Goal: Task Accomplishment & Management: Use online tool/utility

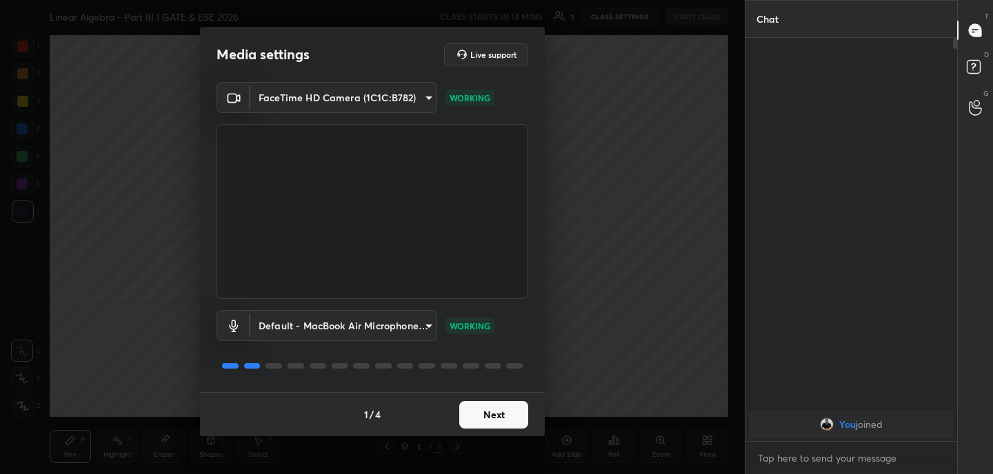
click at [507, 418] on button "Next" at bounding box center [493, 415] width 69 height 28
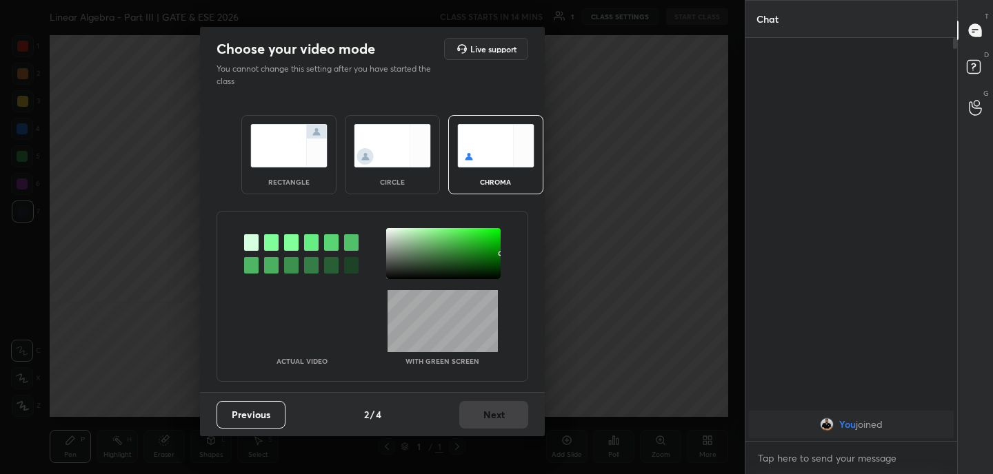
click at [287, 153] on img at bounding box center [288, 145] width 77 height 43
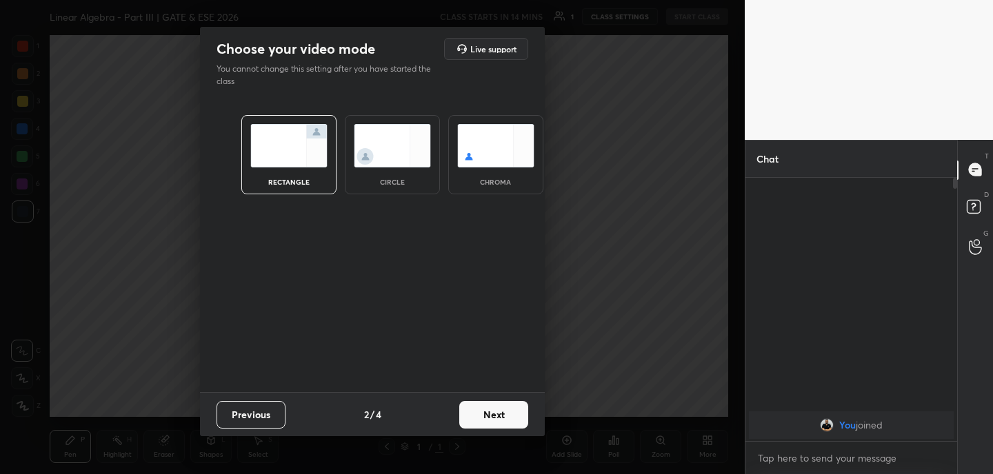
click at [503, 407] on button "Next" at bounding box center [493, 415] width 69 height 28
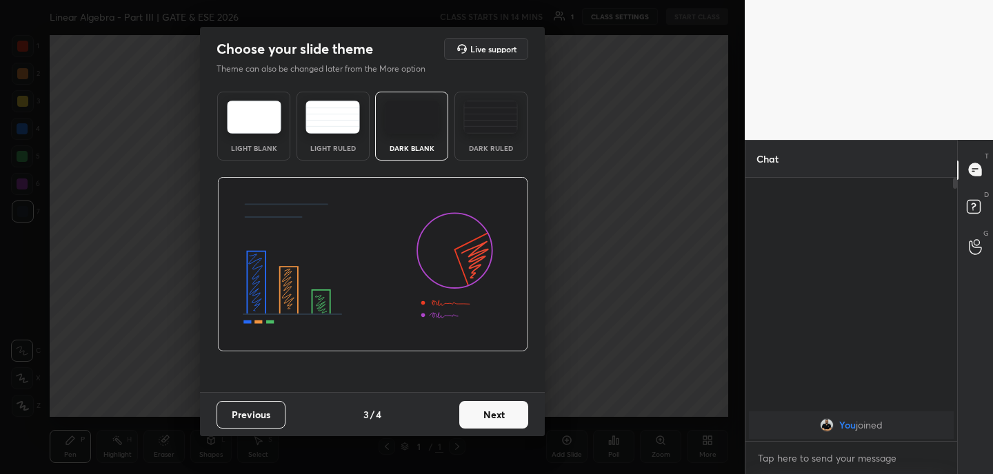
click at [503, 407] on button "Next" at bounding box center [493, 415] width 69 height 28
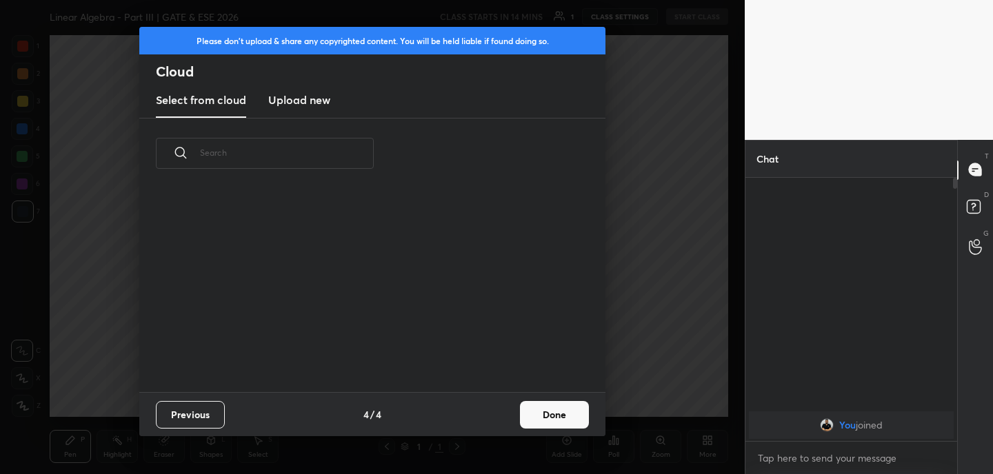
scroll to position [5, 8]
click at [296, 108] on new "Upload new" at bounding box center [299, 100] width 62 height 34
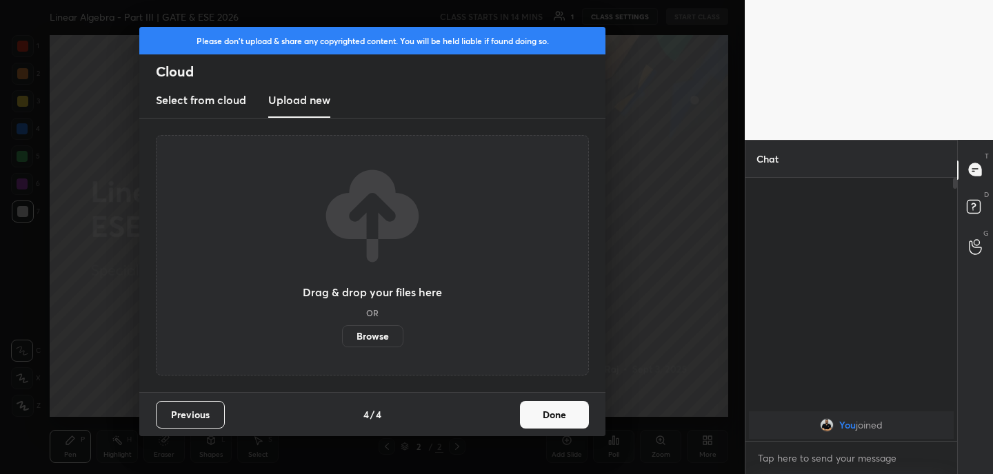
click at [368, 341] on label "Browse" at bounding box center [372, 336] width 61 height 22
click at [342, 341] on input "Browse" at bounding box center [342, 336] width 0 height 22
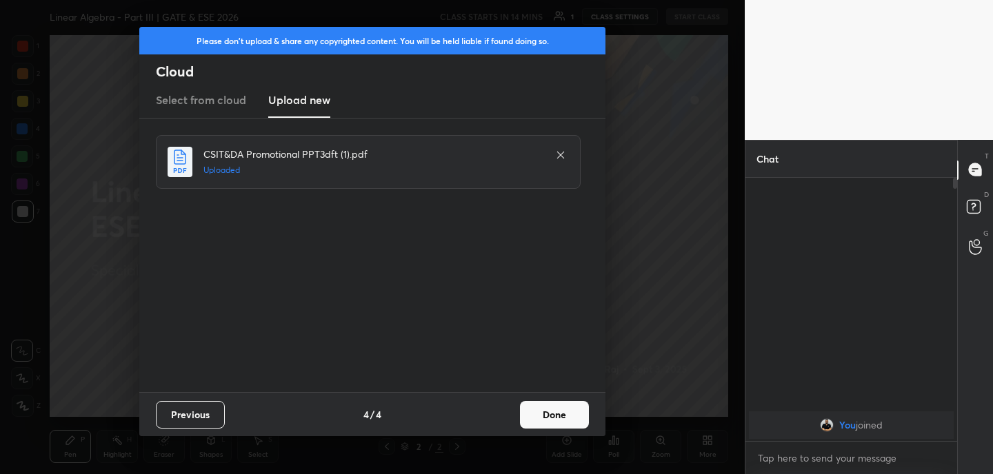
click at [552, 411] on button "Done" at bounding box center [554, 415] width 69 height 28
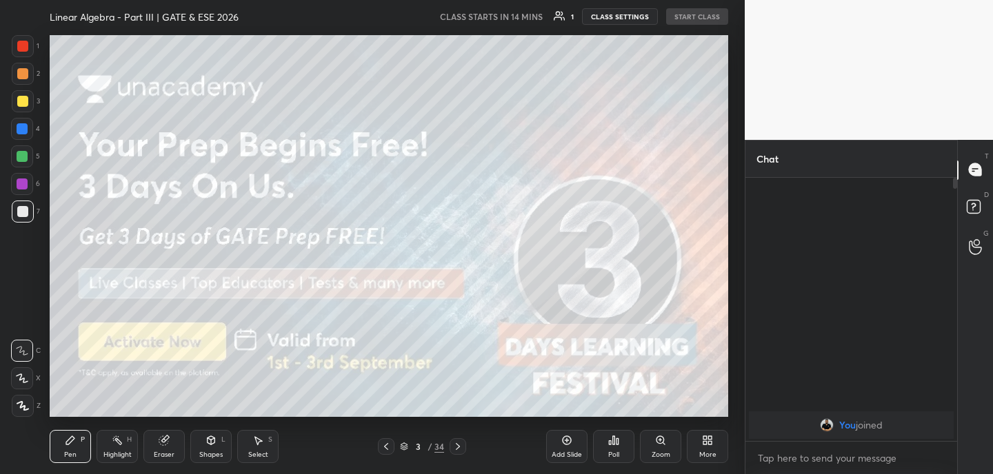
click at [385, 446] on icon at bounding box center [386, 446] width 11 height 11
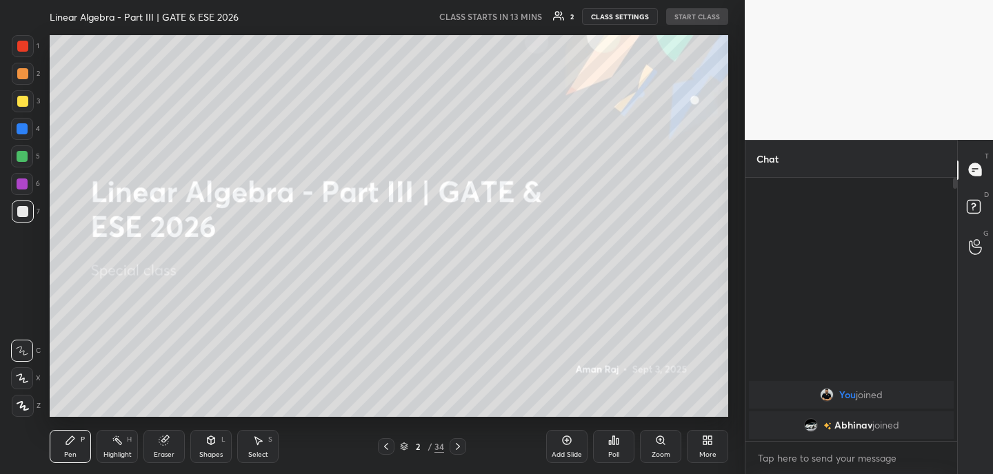
click at [456, 439] on div at bounding box center [457, 446] width 17 height 17
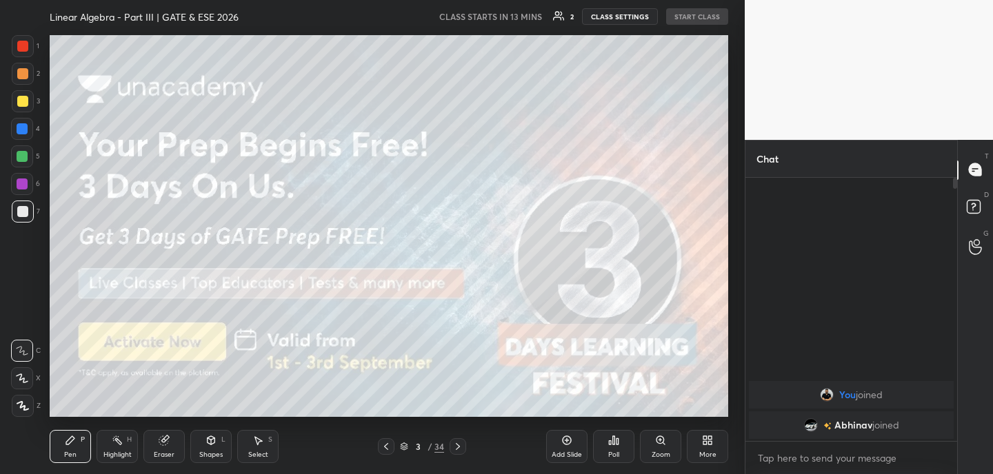
click at [712, 452] on div "More" at bounding box center [707, 455] width 17 height 7
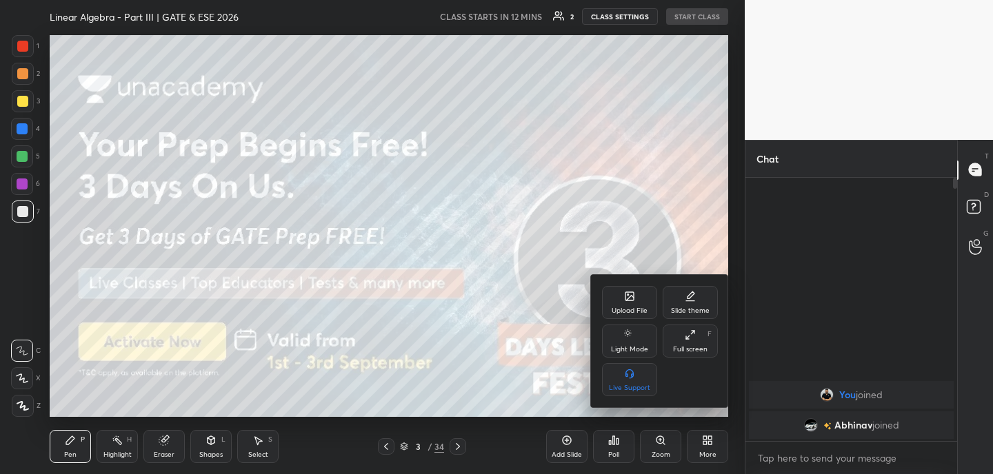
click at [618, 298] on div "Upload File" at bounding box center [629, 302] width 55 height 33
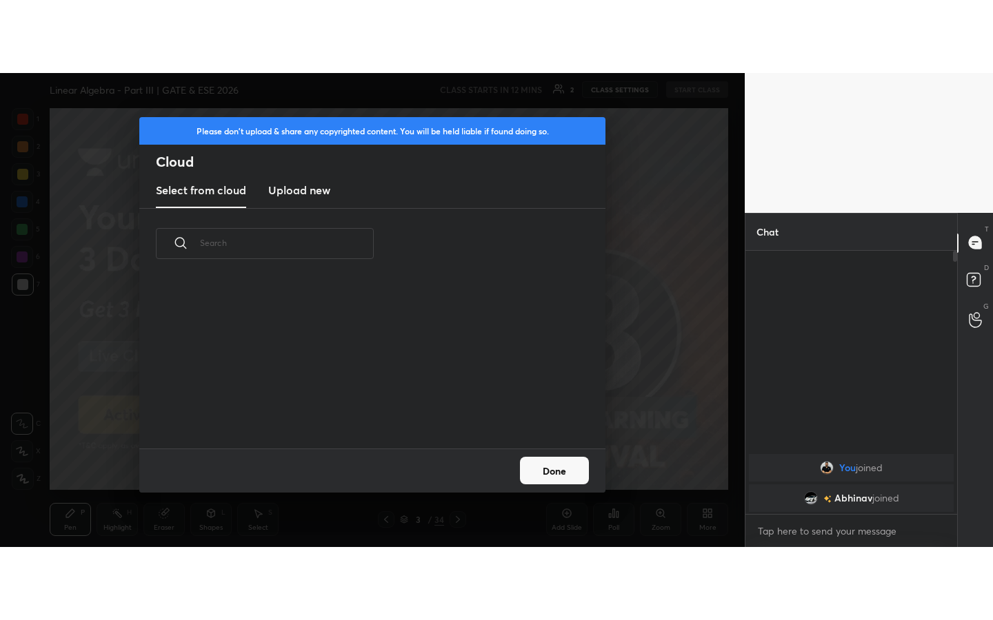
scroll to position [170, 443]
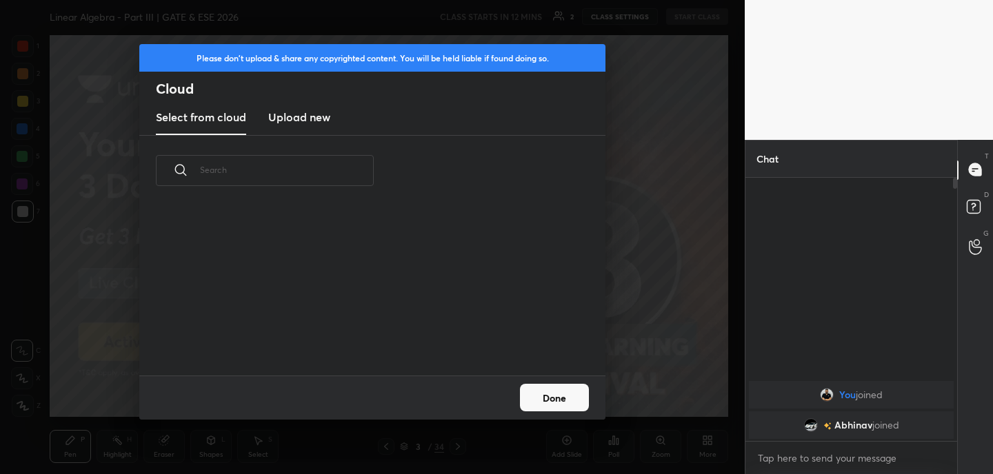
click at [296, 118] on h3 "Upload new" at bounding box center [299, 117] width 62 height 17
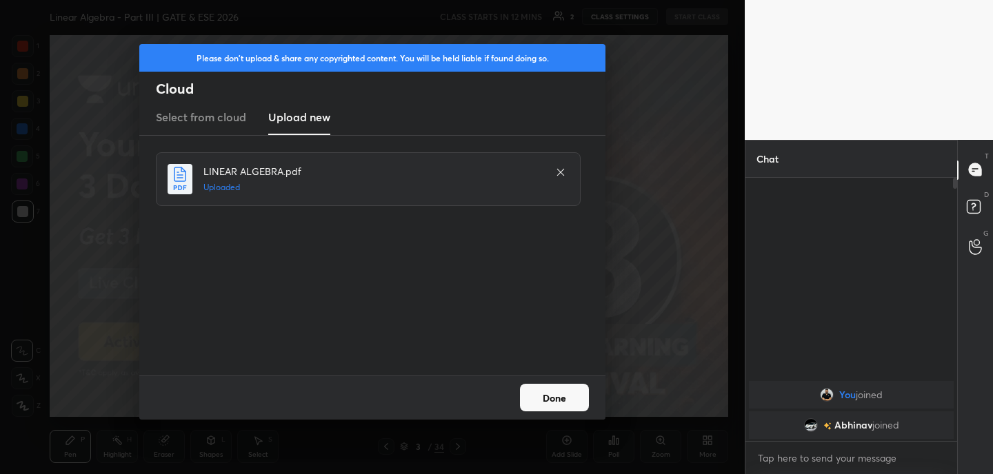
click at [560, 391] on button "Done" at bounding box center [554, 398] width 69 height 28
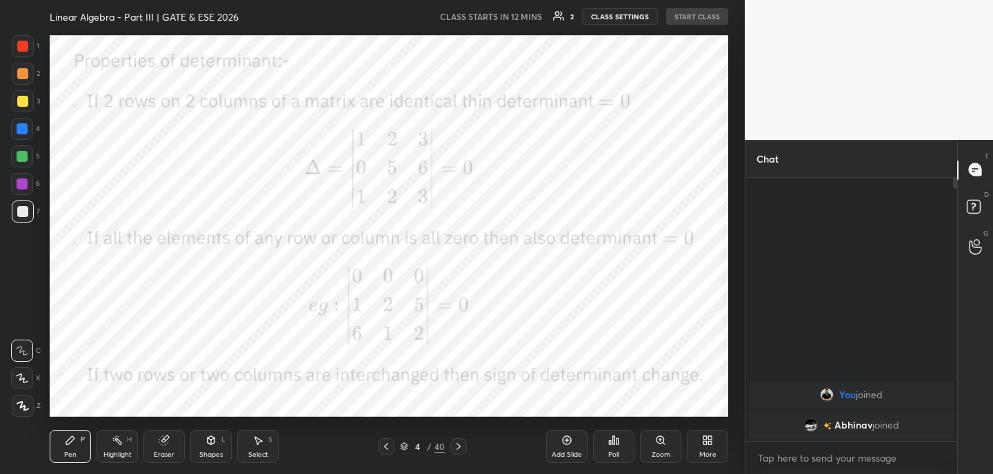
click at [381, 449] on icon at bounding box center [386, 446] width 11 height 11
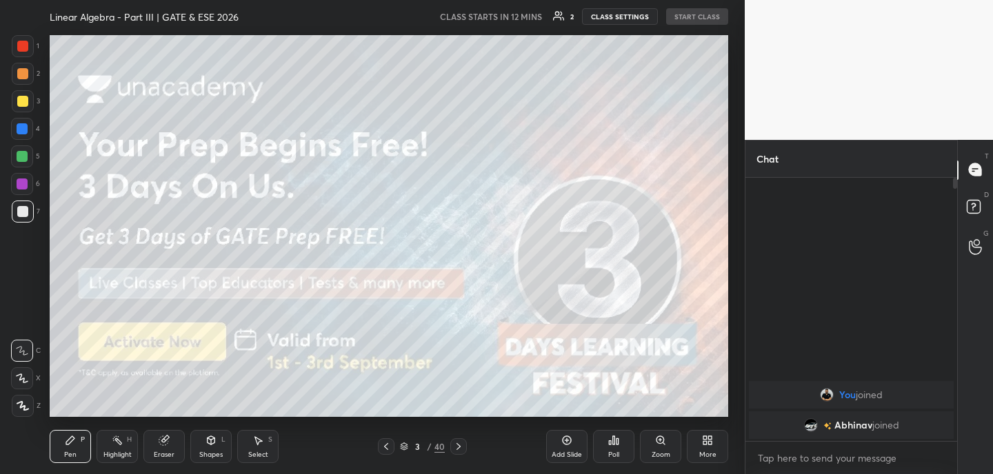
click at [381, 449] on icon at bounding box center [386, 446] width 11 height 11
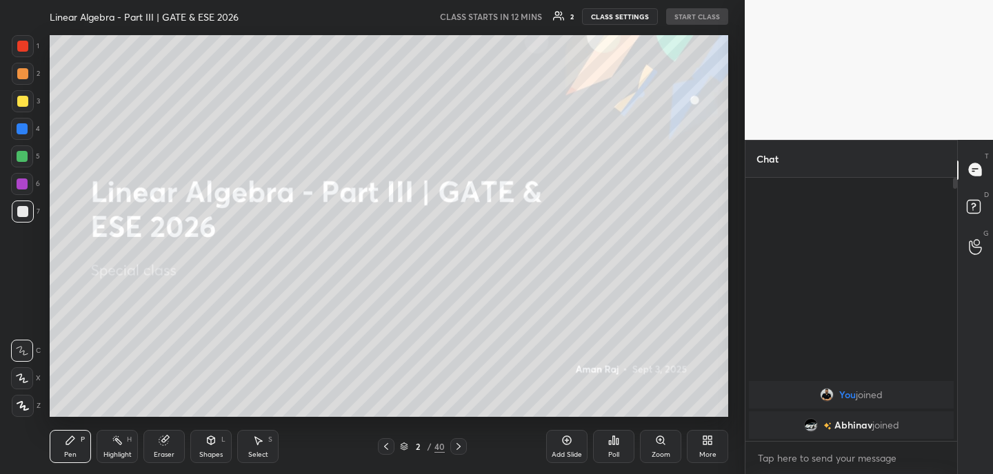
click at [381, 449] on icon at bounding box center [386, 446] width 11 height 11
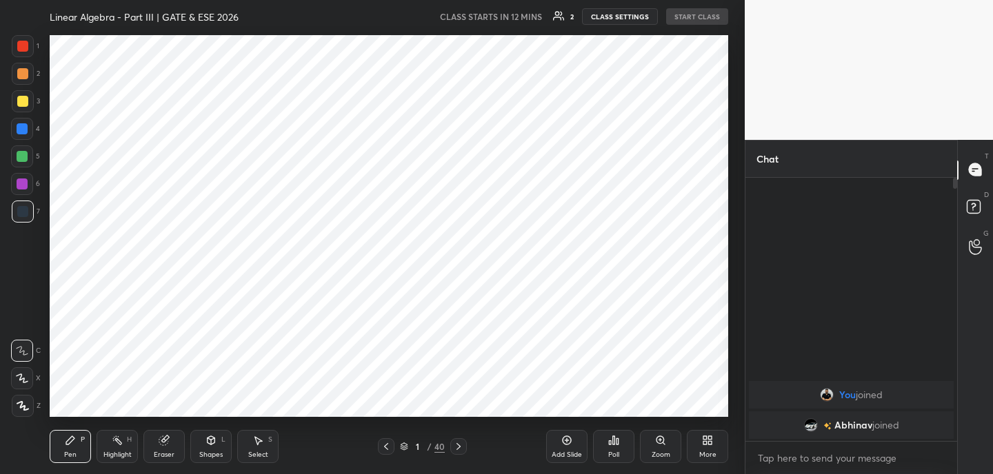
click at [381, 449] on icon at bounding box center [386, 446] width 11 height 11
click at [461, 449] on icon at bounding box center [458, 446] width 11 height 11
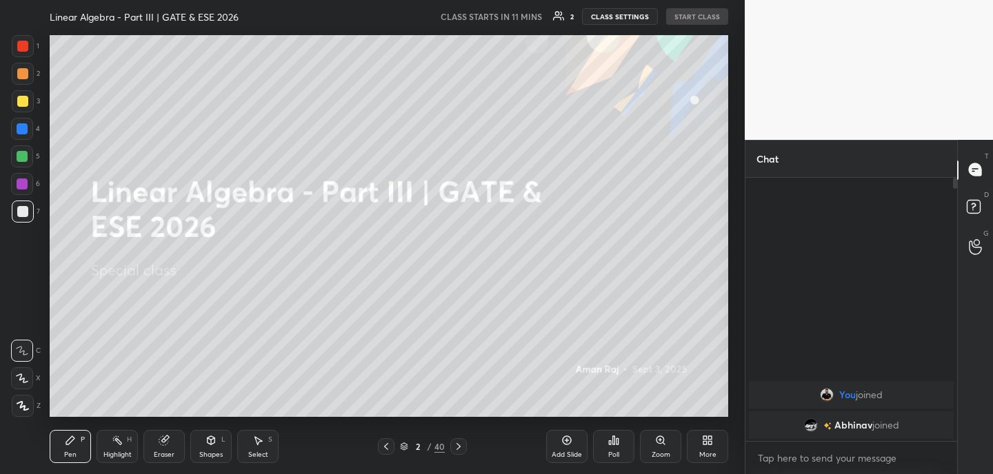
click at [715, 446] on div "More" at bounding box center [707, 446] width 41 height 33
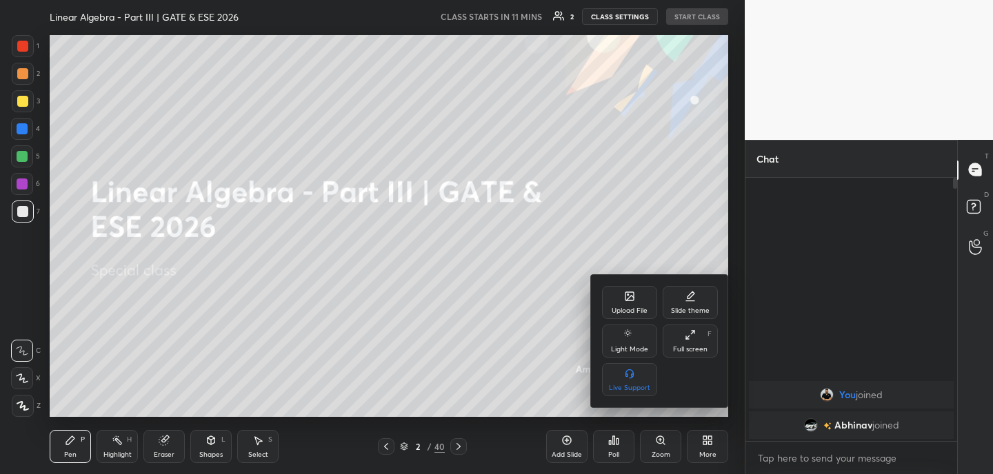
click at [702, 352] on div "Full screen" at bounding box center [690, 349] width 34 height 7
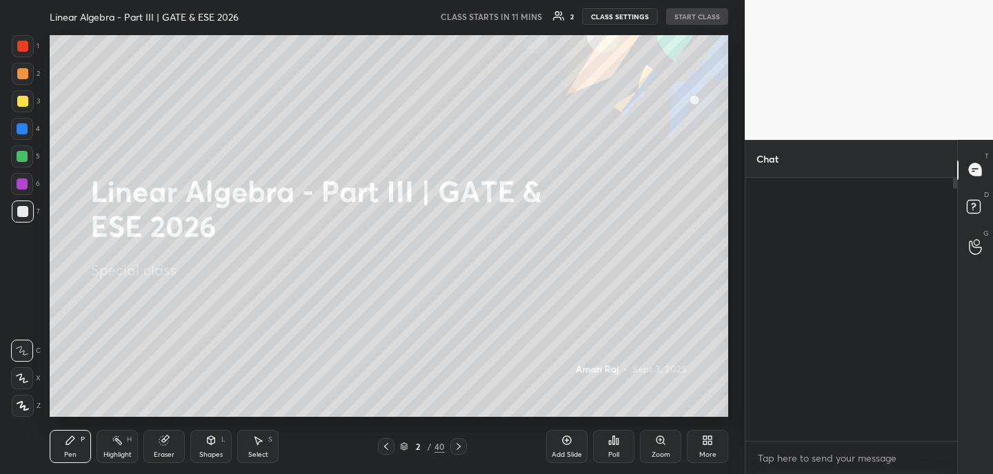
scroll to position [290, 208]
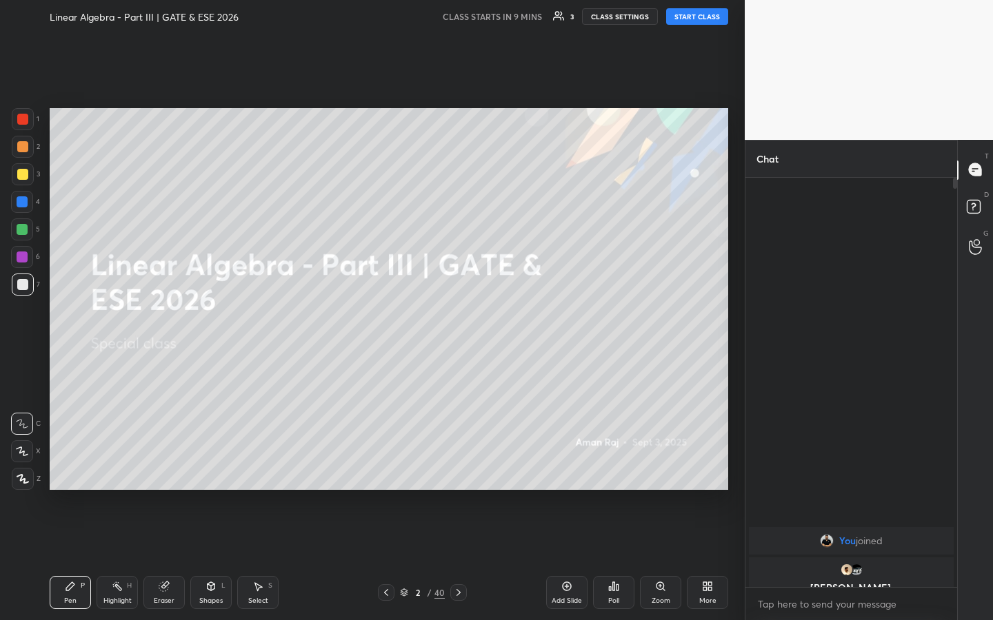
click at [704, 474] on div "More" at bounding box center [707, 601] width 17 height 7
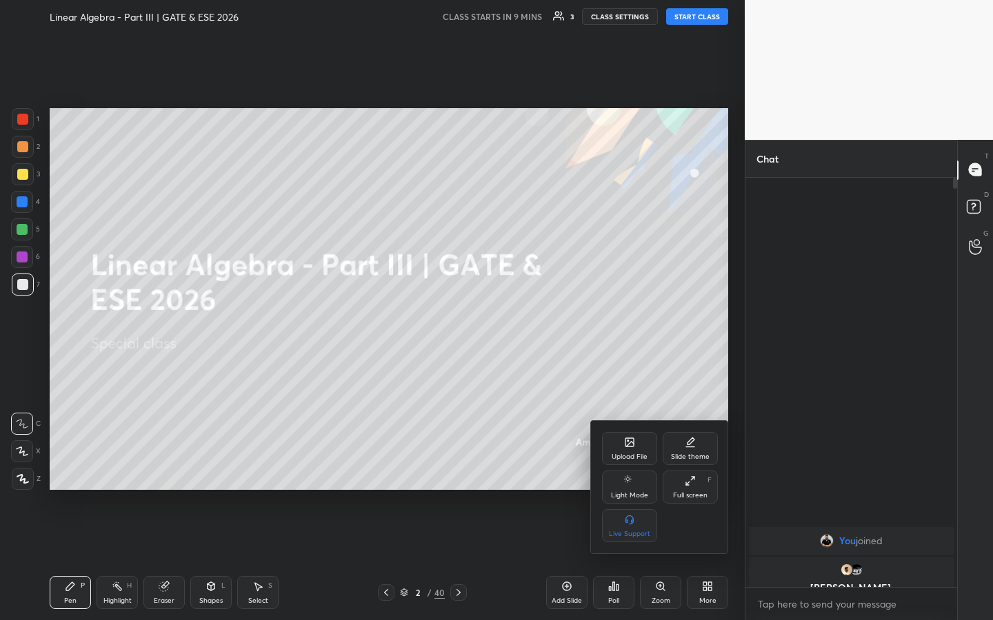
click at [693, 474] on div "Full screen" at bounding box center [690, 495] width 34 height 7
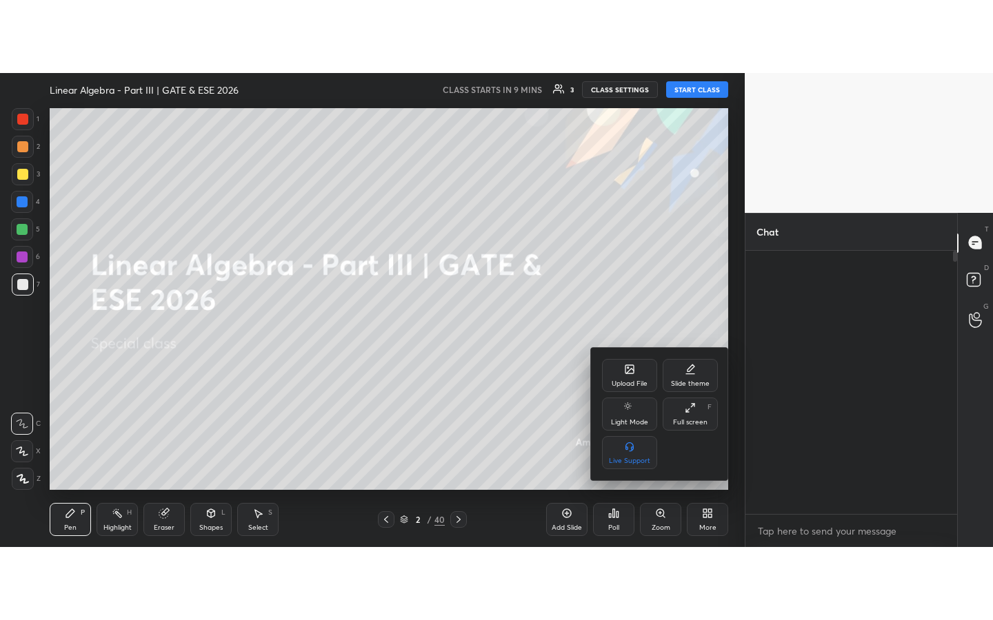
scroll to position [68551, 68248]
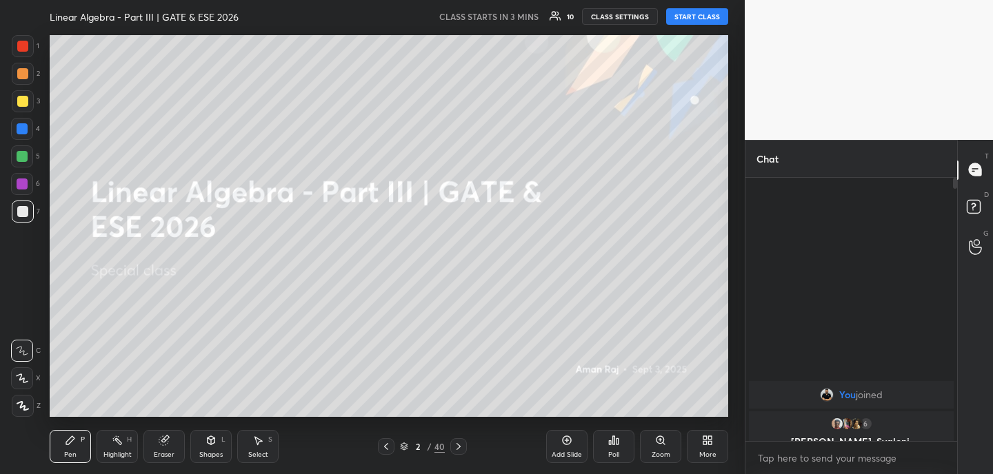
click at [706, 17] on button "START CLASS" at bounding box center [697, 16] width 62 height 17
click at [163, 445] on div "Eraser" at bounding box center [163, 446] width 41 height 33
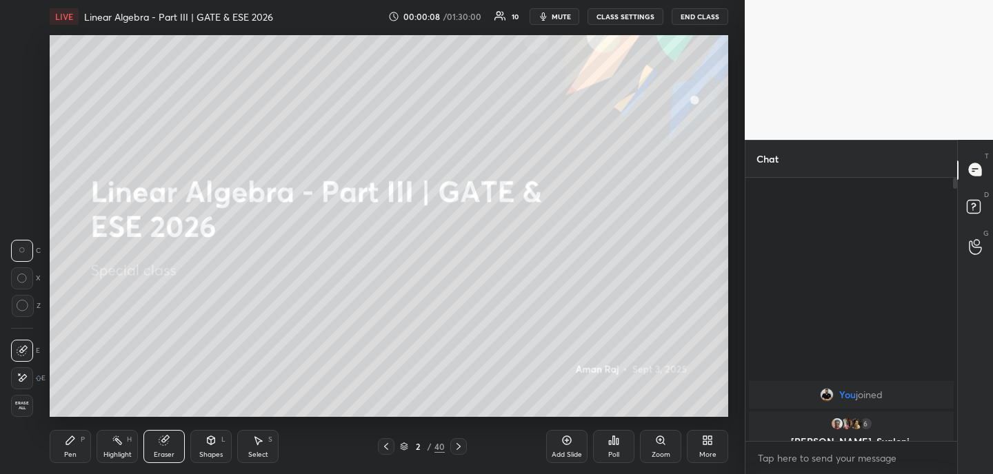
drag, startPoint x: 18, startPoint y: 382, endPoint x: 41, endPoint y: 356, distance: 35.2
click at [18, 383] on icon at bounding box center [22, 378] width 11 height 12
click at [72, 452] on div "Pen" at bounding box center [70, 455] width 12 height 7
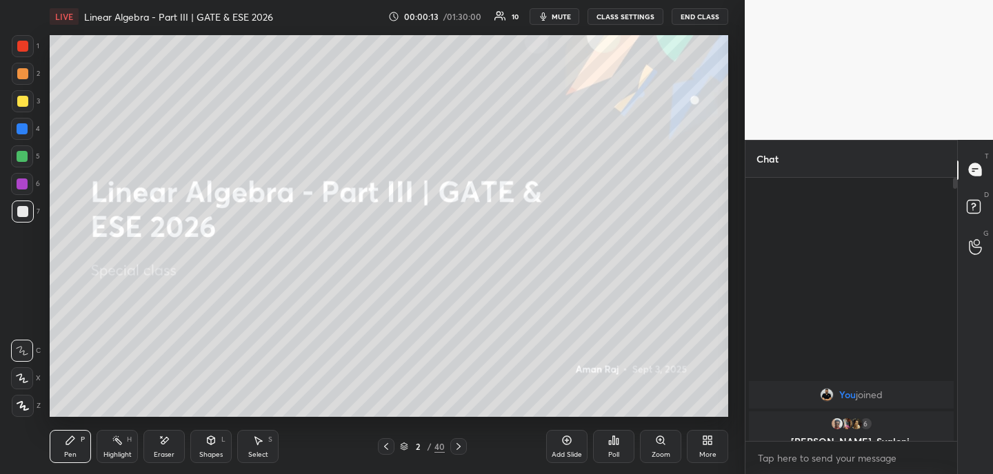
click at [713, 444] on div "More" at bounding box center [707, 446] width 41 height 33
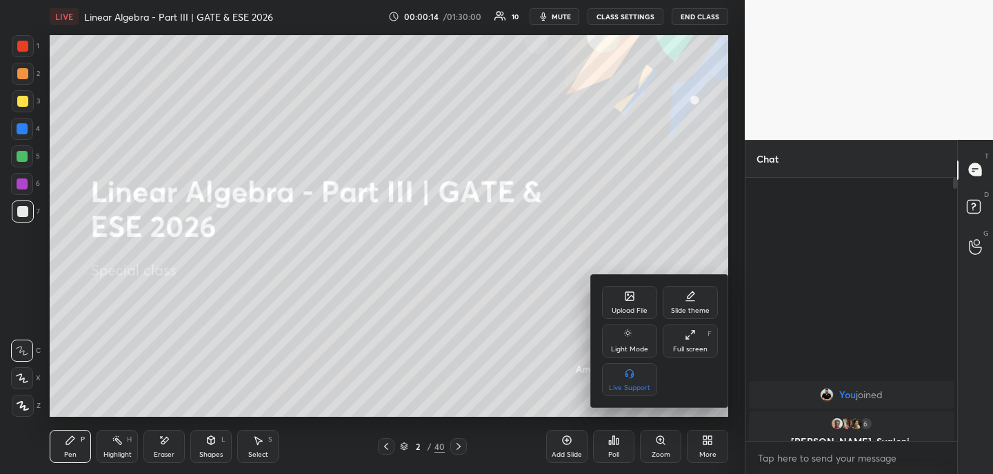
click at [702, 338] on div "Full screen F" at bounding box center [689, 341] width 55 height 33
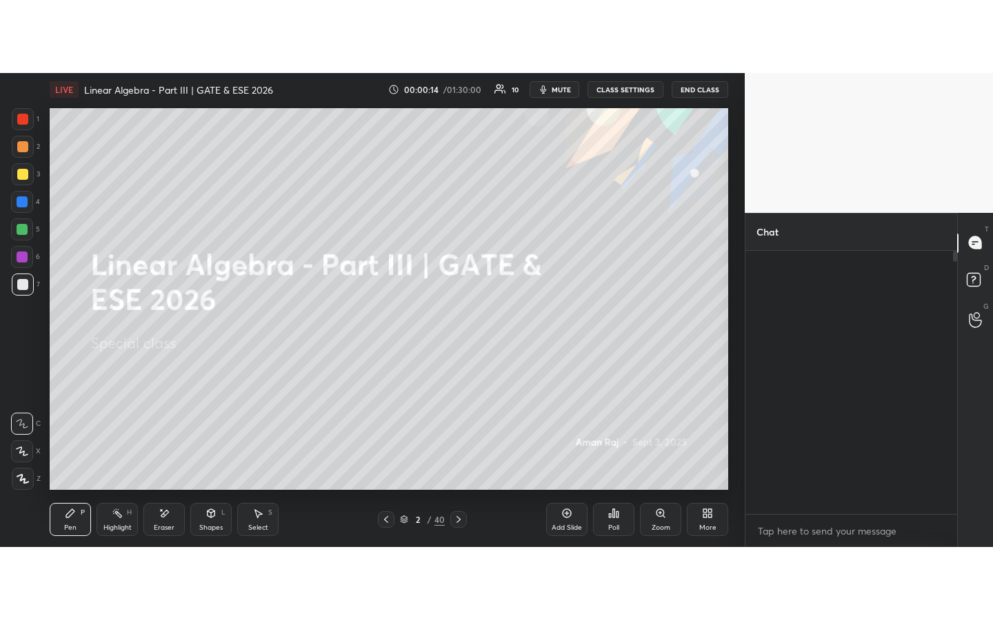
scroll to position [290, 208]
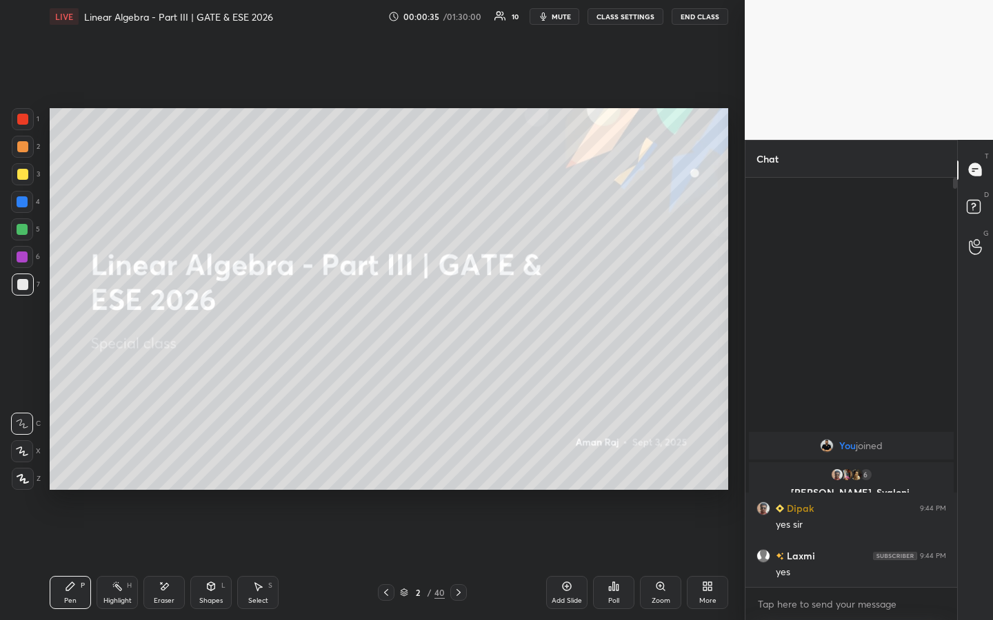
drag, startPoint x: 165, startPoint y: 589, endPoint x: 170, endPoint y: 580, distance: 9.9
click at [165, 474] on icon at bounding box center [164, 587] width 11 height 12
drag, startPoint x: 71, startPoint y: 598, endPoint x: 112, endPoint y: 546, distance: 65.8
click at [71, 474] on div "Pen" at bounding box center [70, 601] width 12 height 7
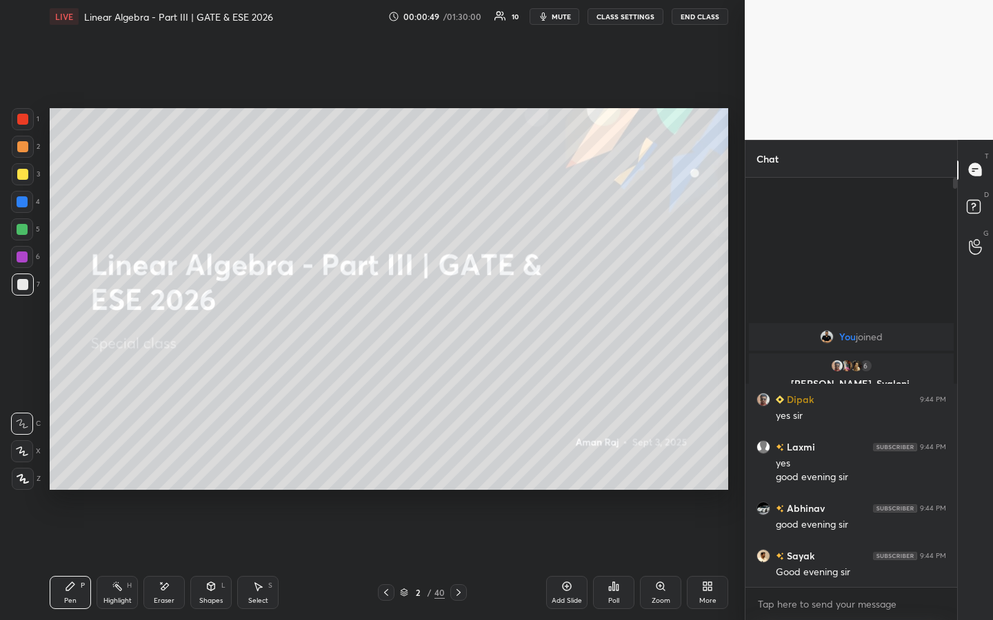
click at [175, 474] on div "Eraser" at bounding box center [163, 592] width 41 height 33
drag, startPoint x: 64, startPoint y: 594, endPoint x: 68, endPoint y: 577, distance: 17.7
click at [65, 474] on div "Pen P" at bounding box center [70, 592] width 41 height 33
drag, startPoint x: 159, startPoint y: 603, endPoint x: 208, endPoint y: 549, distance: 72.2
click at [165, 474] on div "Eraser" at bounding box center [164, 601] width 21 height 7
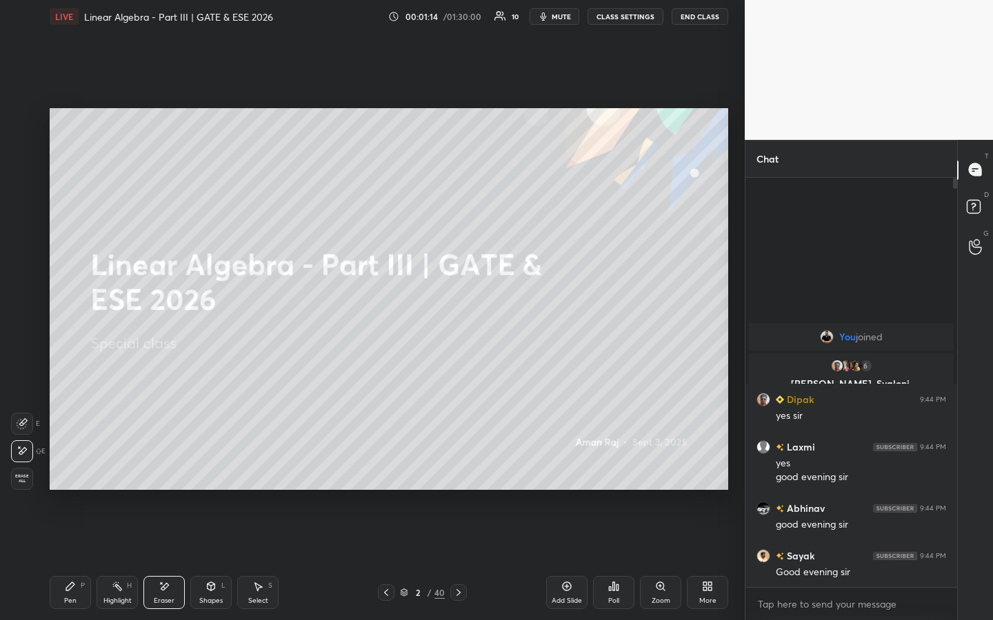
drag, startPoint x: 76, startPoint y: 598, endPoint x: 97, endPoint y: 564, distance: 40.6
click at [78, 474] on div "Pen P" at bounding box center [70, 592] width 41 height 33
drag, startPoint x: 223, startPoint y: 585, endPoint x: 223, endPoint y: 574, distance: 11.0
click at [223, 474] on div "L" at bounding box center [223, 586] width 4 height 7
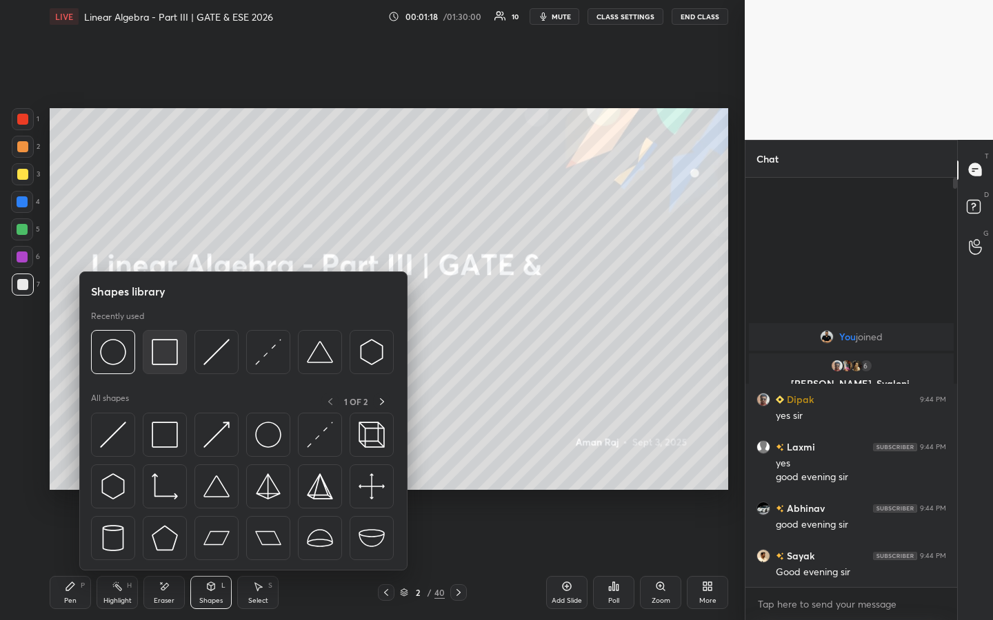
click at [165, 351] on img at bounding box center [165, 352] width 26 height 26
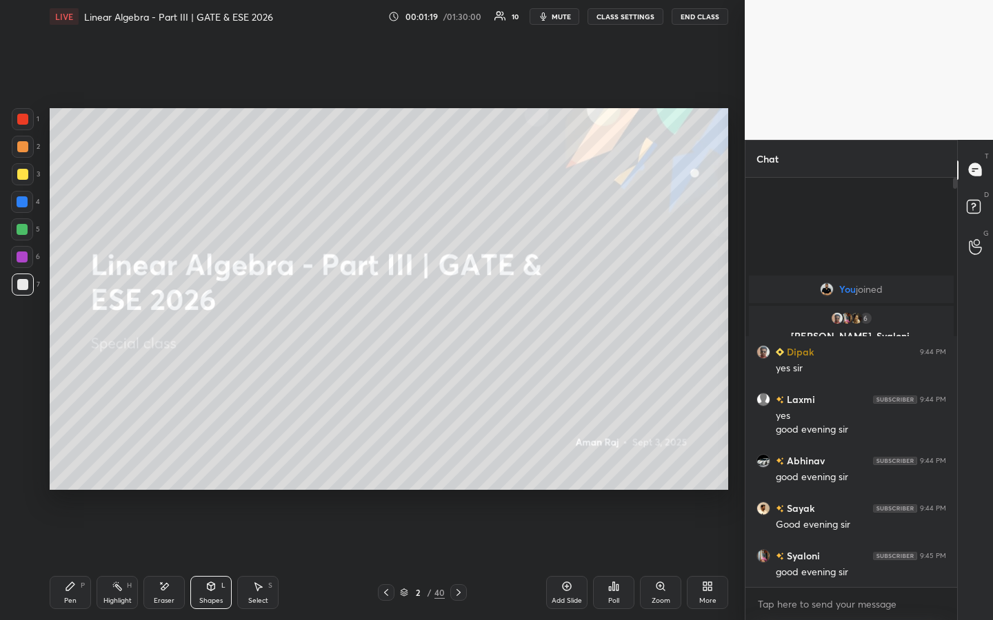
click at [25, 173] on div at bounding box center [22, 174] width 11 height 11
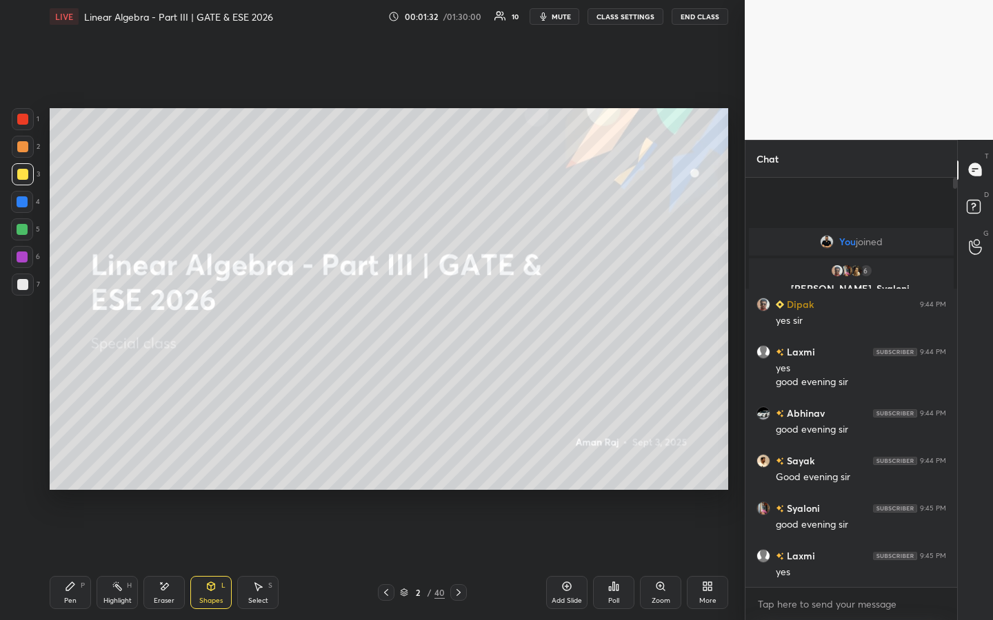
click at [23, 125] on div at bounding box center [23, 119] width 22 height 22
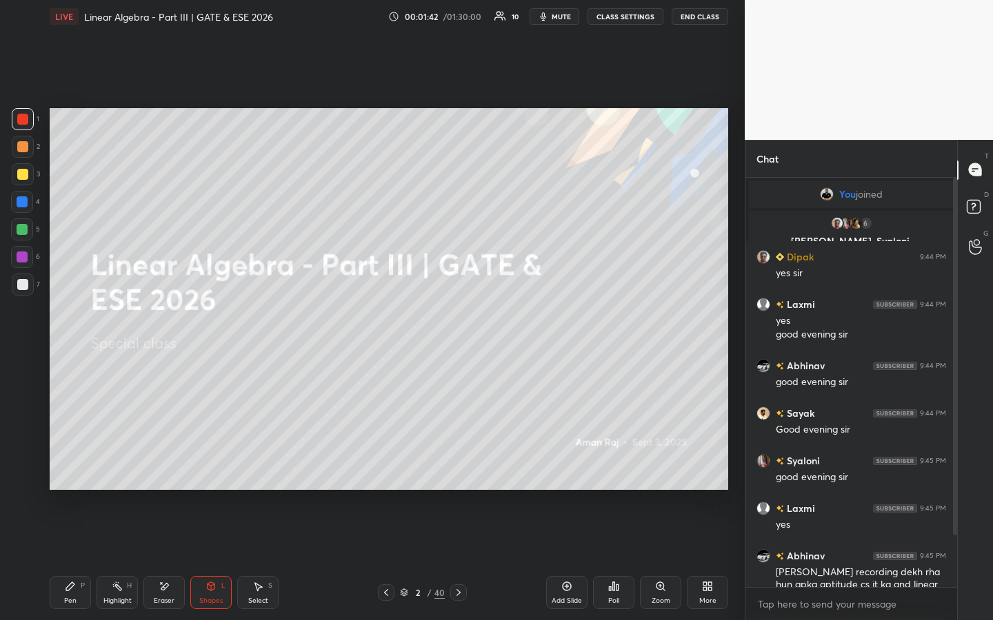
drag, startPoint x: 62, startPoint y: 591, endPoint x: 87, endPoint y: 583, distance: 25.9
click at [66, 474] on div "Pen P" at bounding box center [70, 592] width 41 height 33
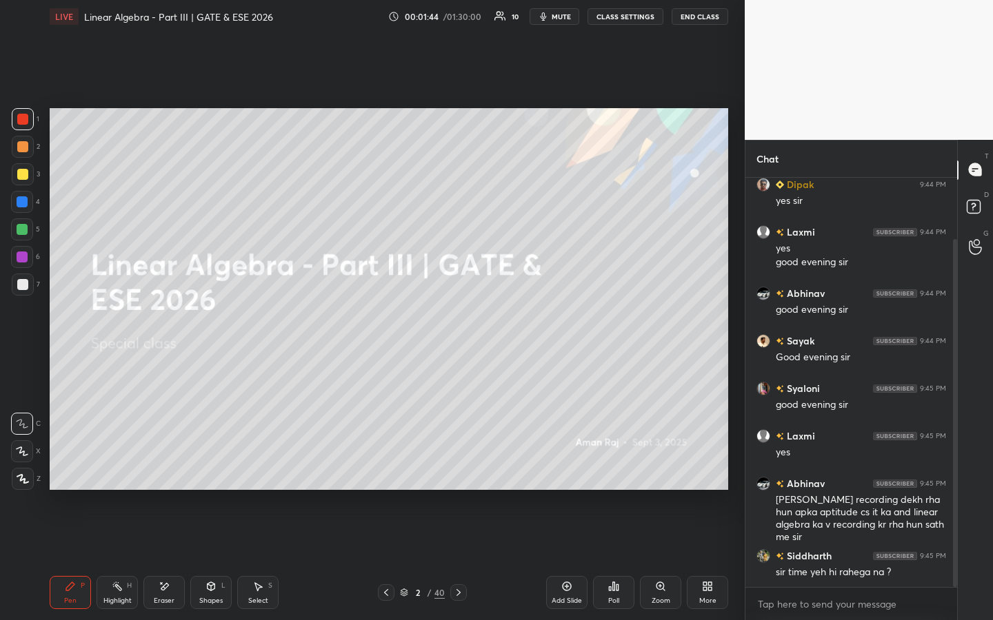
drag, startPoint x: 953, startPoint y: 485, endPoint x: 952, endPoint y: 511, distance: 25.5
click at [953, 474] on div at bounding box center [955, 413] width 4 height 348
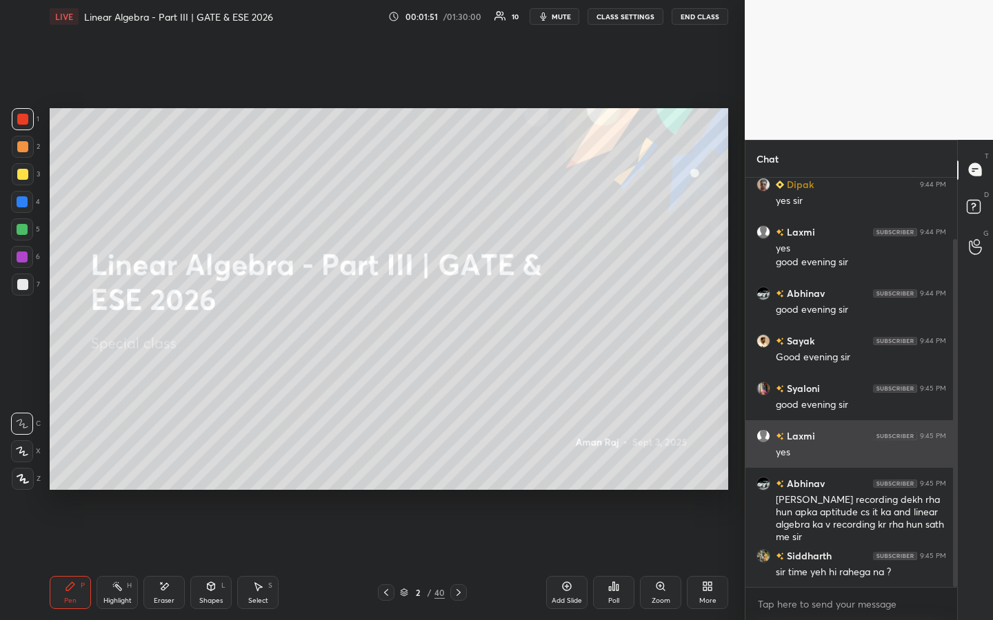
scroll to position [133, 0]
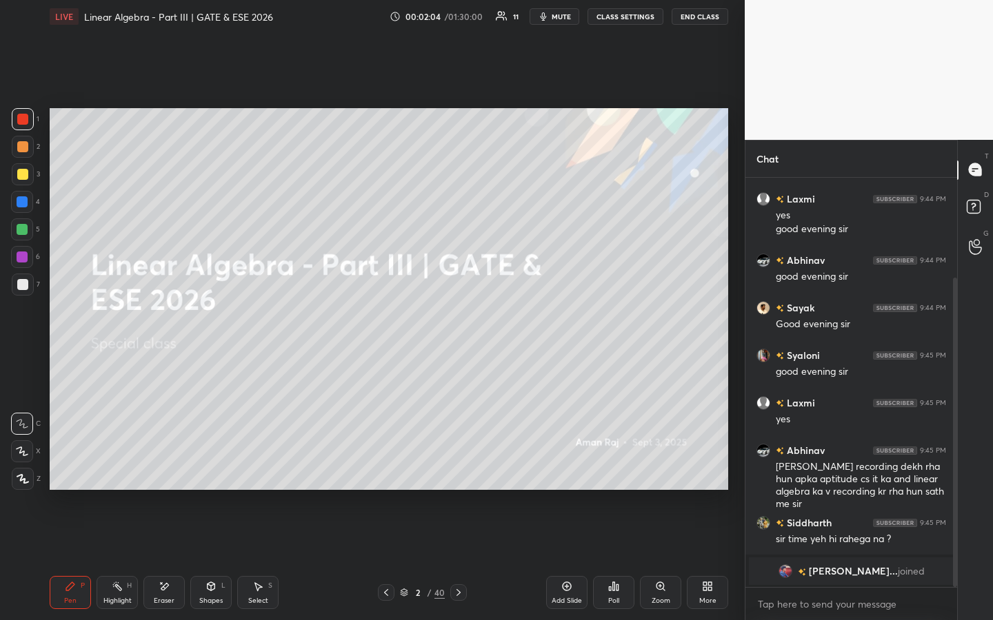
drag, startPoint x: 169, startPoint y: 600, endPoint x: 196, endPoint y: 557, distance: 50.5
click at [170, 474] on div "Eraser" at bounding box center [164, 601] width 21 height 7
click at [85, 474] on div "Pen P" at bounding box center [70, 592] width 41 height 33
drag, startPoint x: 169, startPoint y: 586, endPoint x: 181, endPoint y: 558, distance: 30.0
click at [169, 474] on icon at bounding box center [164, 587] width 11 height 12
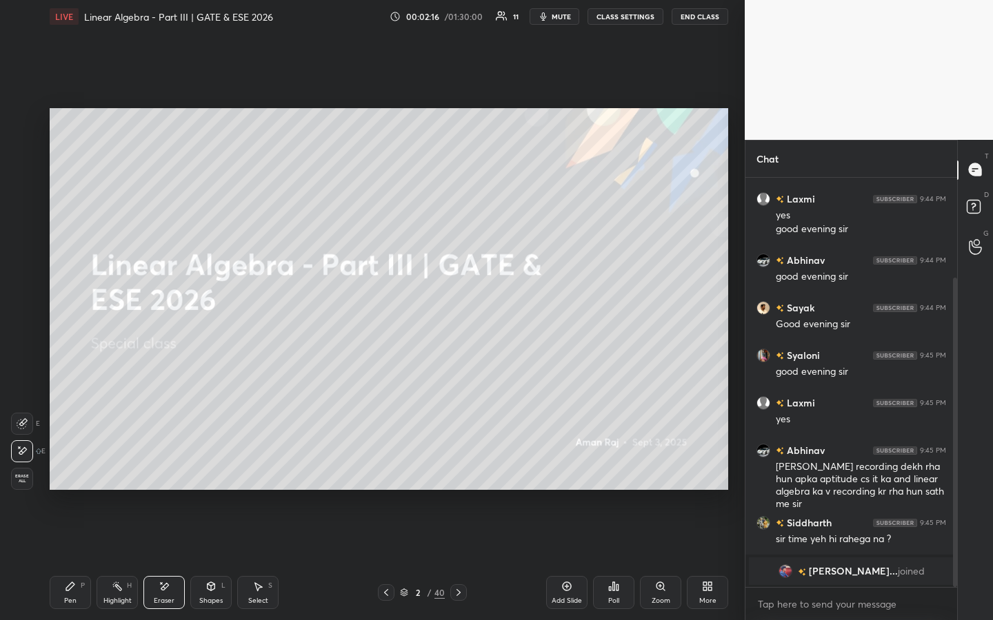
scroll to position [181, 0]
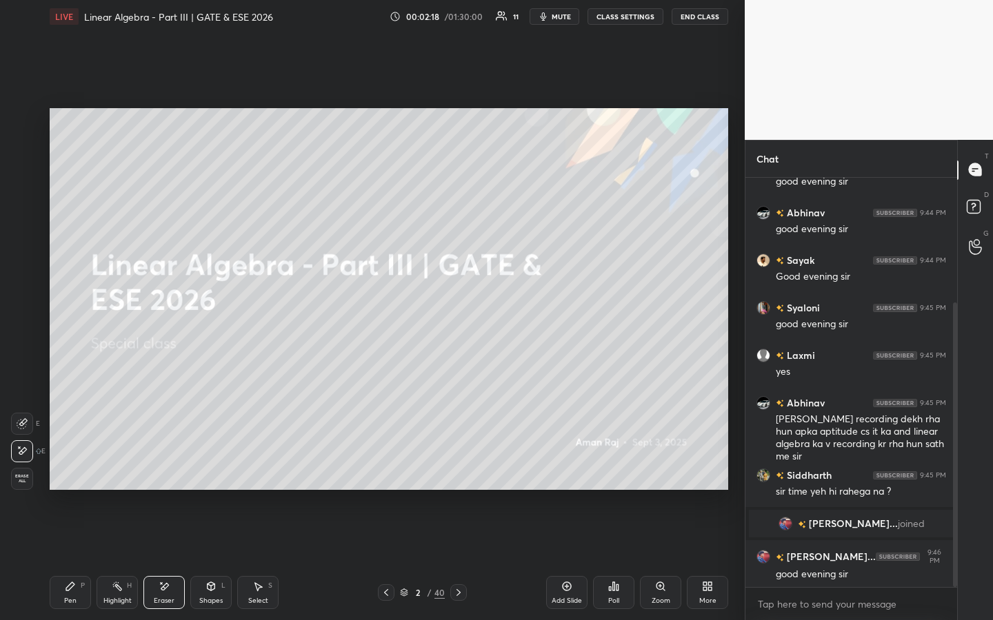
click at [74, 474] on div "Pen" at bounding box center [70, 601] width 12 height 7
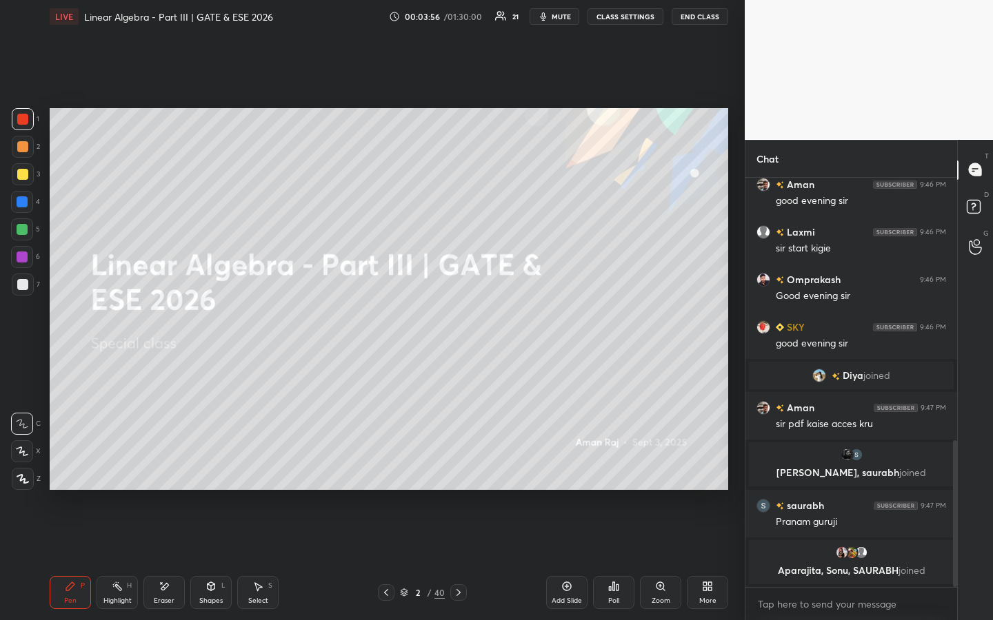
scroll to position [756, 0]
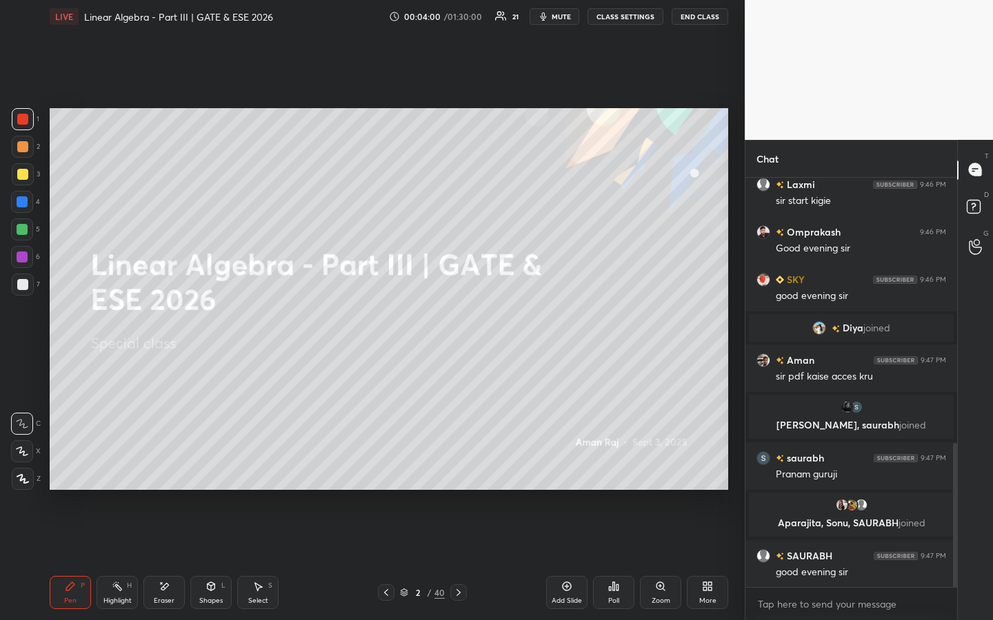
click at [458, 474] on icon at bounding box center [458, 592] width 11 height 11
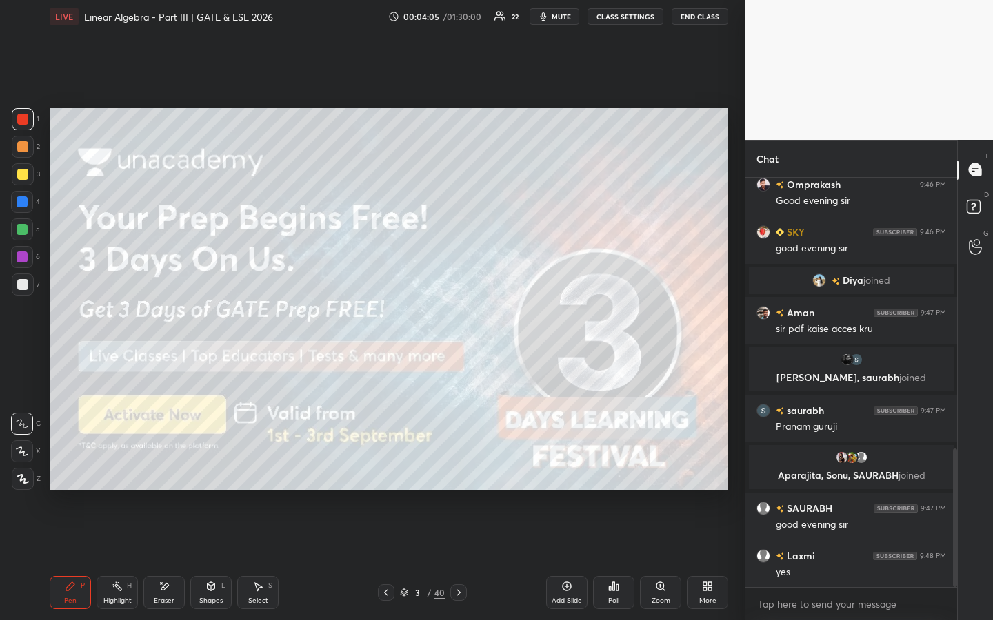
scroll to position [837, 0]
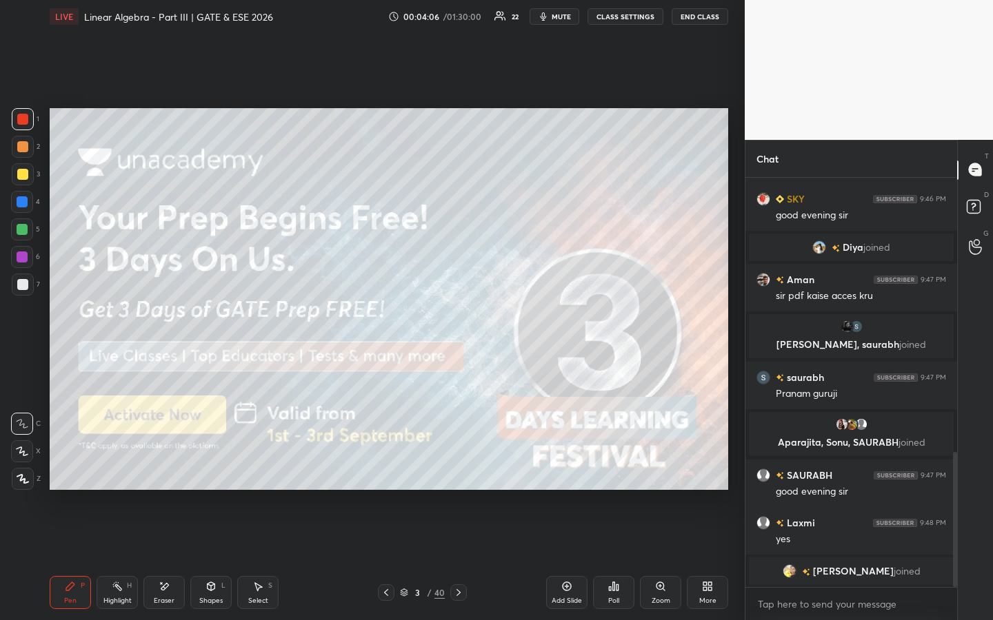
drag, startPoint x: 21, startPoint y: 174, endPoint x: 39, endPoint y: 171, distance: 18.3
click at [21, 174] on div at bounding box center [22, 174] width 11 height 11
drag, startPoint x: 158, startPoint y: 599, endPoint x: 163, endPoint y: 590, distance: 10.5
click at [158, 474] on div "Eraser" at bounding box center [164, 601] width 21 height 7
drag, startPoint x: 79, startPoint y: 589, endPoint x: 119, endPoint y: 545, distance: 60.1
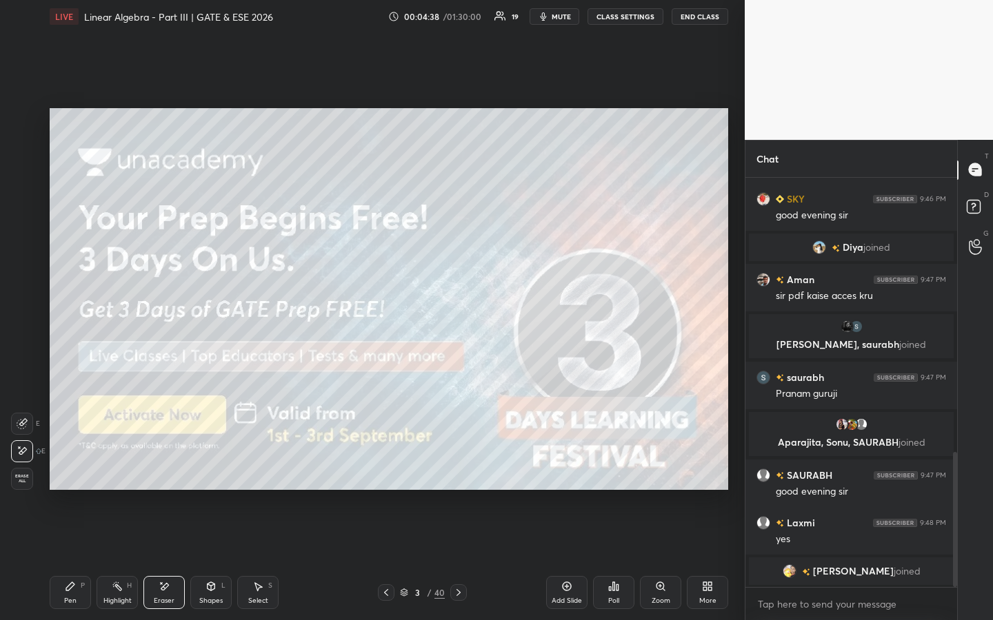
click at [81, 474] on div "Pen P" at bounding box center [70, 592] width 41 height 33
drag, startPoint x: 166, startPoint y: 587, endPoint x: 176, endPoint y: 568, distance: 21.0
click at [168, 474] on icon at bounding box center [164, 587] width 11 height 12
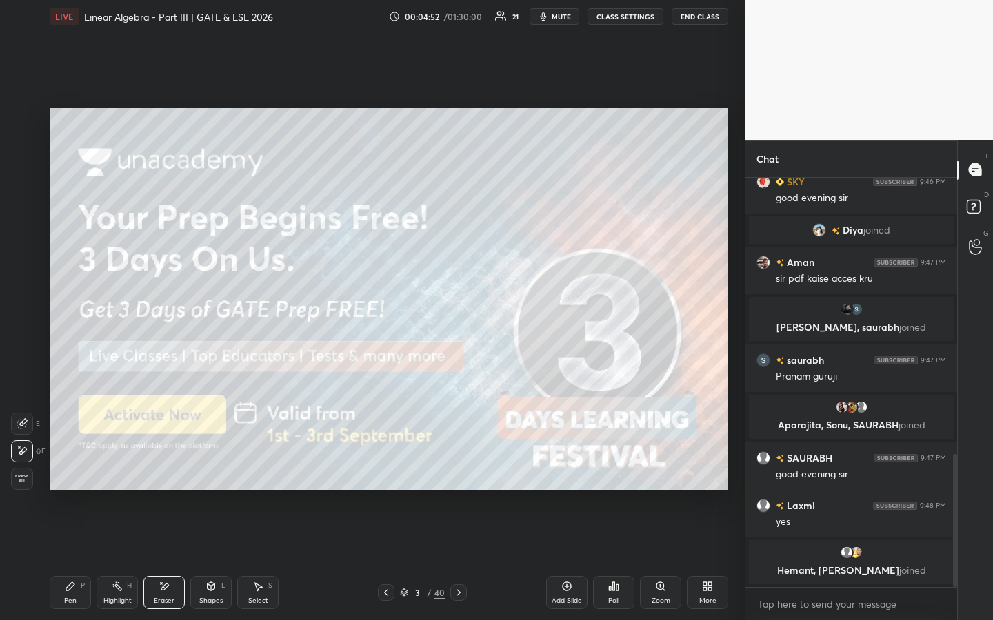
drag, startPoint x: 73, startPoint y: 599, endPoint x: 75, endPoint y: 583, distance: 16.0
click at [76, 474] on div "Pen" at bounding box center [70, 601] width 12 height 7
drag, startPoint x: 567, startPoint y: 587, endPoint x: 561, endPoint y: 579, distance: 9.9
click at [567, 474] on icon at bounding box center [567, 587] width 4 height 4
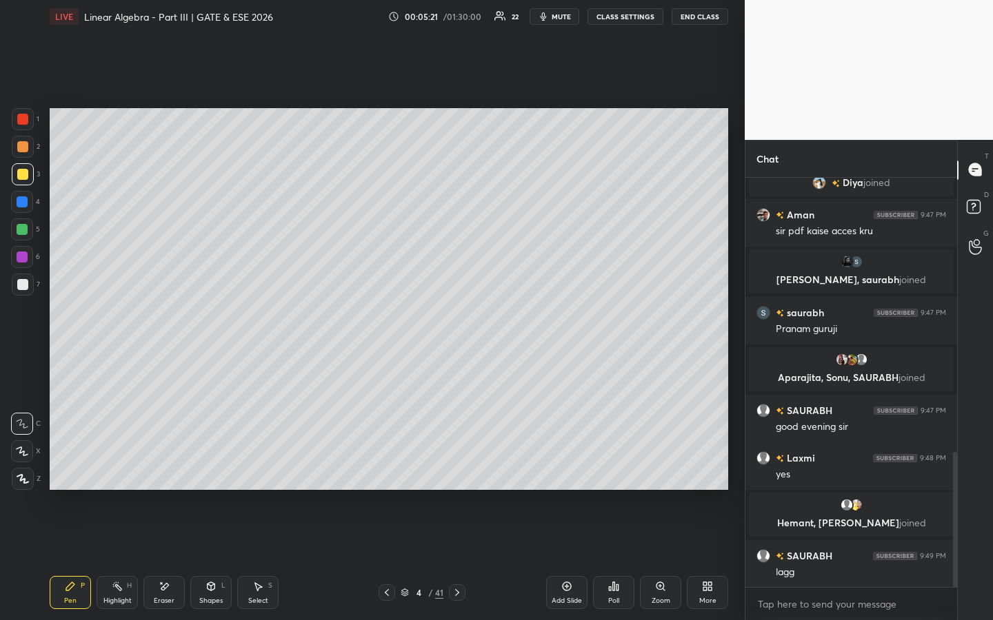
scroll to position [869, 0]
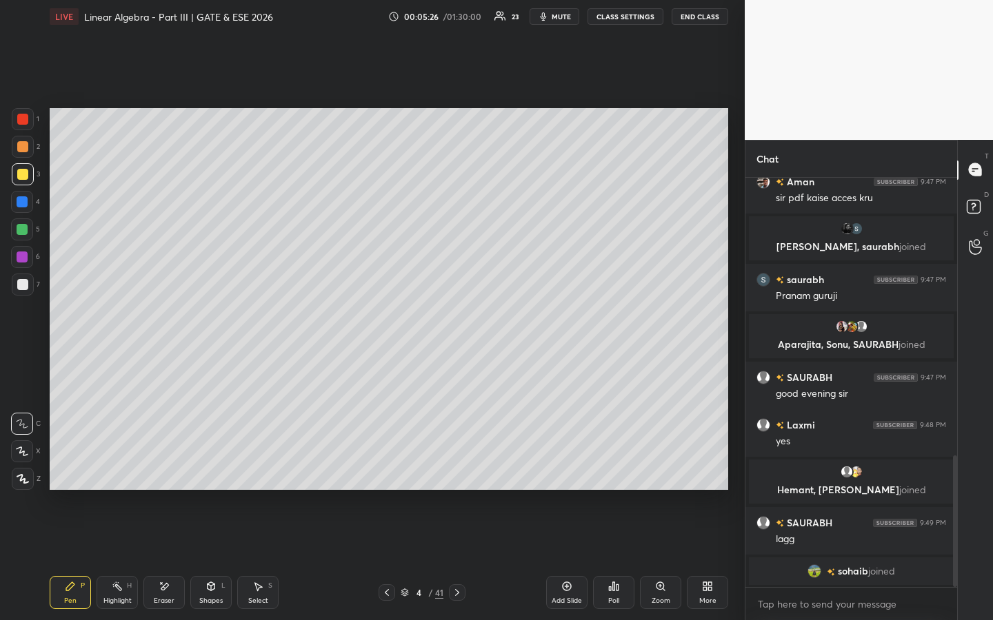
click at [611, 474] on icon at bounding box center [613, 586] width 11 height 11
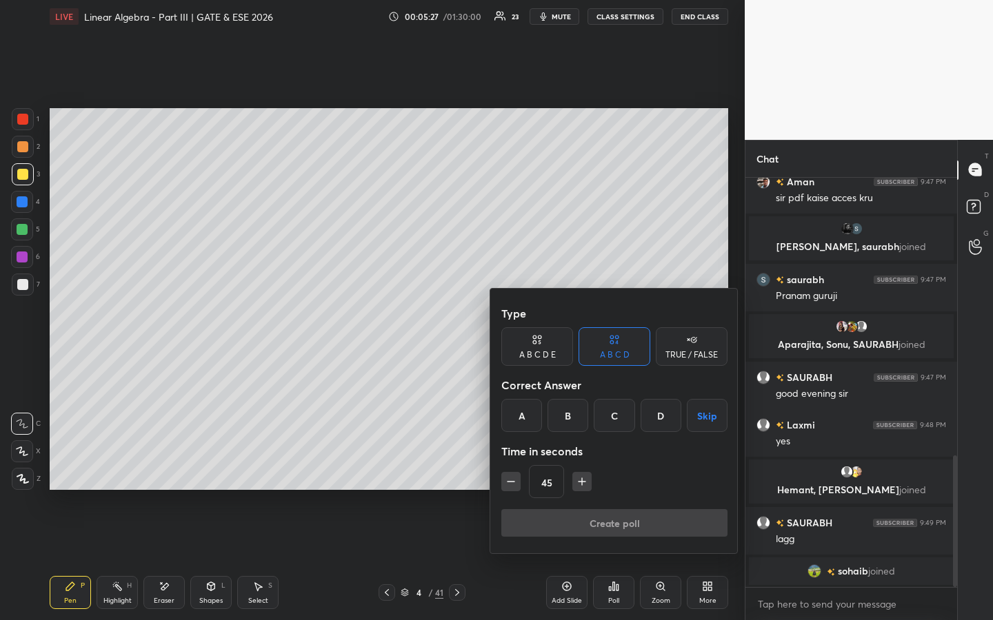
click at [695, 351] on div "TRUE / FALSE" at bounding box center [691, 355] width 52 height 8
drag, startPoint x: 551, startPoint y: 418, endPoint x: 566, endPoint y: 470, distance: 54.4
click at [551, 418] on div "True" at bounding box center [537, 415] width 72 height 33
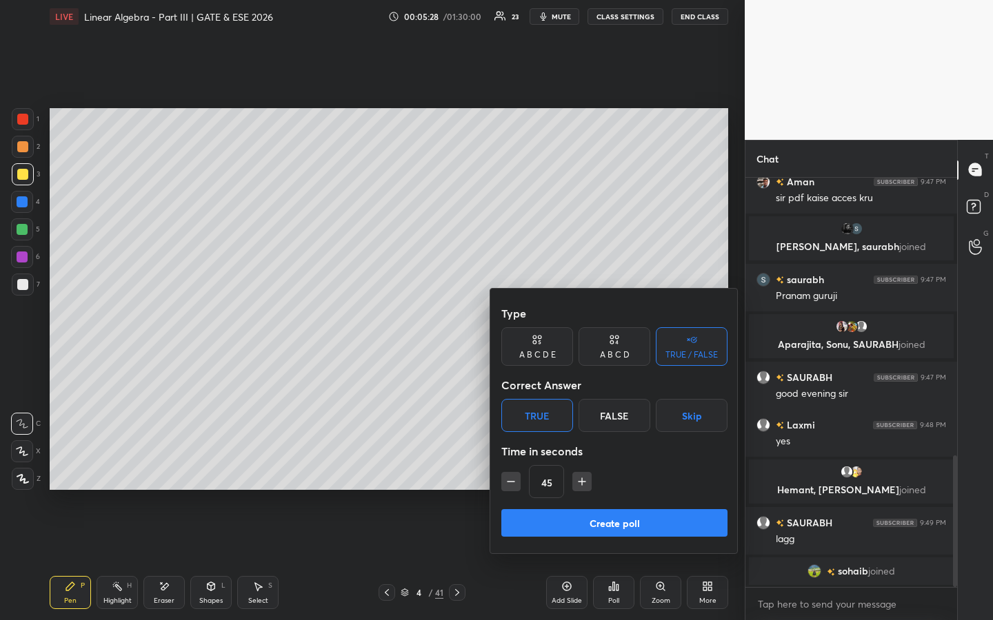
click at [565, 474] on button "Create poll" at bounding box center [614, 523] width 226 height 28
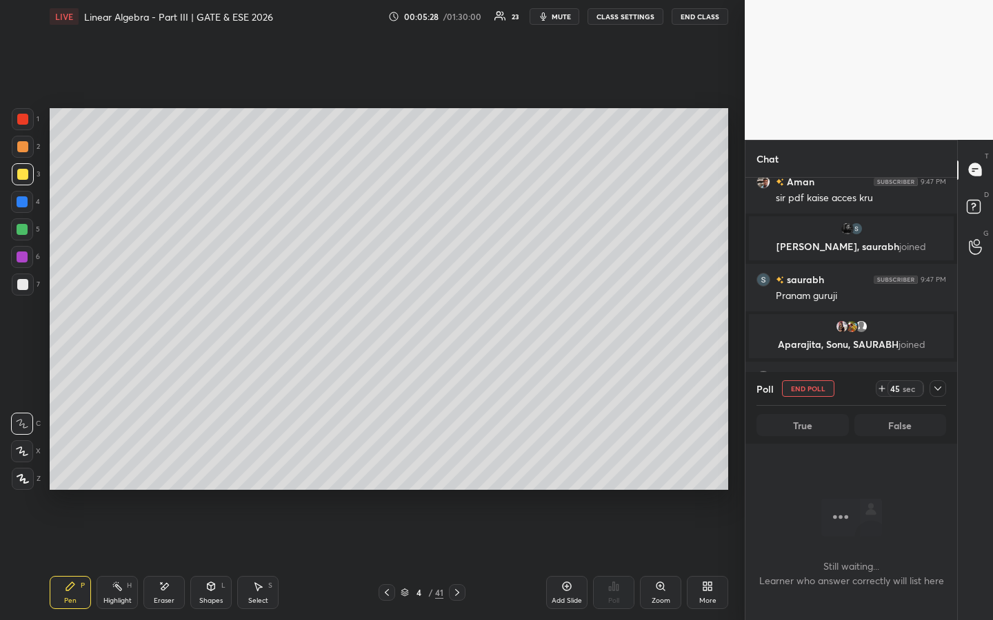
scroll to position [5, 5]
drag, startPoint x: 882, startPoint y: 385, endPoint x: 887, endPoint y: 401, distance: 17.1
click at [882, 384] on icon at bounding box center [881, 388] width 11 height 11
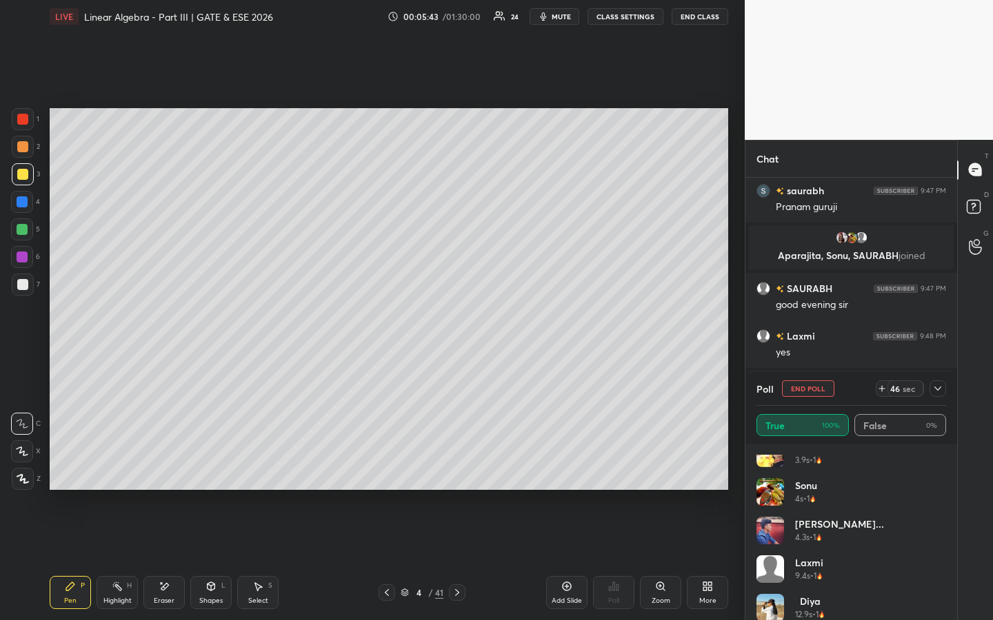
scroll to position [396, 0]
click at [925, 474] on div "[PERSON_NAME] 9.4s • 1" at bounding box center [851, 579] width 190 height 39
click at [932, 474] on div "[PERSON_NAME] 9.4s • 1" at bounding box center [851, 579] width 190 height 39
drag, startPoint x: 941, startPoint y: 569, endPoint x: 942, endPoint y: 589, distance: 19.3
click at [933, 474] on div "Aabitha 1.8s • 1 Siddharth 2.9s • 1 SKY 3.1s • 1 [PERSON_NAME] 3.9s • 1 [PERSON…" at bounding box center [851, 348] width 190 height 579
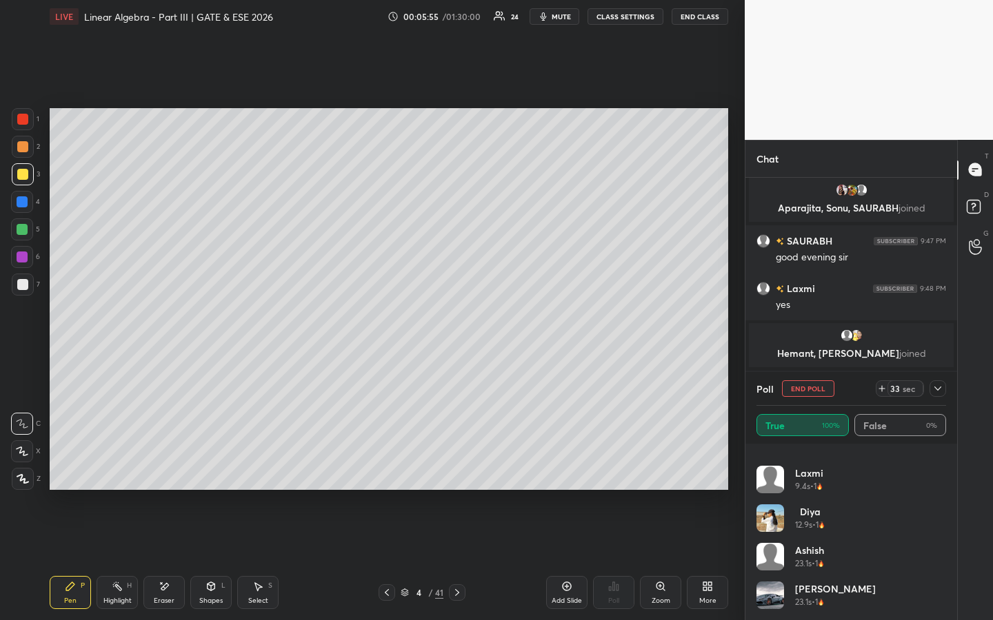
scroll to position [962, 0]
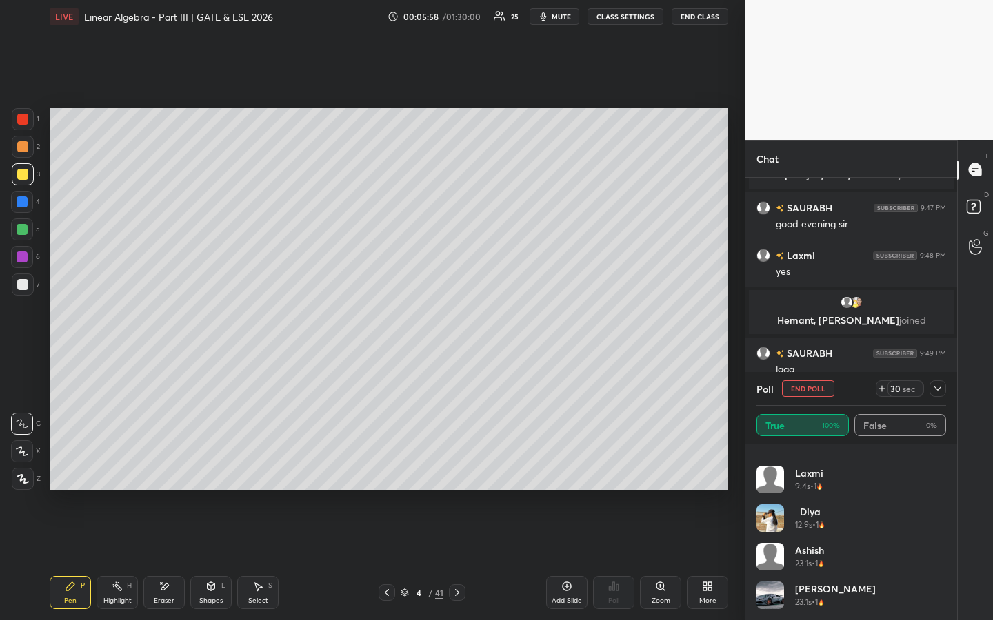
click at [937, 388] on icon at bounding box center [937, 388] width 11 height 11
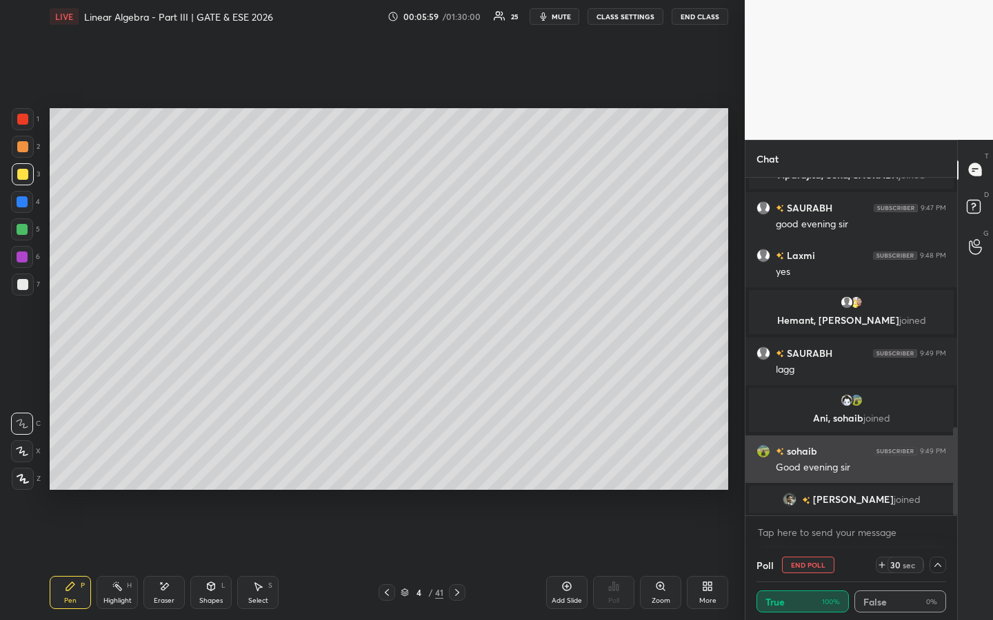
scroll to position [13, 185]
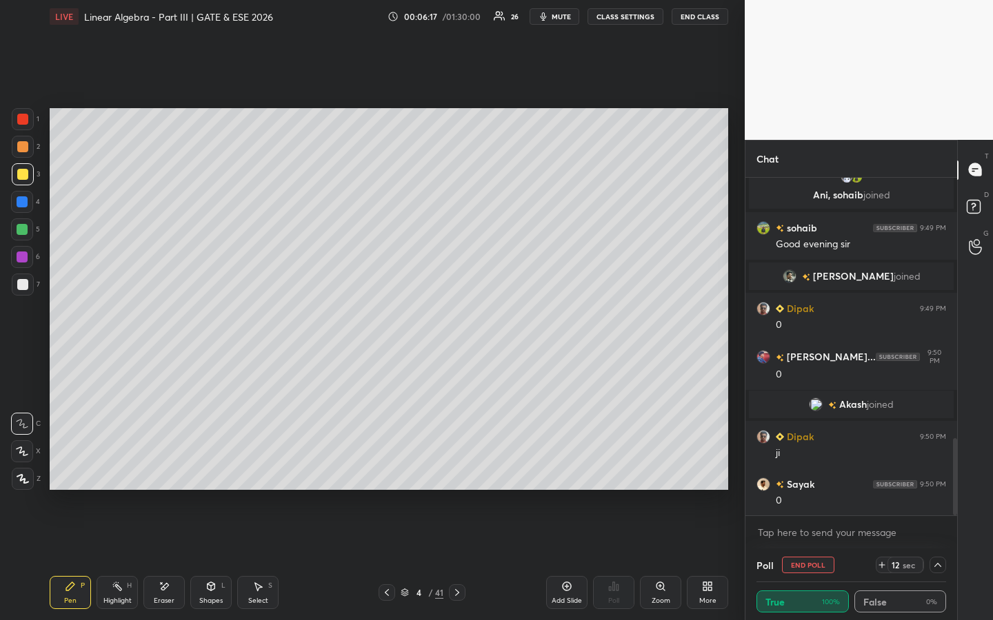
drag, startPoint x: 24, startPoint y: 227, endPoint x: 29, endPoint y: 210, distance: 17.2
click at [28, 226] on div at bounding box center [22, 230] width 22 height 22
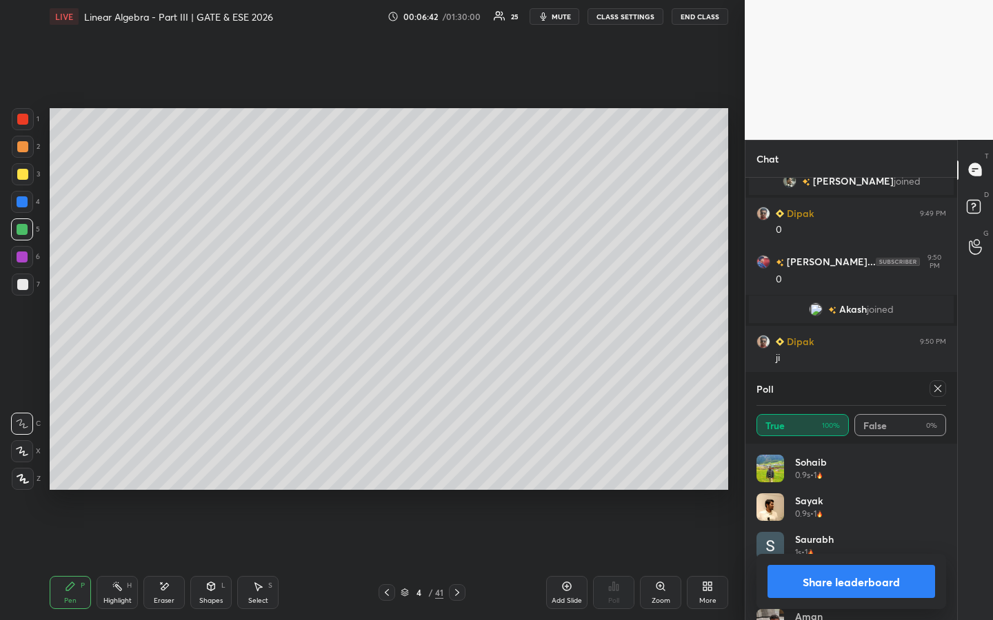
scroll to position [1288, 0]
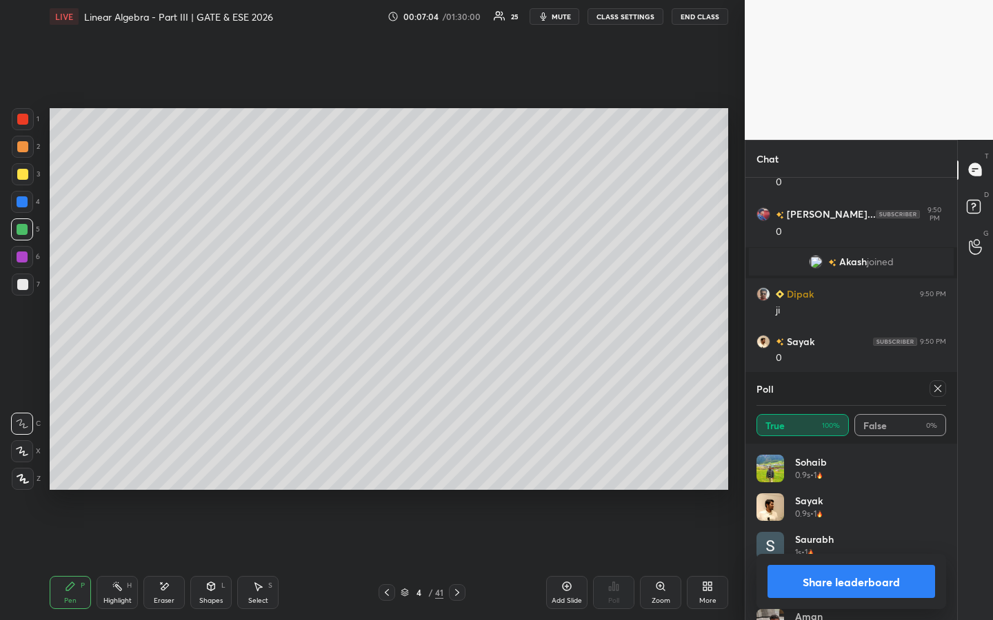
drag, startPoint x: 172, startPoint y: 587, endPoint x: 216, endPoint y: 508, distance: 90.7
click at [174, 474] on div "Eraser" at bounding box center [163, 592] width 41 height 33
drag, startPoint x: 63, startPoint y: 589, endPoint x: 88, endPoint y: 569, distance: 31.9
click at [68, 474] on div "Pen P" at bounding box center [70, 592] width 41 height 33
click at [941, 388] on icon at bounding box center [937, 388] width 11 height 11
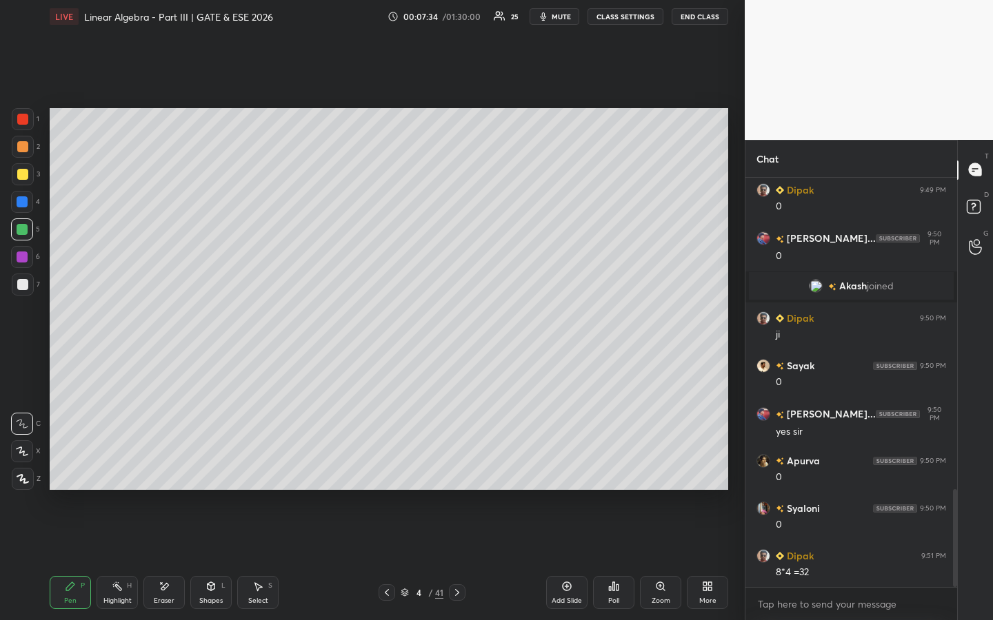
scroll to position [1311, 0]
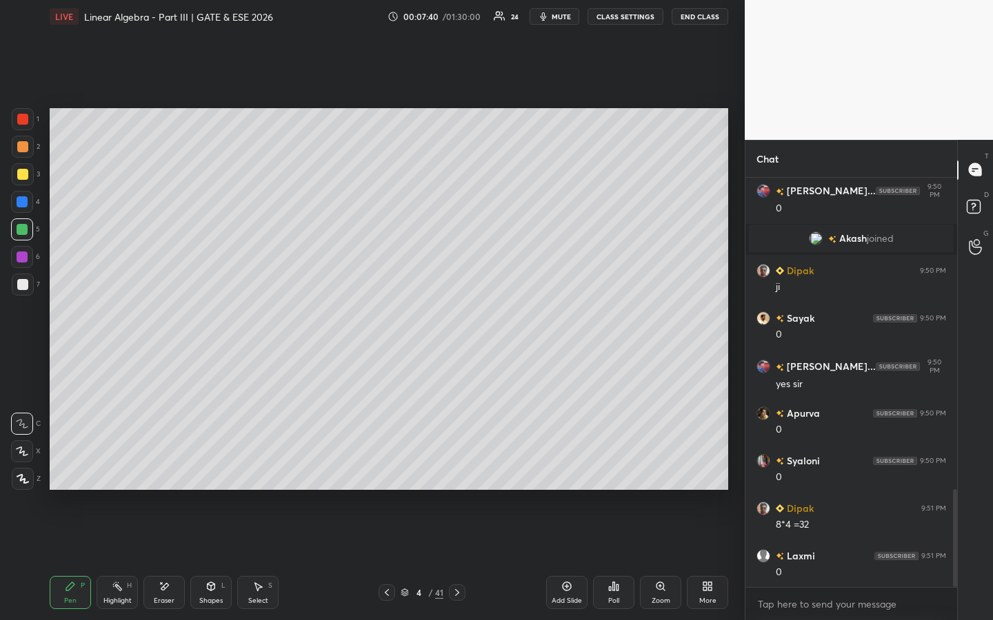
drag, startPoint x: 167, startPoint y: 591, endPoint x: 227, endPoint y: 545, distance: 75.3
click at [168, 474] on icon at bounding box center [164, 587] width 11 height 12
click at [73, 474] on div "Pen P Highlight H Eraser Shapes L Select S 4 / 41 Add Slide Poll Zoom More" at bounding box center [389, 592] width 678 height 55
drag, startPoint x: 71, startPoint y: 594, endPoint x: 79, endPoint y: 592, distance: 7.7
click at [74, 474] on div "Pen P" at bounding box center [70, 592] width 41 height 33
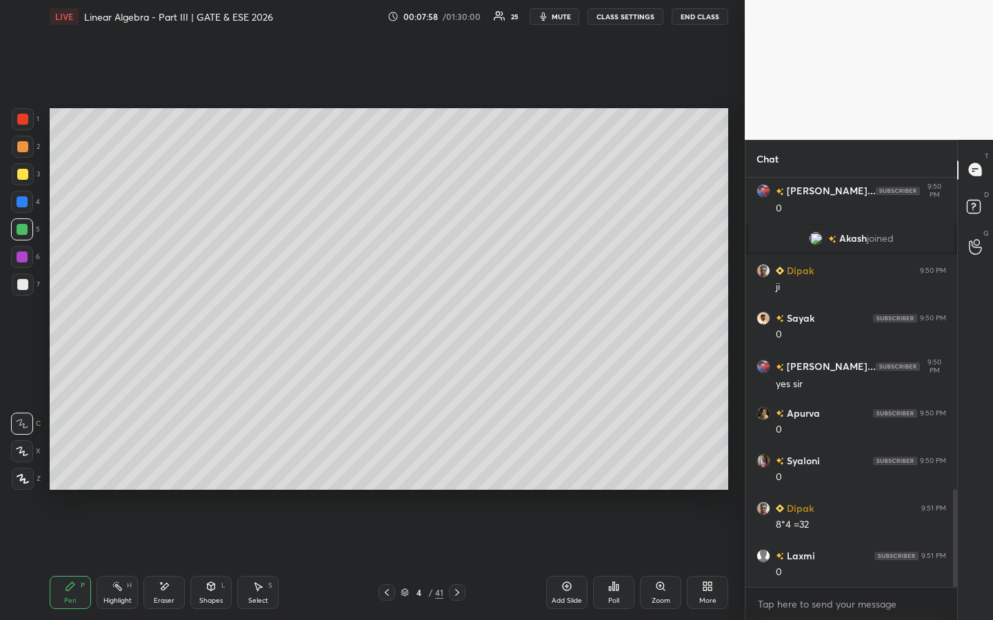
click at [409, 474] on div "Setting up your live class Poll for secs No correct answer Start poll" at bounding box center [388, 299] width 689 height 532
click at [28, 254] on div at bounding box center [22, 257] width 22 height 22
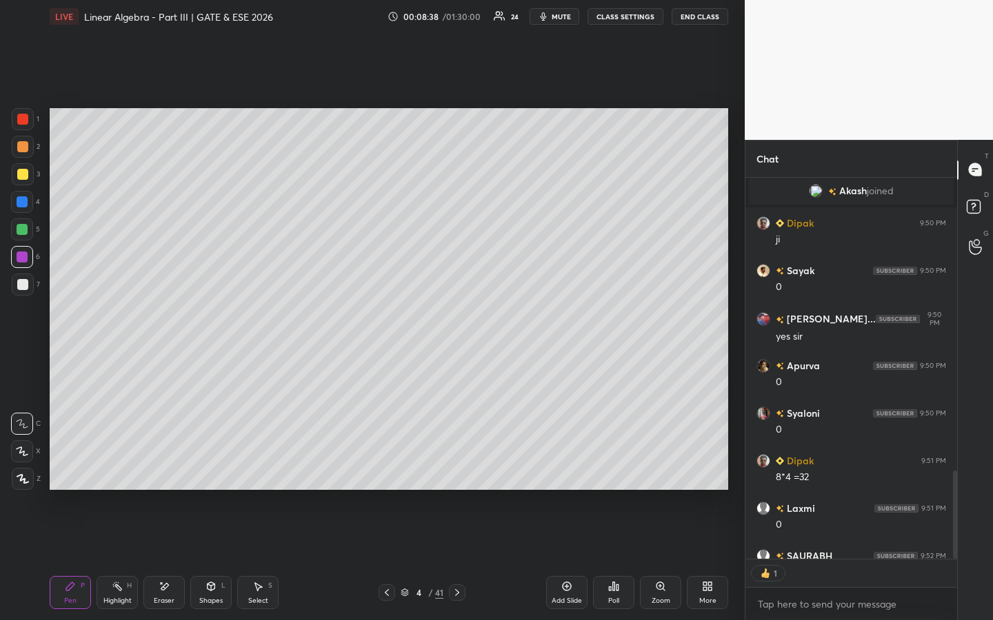
scroll to position [1435, 0]
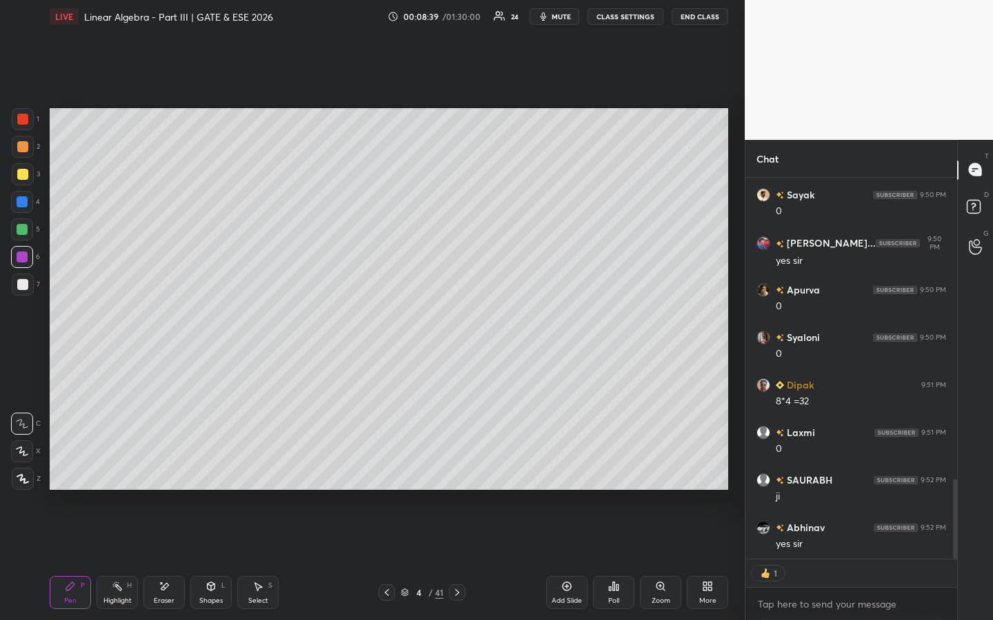
click at [566, 474] on div "Add Slide" at bounding box center [566, 592] width 41 height 33
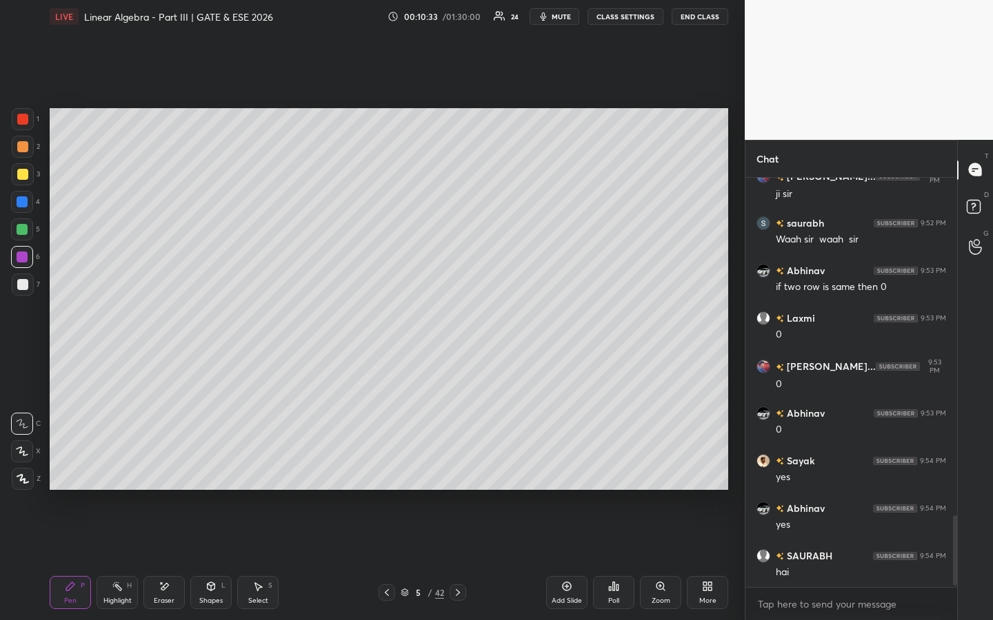
scroll to position [1977, 0]
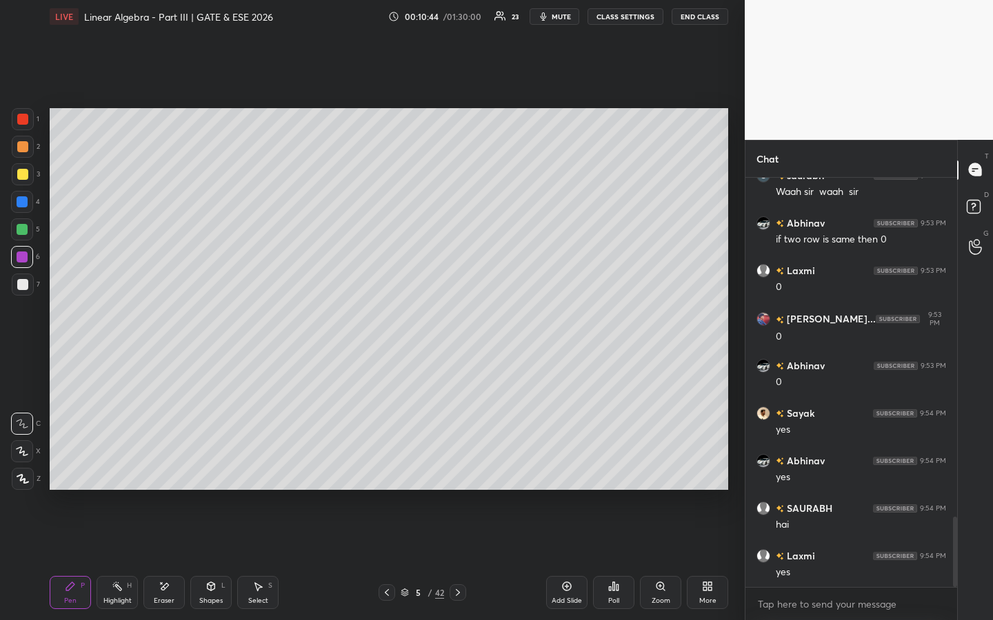
click at [568, 474] on icon at bounding box center [567, 587] width 4 height 4
click at [163, 474] on icon at bounding box center [164, 587] width 11 height 12
click at [66, 474] on div "Pen P" at bounding box center [70, 592] width 41 height 33
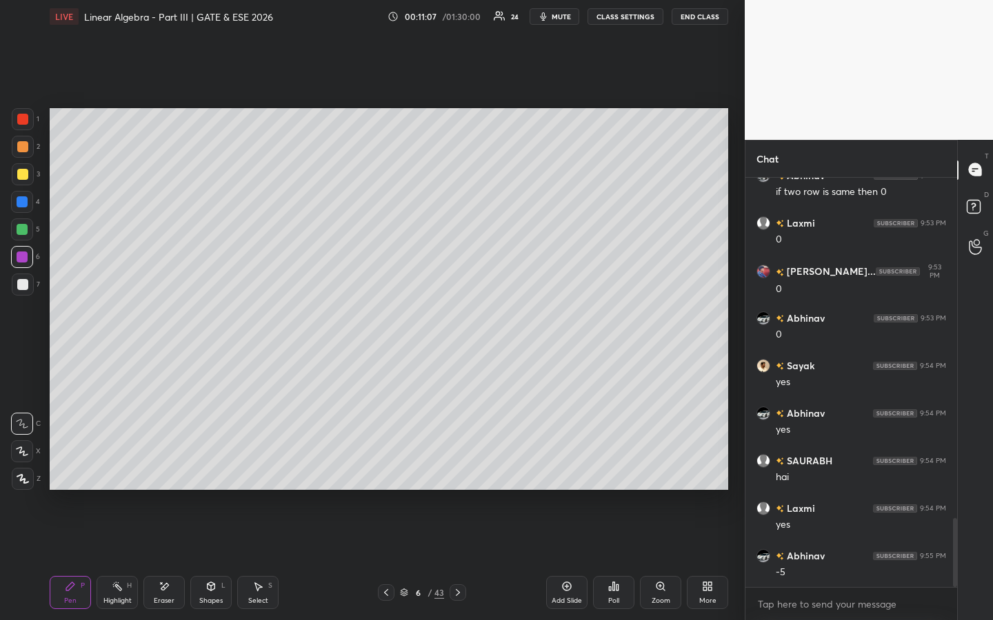
click at [22, 177] on div at bounding box center [22, 174] width 11 height 11
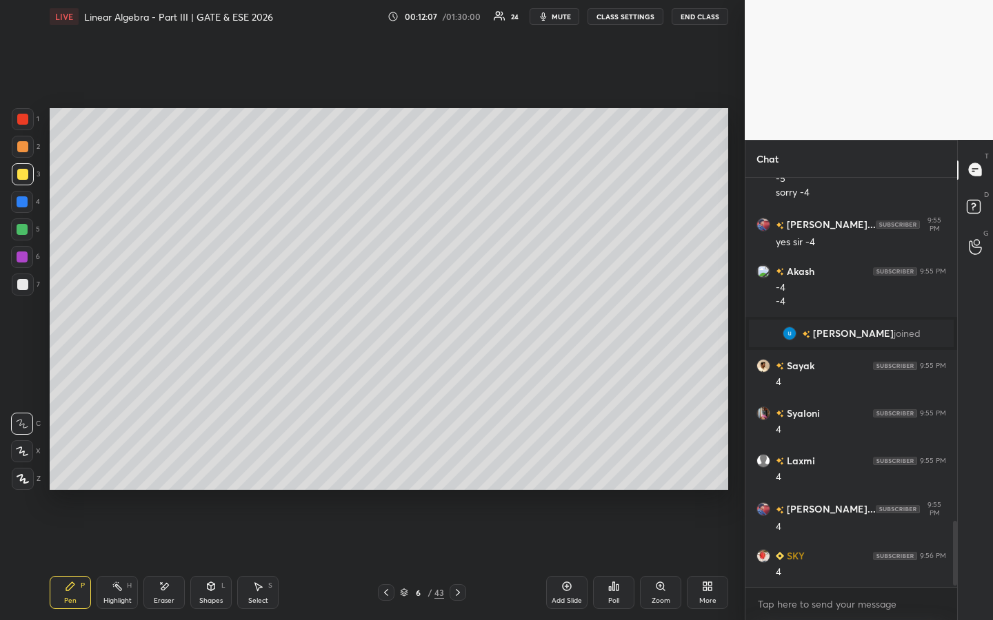
scroll to position [2184, 0]
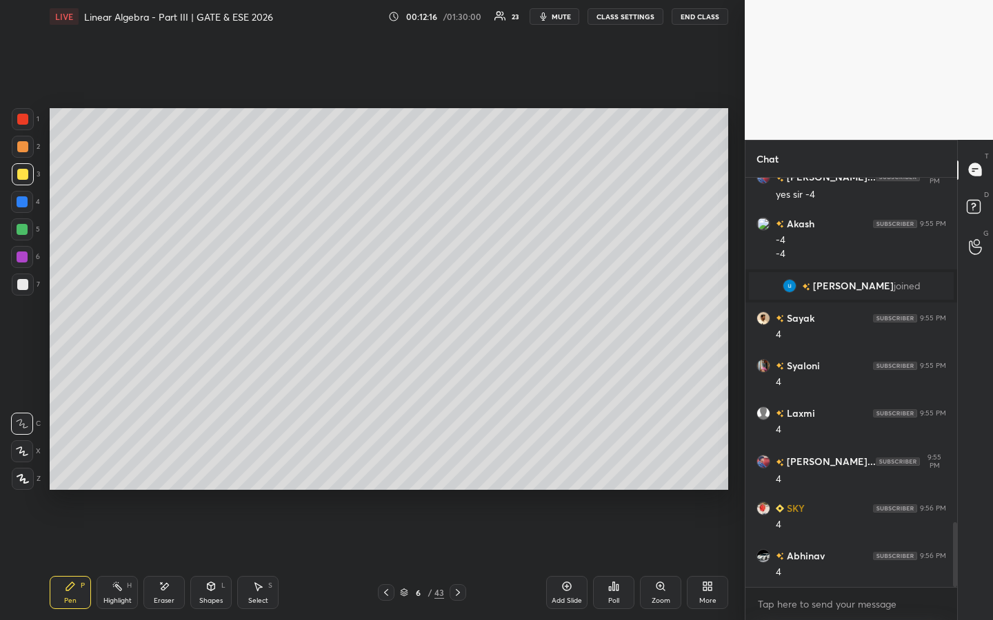
drag, startPoint x: 122, startPoint y: 585, endPoint x: 148, endPoint y: 531, distance: 60.1
click at [122, 474] on icon at bounding box center [117, 586] width 11 height 11
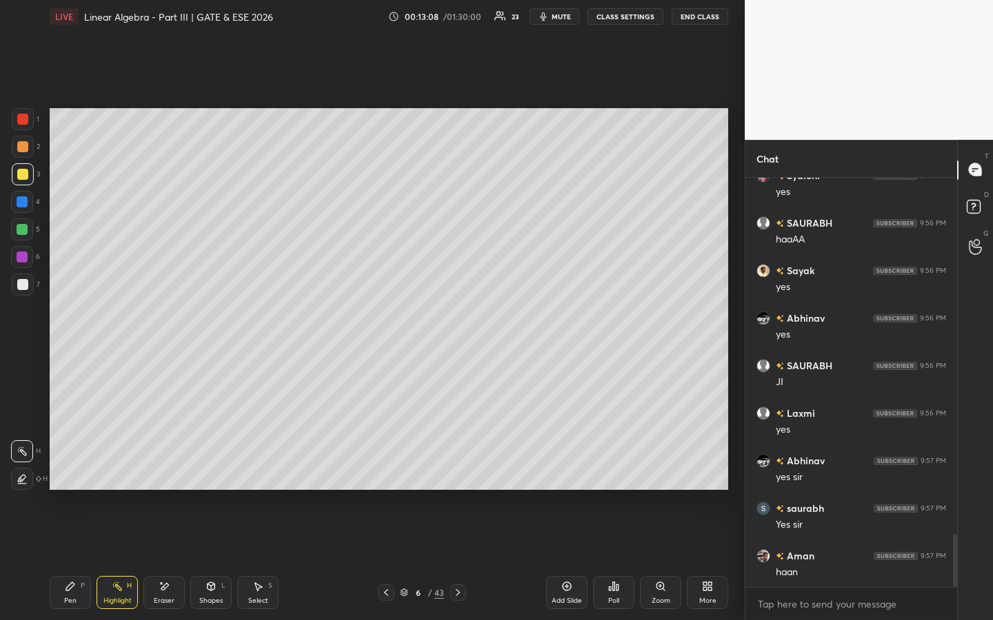
scroll to position [2755, 0]
click at [76, 474] on div "Pen P" at bounding box center [70, 592] width 41 height 33
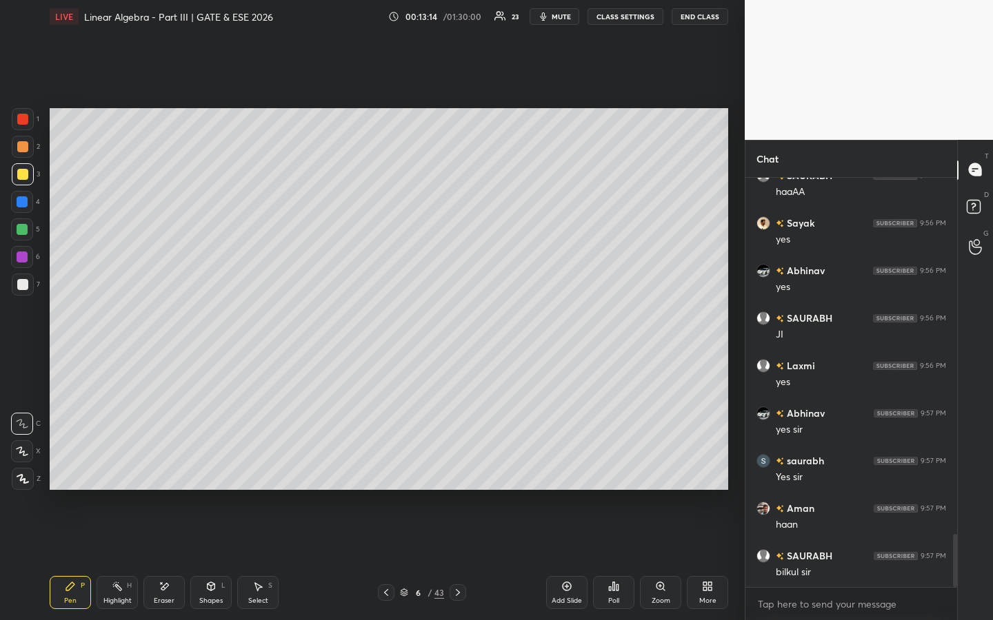
click at [458, 474] on icon at bounding box center [457, 592] width 11 height 11
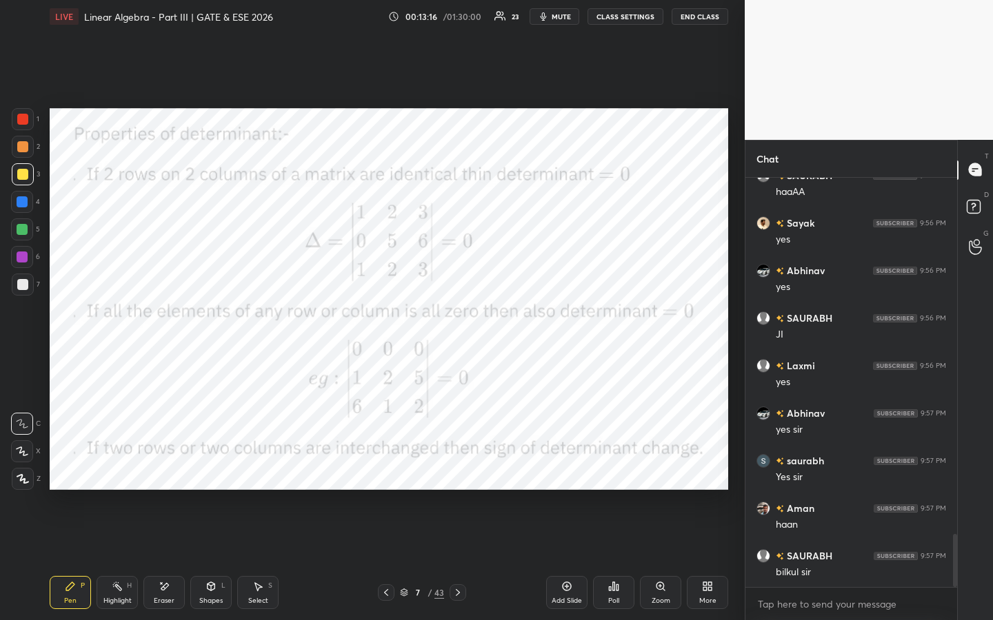
drag, startPoint x: 26, startPoint y: 120, endPoint x: 31, endPoint y: 112, distance: 9.6
click at [29, 117] on div at bounding box center [23, 119] width 22 height 22
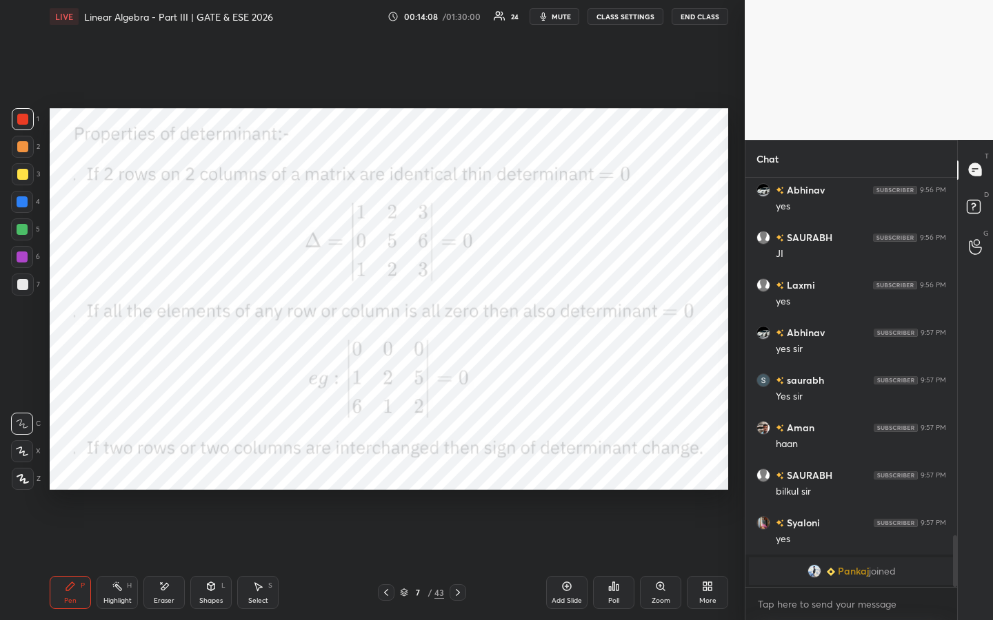
click at [616, 474] on div "Poll" at bounding box center [613, 592] width 41 height 33
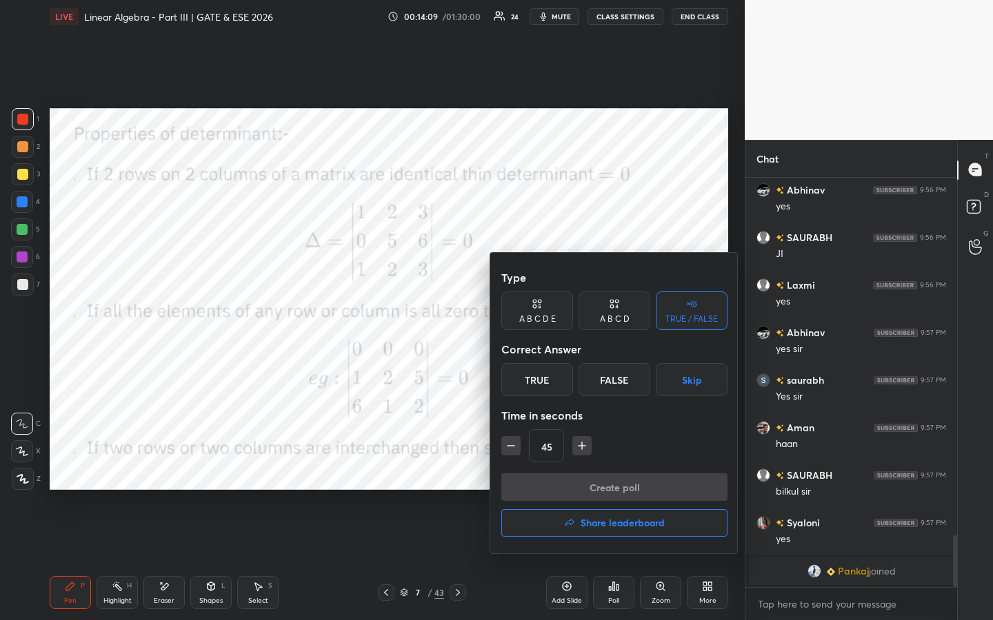
click at [546, 385] on div "True" at bounding box center [537, 379] width 72 height 33
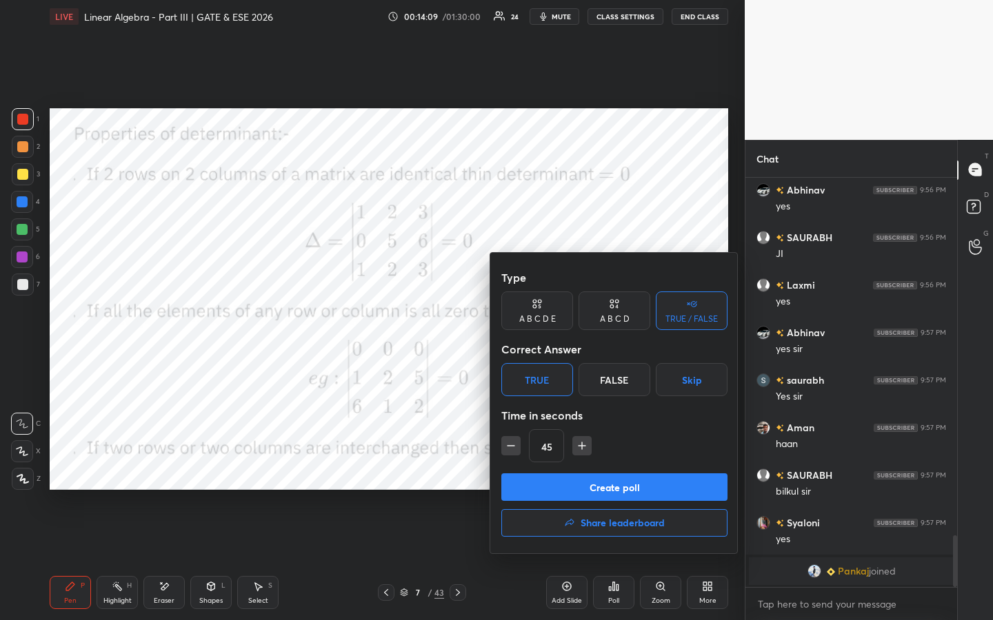
click at [590, 474] on button "Create poll" at bounding box center [614, 488] width 226 height 28
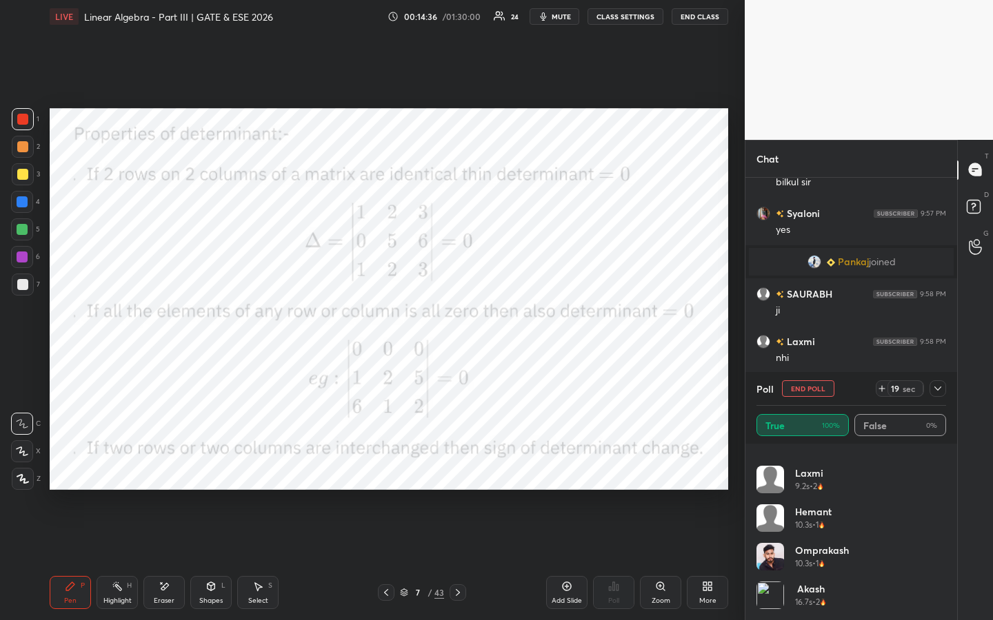
scroll to position [2904, 0]
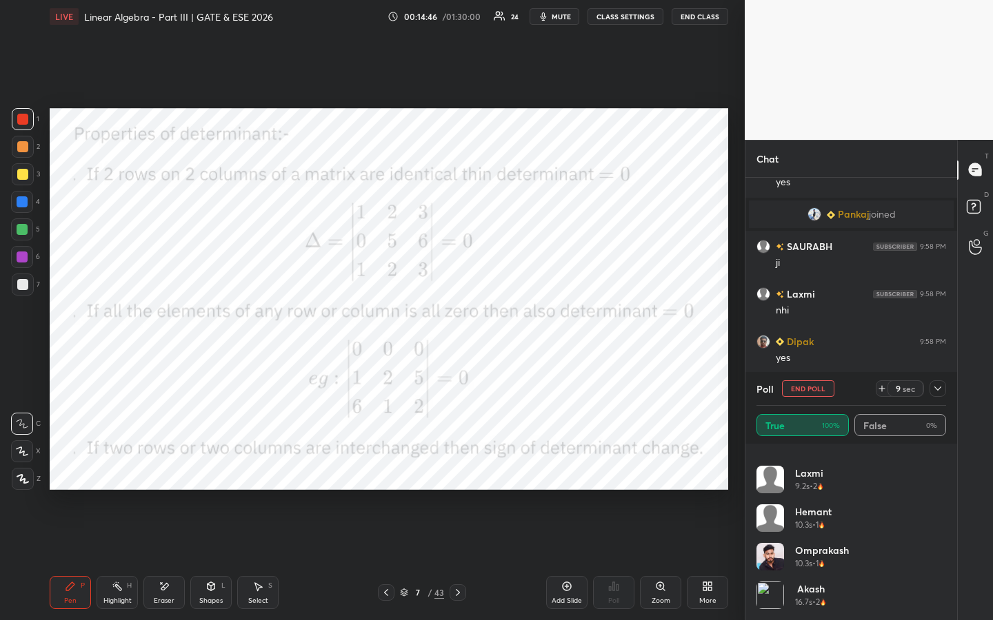
click at [822, 389] on button "End Poll" at bounding box center [808, 389] width 52 height 17
type textarea "x"
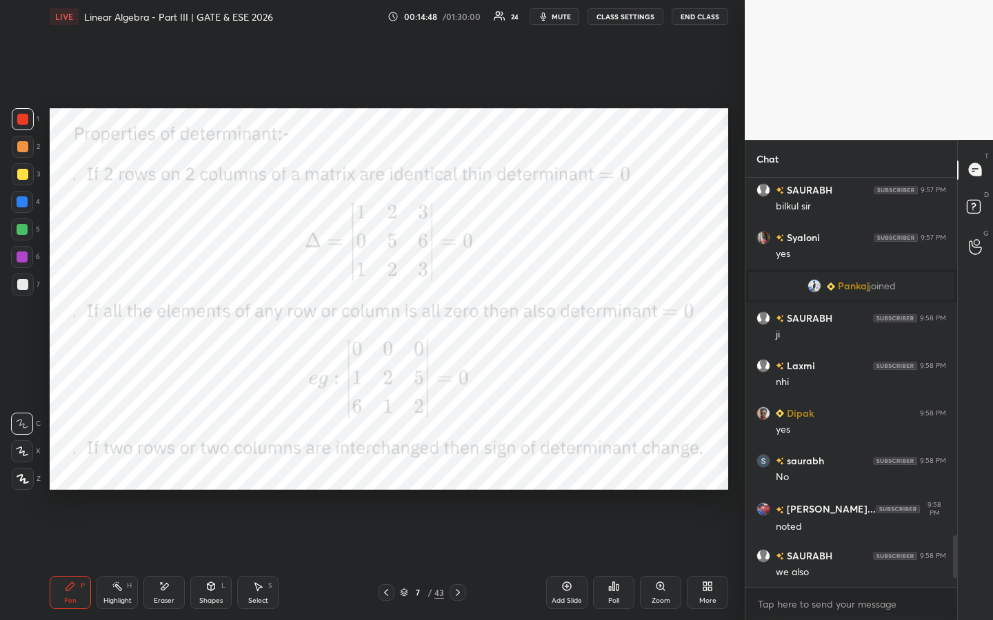
click at [463, 474] on div at bounding box center [457, 593] width 17 height 17
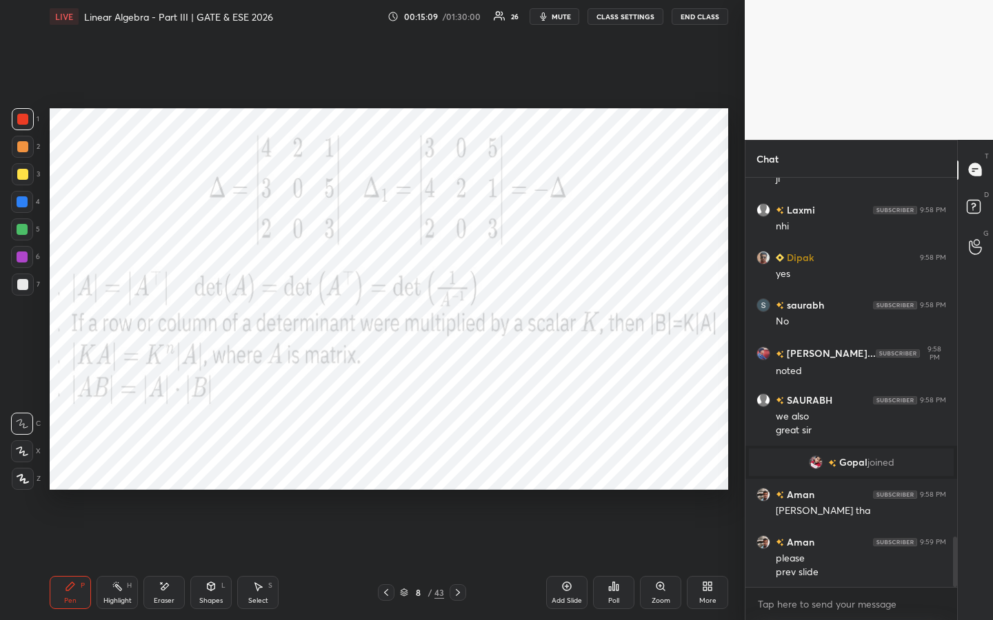
click at [386, 474] on icon at bounding box center [386, 592] width 4 height 7
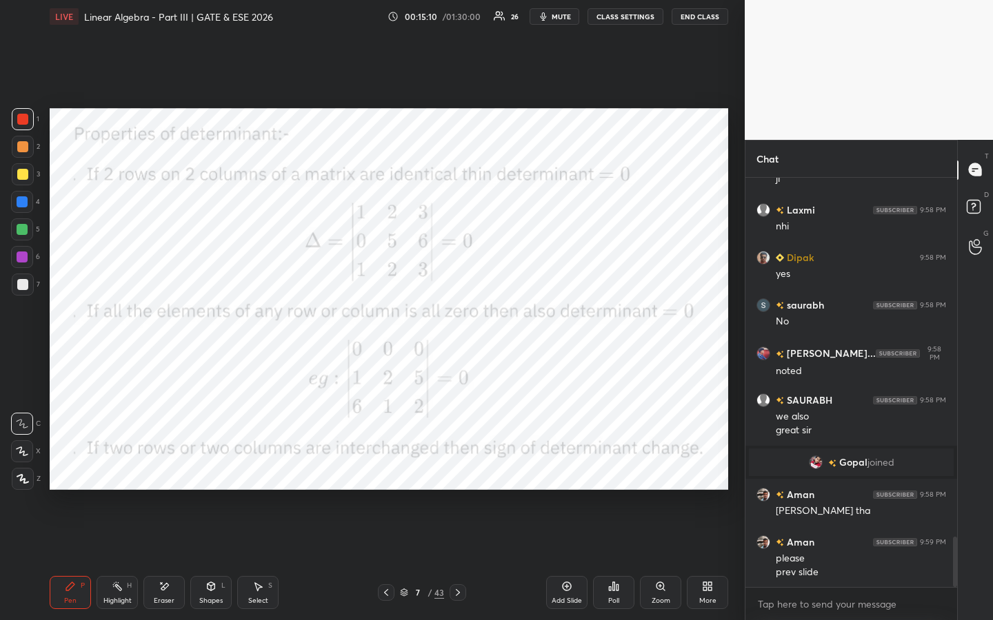
click at [388, 474] on icon at bounding box center [386, 592] width 11 height 11
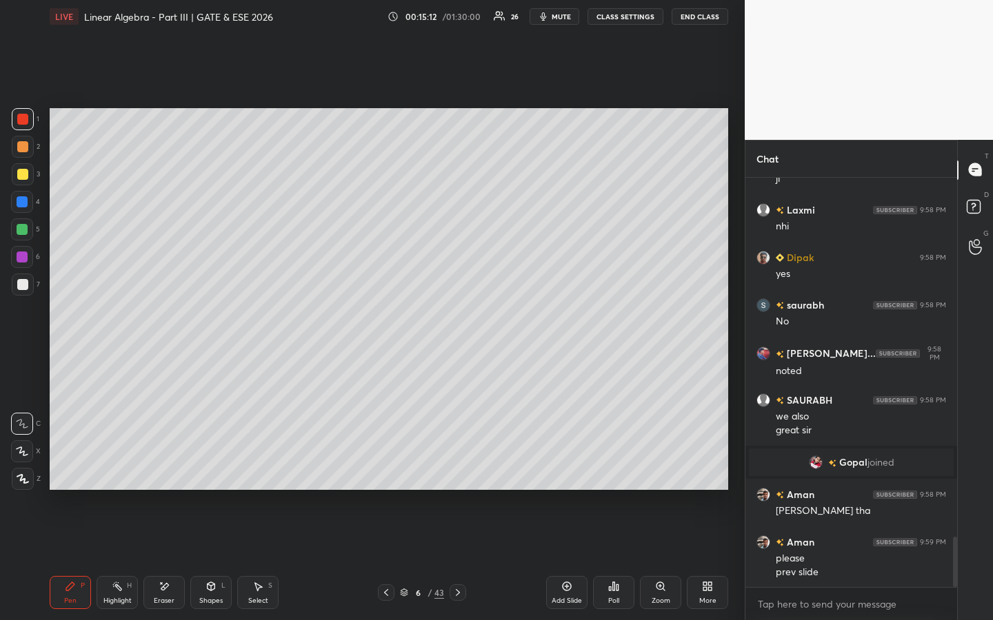
click at [576, 474] on div "Add Slide" at bounding box center [566, 592] width 41 height 33
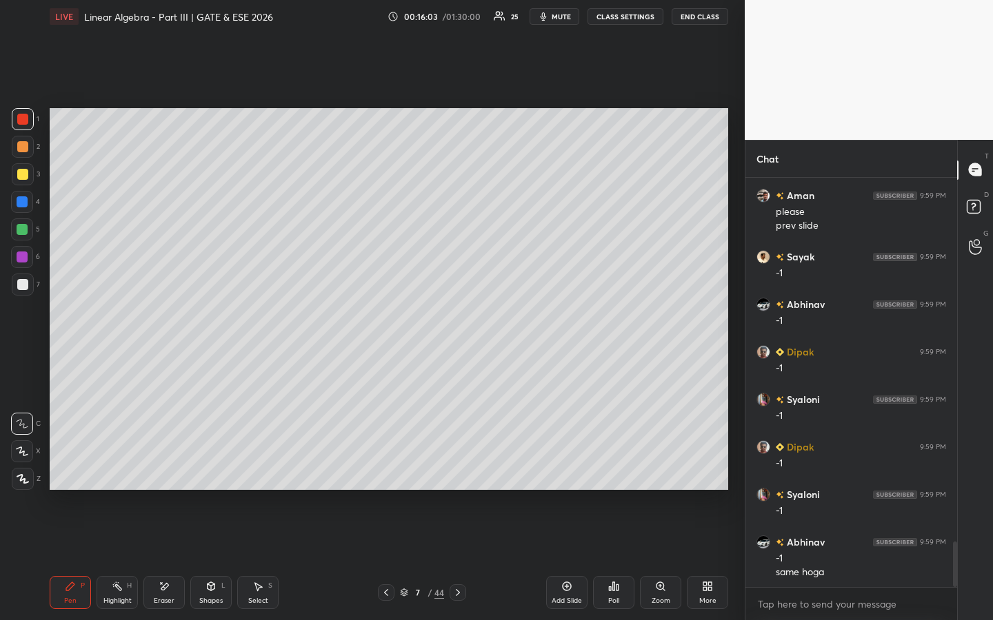
scroll to position [3317, 0]
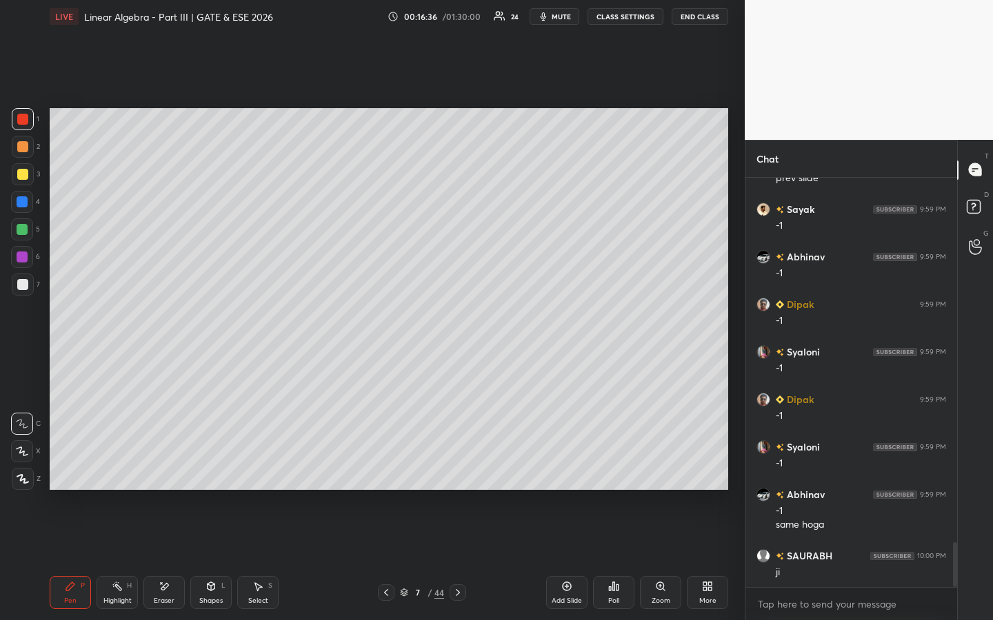
click at [609, 474] on div "Poll" at bounding box center [613, 592] width 41 height 33
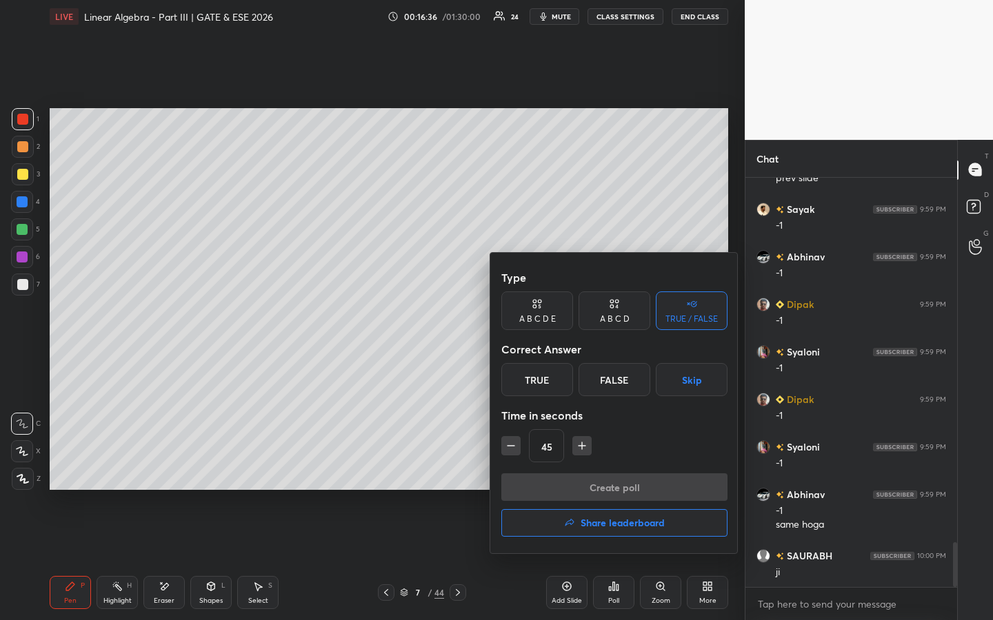
drag, startPoint x: 540, startPoint y: 383, endPoint x: 535, endPoint y: 426, distance: 43.7
click at [541, 383] on div "True" at bounding box center [537, 379] width 72 height 33
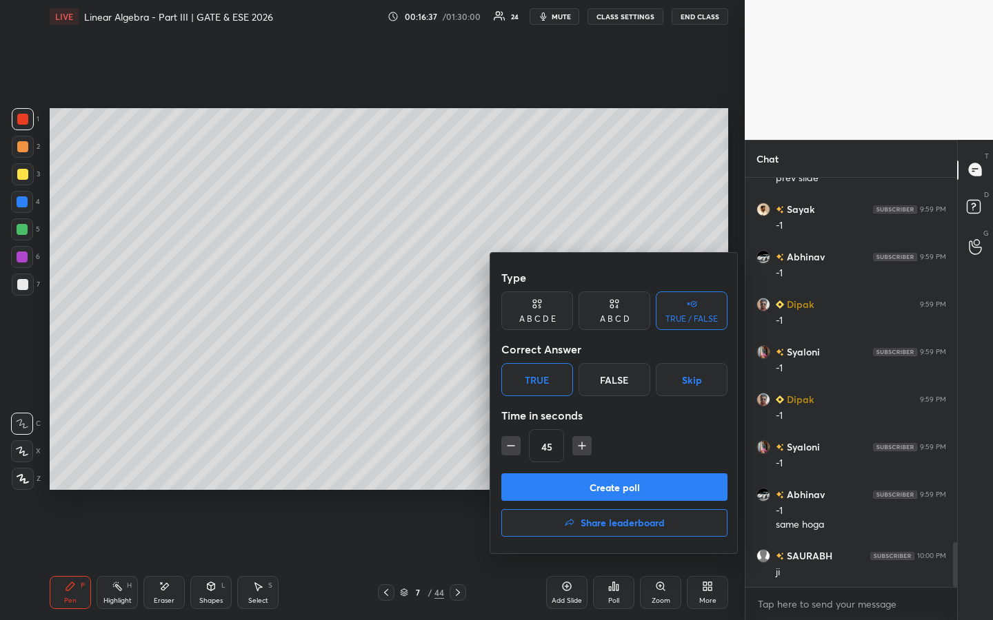
click at [513, 442] on icon "button" at bounding box center [511, 446] width 14 height 14
type input "30"
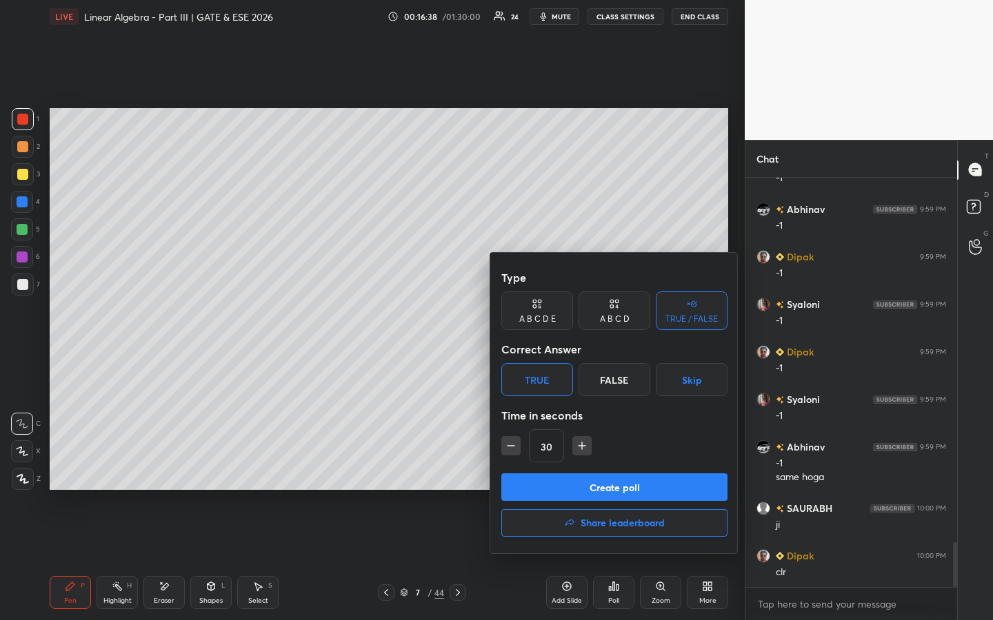
click at [539, 474] on button "Create poll" at bounding box center [614, 488] width 226 height 28
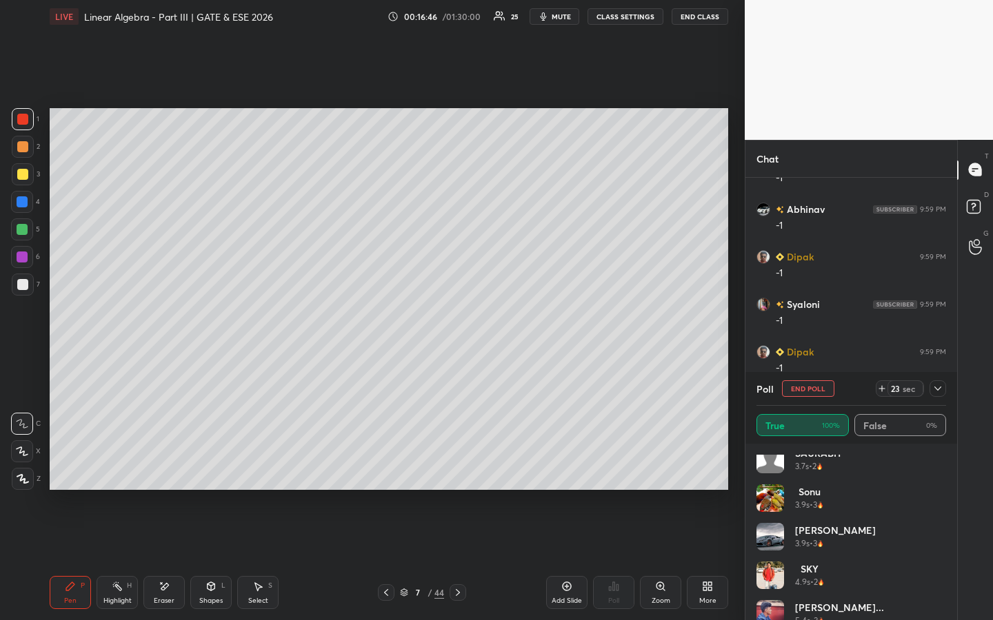
scroll to position [182, 0]
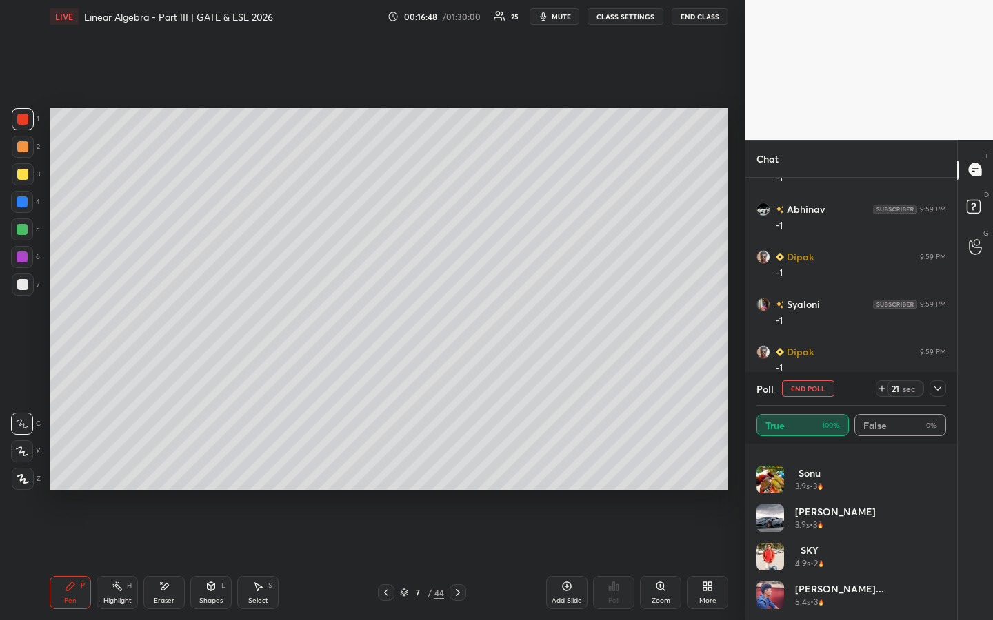
click at [822, 392] on button "End Poll" at bounding box center [808, 389] width 52 height 17
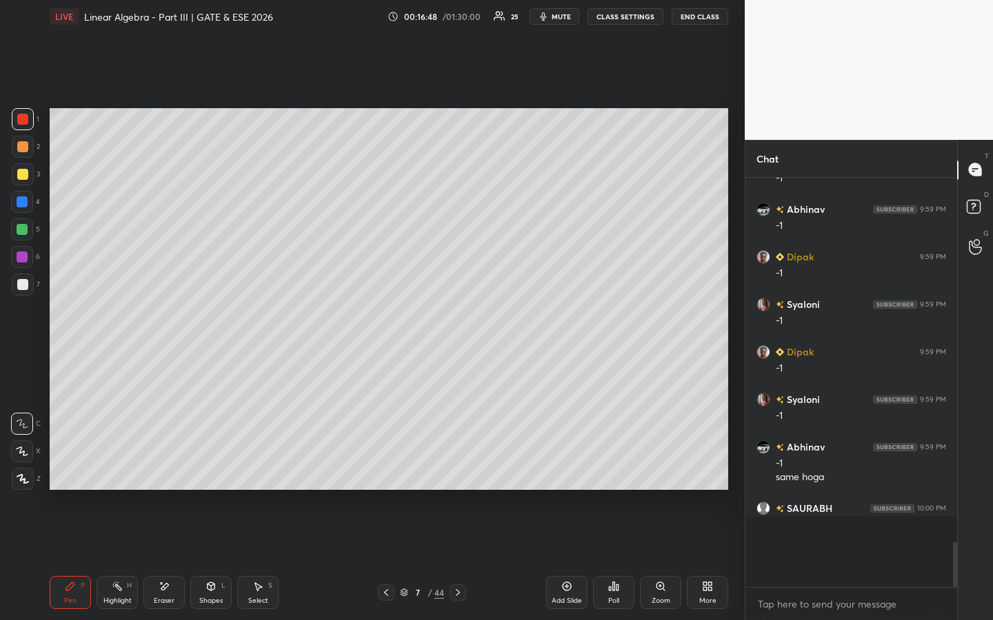
scroll to position [5, 5]
drag, startPoint x: 567, startPoint y: 584, endPoint x: 565, endPoint y: 547, distance: 36.6
click at [567, 474] on icon at bounding box center [566, 586] width 11 height 11
click at [26, 150] on div at bounding box center [22, 146] width 11 height 11
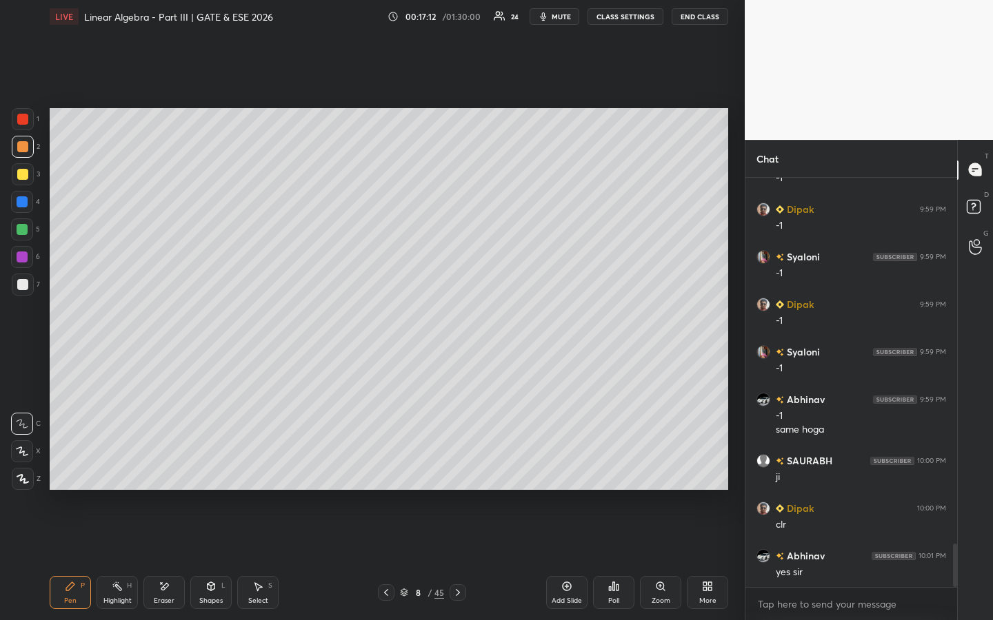
scroll to position [3445, 0]
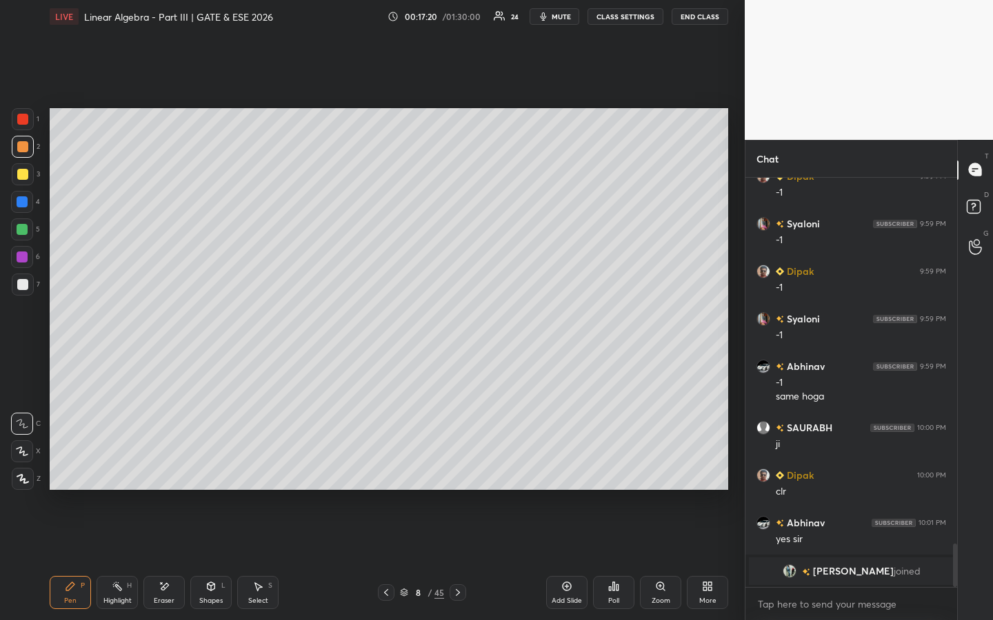
click at [813, 474] on div "grid" at bounding box center [807, 571] width 11 height 14
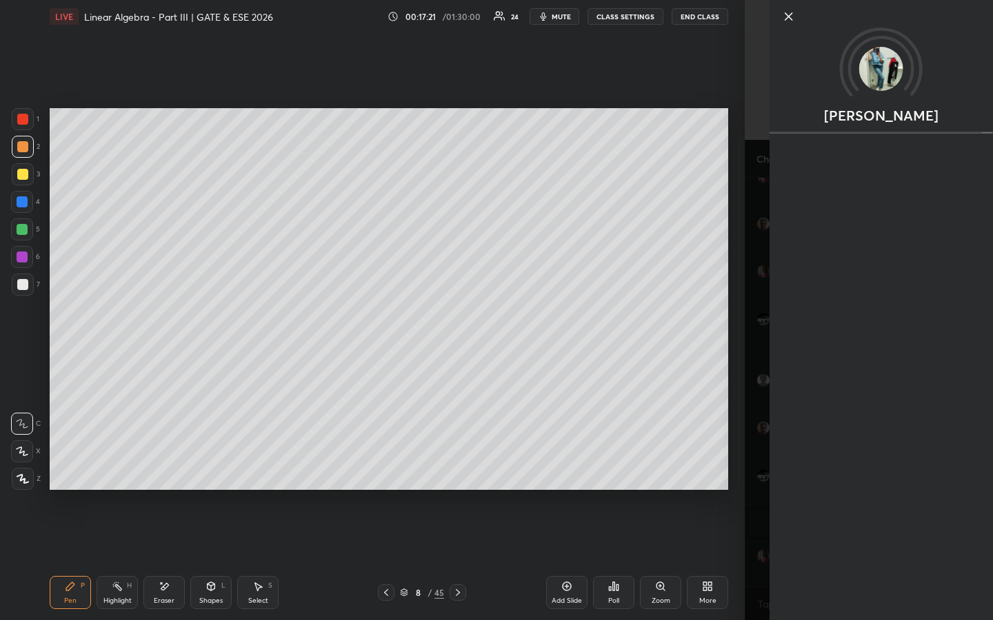
scroll to position [3323, 0]
click at [790, 21] on icon at bounding box center [788, 16] width 17 height 17
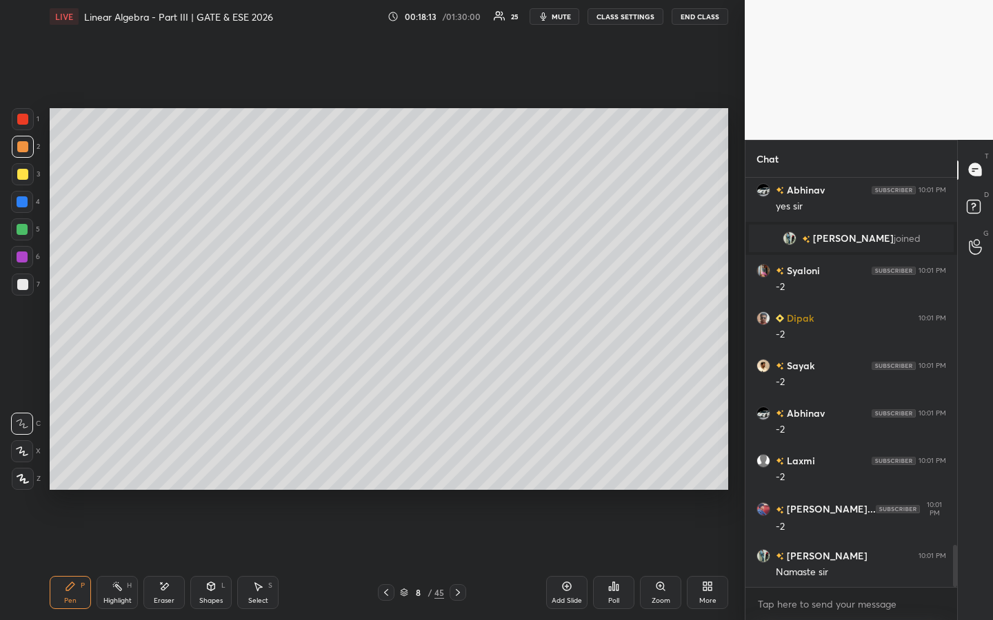
scroll to position [3656, 0]
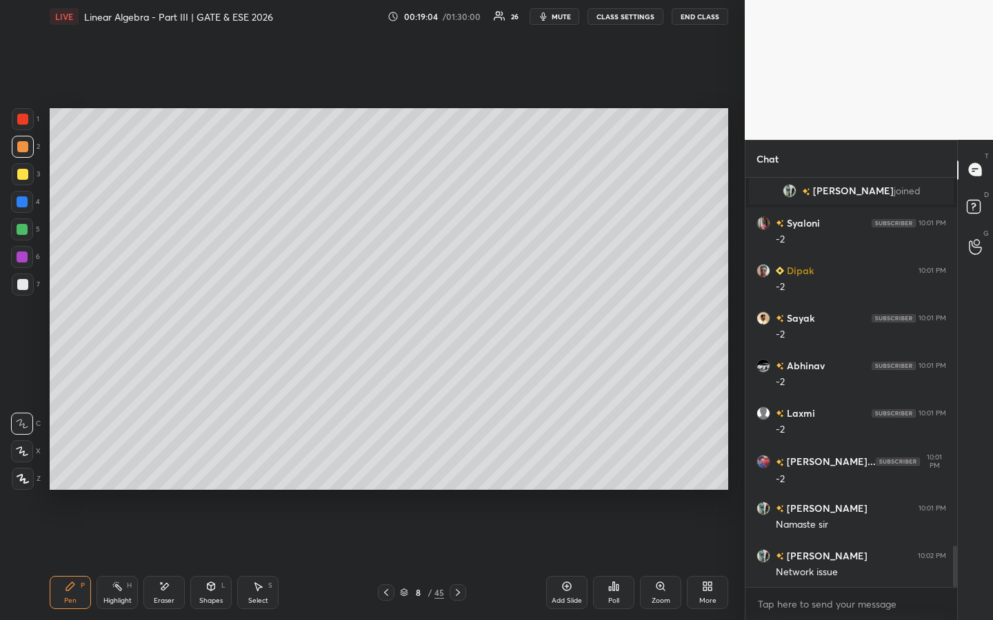
click at [578, 474] on div "Add Slide" at bounding box center [566, 592] width 41 height 33
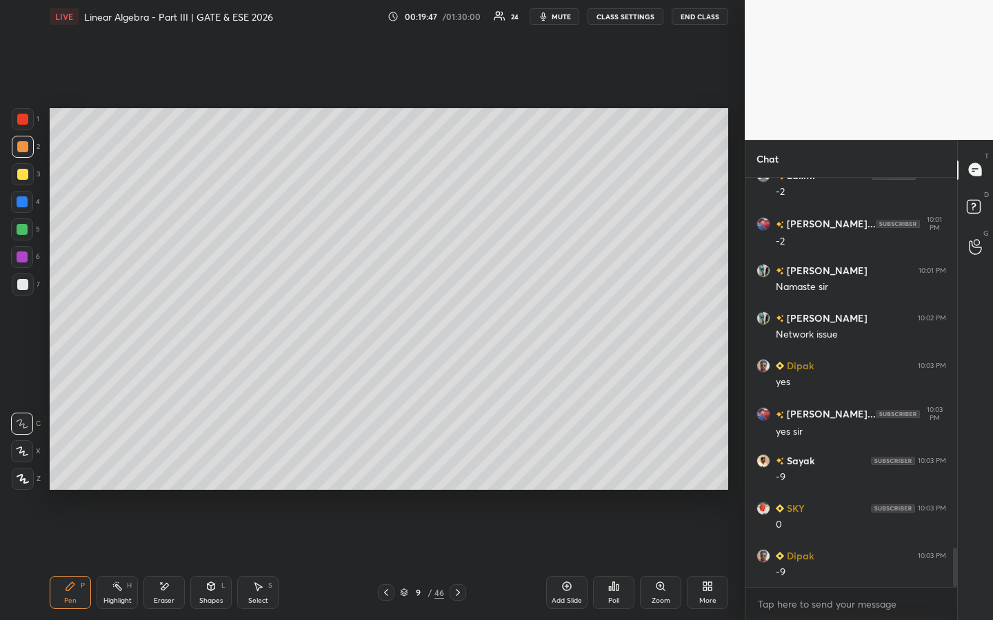
scroll to position [3941, 0]
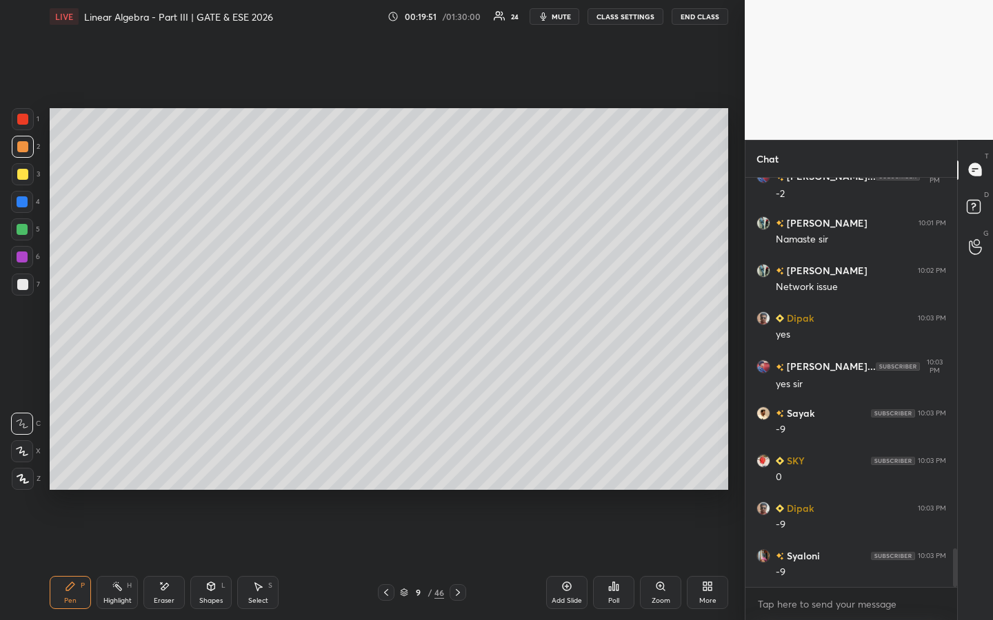
click at [114, 474] on icon at bounding box center [117, 586] width 11 height 11
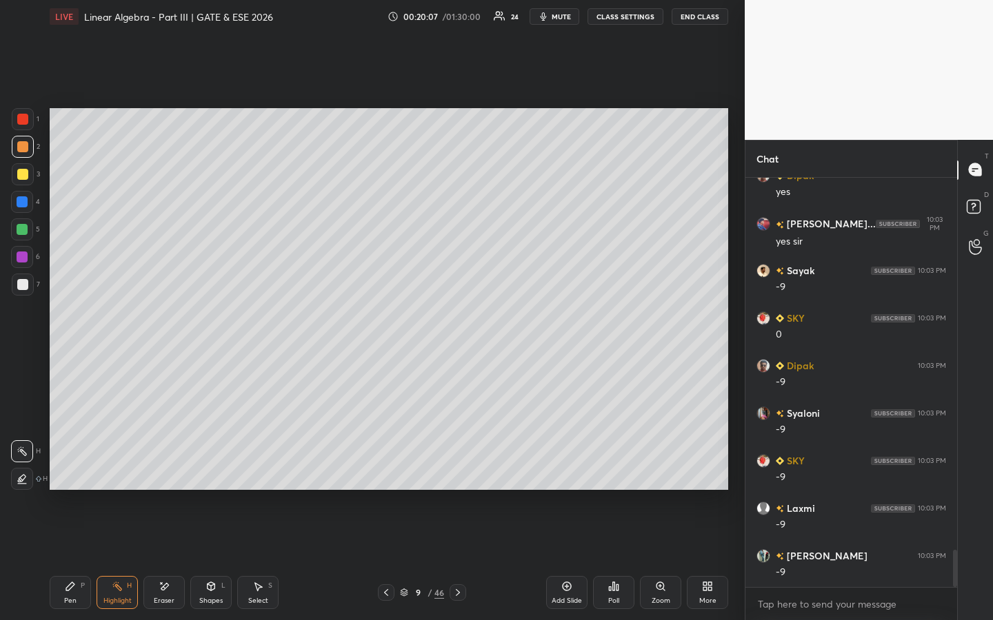
scroll to position [4131, 0]
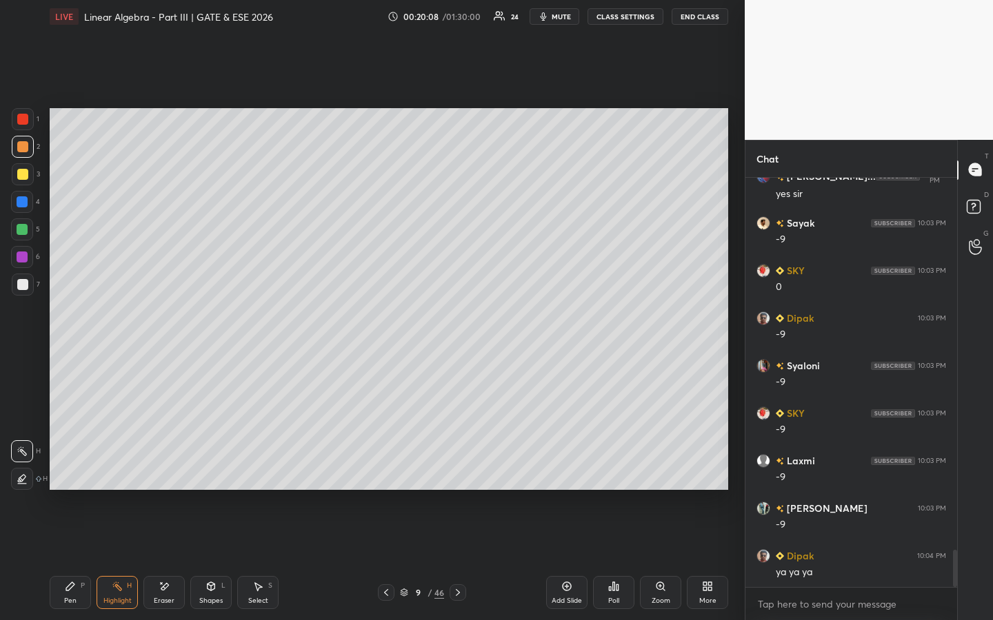
click at [74, 474] on icon at bounding box center [70, 586] width 11 height 11
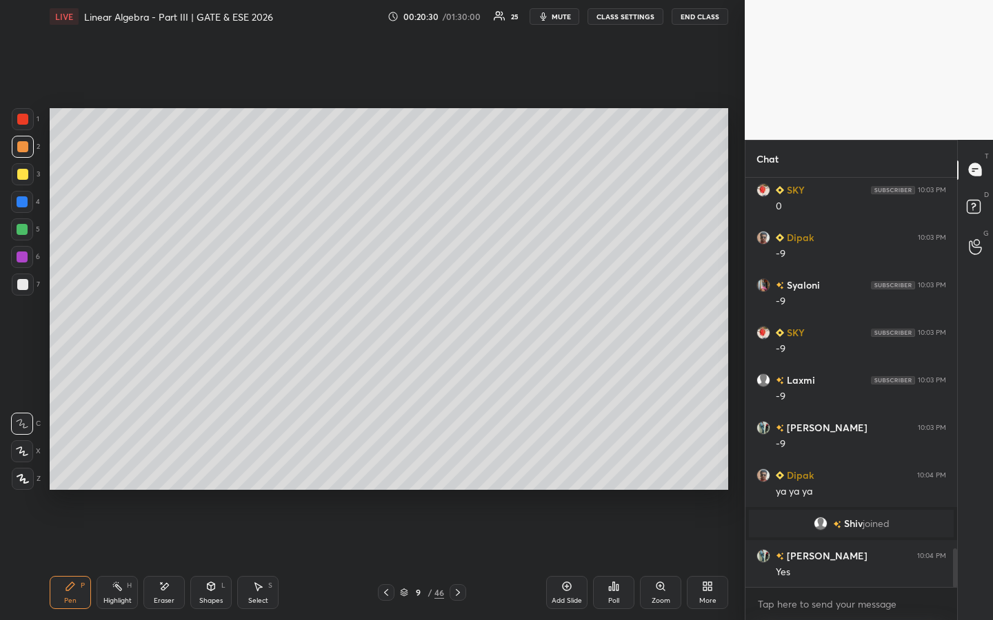
scroll to position [3951, 0]
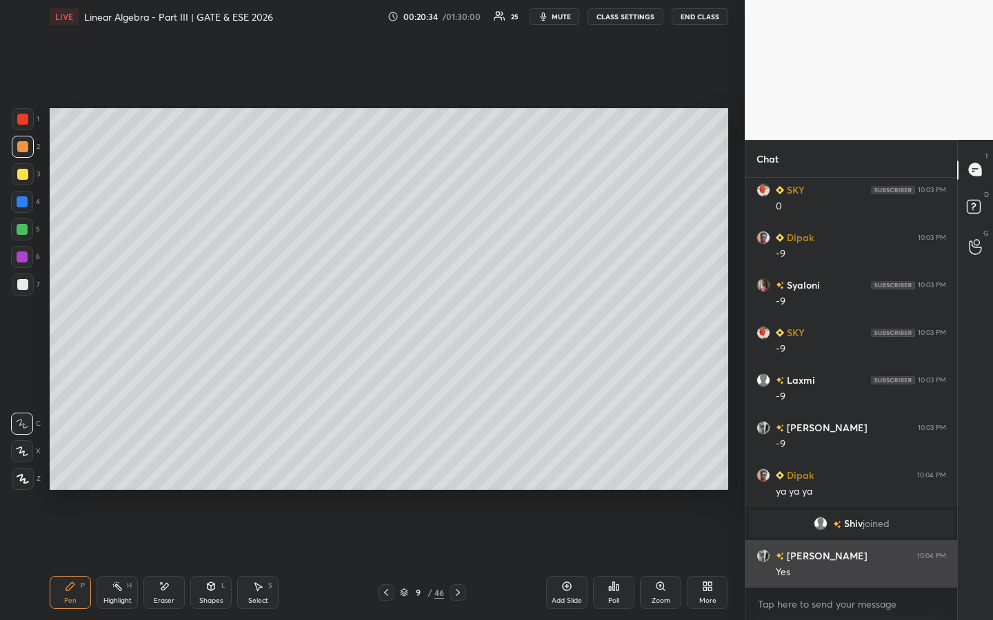
click at [807, 474] on h6 "[PERSON_NAME]" at bounding box center [825, 556] width 83 height 14
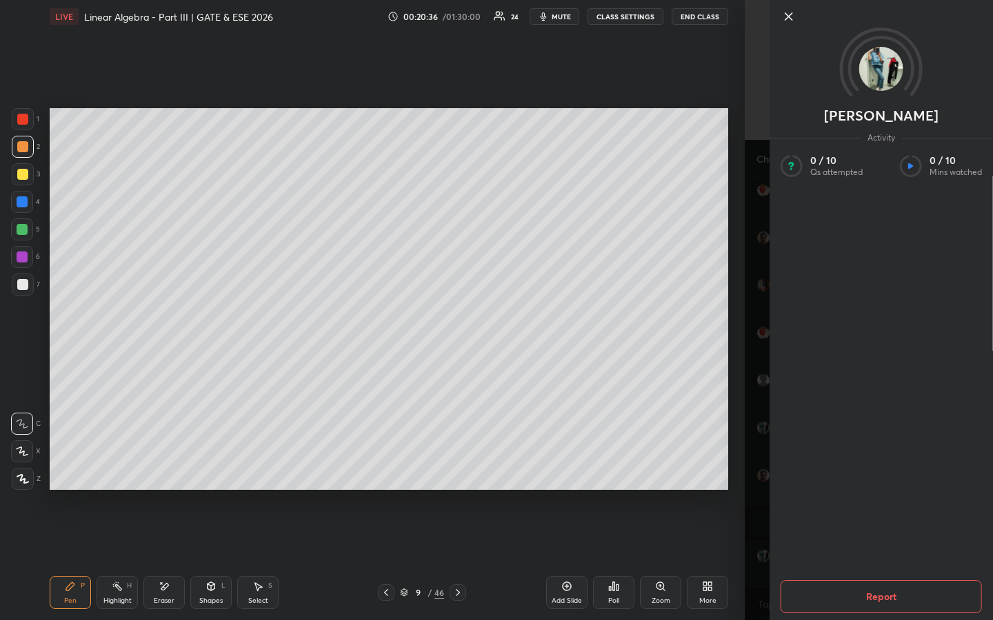
scroll to position [3998, 0]
click at [789, 21] on icon at bounding box center [788, 16] width 17 height 17
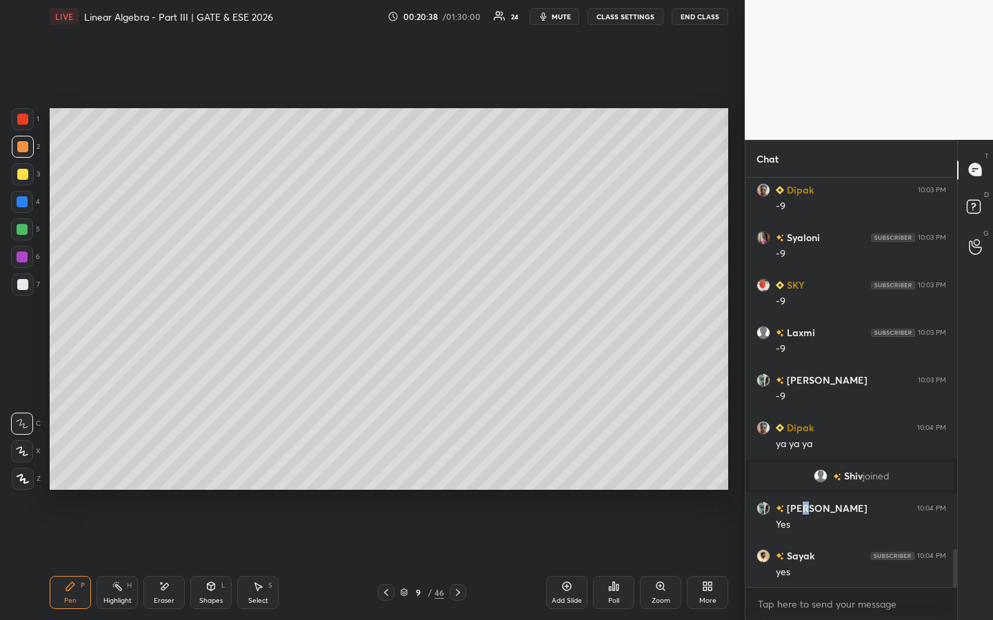
scroll to position [4046, 0]
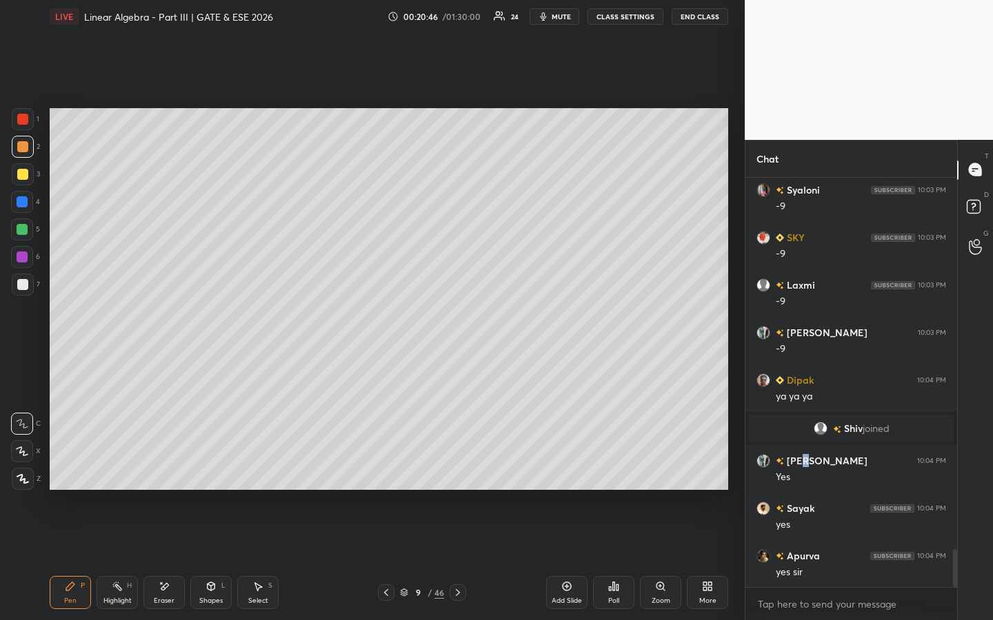
click at [462, 474] on icon at bounding box center [457, 592] width 11 height 11
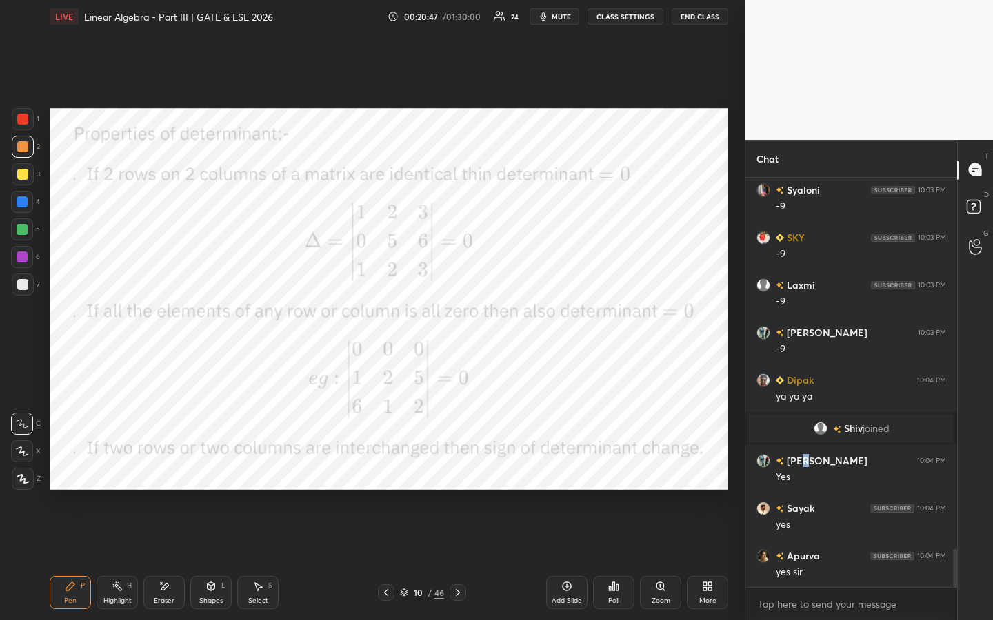
scroll to position [4093, 0]
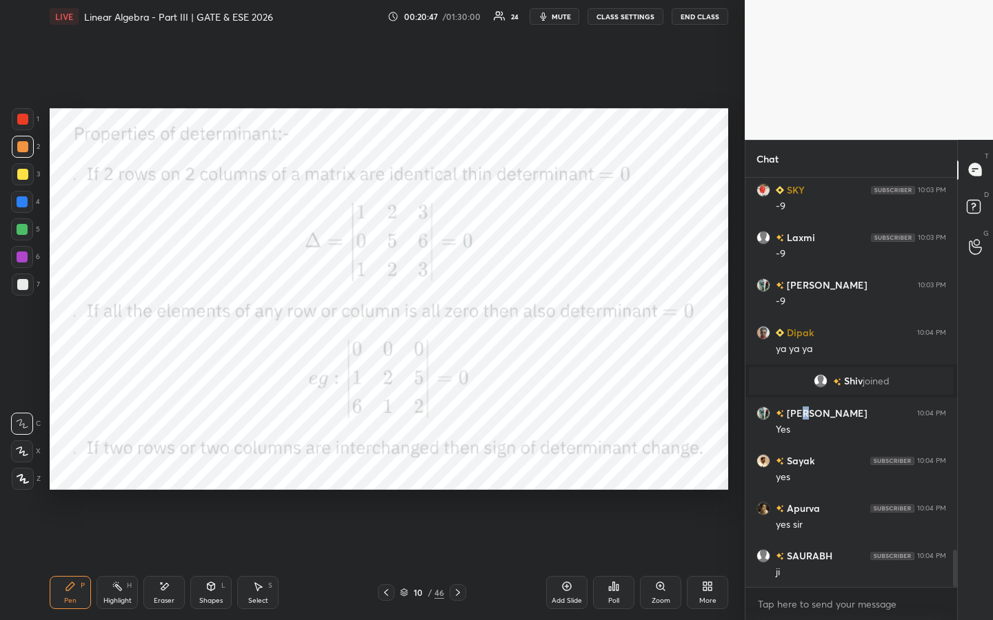
click at [460, 474] on icon at bounding box center [457, 592] width 11 height 11
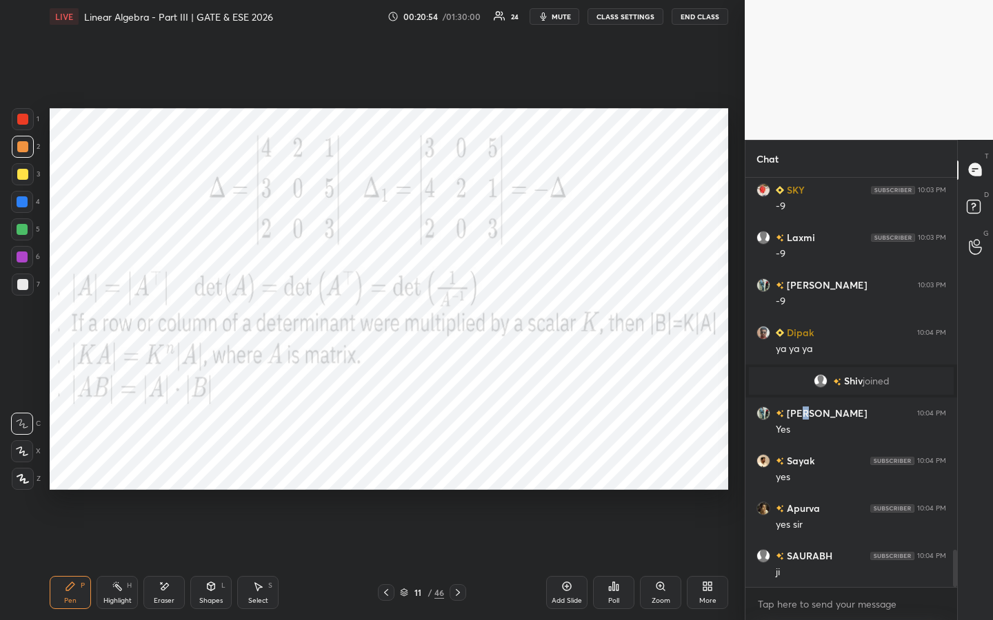
drag, startPoint x: 20, startPoint y: 117, endPoint x: 30, endPoint y: 105, distance: 15.6
click at [22, 117] on div at bounding box center [22, 119] width 11 height 11
click at [23, 452] on icon at bounding box center [22, 452] width 12 height 10
click at [391, 474] on icon at bounding box center [386, 592] width 11 height 11
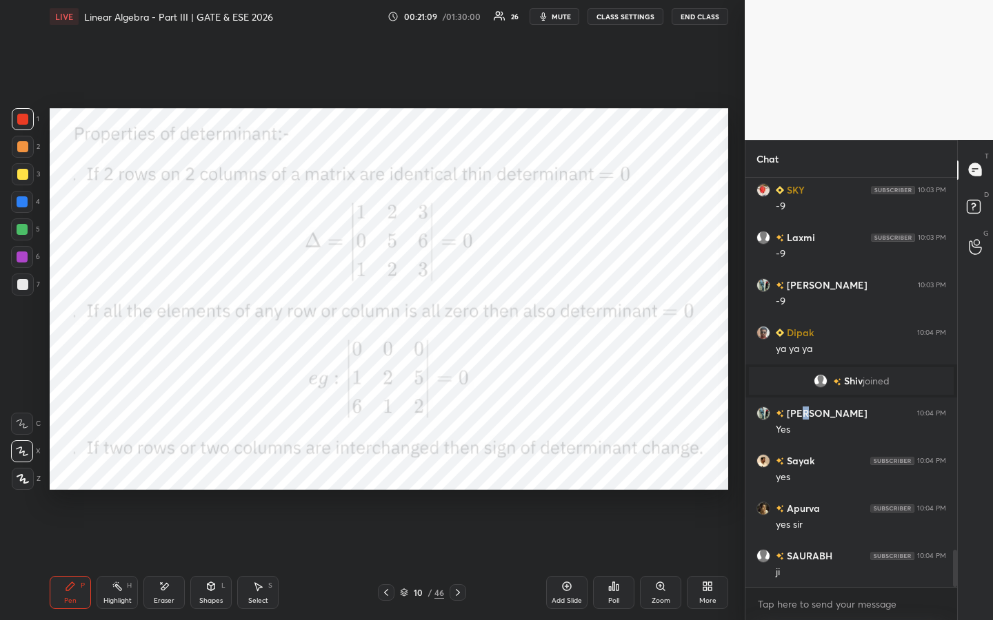
click at [391, 474] on icon at bounding box center [386, 592] width 11 height 11
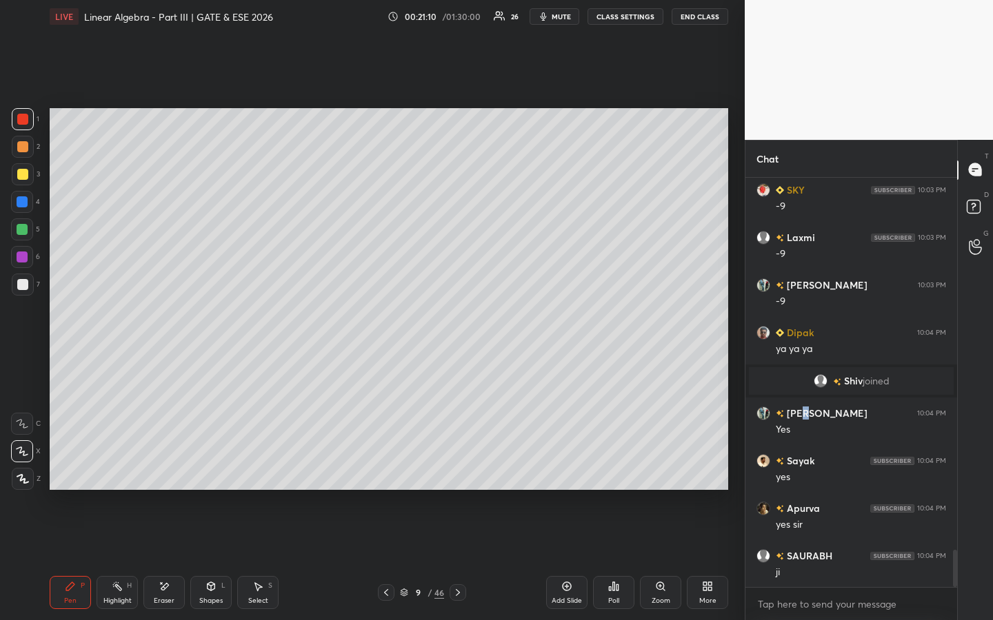
click at [566, 474] on icon at bounding box center [566, 586] width 11 height 11
click at [22, 150] on div at bounding box center [22, 146] width 11 height 11
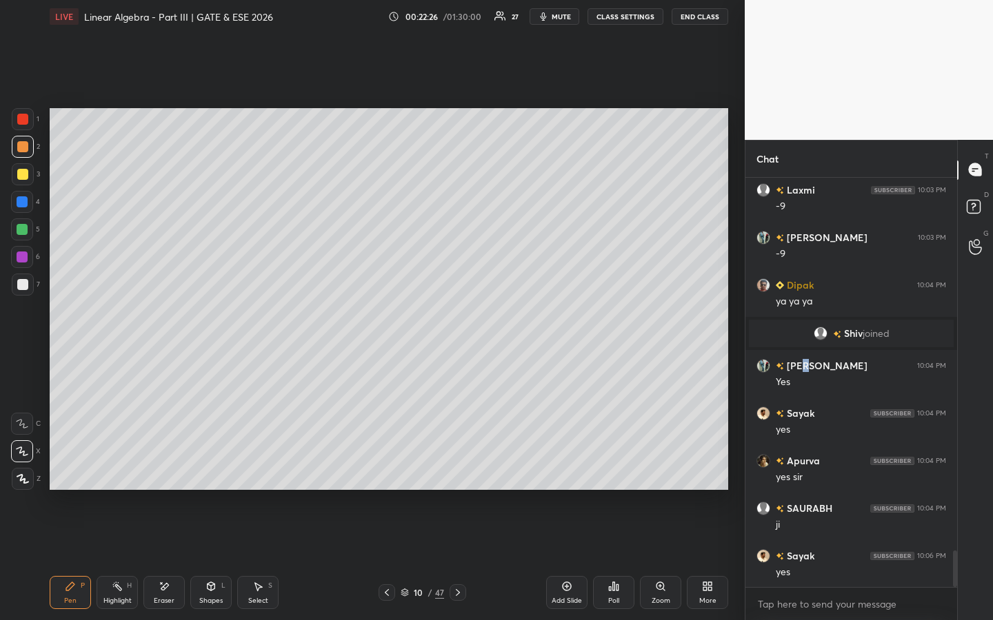
scroll to position [4189, 0]
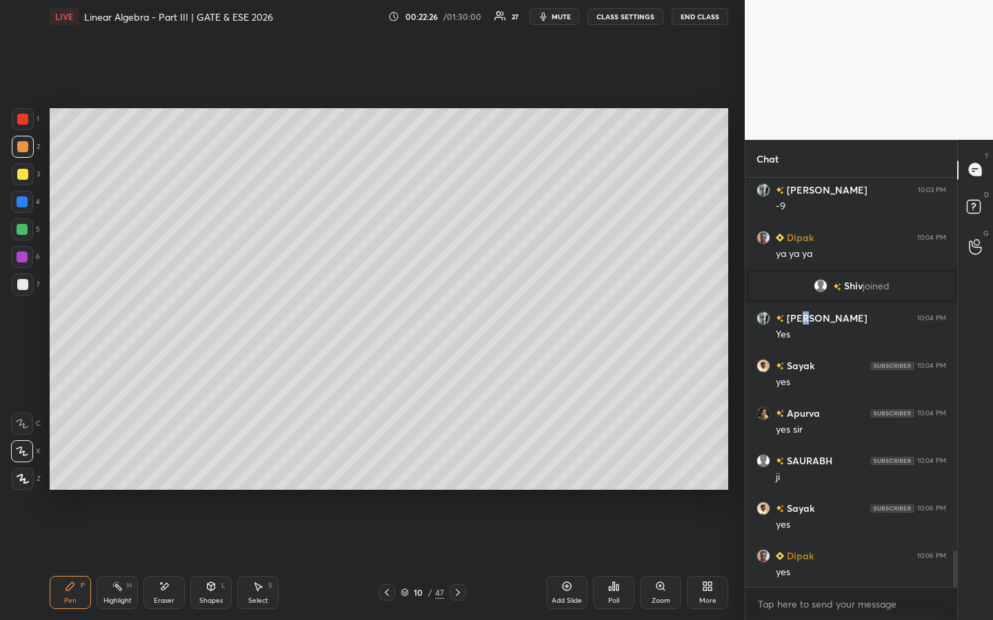
click at [566, 474] on icon at bounding box center [566, 586] width 11 height 11
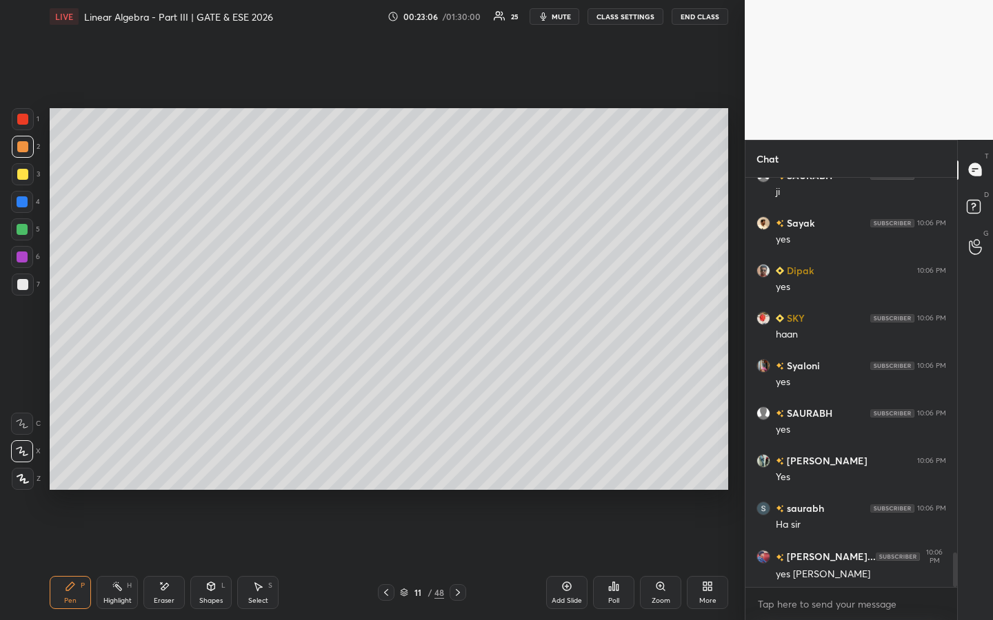
scroll to position [4522, 0]
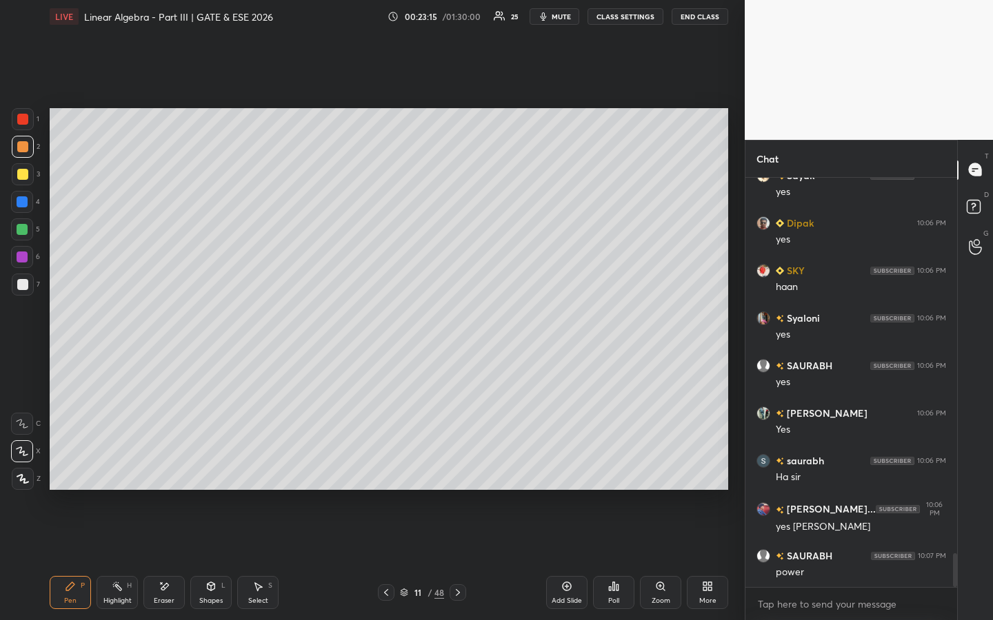
click at [385, 474] on div at bounding box center [386, 593] width 17 height 17
click at [387, 474] on icon at bounding box center [386, 592] width 11 height 11
click at [456, 474] on icon at bounding box center [457, 592] width 11 height 11
click at [611, 474] on icon at bounding box center [613, 586] width 11 height 11
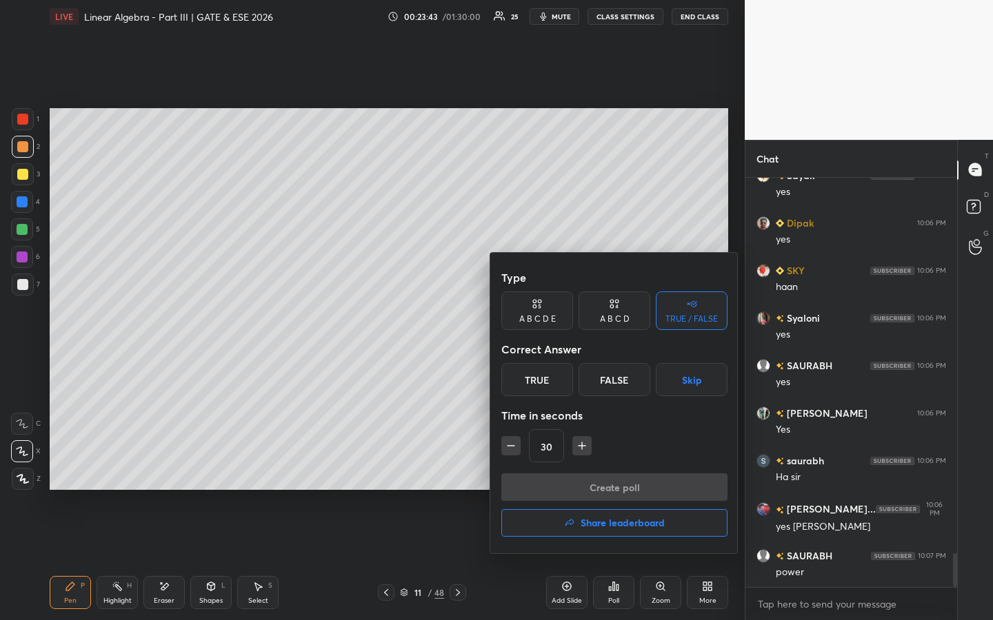
click at [537, 373] on div "True" at bounding box center [537, 379] width 72 height 33
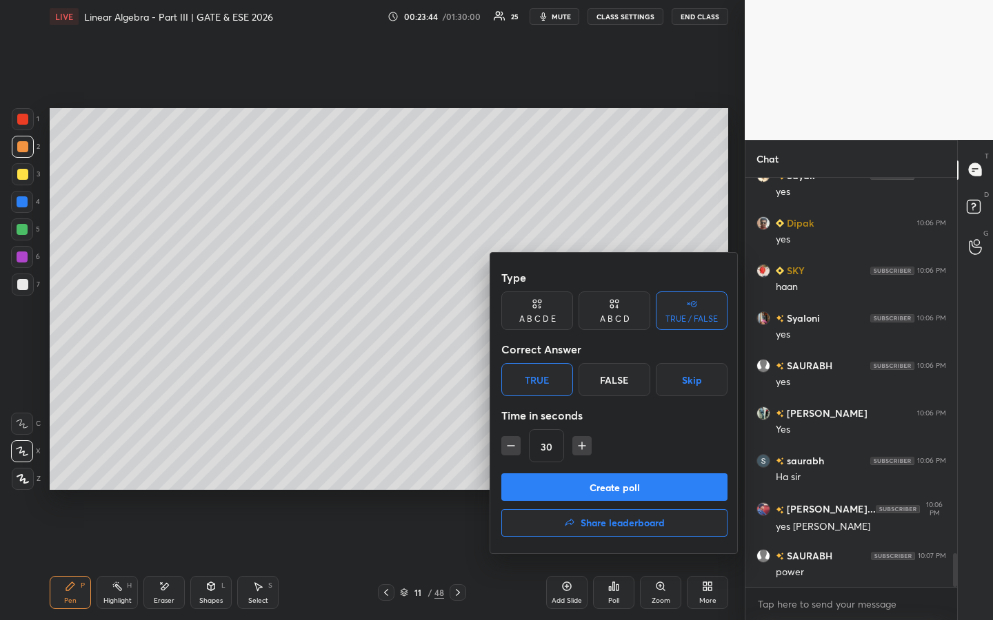
click at [568, 474] on button "Create poll" at bounding box center [614, 488] width 226 height 28
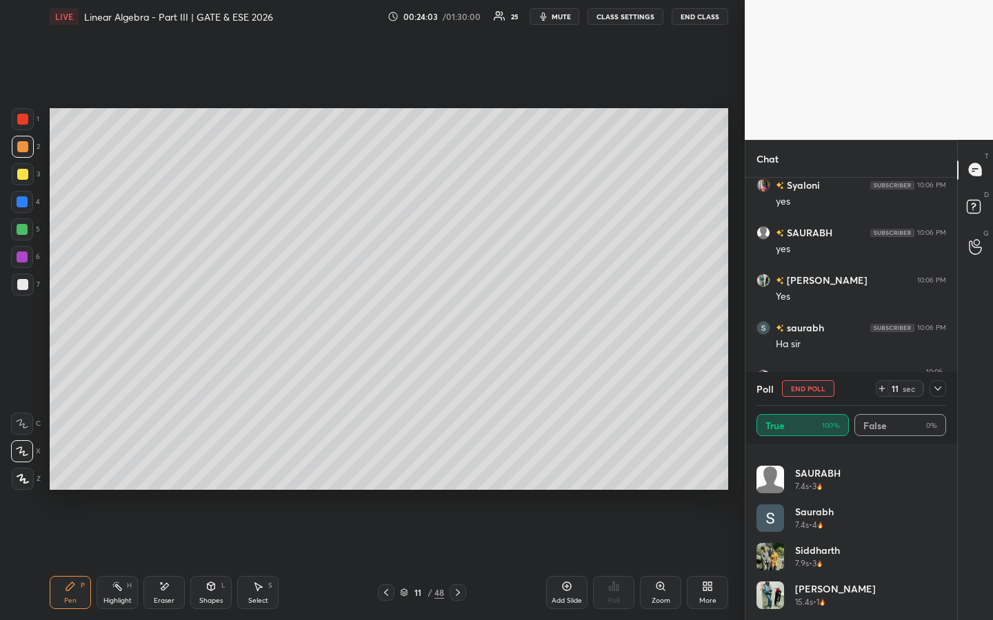
scroll to position [4702, 0]
click at [822, 387] on button "End Poll" at bounding box center [808, 389] width 52 height 17
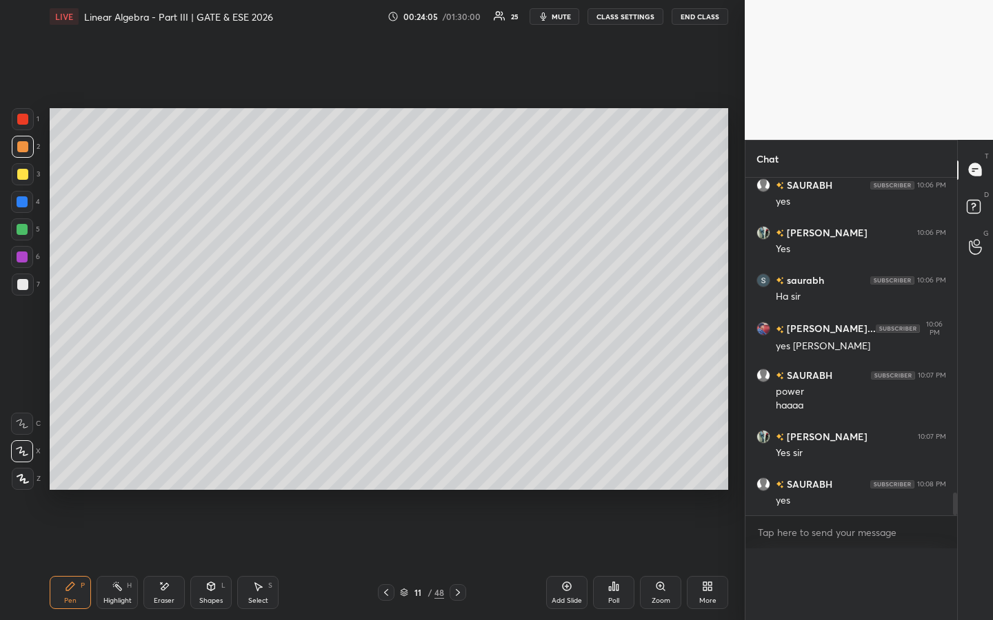
scroll to position [4680, 0]
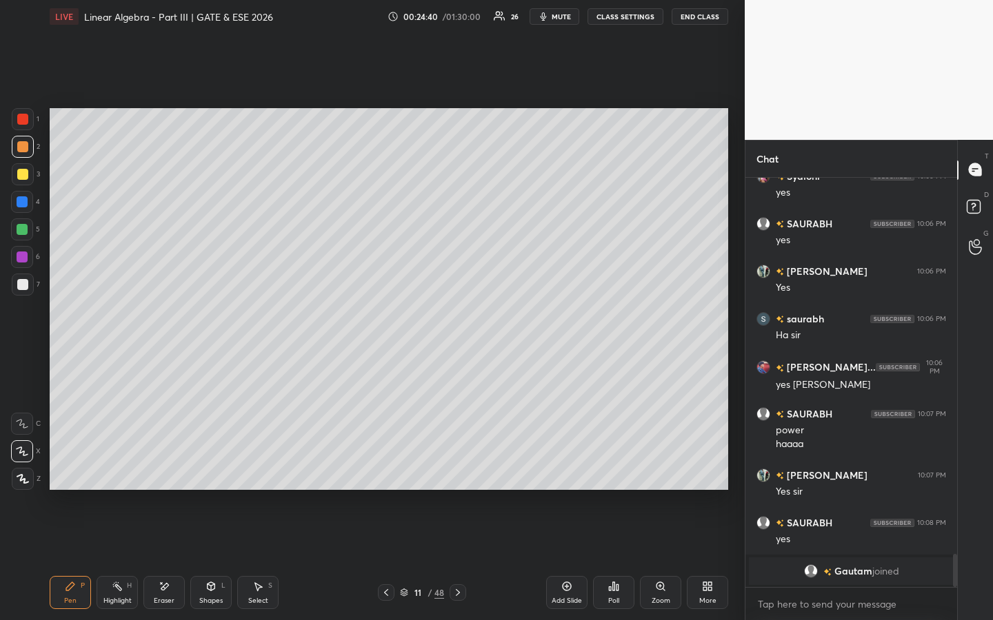
click at [165, 474] on div "Eraser" at bounding box center [164, 601] width 21 height 7
click at [72, 474] on div "Pen" at bounding box center [70, 601] width 12 height 7
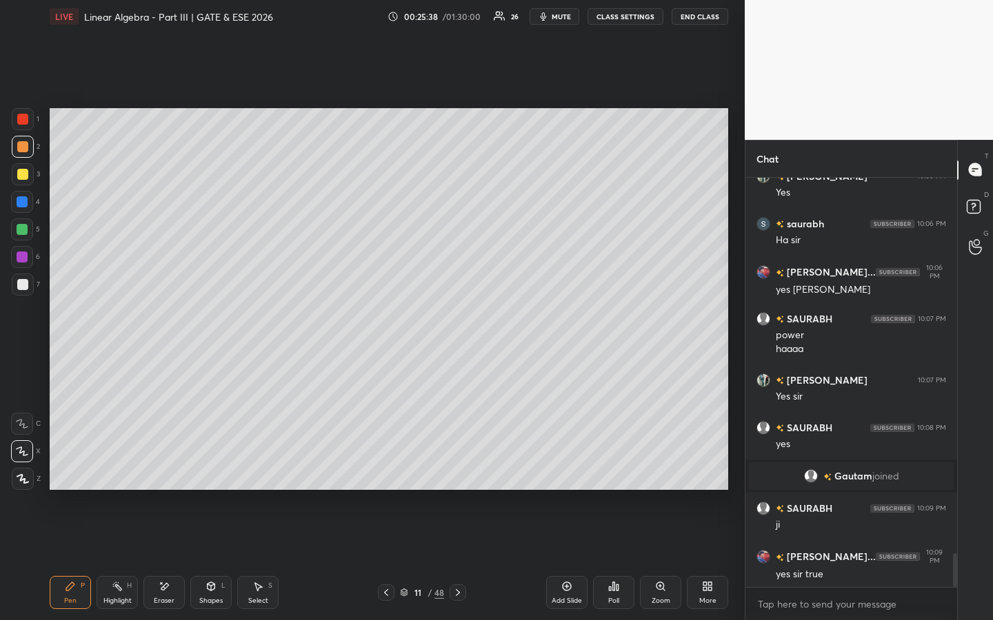
scroll to position [4598, 0]
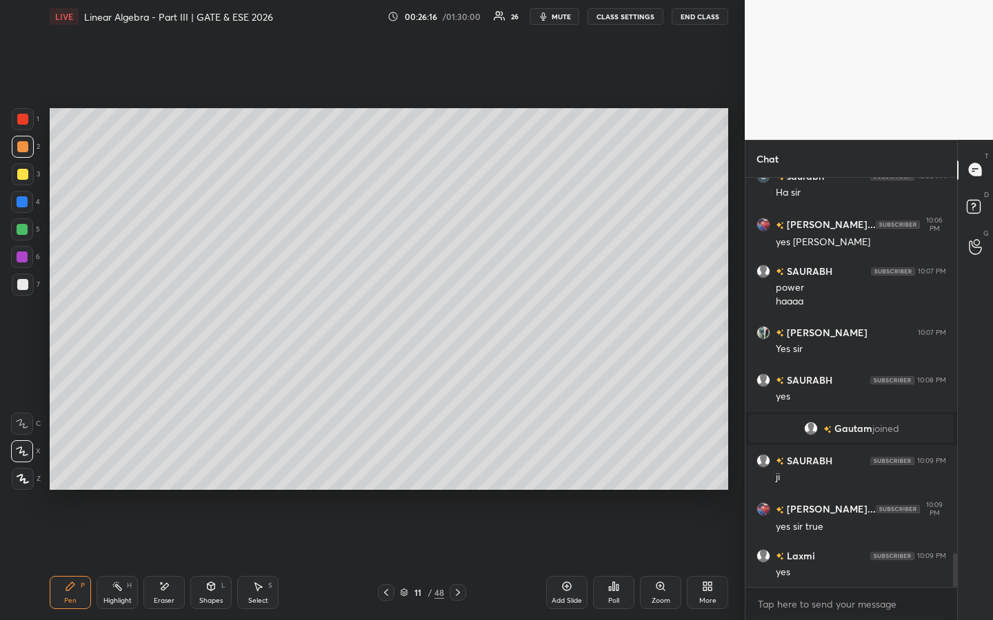
click at [457, 474] on icon at bounding box center [457, 592] width 11 height 11
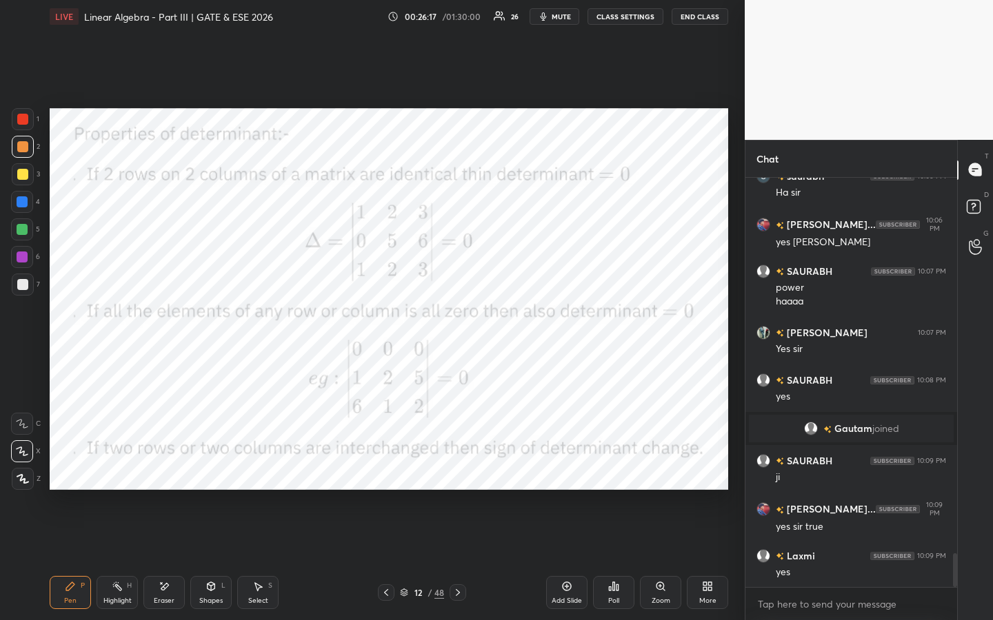
click at [461, 474] on icon at bounding box center [457, 592] width 11 height 11
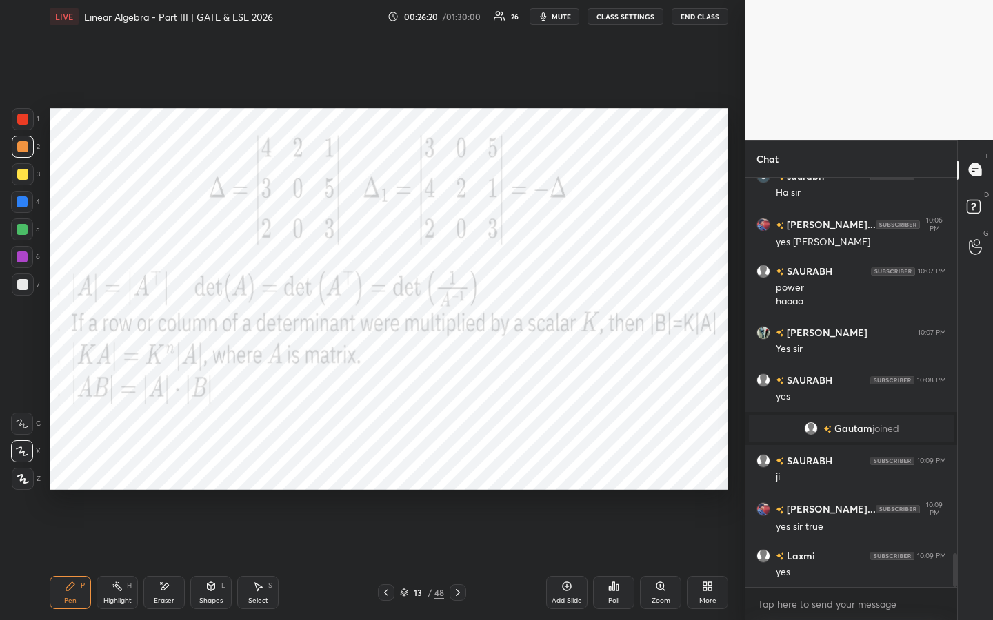
drag, startPoint x: 23, startPoint y: 120, endPoint x: 38, endPoint y: 123, distance: 14.9
click at [22, 119] on div at bounding box center [22, 119] width 11 height 11
click at [70, 339] on div "Setting up your live class Poll for secs No correct answer Start poll" at bounding box center [388, 299] width 689 height 532
drag, startPoint x: 163, startPoint y: 593, endPoint x: 263, endPoint y: 554, distance: 107.4
click at [163, 474] on div "Eraser" at bounding box center [163, 592] width 41 height 33
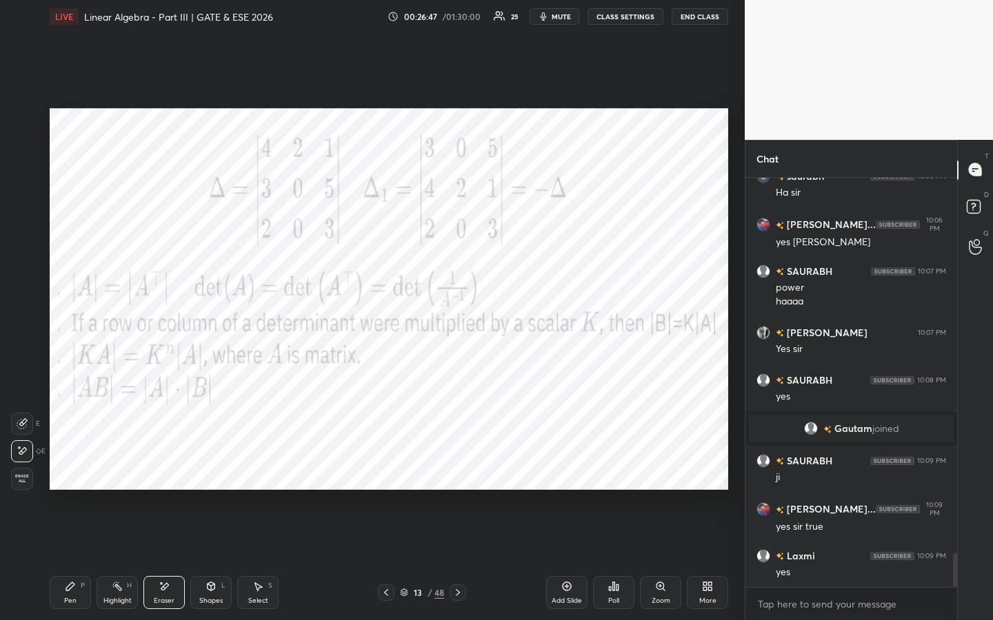
drag, startPoint x: 79, startPoint y: 592, endPoint x: 146, endPoint y: 565, distance: 72.7
click at [79, 474] on div "Pen P" at bounding box center [70, 592] width 41 height 33
drag, startPoint x: 565, startPoint y: 587, endPoint x: 556, endPoint y: 531, distance: 56.6
click at [565, 474] on icon at bounding box center [567, 587] width 4 height 4
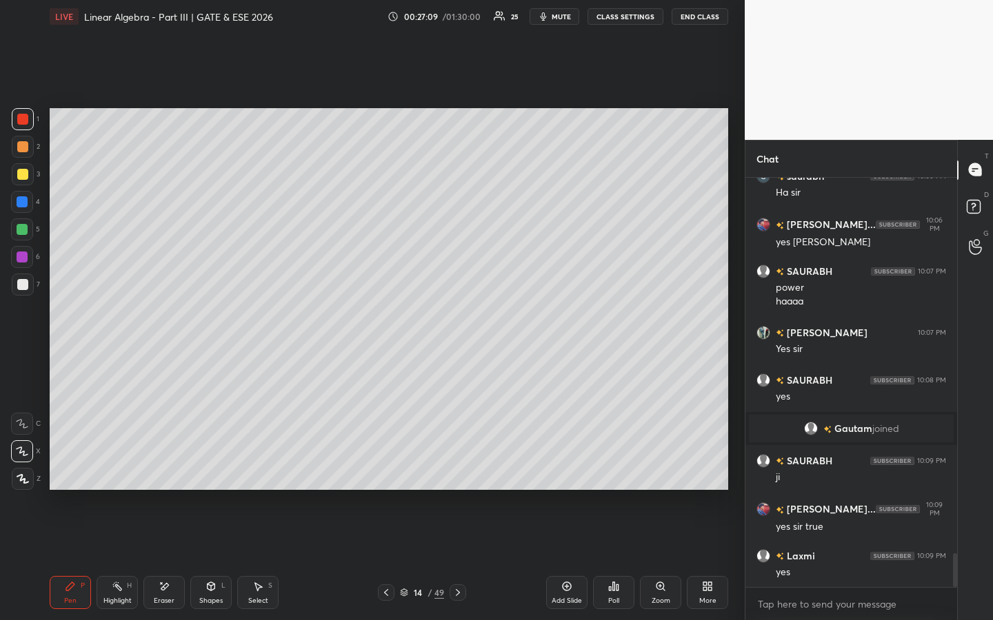
click at [28, 143] on div at bounding box center [23, 147] width 22 height 22
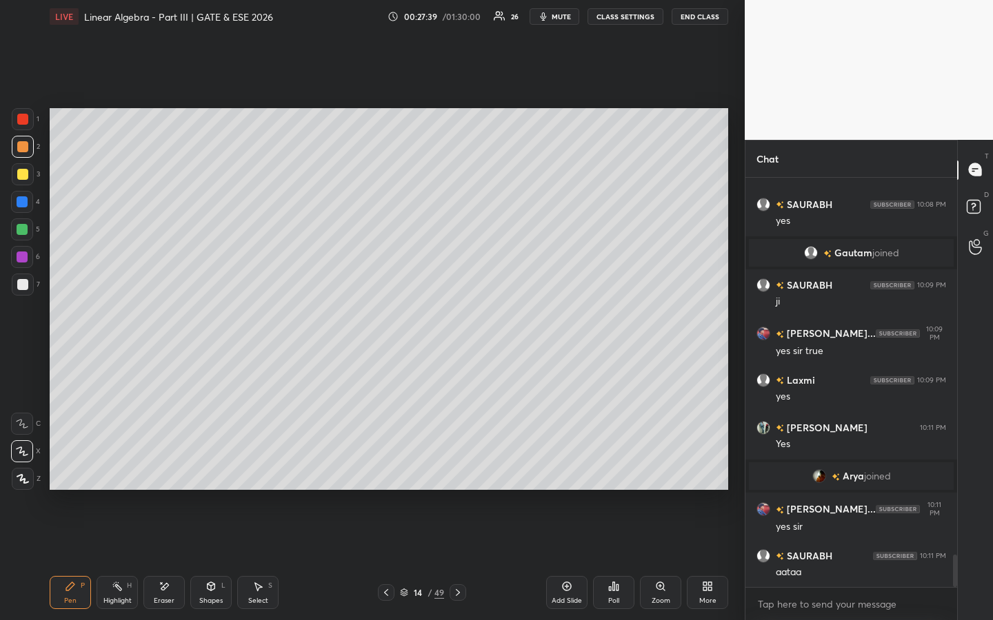
scroll to position [4784, 0]
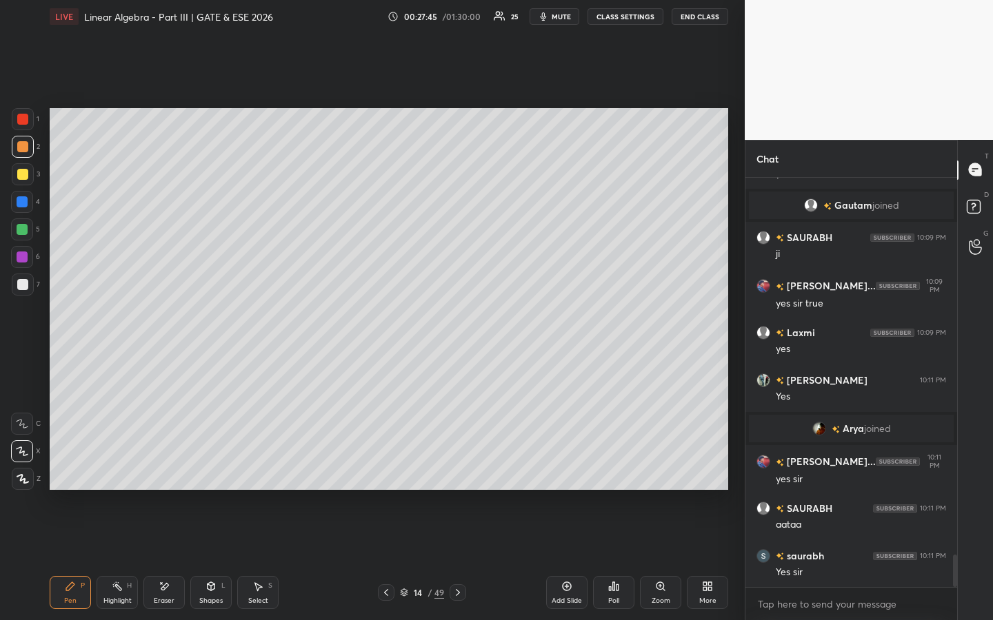
click at [856, 429] on span "Arya" at bounding box center [852, 428] width 21 height 11
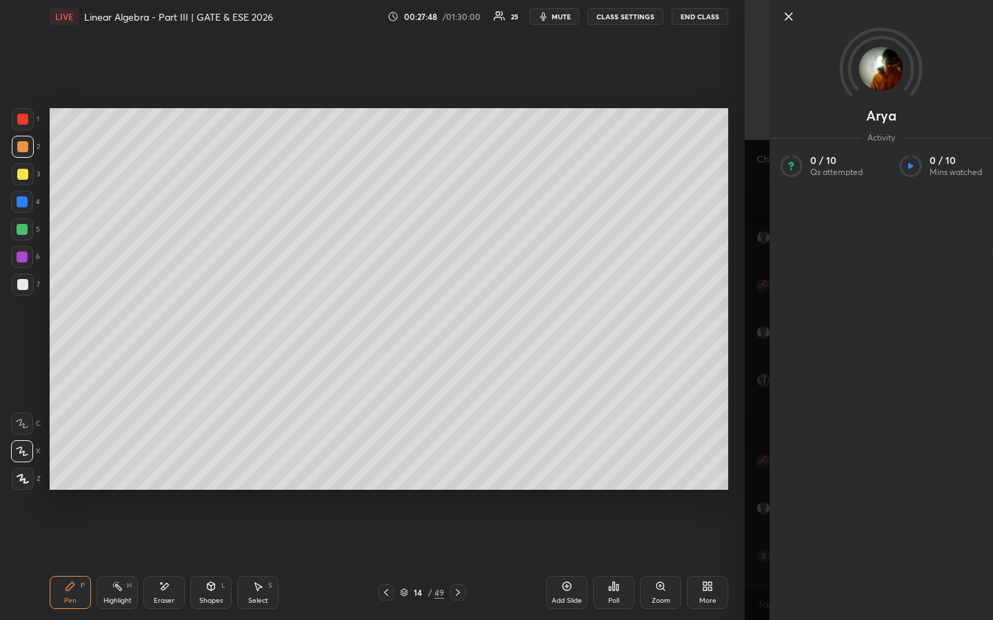
scroll to position [4831, 0]
click at [786, 19] on icon at bounding box center [788, 16] width 7 height 7
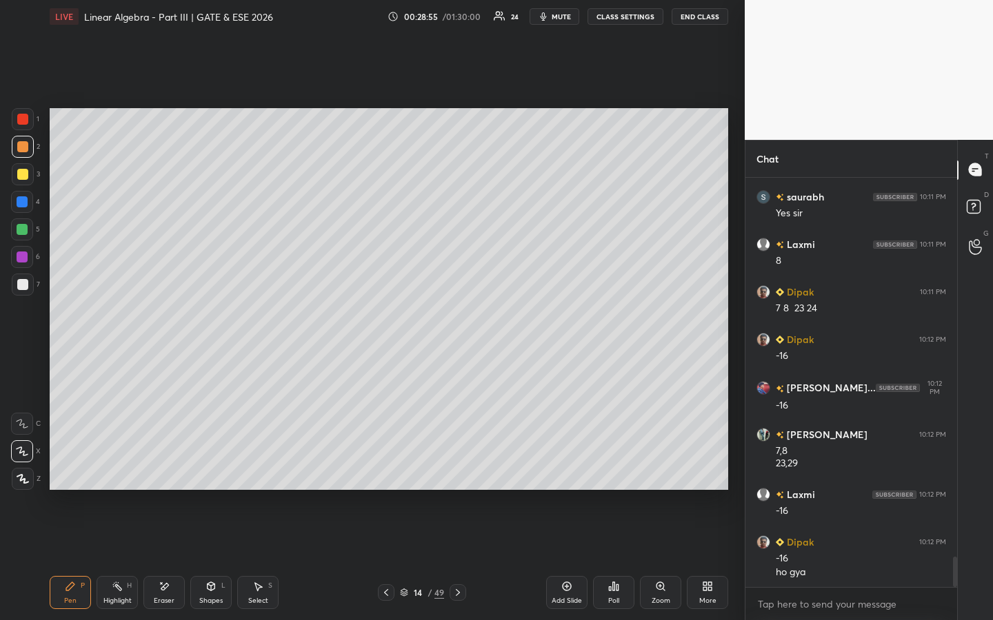
scroll to position [5190, 0]
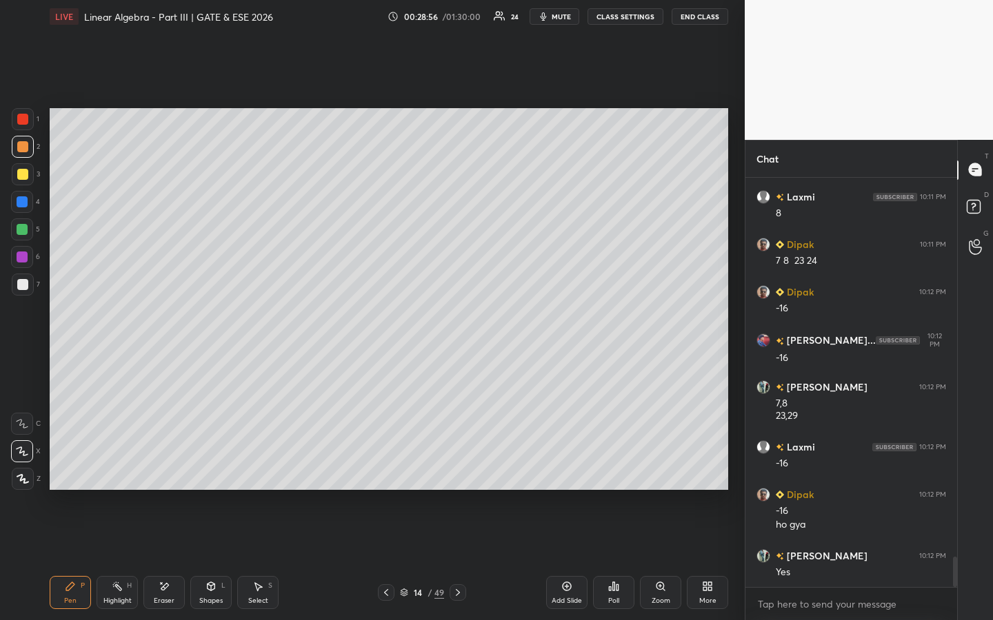
click at [389, 474] on icon at bounding box center [386, 592] width 11 height 11
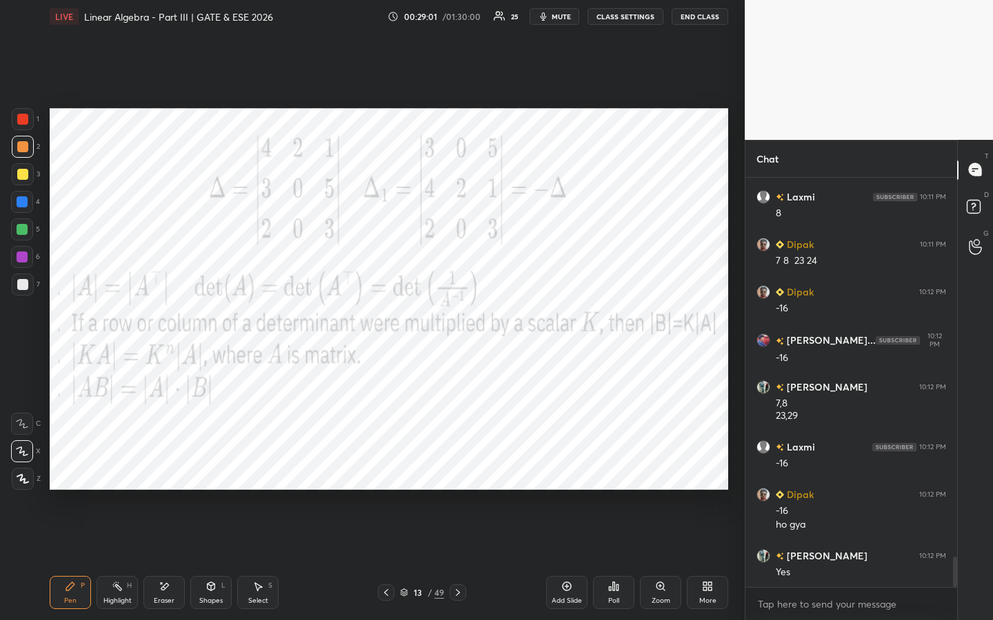
click at [32, 119] on div at bounding box center [23, 119] width 22 height 22
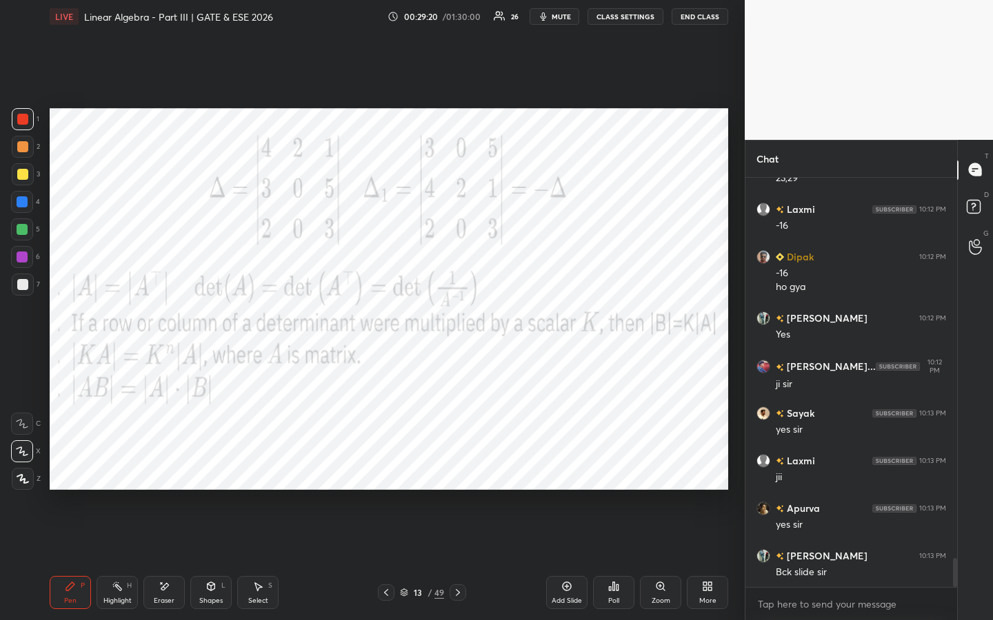
scroll to position [5523, 0]
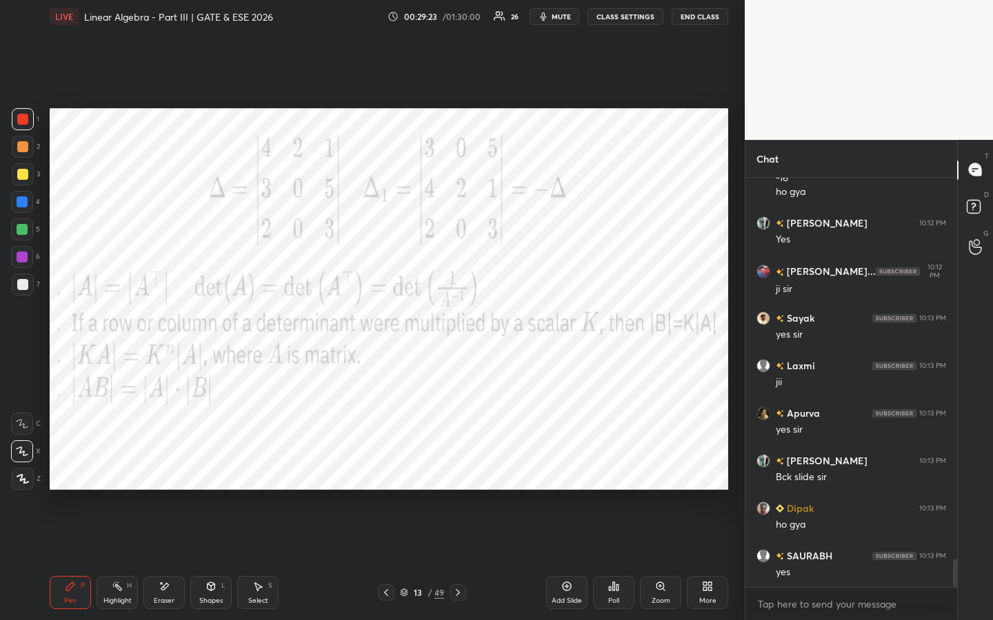
click at [458, 474] on icon at bounding box center [457, 592] width 11 height 11
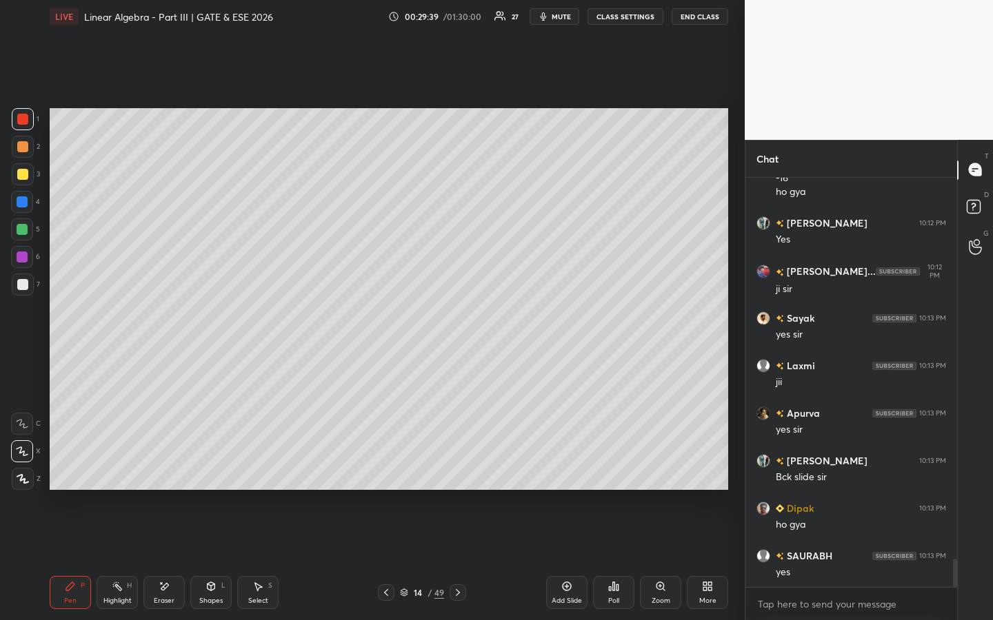
scroll to position [5556, 0]
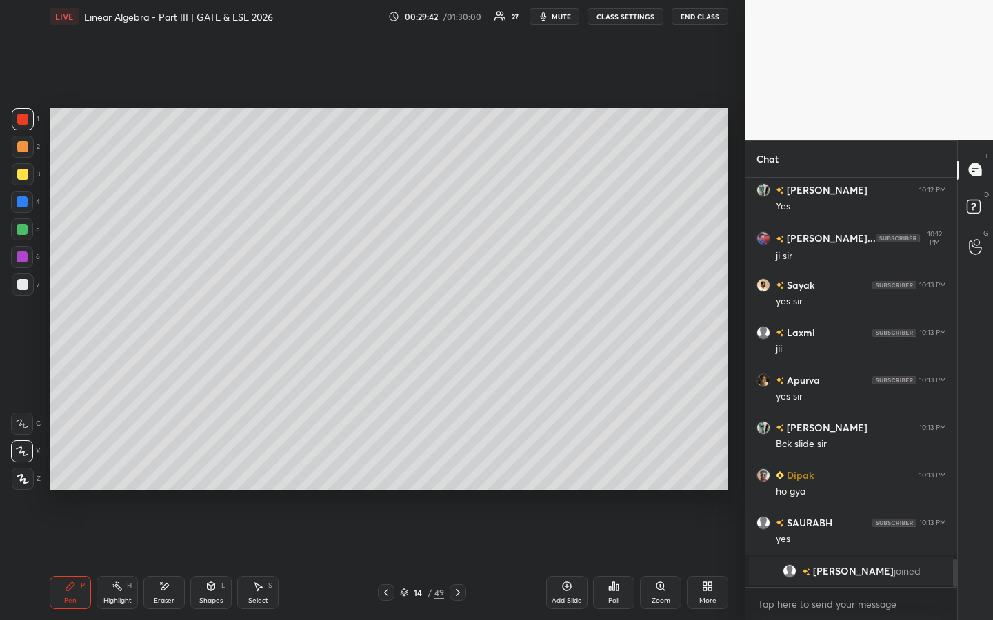
click at [384, 474] on icon at bounding box center [386, 592] width 11 height 11
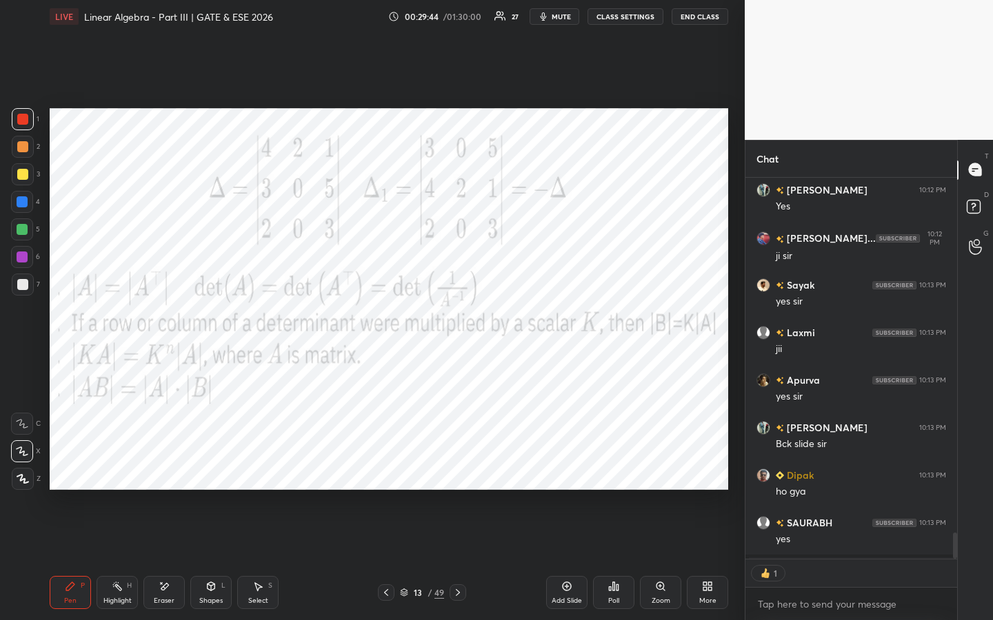
scroll to position [377, 208]
click at [455, 474] on icon at bounding box center [457, 592] width 11 height 11
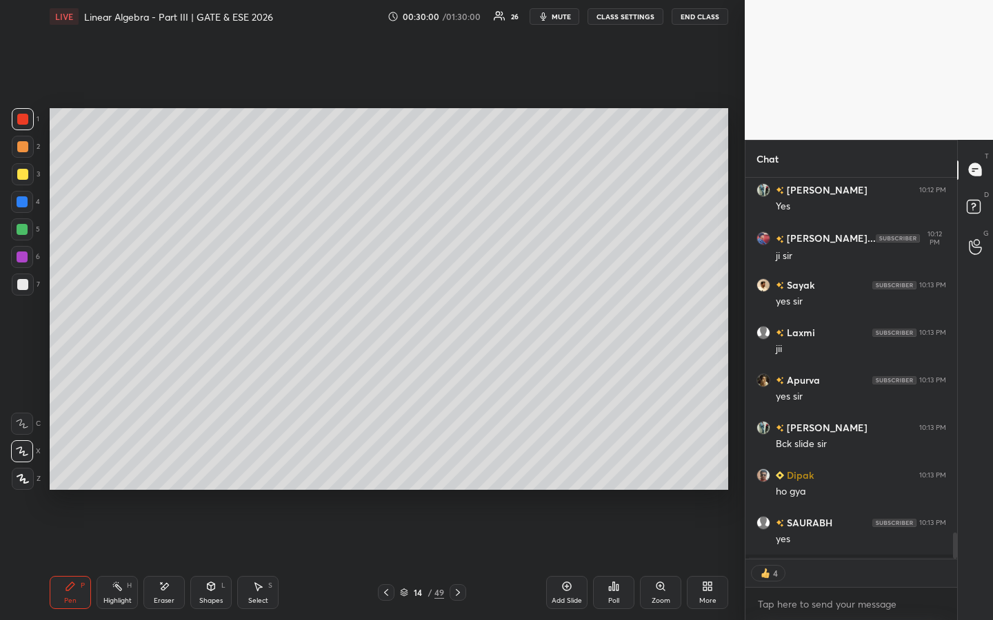
click at [563, 474] on icon at bounding box center [567, 587] width 9 height 9
click at [460, 474] on icon at bounding box center [458, 592] width 11 height 11
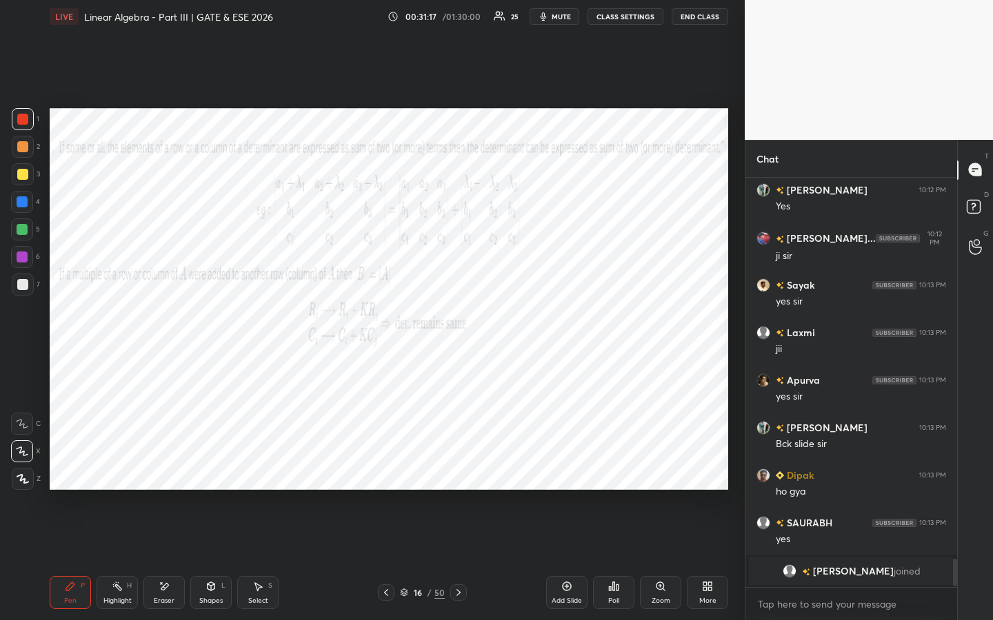
click at [385, 474] on icon at bounding box center [386, 592] width 4 height 7
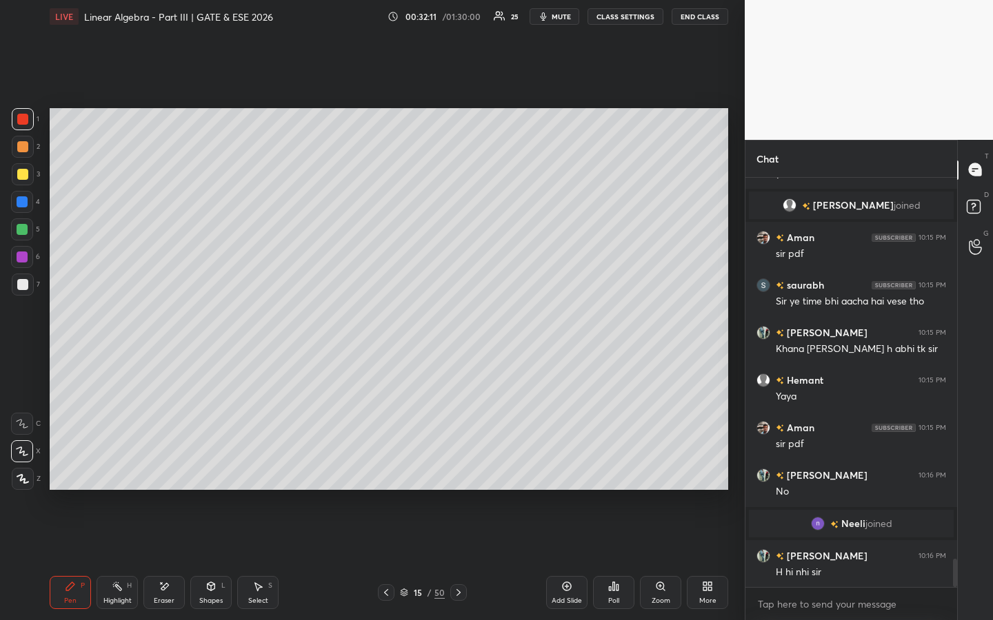
scroll to position [5643, 0]
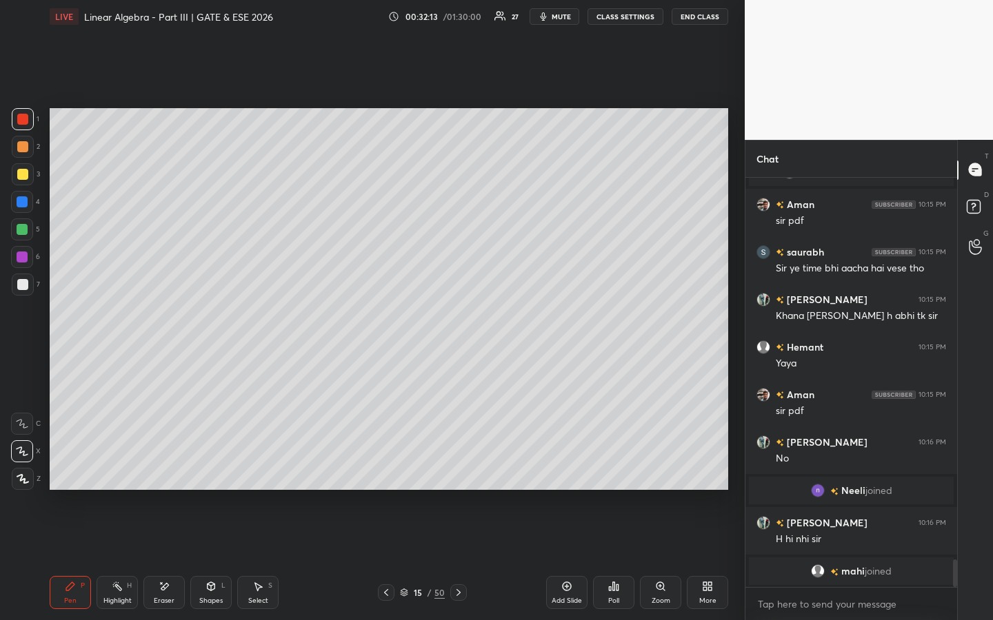
click at [458, 474] on div at bounding box center [458, 593] width 17 height 17
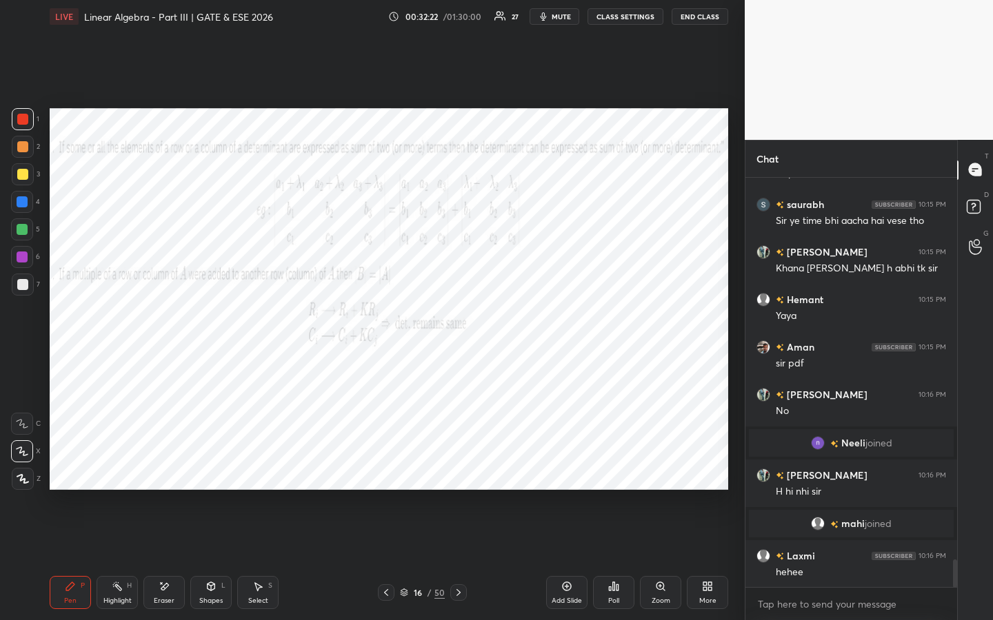
scroll to position [5712, 0]
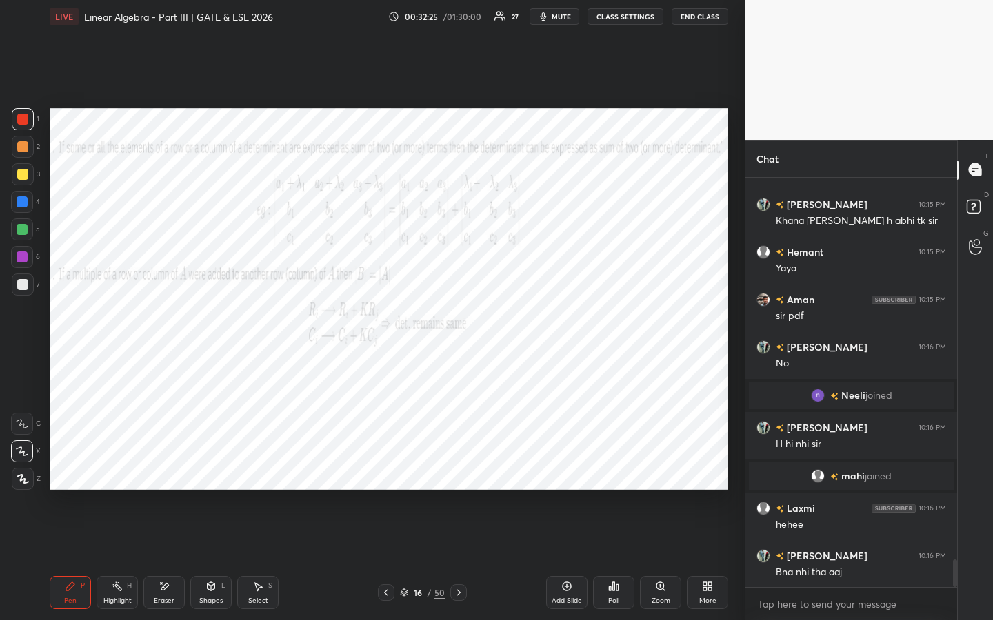
click at [386, 474] on icon at bounding box center [386, 592] width 11 height 11
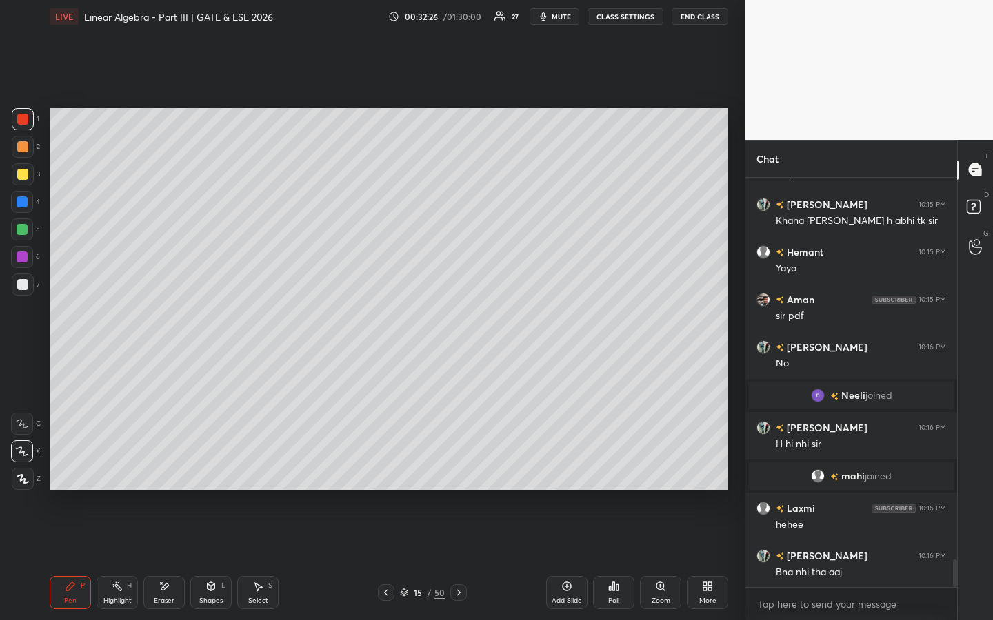
click at [568, 474] on icon at bounding box center [566, 586] width 11 height 11
drag, startPoint x: 25, startPoint y: 427, endPoint x: 34, endPoint y: 407, distance: 21.9
click at [25, 427] on icon at bounding box center [22, 424] width 12 height 10
drag, startPoint x: 160, startPoint y: 597, endPoint x: 163, endPoint y: 589, distance: 9.0
click at [163, 474] on div "Eraser" at bounding box center [164, 601] width 21 height 7
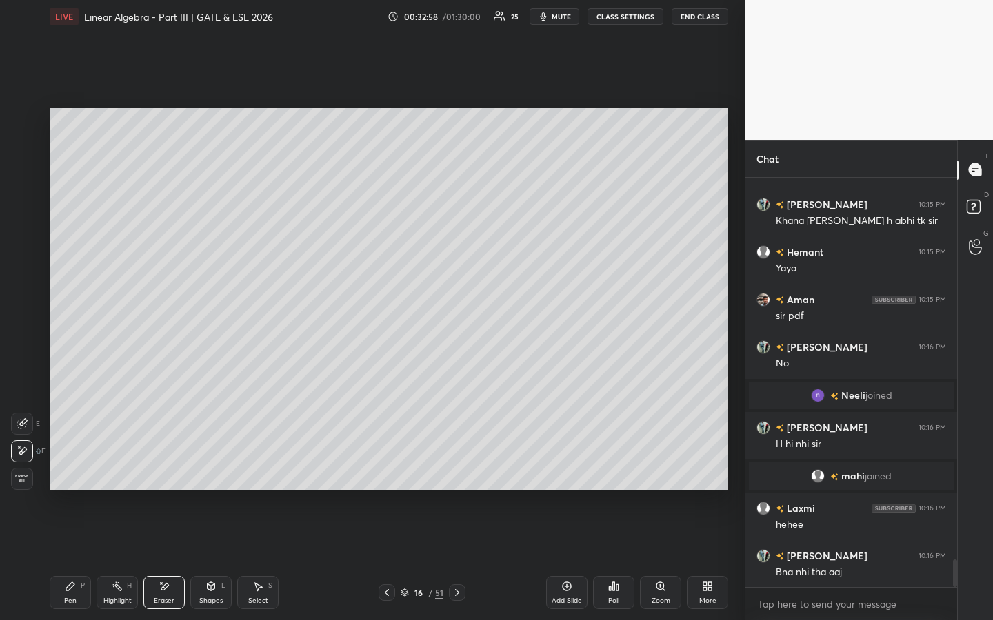
drag, startPoint x: 73, startPoint y: 587, endPoint x: 79, endPoint y: 570, distance: 18.3
click at [73, 474] on icon at bounding box center [70, 586] width 11 height 11
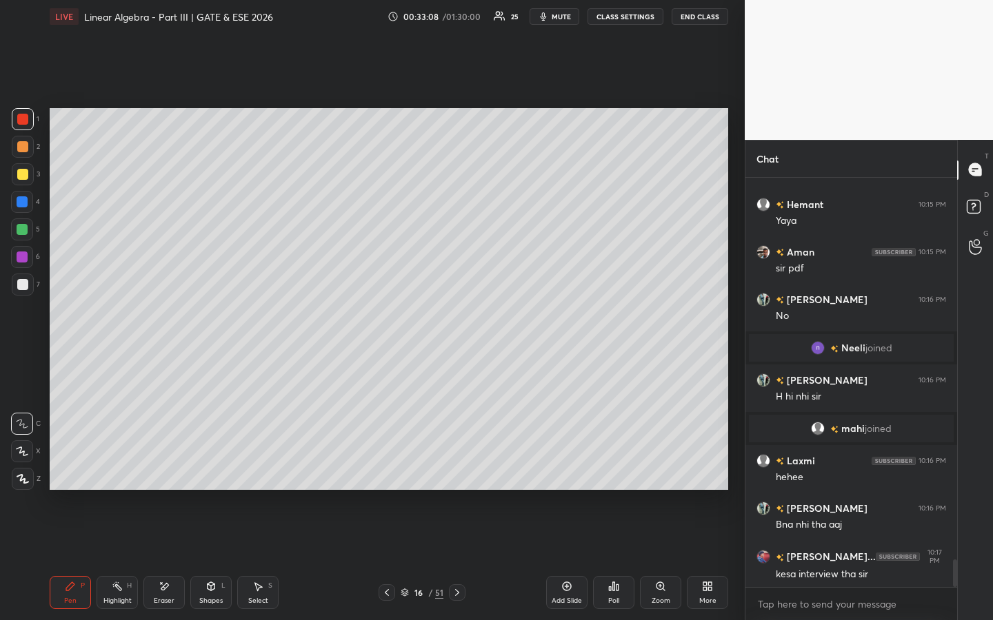
scroll to position [5807, 0]
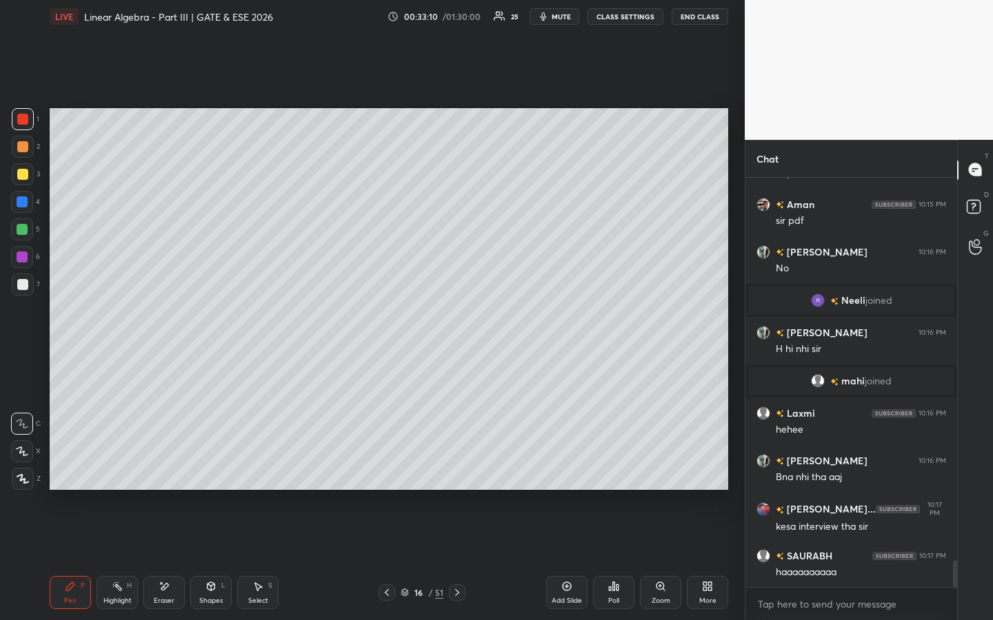
click at [393, 474] on div at bounding box center [386, 593] width 17 height 17
drag, startPoint x: 458, startPoint y: 589, endPoint x: 463, endPoint y: 580, distance: 9.6
click at [457, 474] on icon at bounding box center [457, 592] width 11 height 11
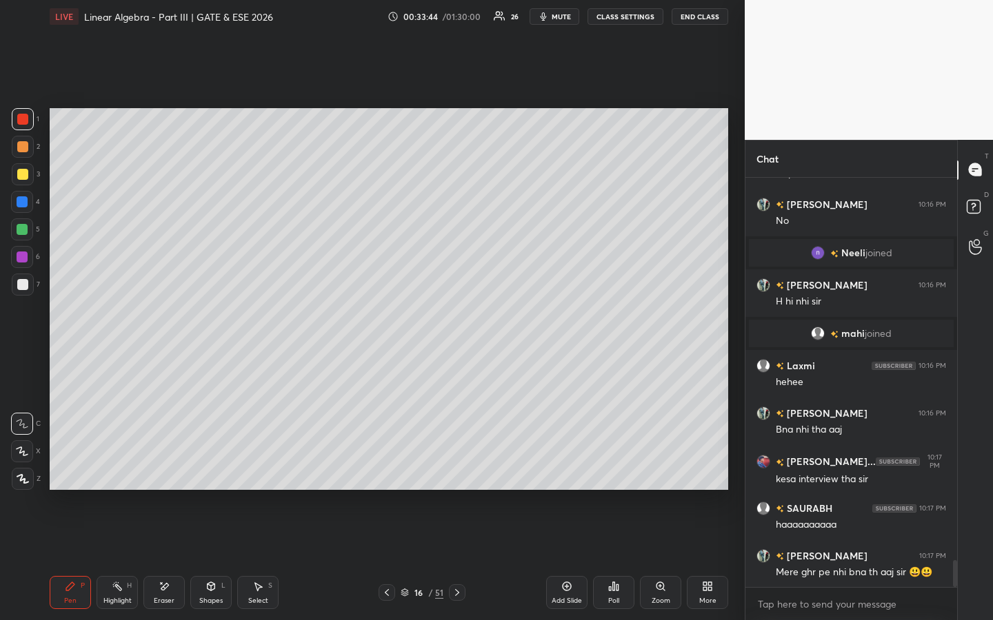
drag, startPoint x: 164, startPoint y: 596, endPoint x: 202, endPoint y: 501, distance: 102.4
click at [166, 474] on div "Eraser" at bounding box center [163, 592] width 41 height 33
click at [70, 474] on icon at bounding box center [70, 586] width 11 height 11
click at [20, 147] on div at bounding box center [22, 146] width 11 height 11
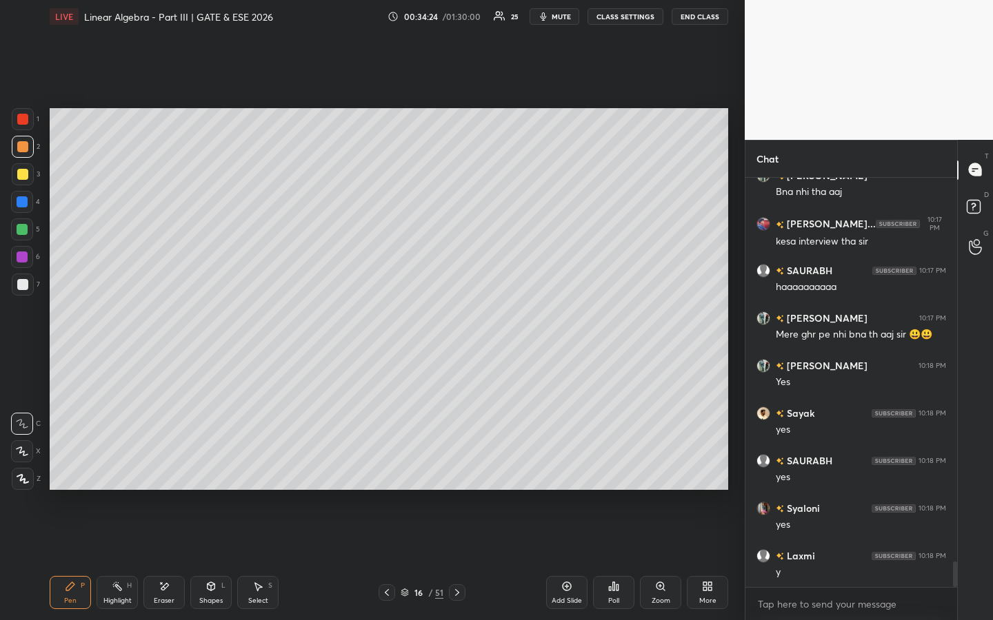
scroll to position [6140, 0]
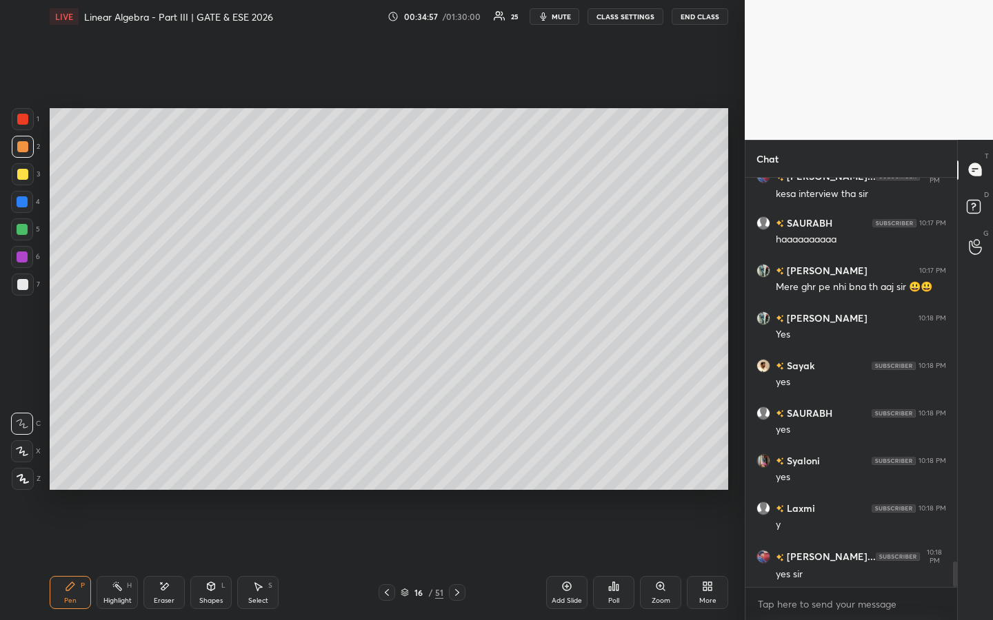
click at [175, 474] on div "Eraser" at bounding box center [163, 592] width 41 height 33
click at [72, 474] on icon at bounding box center [70, 586] width 11 height 11
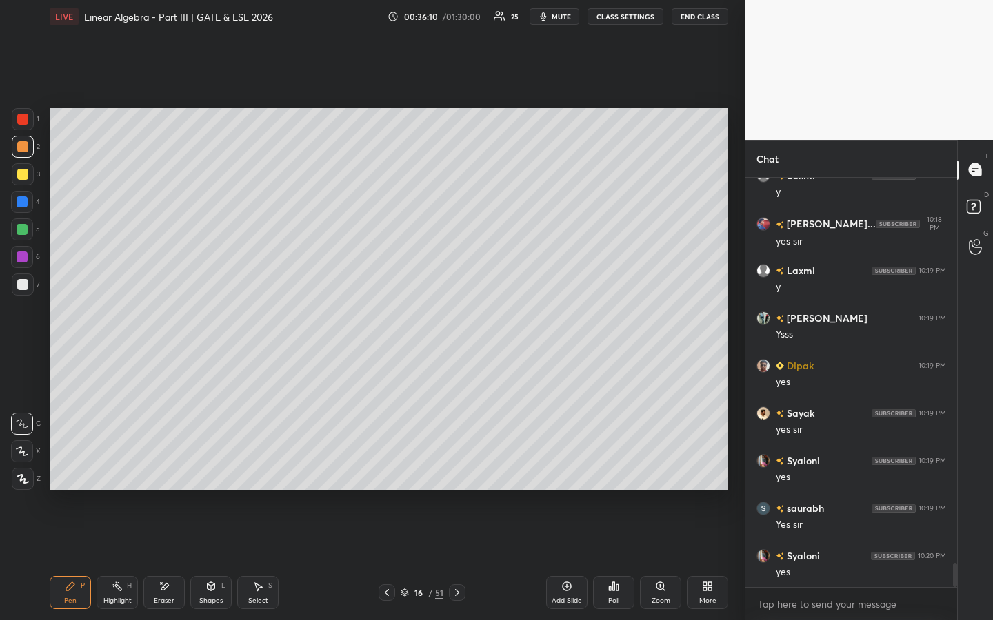
scroll to position [5, 5]
click at [461, 474] on icon at bounding box center [457, 592] width 11 height 11
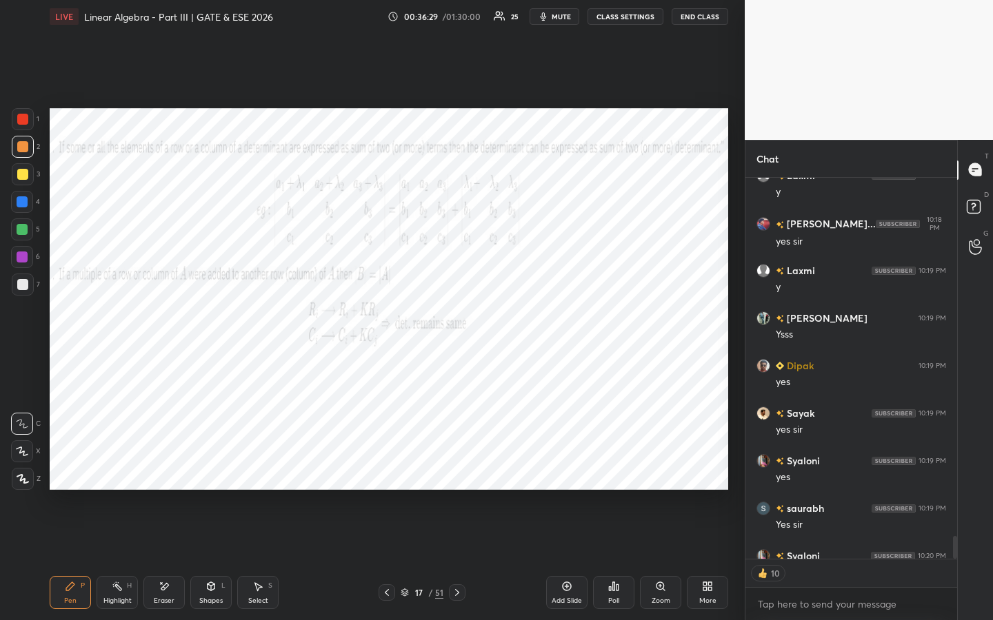
click at [24, 124] on div at bounding box center [22, 119] width 11 height 11
click at [461, 474] on icon at bounding box center [457, 592] width 11 height 11
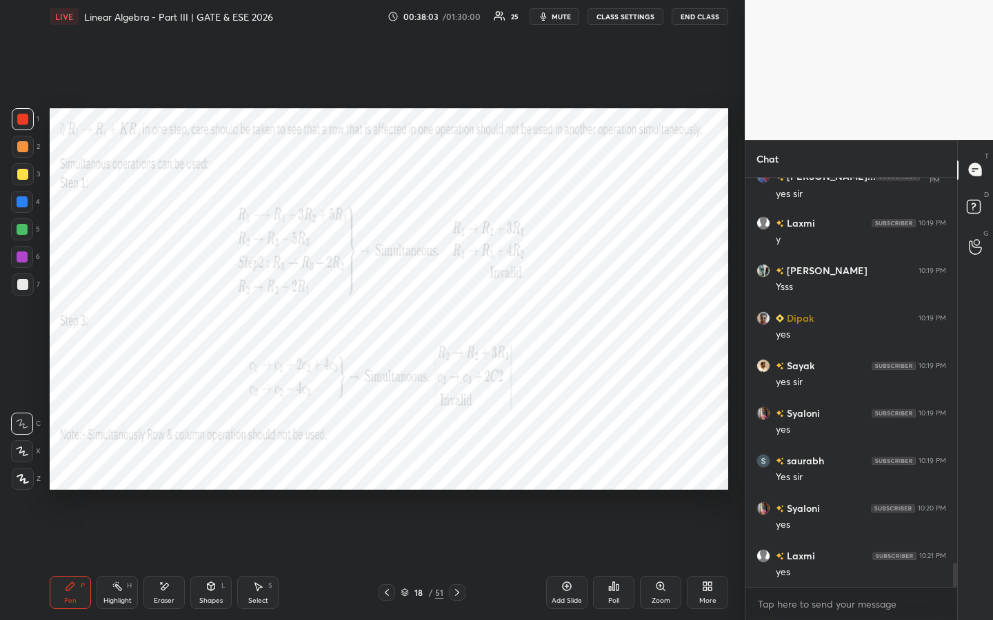
click at [457, 474] on icon at bounding box center [457, 592] width 4 height 7
click at [457, 474] on icon at bounding box center [457, 592] width 11 height 11
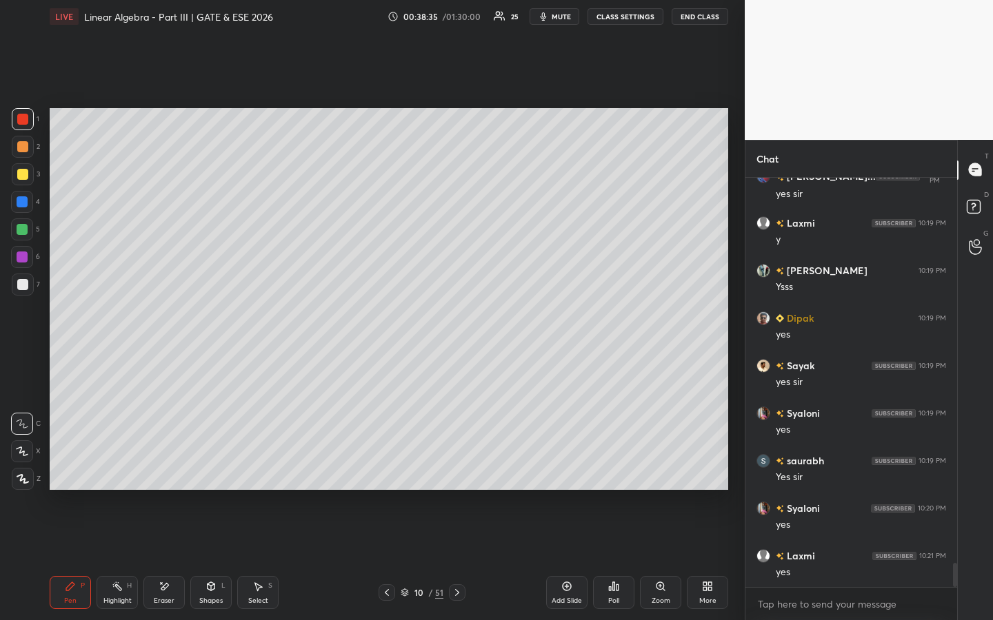
scroll to position [6568, 0]
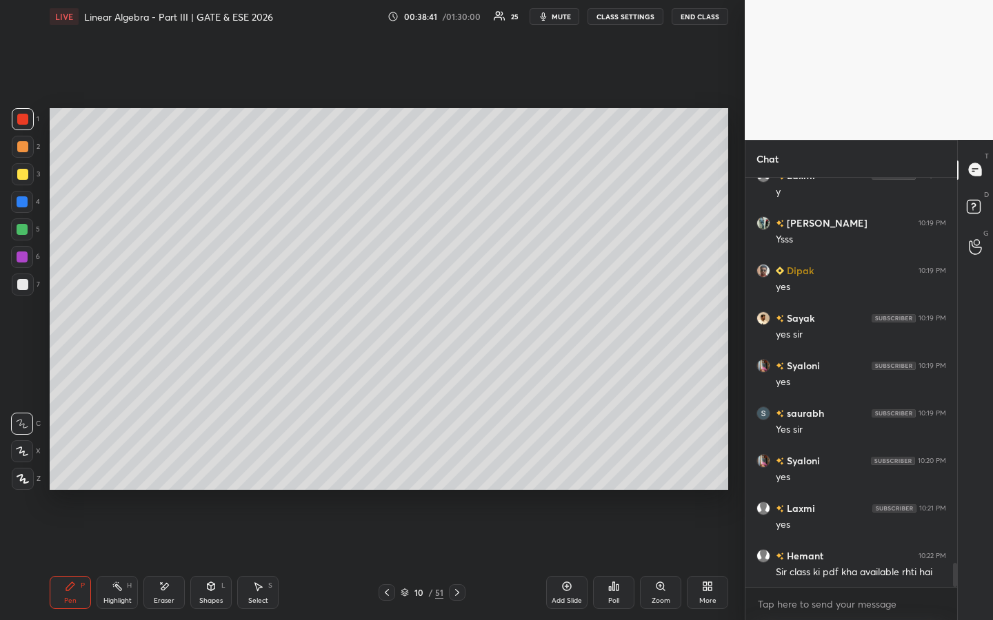
click at [457, 474] on icon at bounding box center [457, 592] width 11 height 11
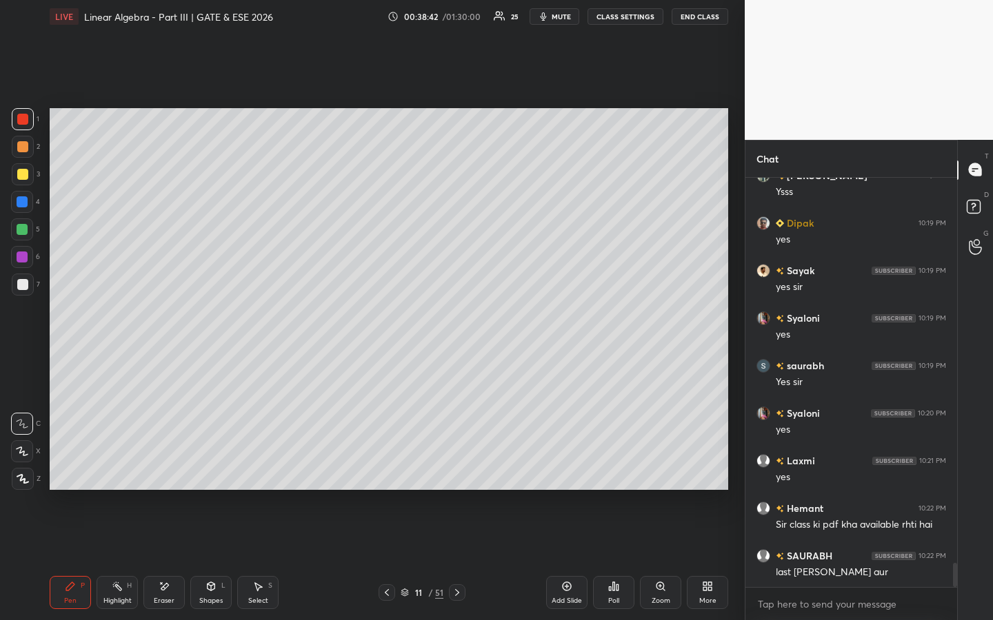
click at [459, 474] on icon at bounding box center [457, 592] width 11 height 11
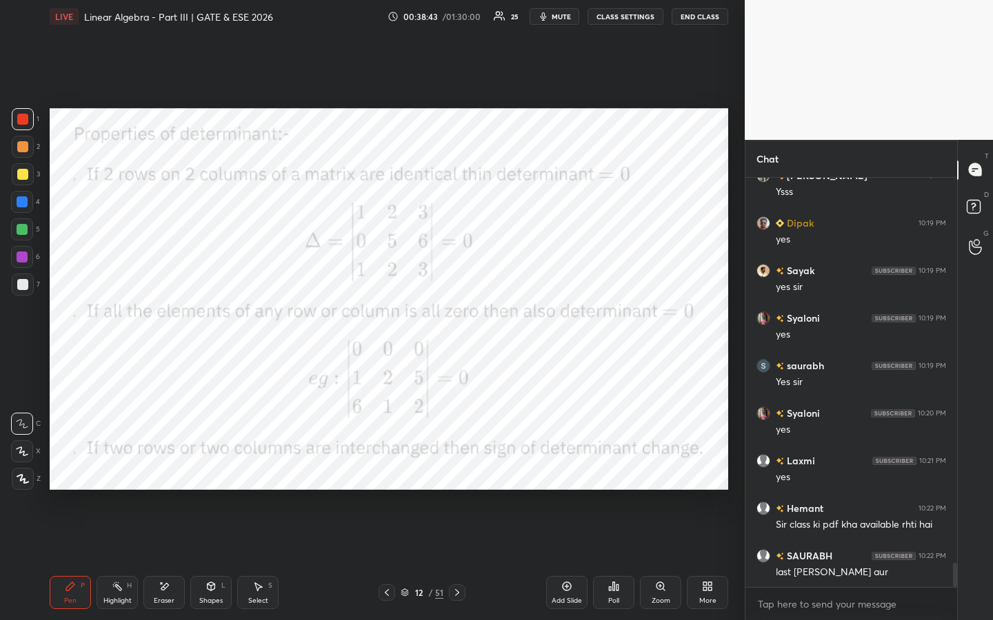
click at [458, 474] on icon at bounding box center [457, 592] width 11 height 11
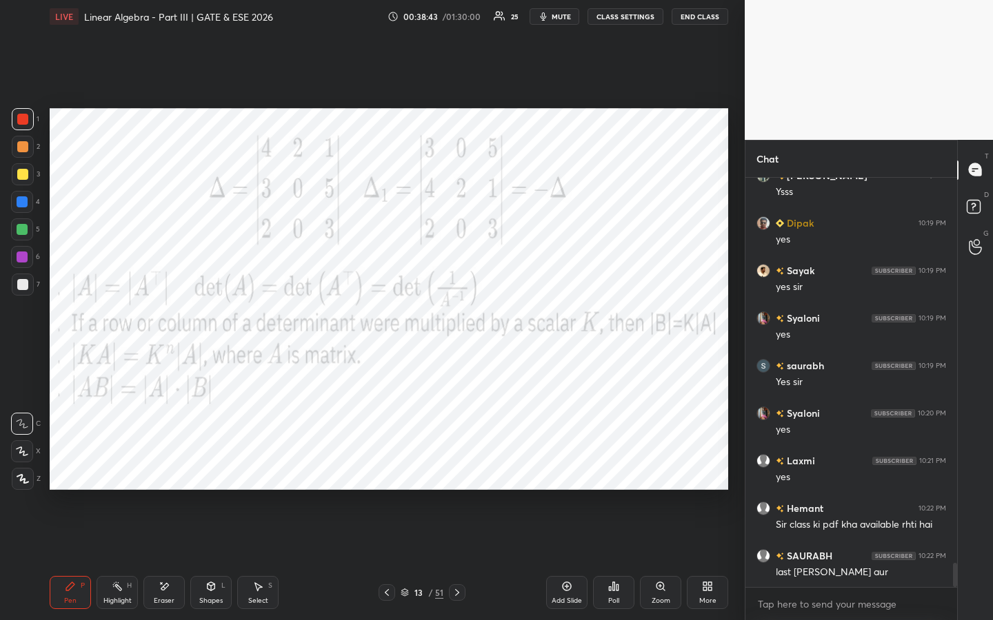
click at [456, 474] on icon at bounding box center [457, 592] width 11 height 11
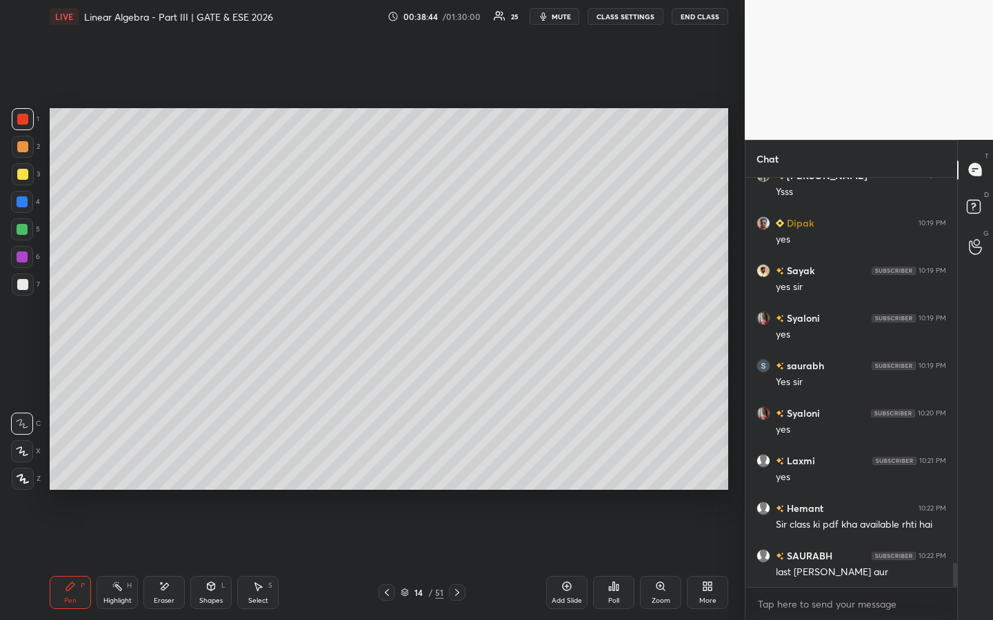
click at [458, 474] on icon at bounding box center [457, 592] width 4 height 7
click at [456, 474] on icon at bounding box center [457, 592] width 4 height 7
click at [455, 474] on icon at bounding box center [457, 592] width 11 height 11
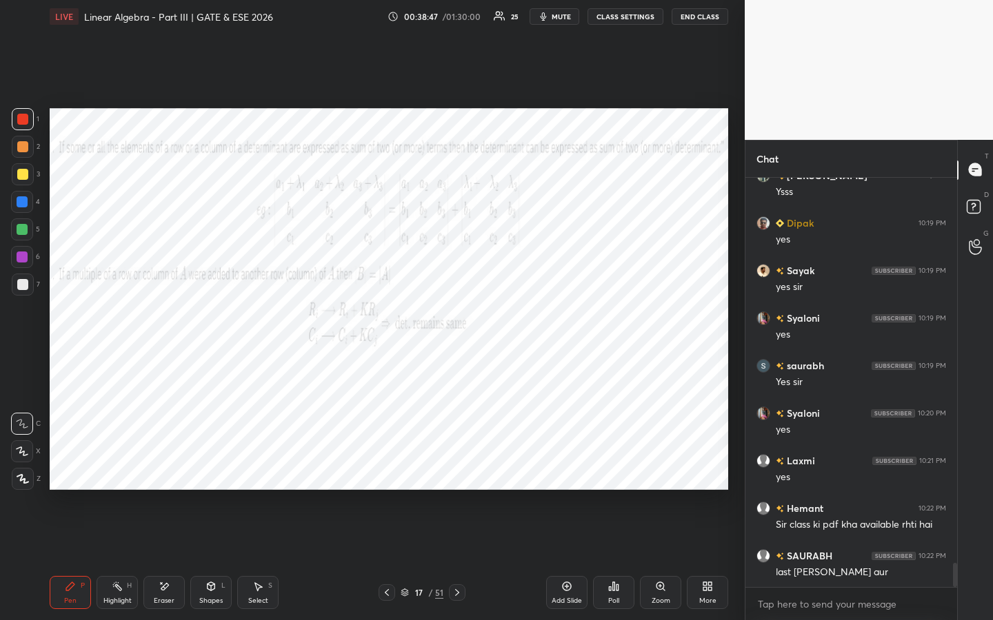
click at [455, 474] on icon at bounding box center [457, 592] width 11 height 11
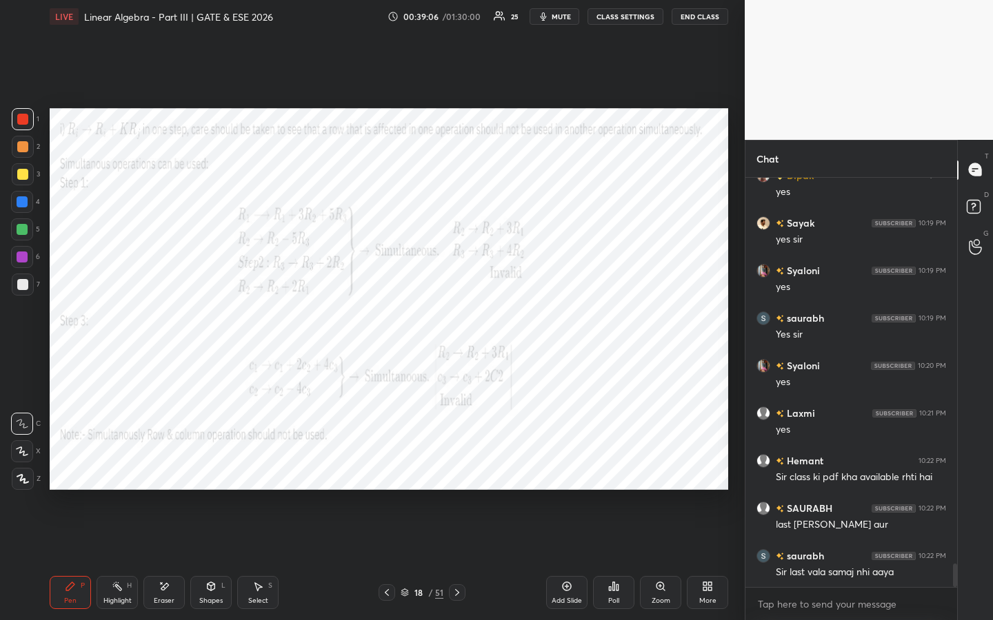
click at [172, 474] on div "Eraser" at bounding box center [163, 592] width 41 height 33
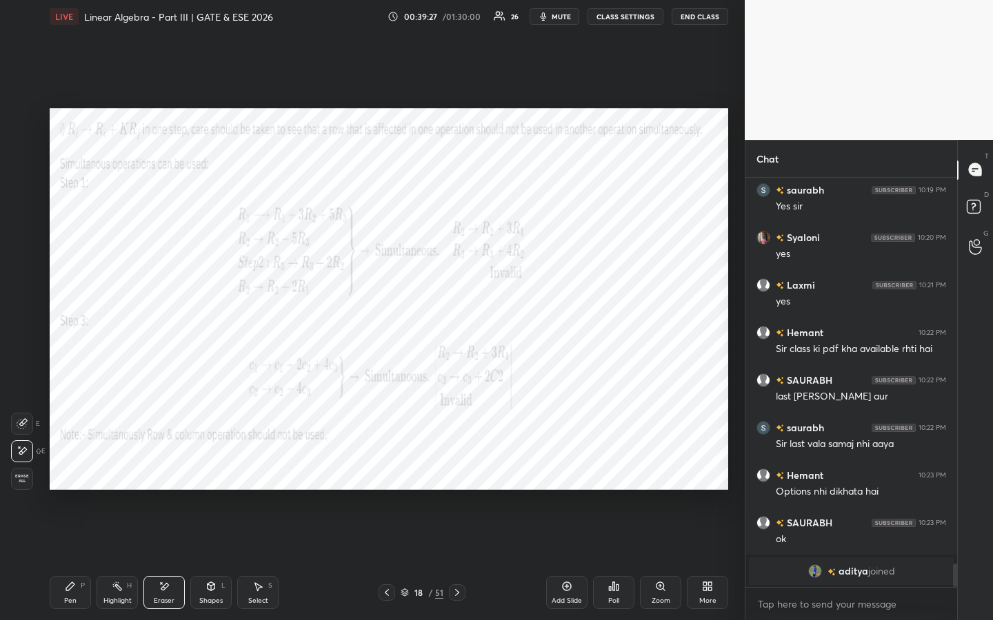
scroll to position [6516, 0]
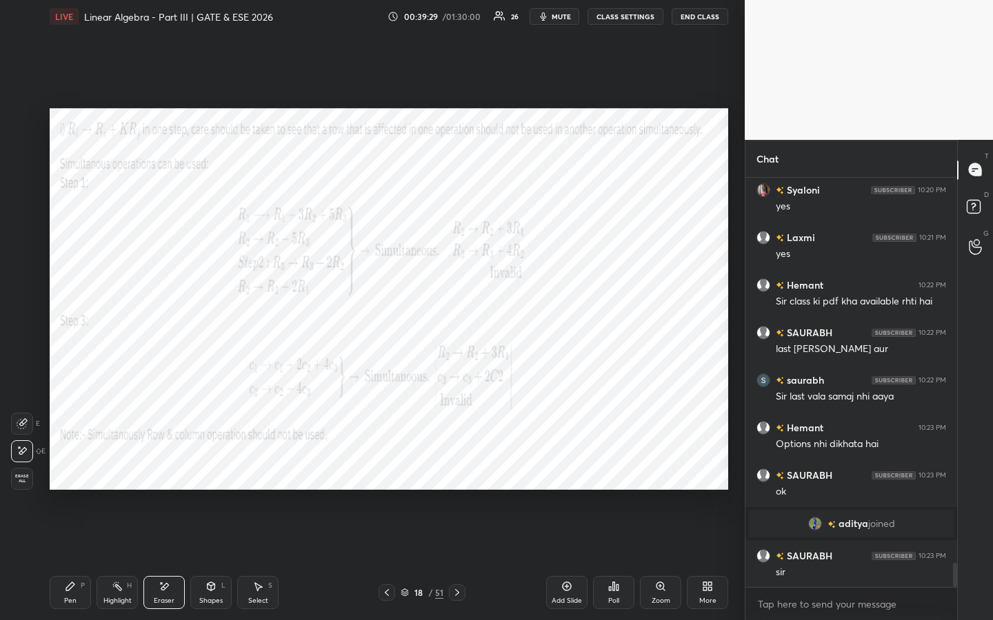
click at [387, 474] on icon at bounding box center [386, 592] width 11 height 11
click at [854, 474] on span "aditya" at bounding box center [853, 523] width 30 height 11
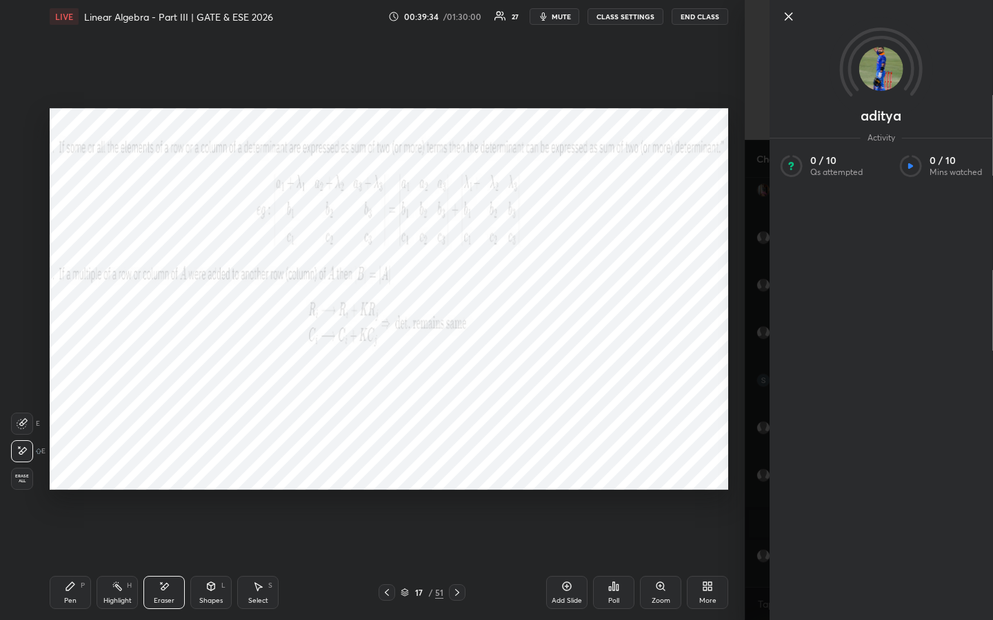
click at [791, 16] on icon at bounding box center [788, 16] width 17 height 17
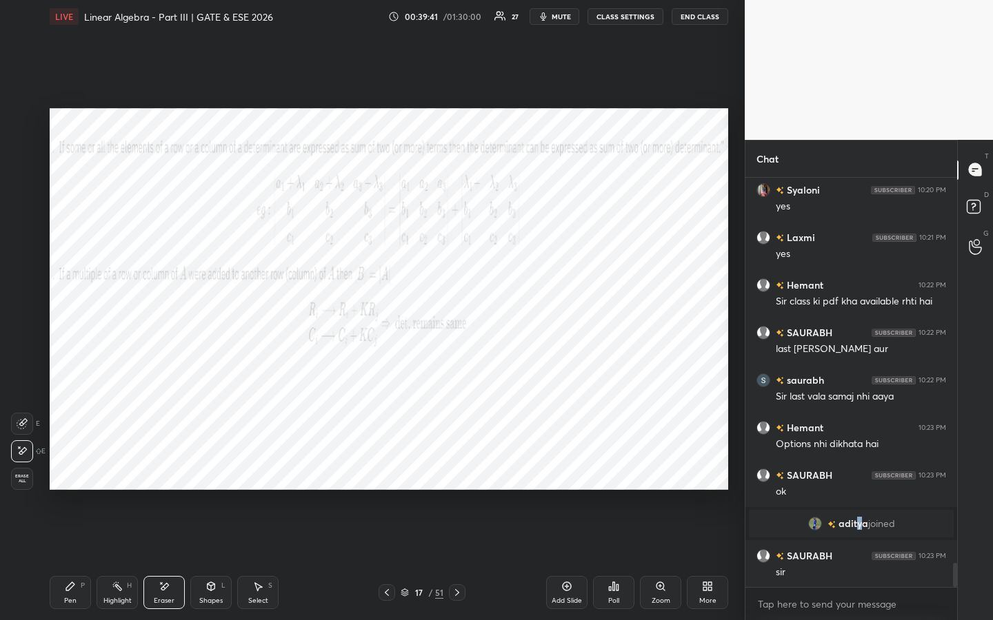
click at [458, 474] on icon at bounding box center [457, 592] width 11 height 11
drag, startPoint x: 456, startPoint y: 590, endPoint x: 458, endPoint y: 597, distance: 7.2
click at [456, 474] on icon at bounding box center [457, 592] width 4 height 7
click at [72, 474] on div "Pen P" at bounding box center [70, 592] width 41 height 33
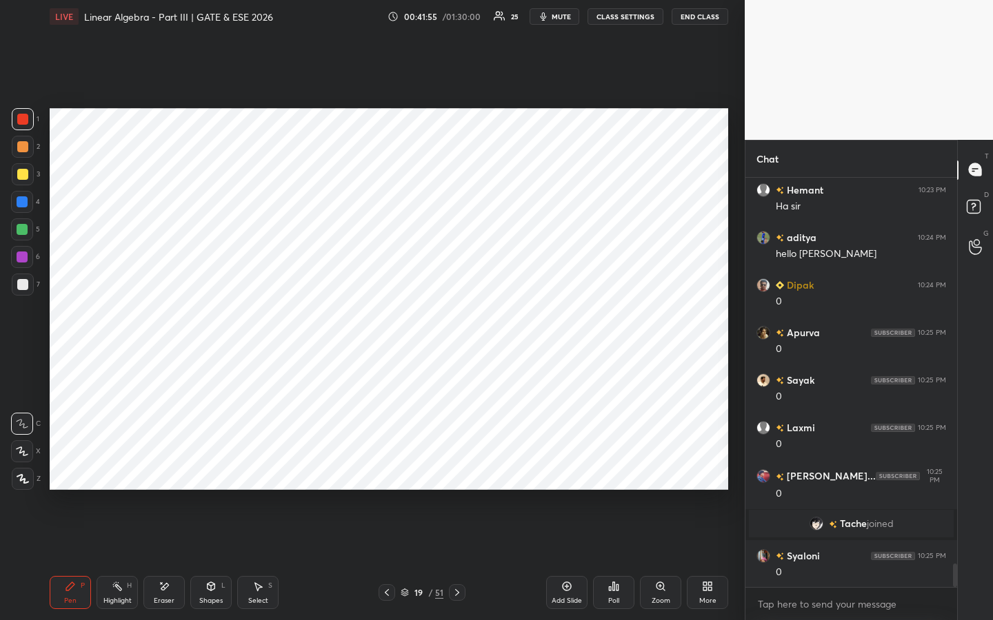
scroll to position [6859, 0]
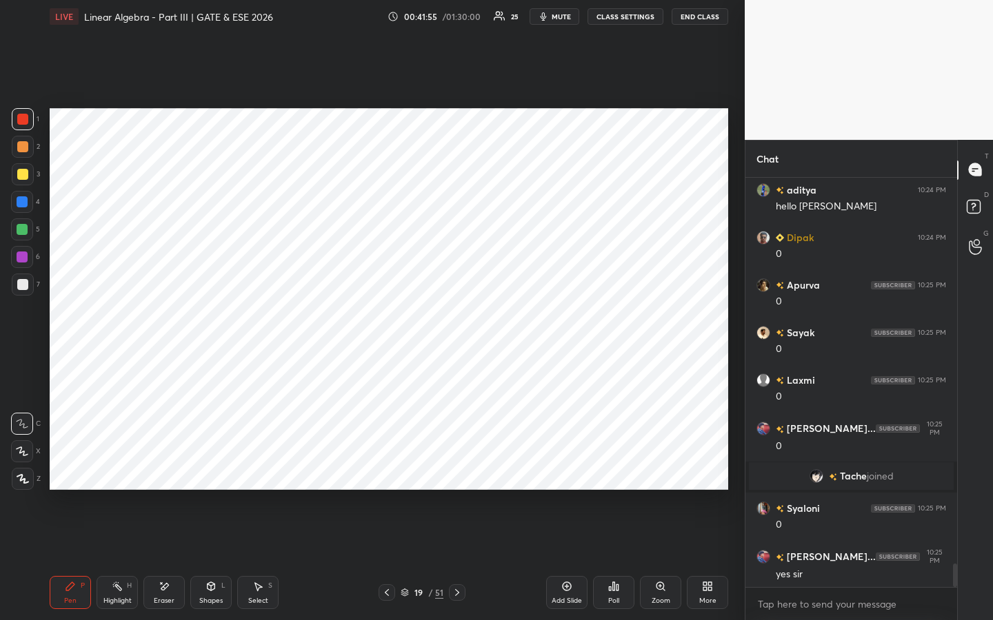
drag, startPoint x: 564, startPoint y: 587, endPoint x: 556, endPoint y: 571, distance: 18.5
click at [564, 474] on icon at bounding box center [566, 586] width 11 height 11
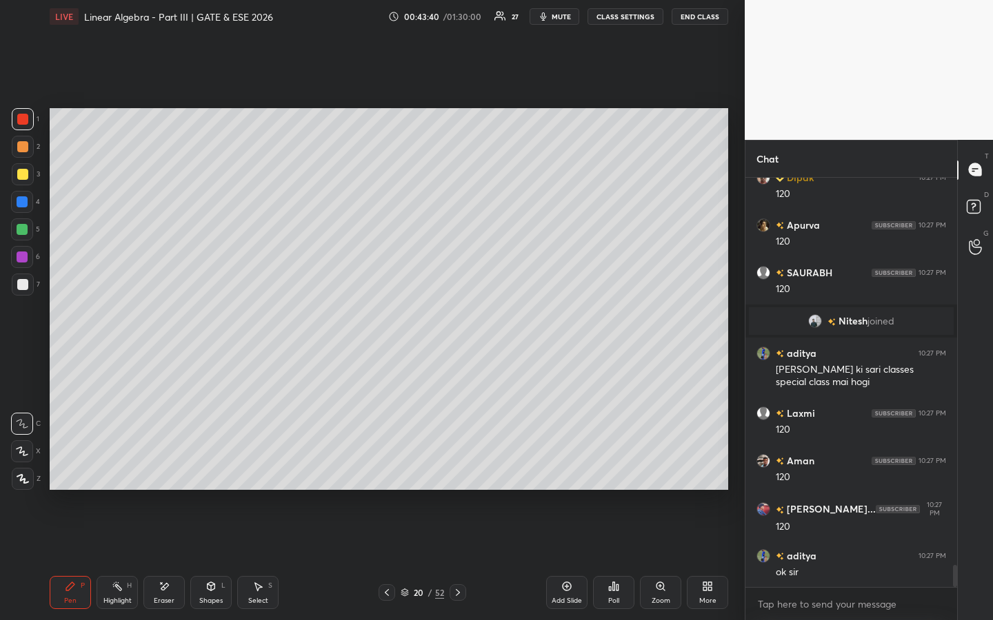
scroll to position [7274, 0]
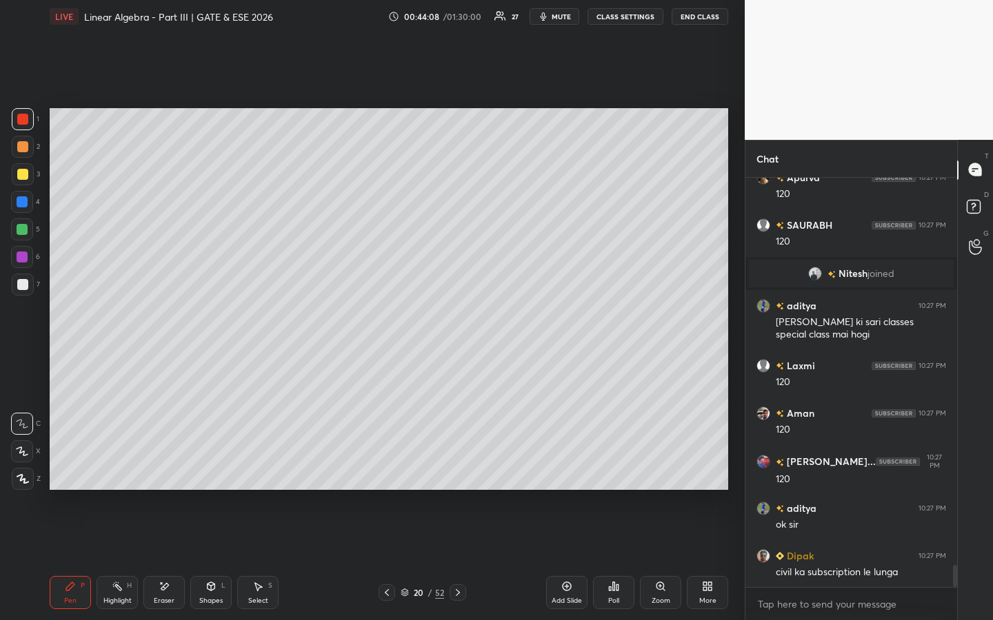
drag, startPoint x: 181, startPoint y: 586, endPoint x: 189, endPoint y: 581, distance: 9.6
click at [181, 474] on div "Eraser" at bounding box center [163, 592] width 41 height 33
drag, startPoint x: 72, startPoint y: 584, endPoint x: 103, endPoint y: 534, distance: 58.5
click at [75, 474] on icon at bounding box center [70, 586] width 11 height 11
click at [20, 149] on div at bounding box center [22, 146] width 11 height 11
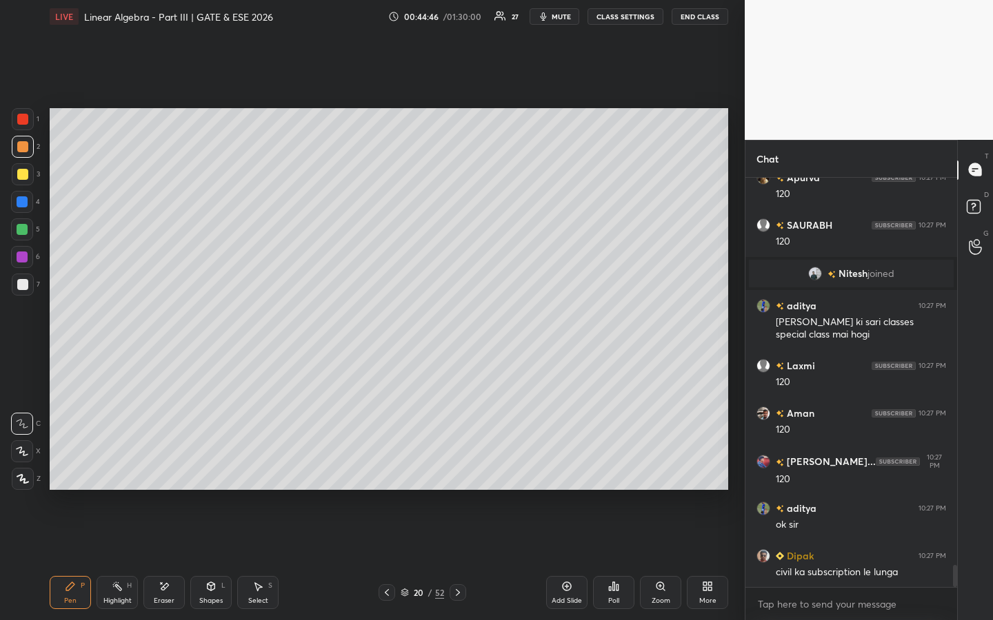
drag, startPoint x: 120, startPoint y: 590, endPoint x: 156, endPoint y: 504, distance: 93.3
click at [120, 474] on rect at bounding box center [118, 588] width 7 height 7
drag, startPoint x: 159, startPoint y: 599, endPoint x: 166, endPoint y: 543, distance: 56.9
click at [159, 474] on div "Eraser" at bounding box center [164, 601] width 21 height 7
click at [69, 474] on icon at bounding box center [70, 587] width 8 height 8
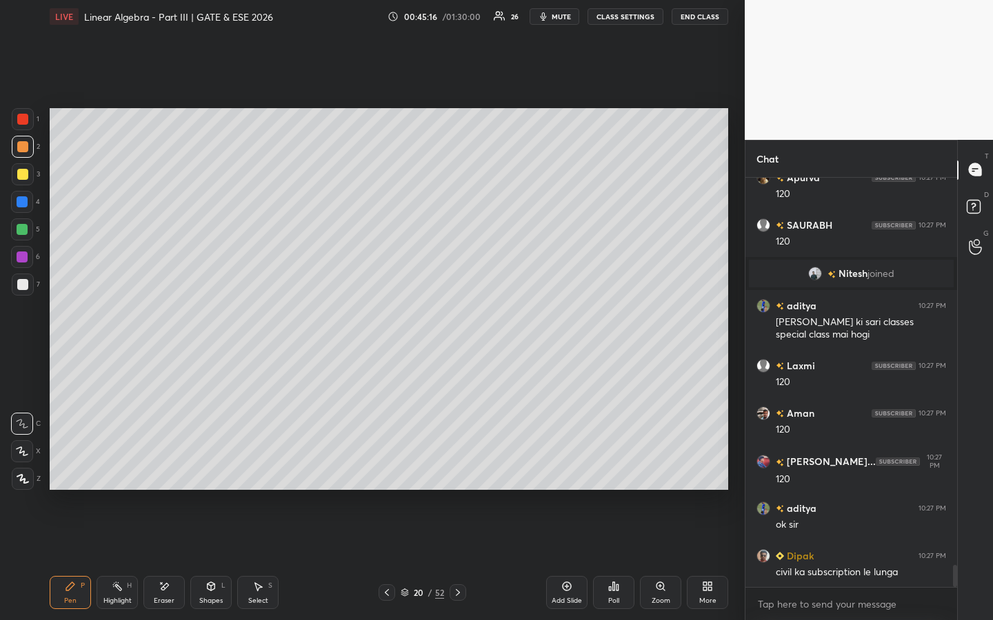
click at [613, 474] on div "Poll" at bounding box center [613, 592] width 41 height 33
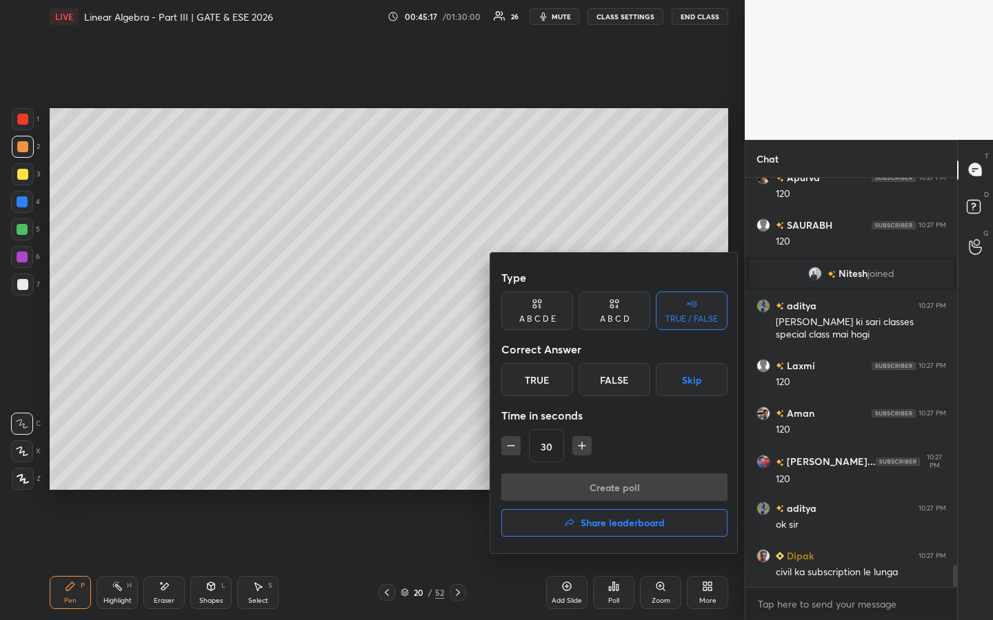
drag, startPoint x: 538, startPoint y: 380, endPoint x: 551, endPoint y: 386, distance: 14.5
click at [544, 380] on div "True" at bounding box center [537, 379] width 72 height 33
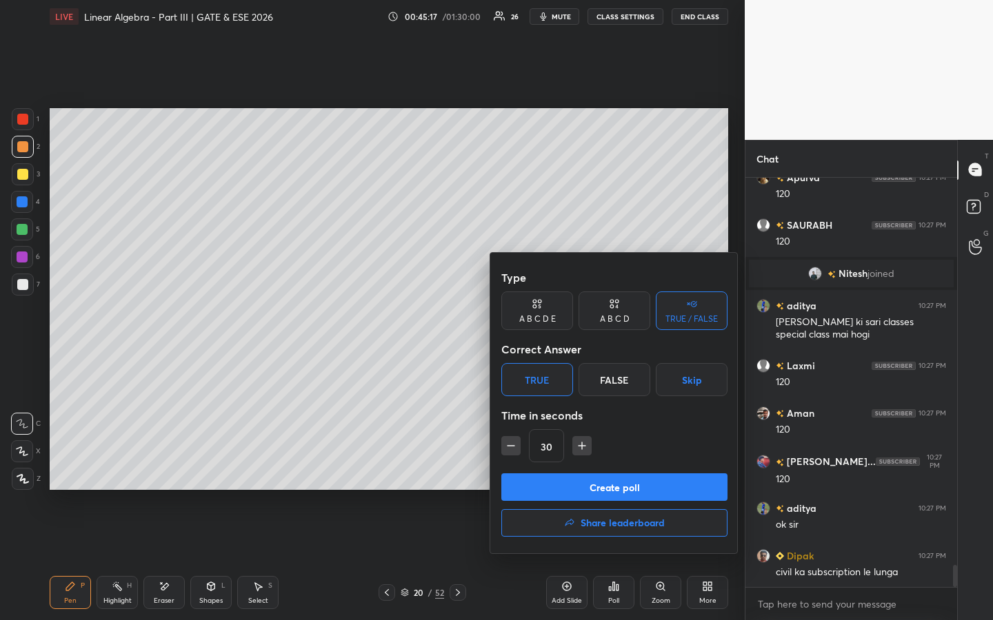
click at [581, 474] on button "Create poll" at bounding box center [614, 488] width 226 height 28
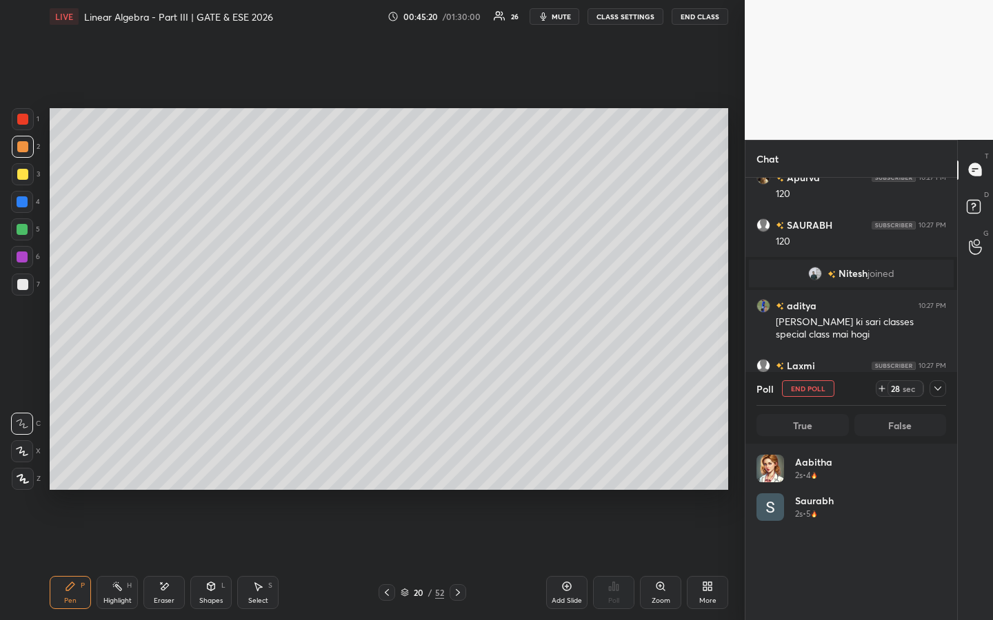
scroll to position [161, 185]
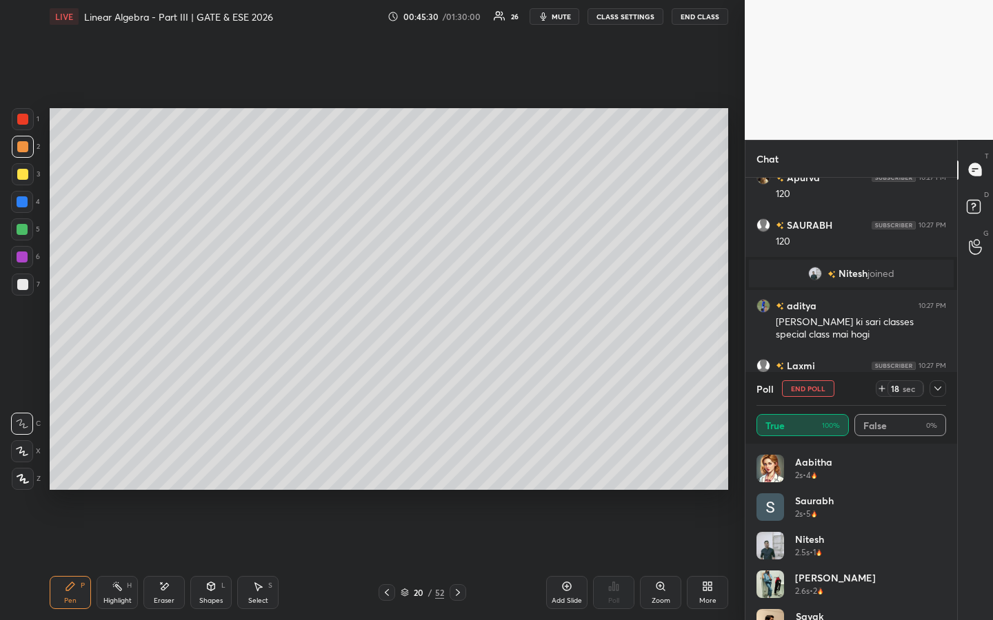
click at [807, 387] on button "End Poll" at bounding box center [808, 389] width 52 height 17
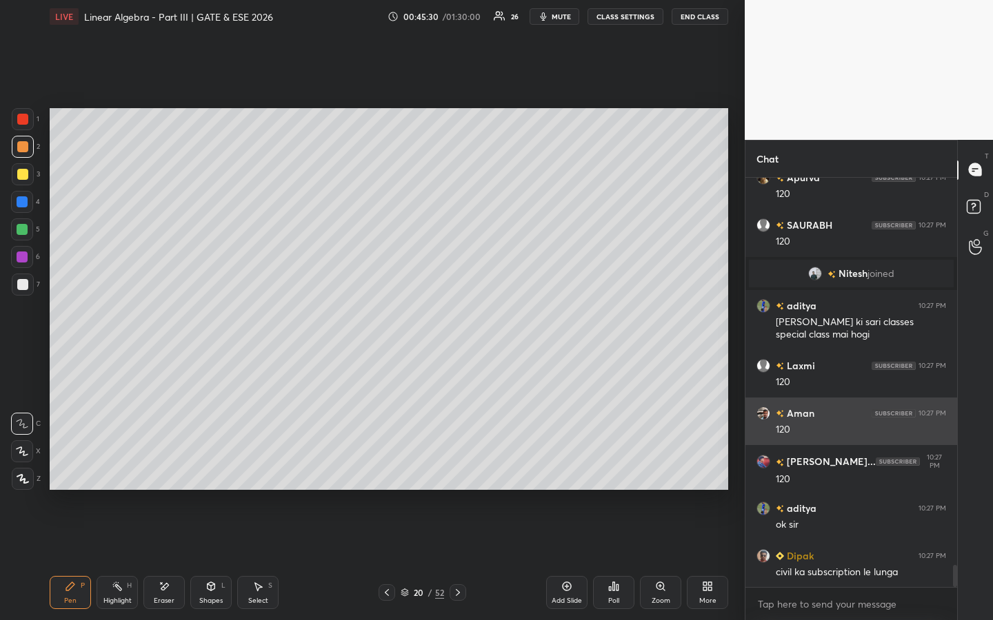
scroll to position [5, 5]
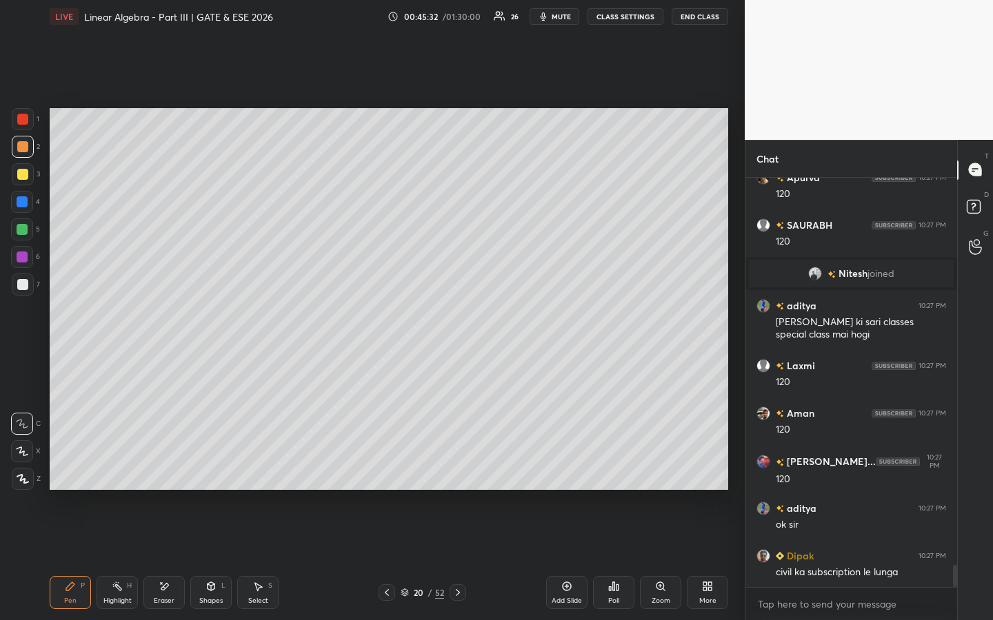
click at [572, 474] on div "Add Slide" at bounding box center [566, 592] width 41 height 33
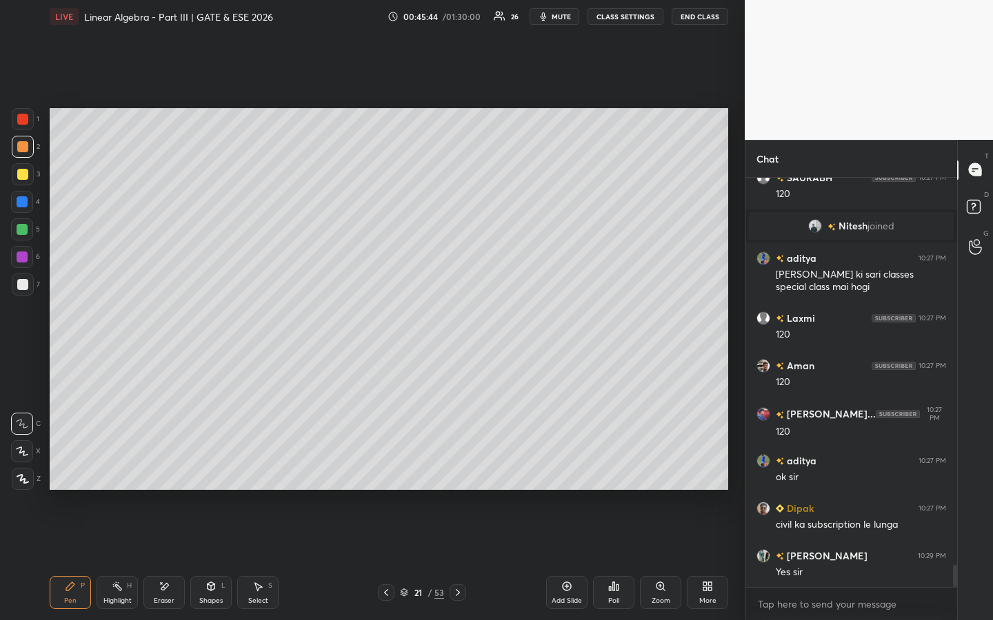
click at [166, 474] on div "Eraser" at bounding box center [164, 601] width 21 height 7
drag, startPoint x: 72, startPoint y: 584, endPoint x: 117, endPoint y: 513, distance: 84.0
click at [74, 474] on div "Pen P" at bounding box center [70, 592] width 41 height 33
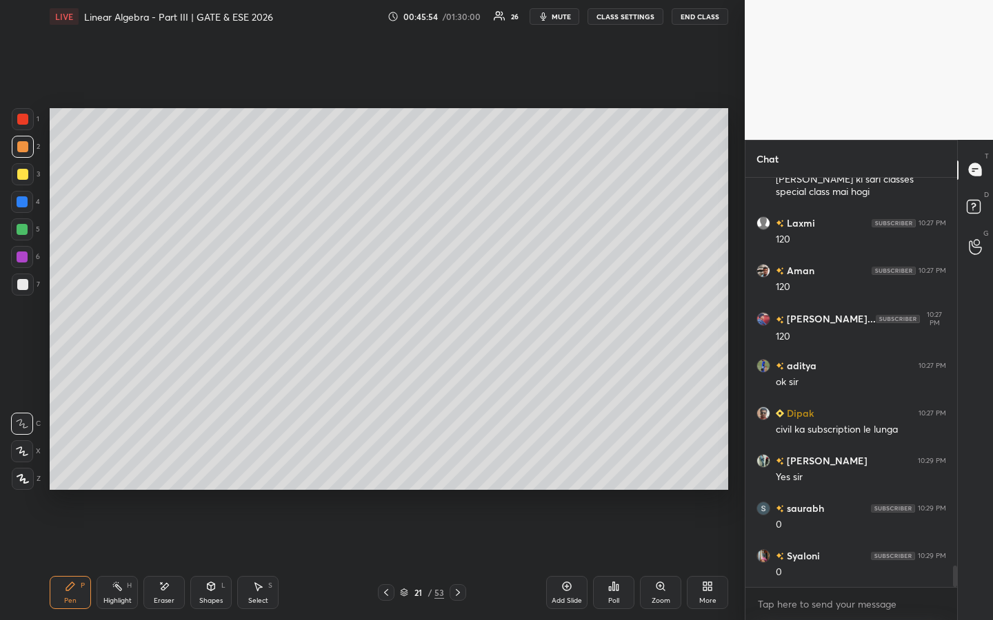
scroll to position [7464, 0]
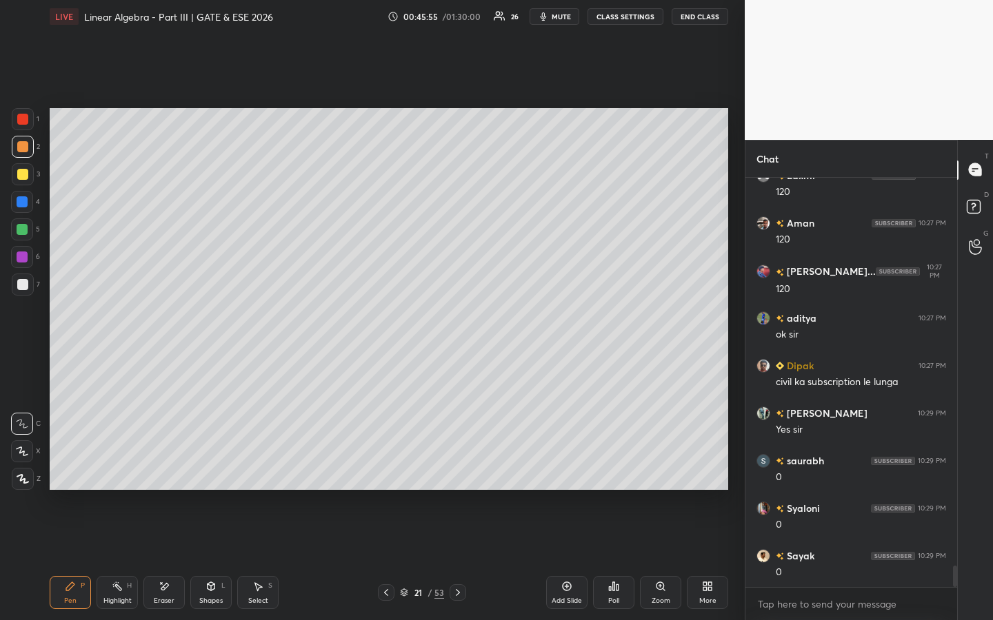
click at [28, 172] on div at bounding box center [23, 174] width 22 height 22
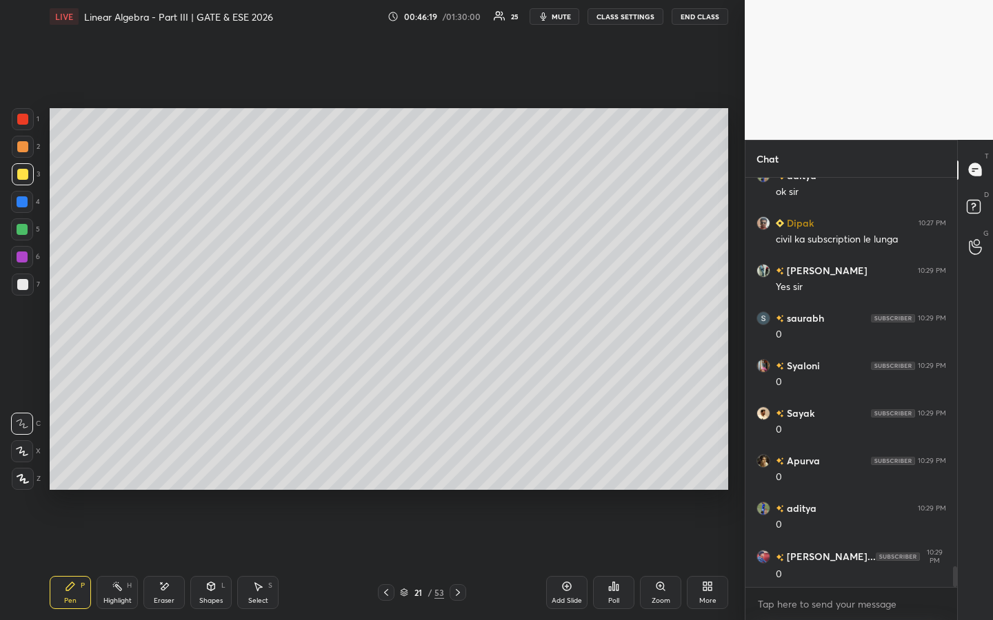
click at [169, 474] on icon at bounding box center [164, 587] width 11 height 12
click at [63, 474] on div "Pen P" at bounding box center [70, 592] width 41 height 33
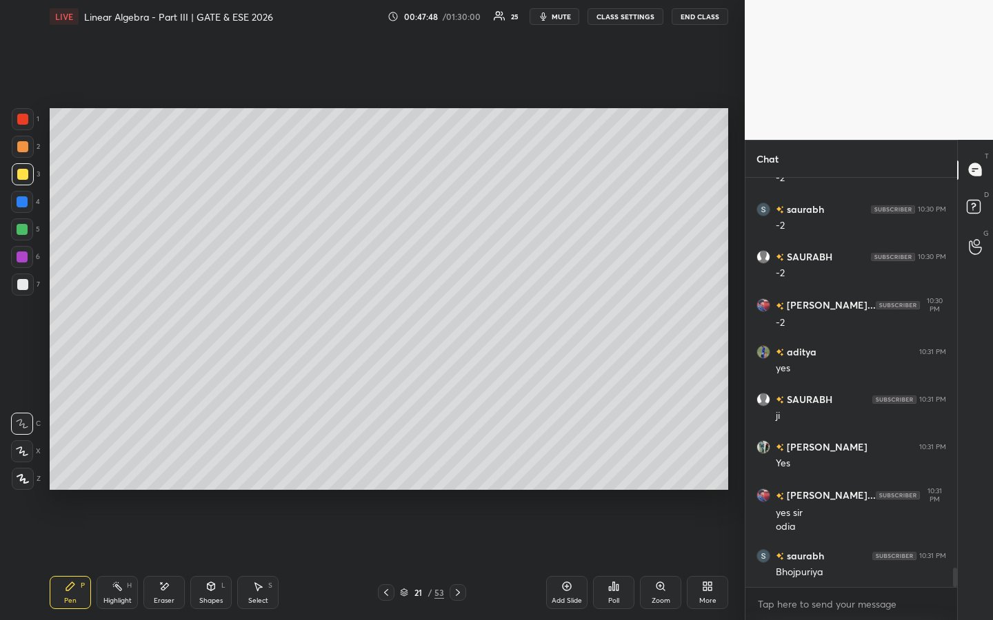
scroll to position [8382, 0]
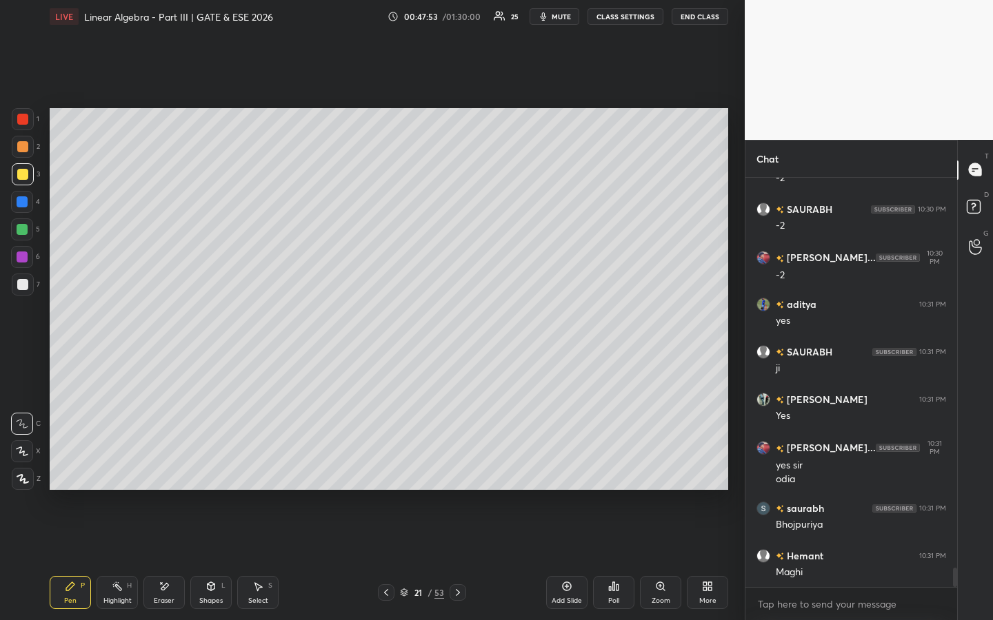
click at [170, 474] on div "Eraser" at bounding box center [163, 592] width 41 height 33
click at [83, 474] on div "P" at bounding box center [83, 586] width 4 height 7
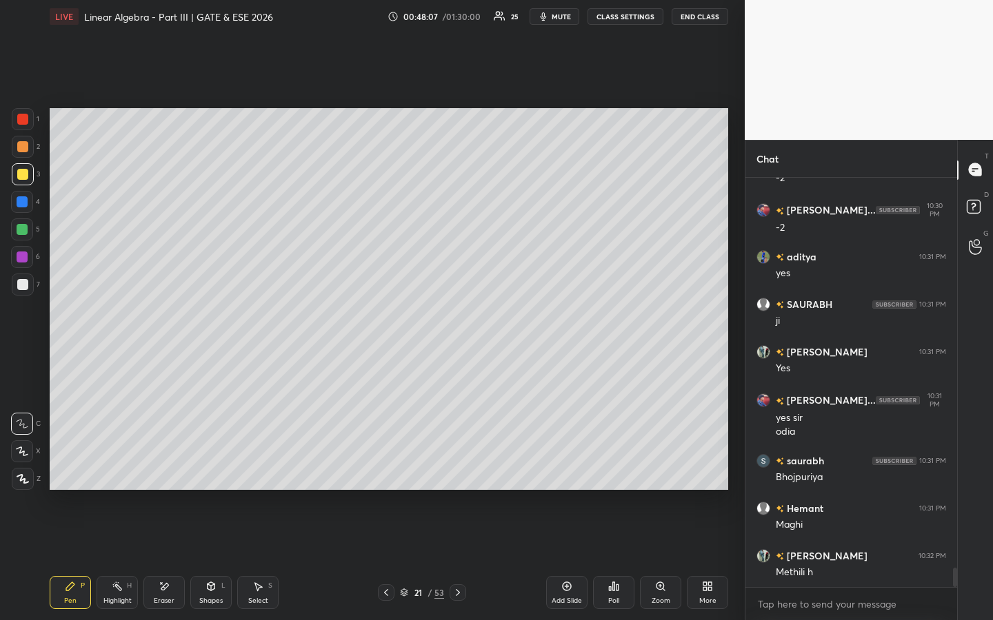
click at [571, 474] on div "Add Slide" at bounding box center [566, 592] width 41 height 33
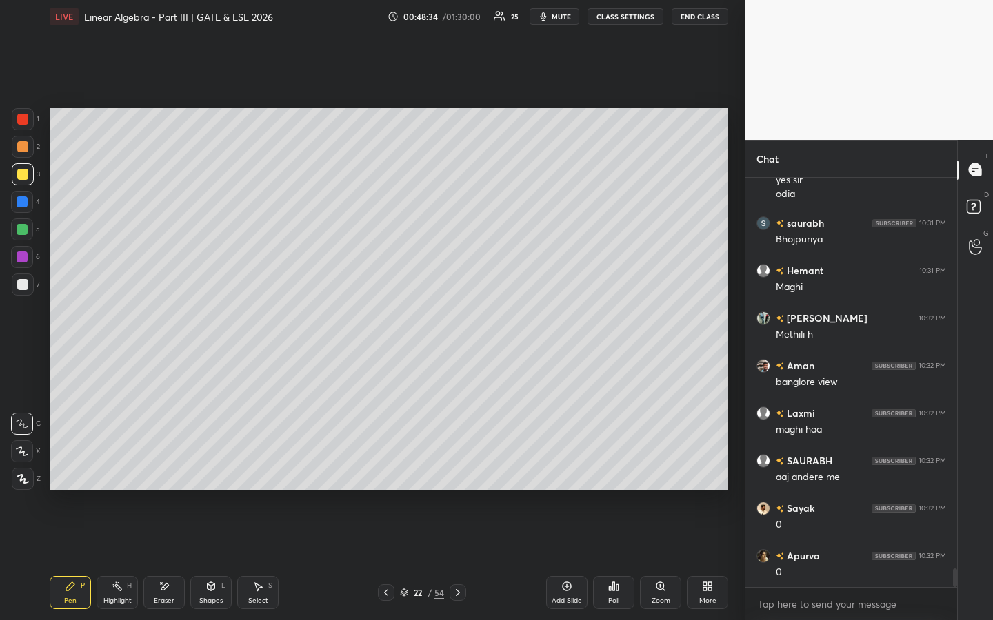
scroll to position [8715, 0]
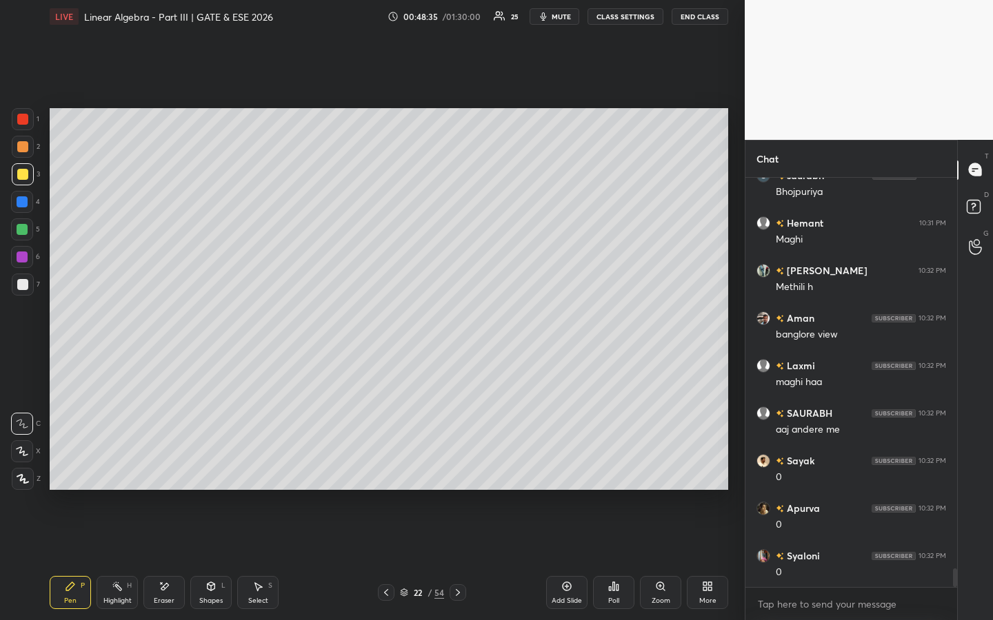
drag, startPoint x: 23, startPoint y: 227, endPoint x: 39, endPoint y: 223, distance: 15.7
click at [25, 227] on div at bounding box center [22, 229] width 11 height 11
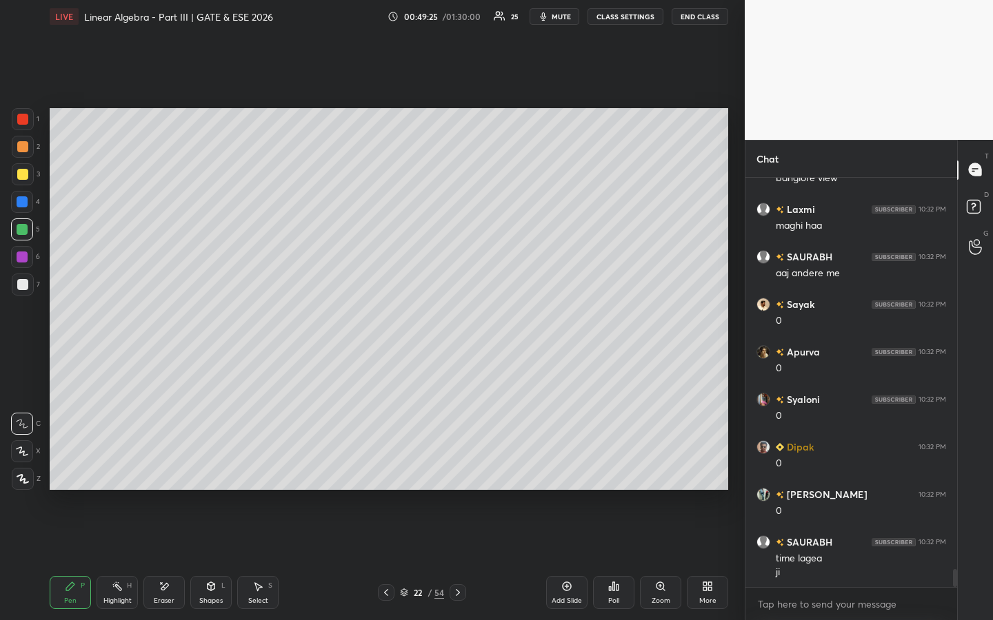
scroll to position [8919, 0]
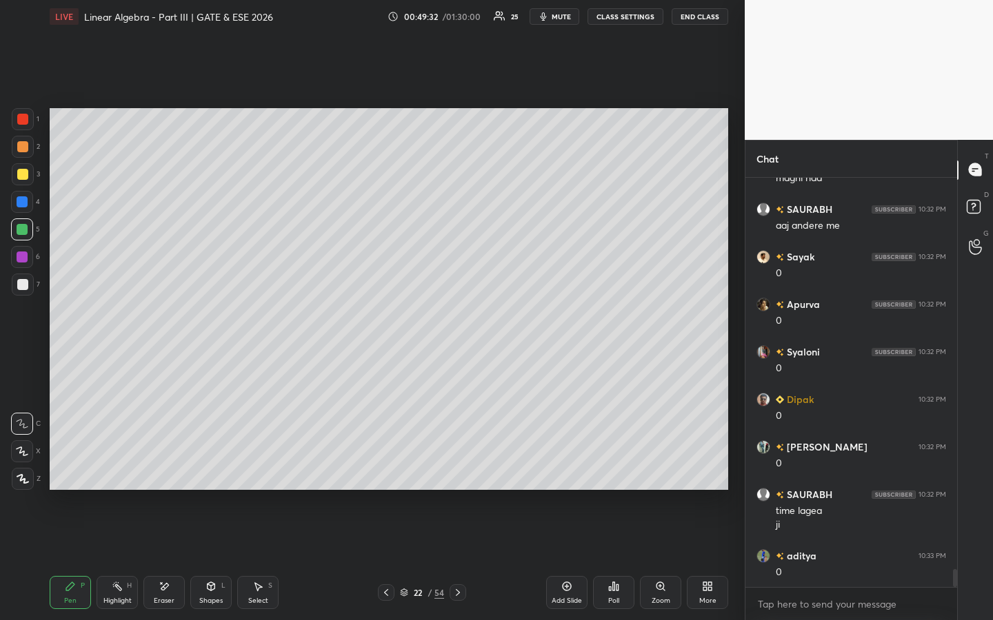
click at [25, 259] on div at bounding box center [22, 257] width 11 height 11
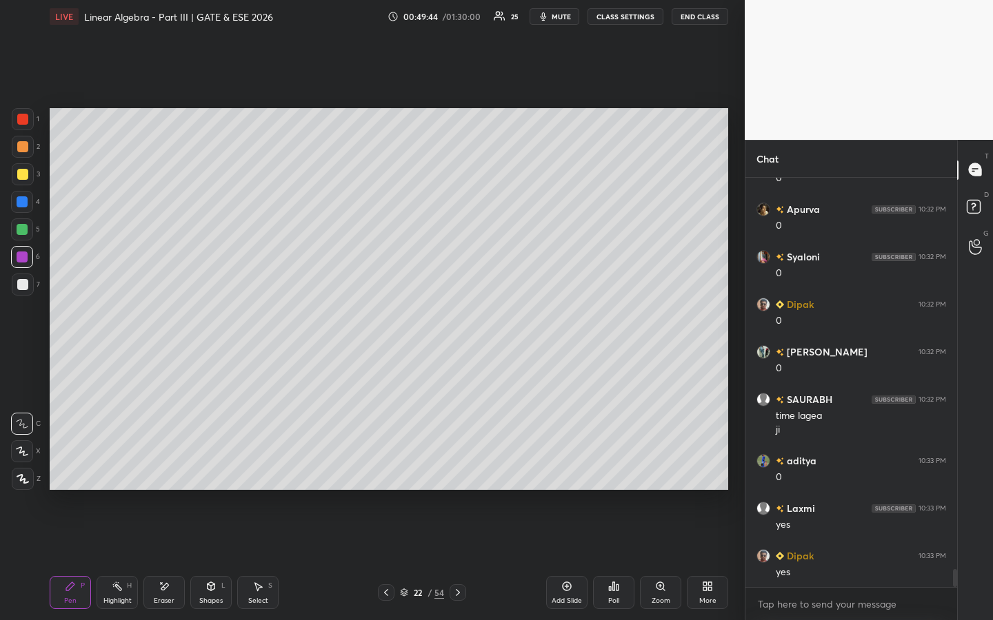
scroll to position [9062, 0]
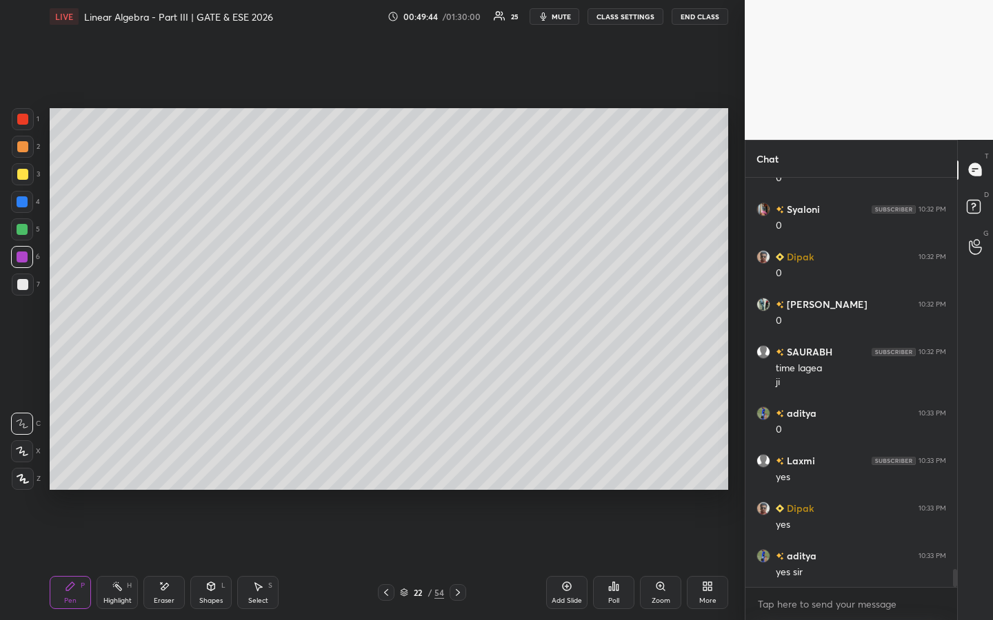
click at [566, 474] on div "Add Slide" at bounding box center [566, 592] width 41 height 33
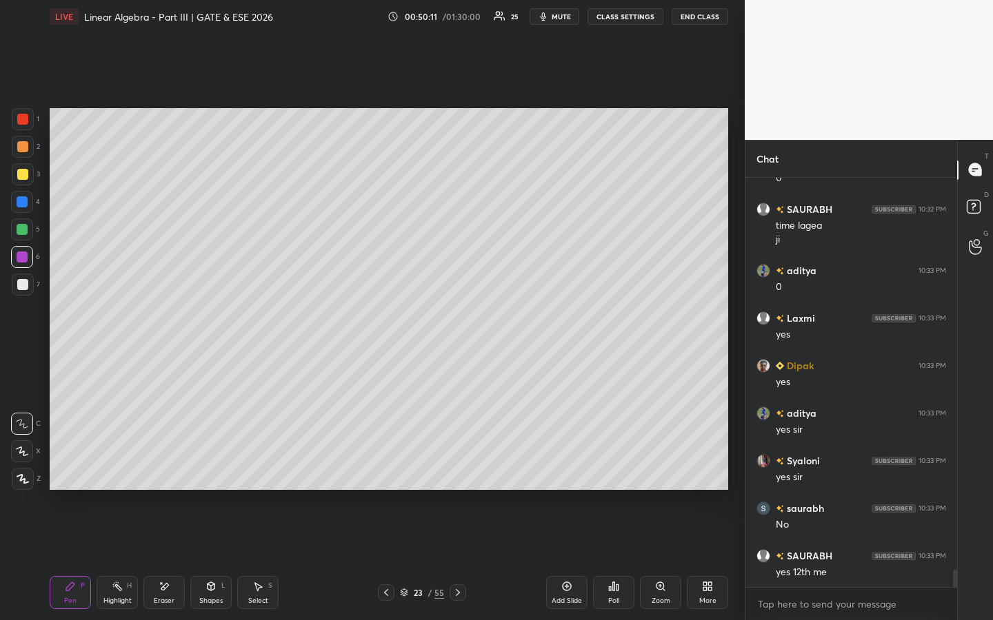
scroll to position [9252, 0]
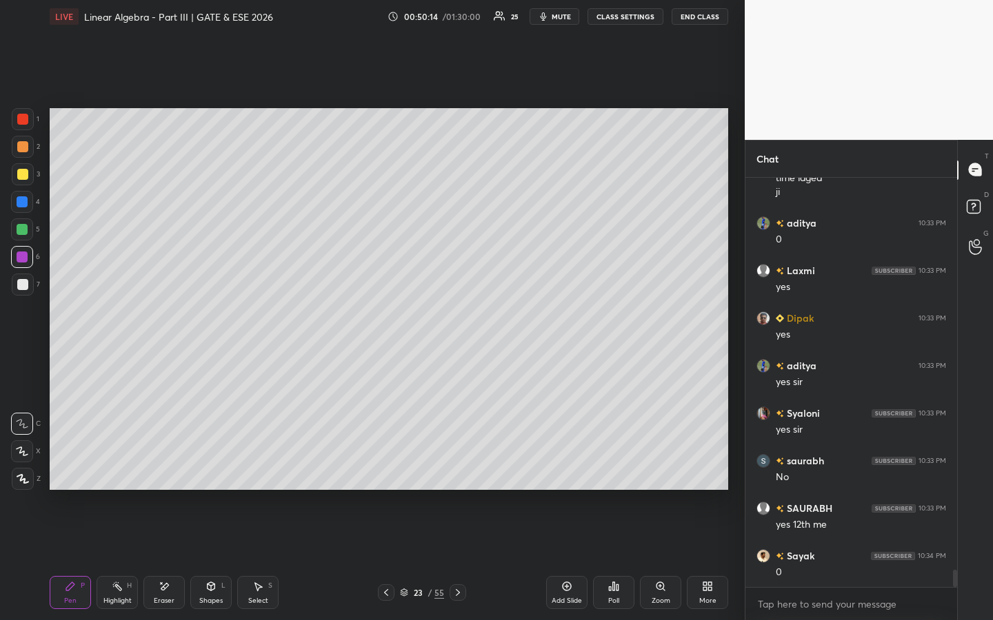
click at [28, 283] on div at bounding box center [23, 285] width 22 height 22
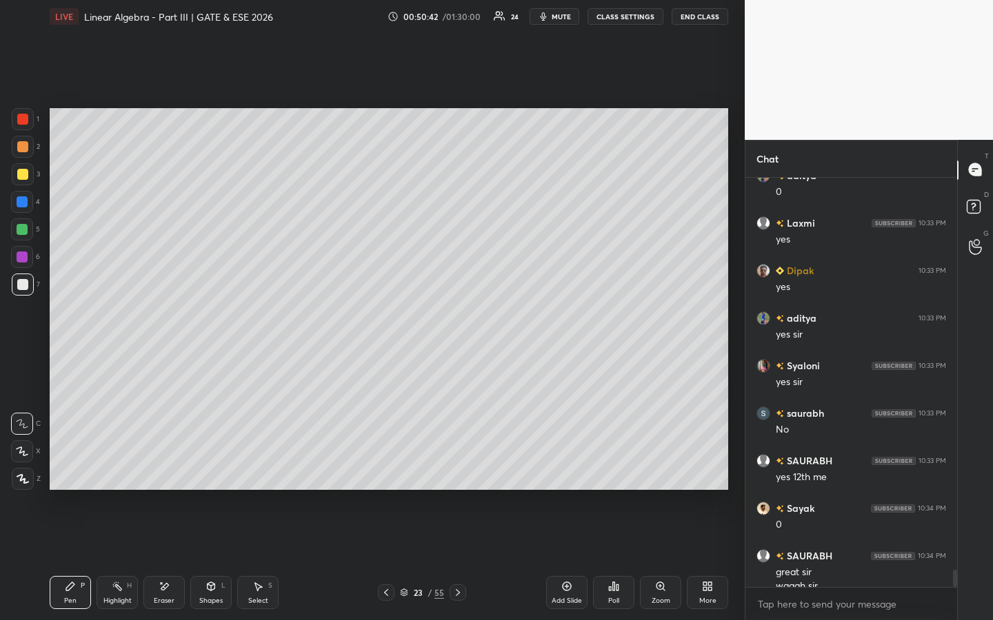
scroll to position [9313, 0]
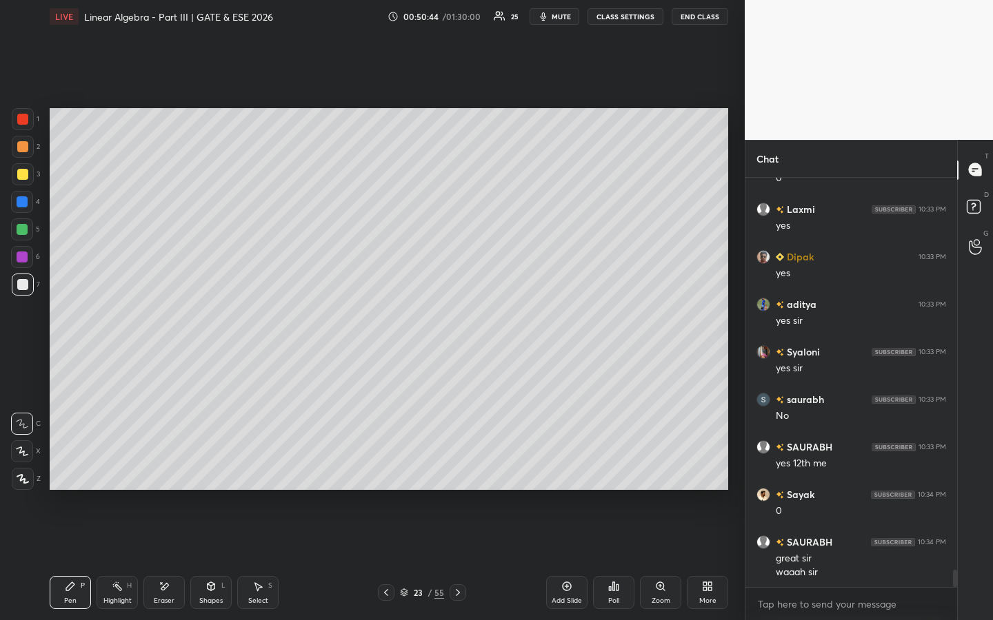
click at [170, 474] on div "Eraser" at bounding box center [164, 601] width 21 height 7
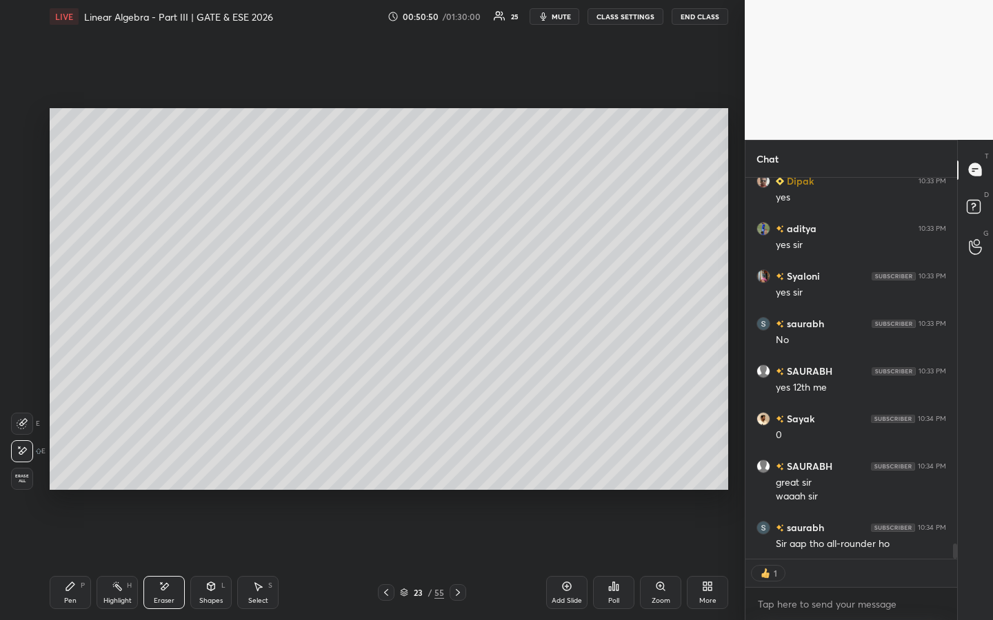
drag, startPoint x: 70, startPoint y: 592, endPoint x: 79, endPoint y: 603, distance: 13.7
click at [72, 474] on div "Pen P" at bounding box center [70, 592] width 41 height 33
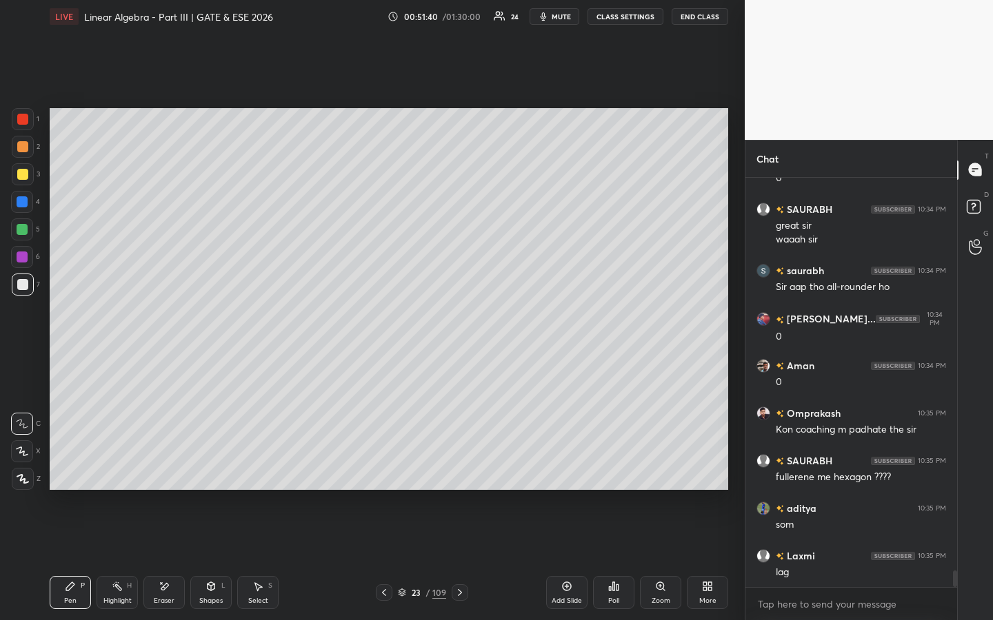
scroll to position [9706, 0]
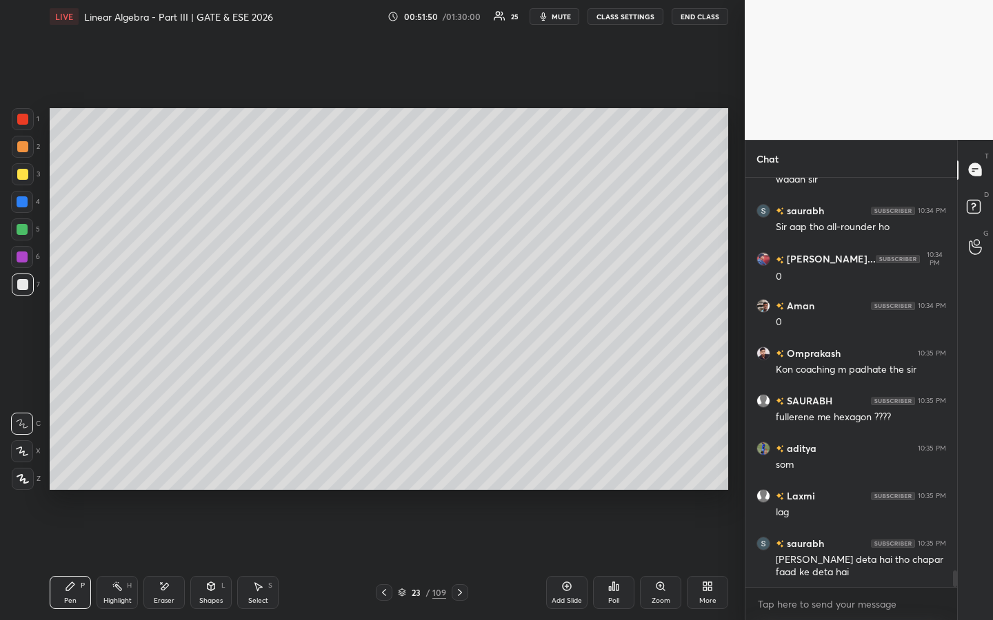
click at [170, 474] on div "Eraser" at bounding box center [164, 601] width 21 height 7
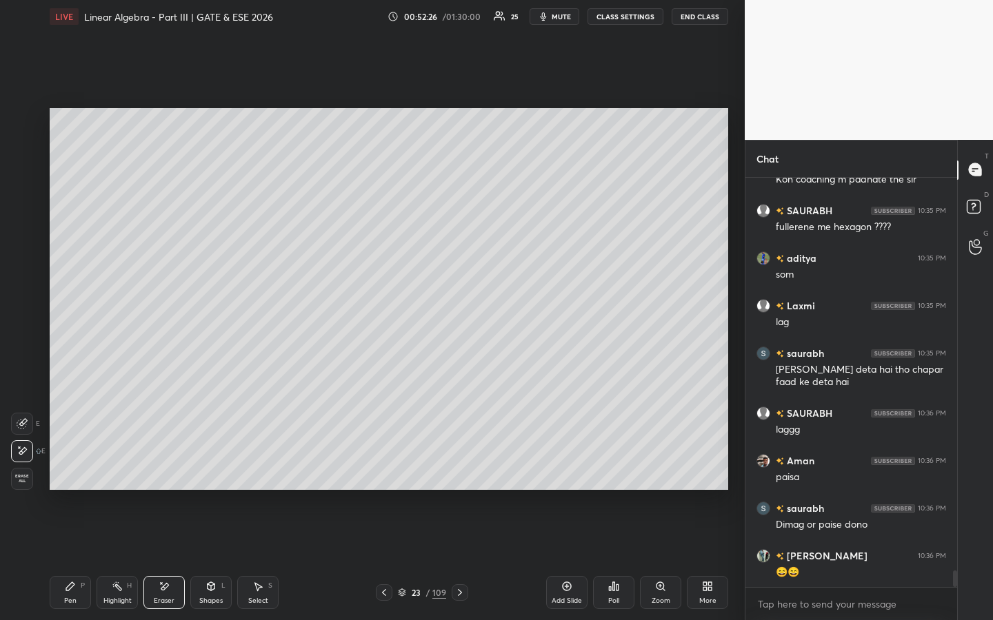
scroll to position [9944, 0]
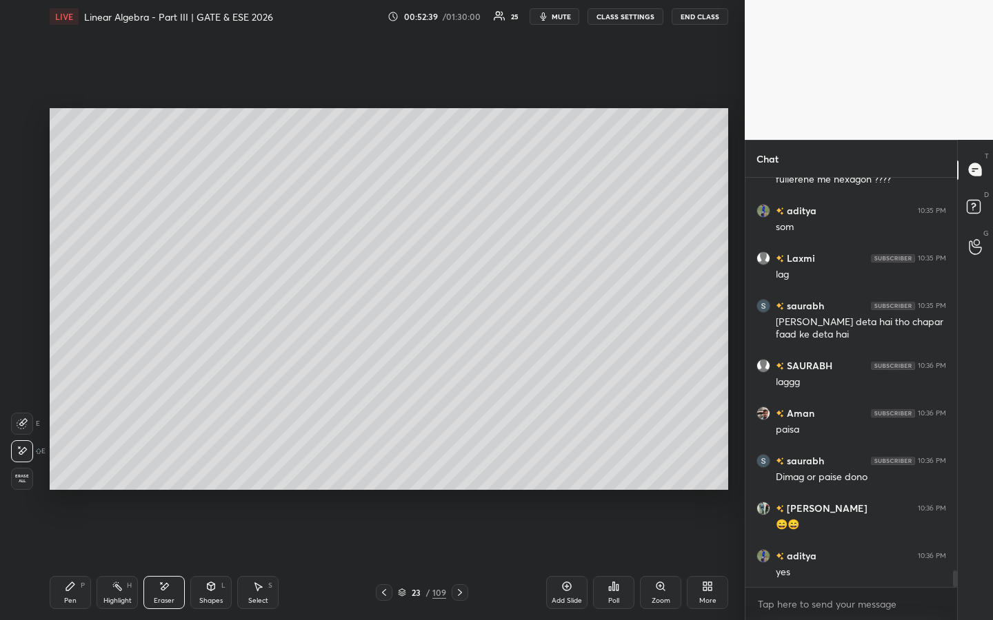
drag, startPoint x: 77, startPoint y: 596, endPoint x: 73, endPoint y: 583, distance: 13.5
click at [77, 474] on div "Pen P" at bounding box center [70, 592] width 41 height 33
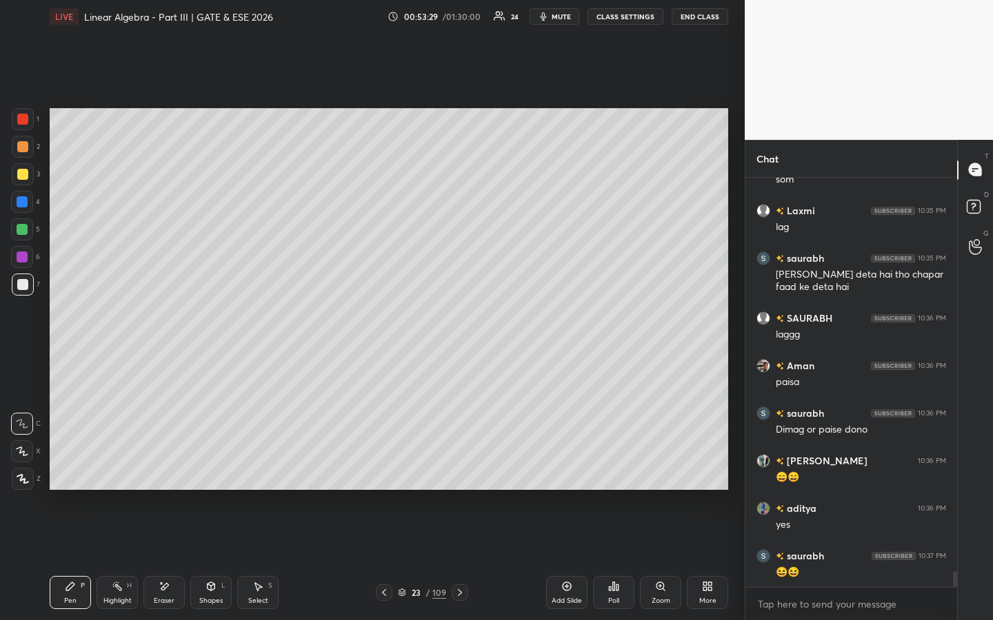
scroll to position [10052, 0]
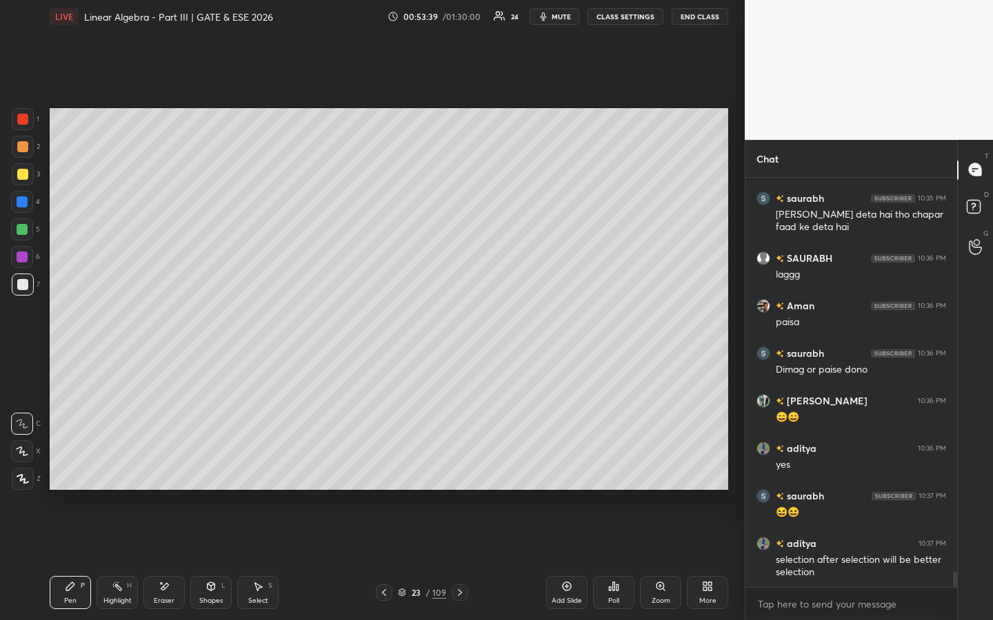
drag, startPoint x: 163, startPoint y: 598, endPoint x: 165, endPoint y: 583, distance: 15.3
click at [163, 474] on div "Eraser" at bounding box center [164, 601] width 21 height 7
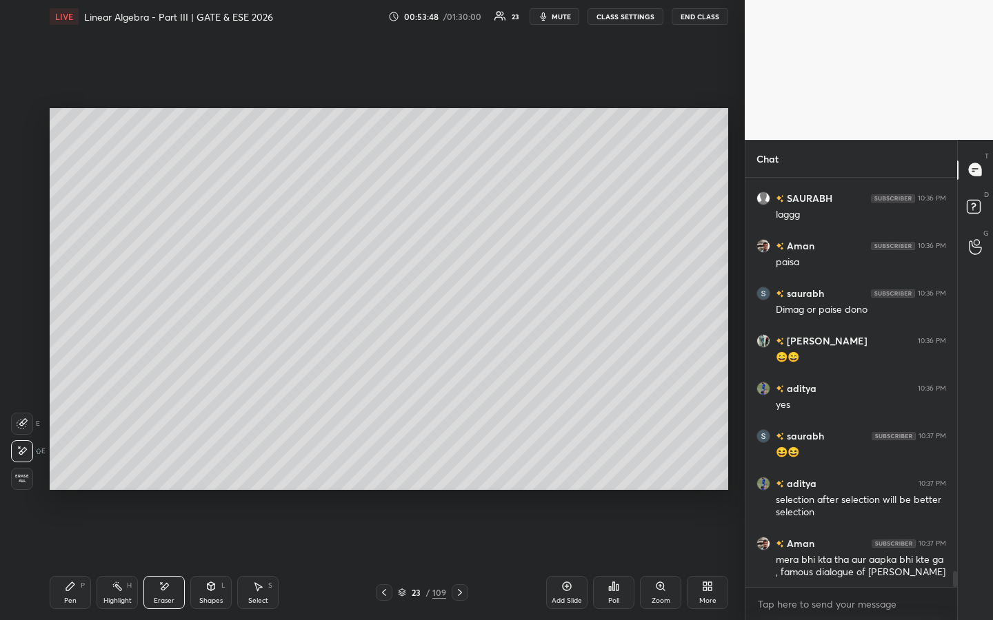
click at [78, 474] on div "Pen P" at bounding box center [70, 592] width 41 height 33
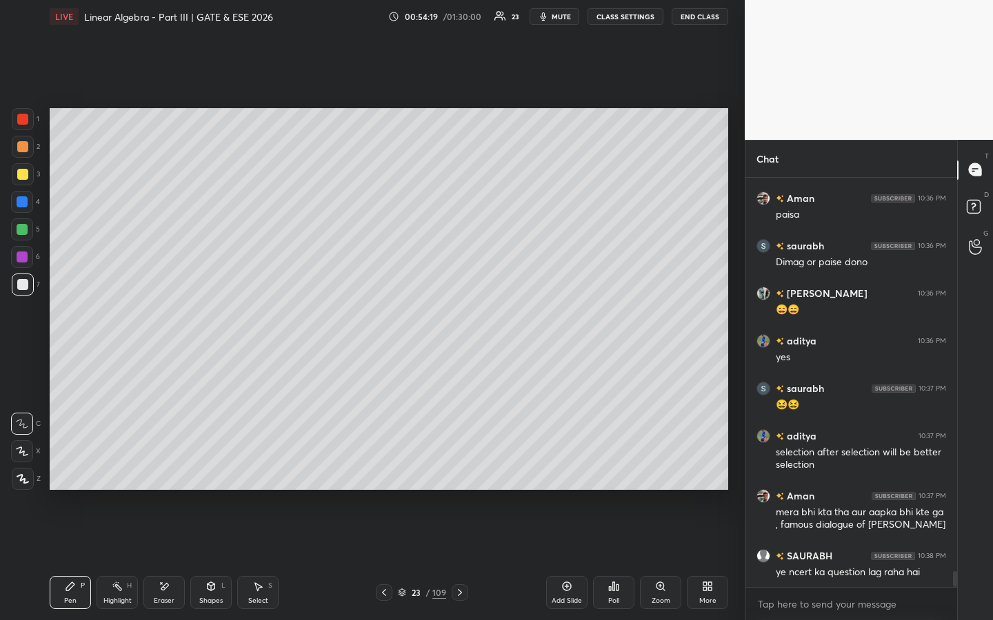
click at [167, 474] on div "Eraser" at bounding box center [163, 592] width 41 height 33
click at [72, 474] on div "Pen P" at bounding box center [70, 592] width 41 height 33
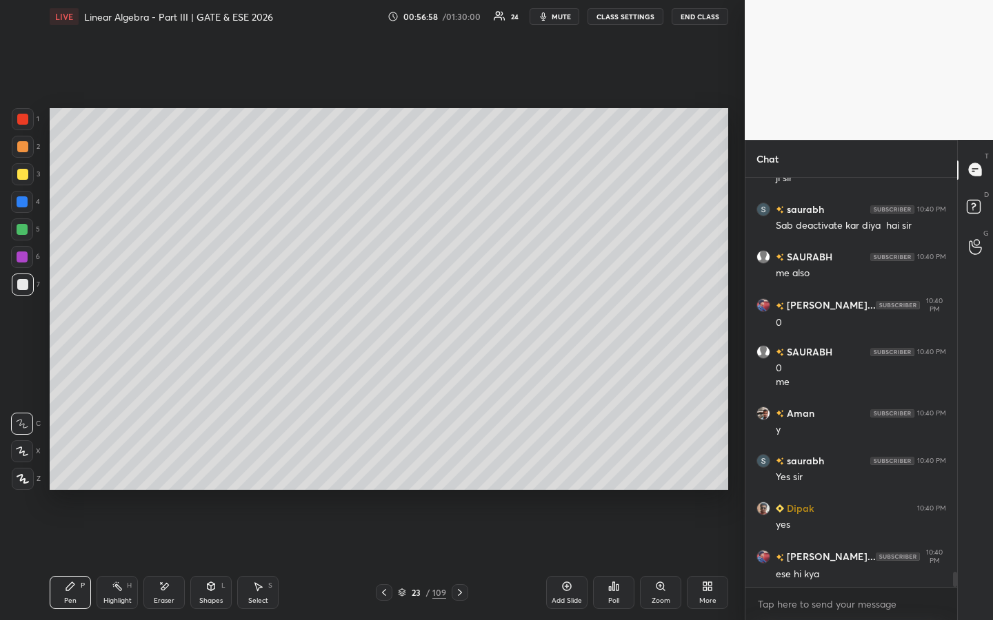
scroll to position [10756, 0]
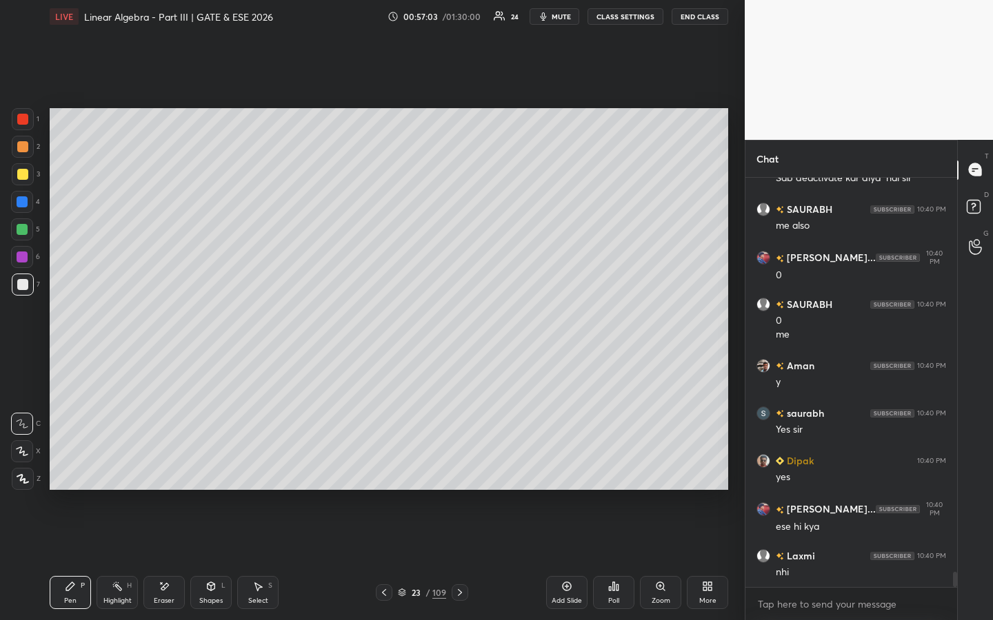
drag, startPoint x: 31, startPoint y: 124, endPoint x: 46, endPoint y: 131, distance: 16.7
click at [32, 125] on div at bounding box center [23, 119] width 22 height 22
click at [564, 474] on div "Add Slide" at bounding box center [566, 592] width 41 height 33
click at [388, 474] on icon at bounding box center [384, 592] width 11 height 11
click at [382, 474] on icon at bounding box center [384, 592] width 11 height 11
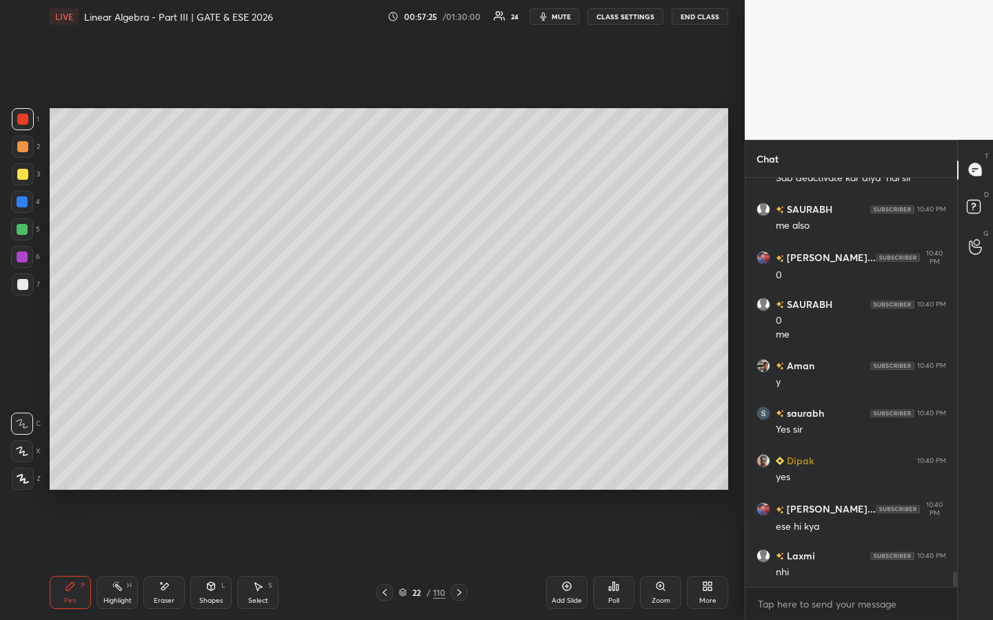
scroll to position [10804, 0]
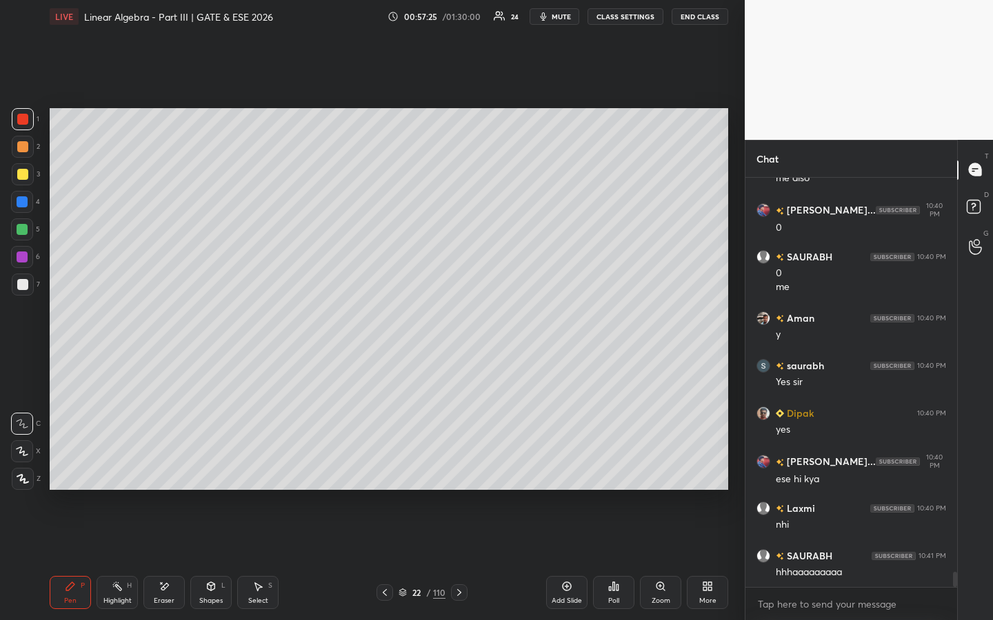
click at [460, 474] on icon at bounding box center [459, 592] width 11 height 11
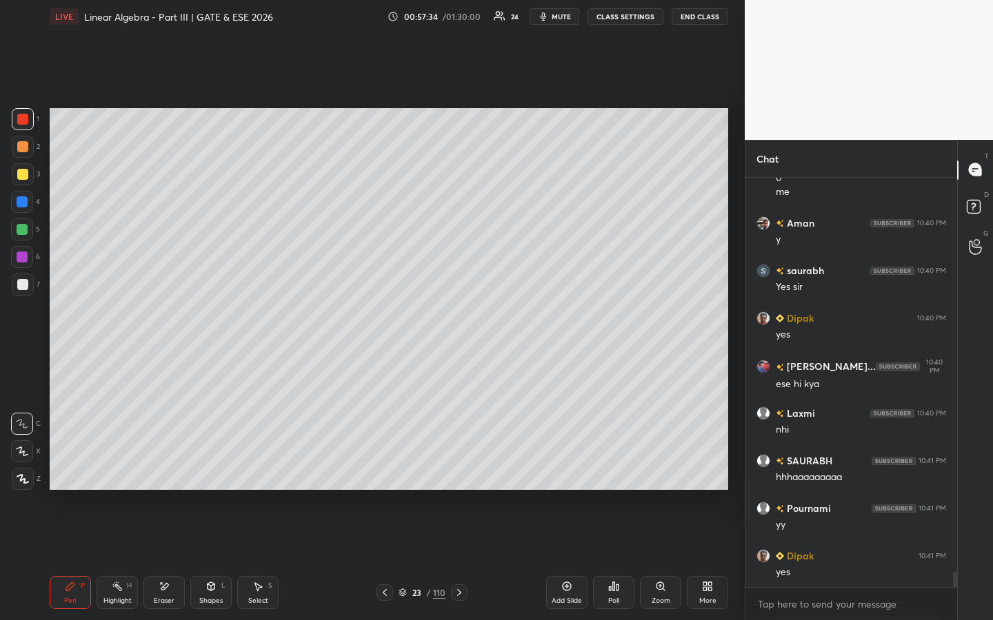
scroll to position [10947, 0]
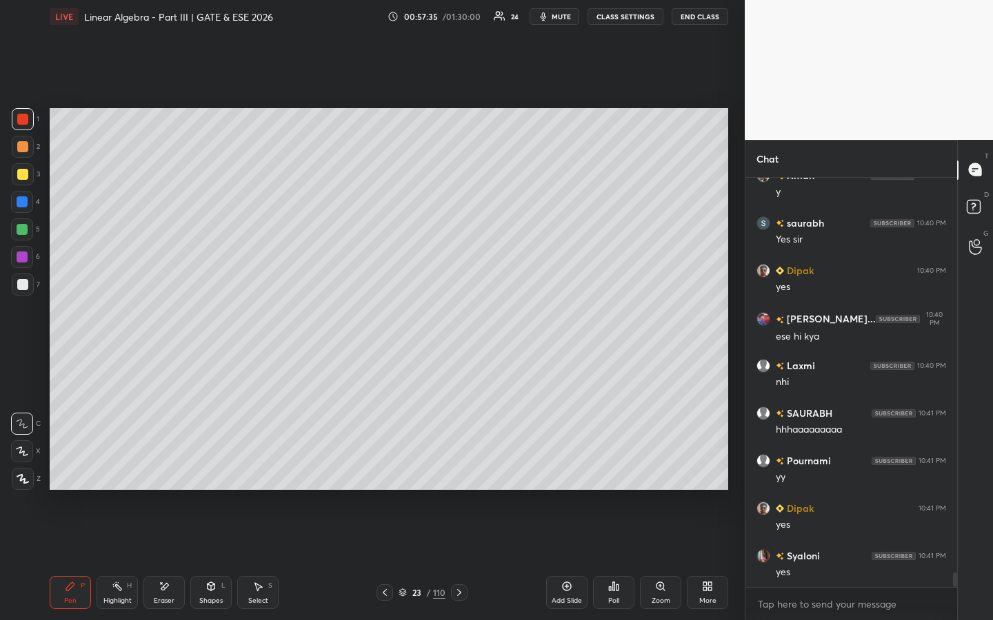
drag, startPoint x: 452, startPoint y: 592, endPoint x: 464, endPoint y: 521, distance: 72.0
click at [452, 474] on div at bounding box center [459, 593] width 17 height 17
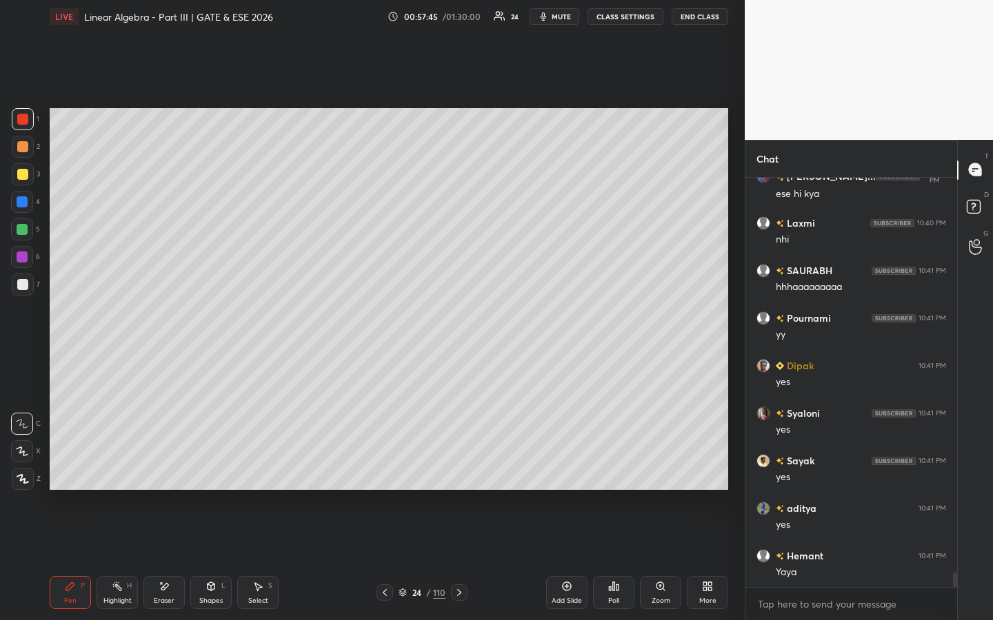
scroll to position [11122, 0]
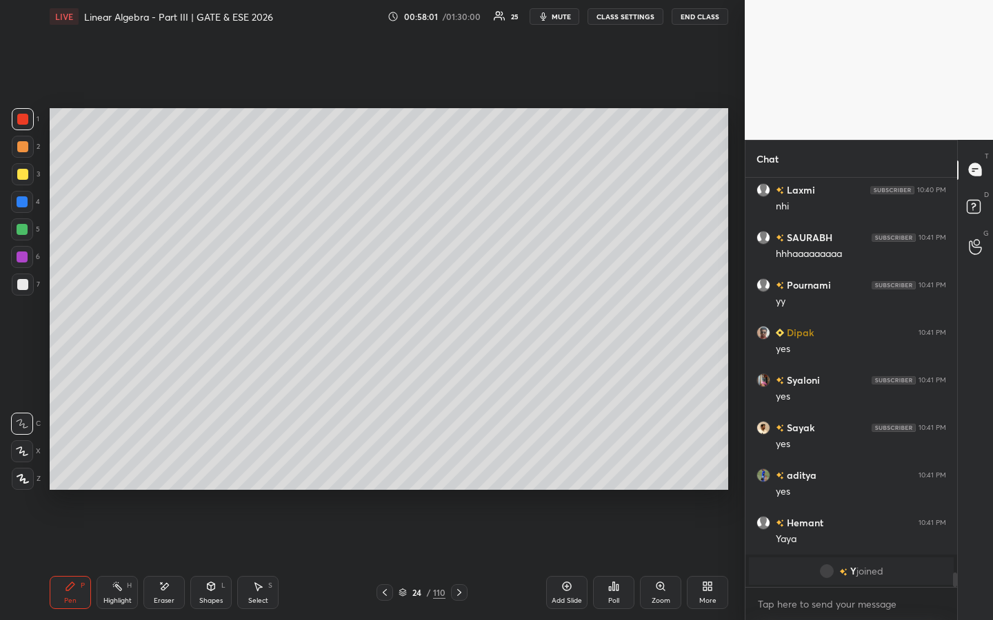
drag, startPoint x: 567, startPoint y: 590, endPoint x: 570, endPoint y: 575, distance: 15.6
click at [567, 474] on icon at bounding box center [567, 587] width 9 height 9
click at [613, 474] on icon at bounding box center [614, 587] width 2 height 8
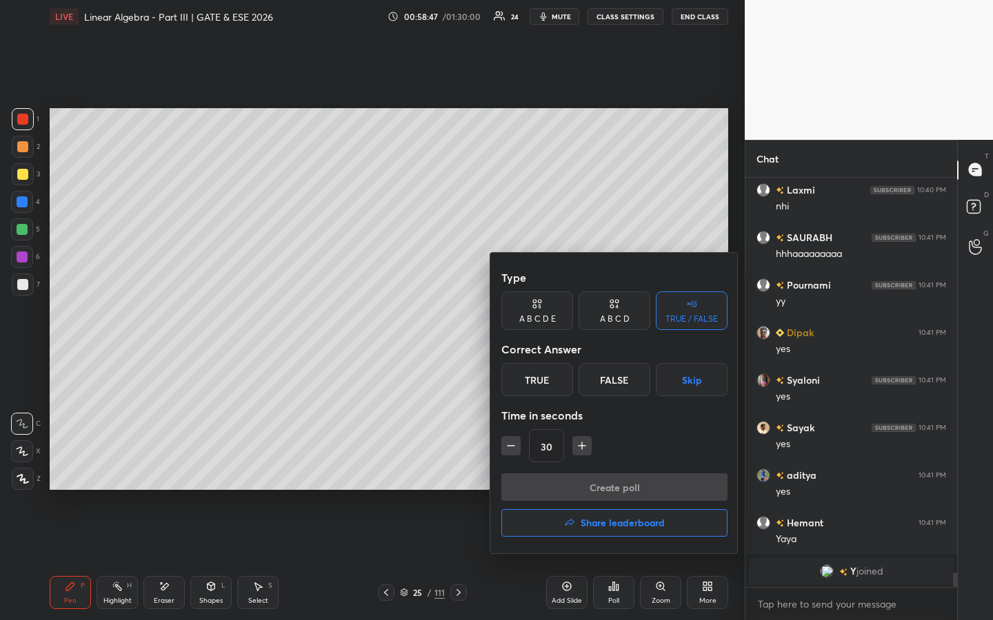
click at [616, 316] on div "A B C D" at bounding box center [615, 319] width 30 height 8
click at [527, 380] on div "A" at bounding box center [521, 379] width 41 height 33
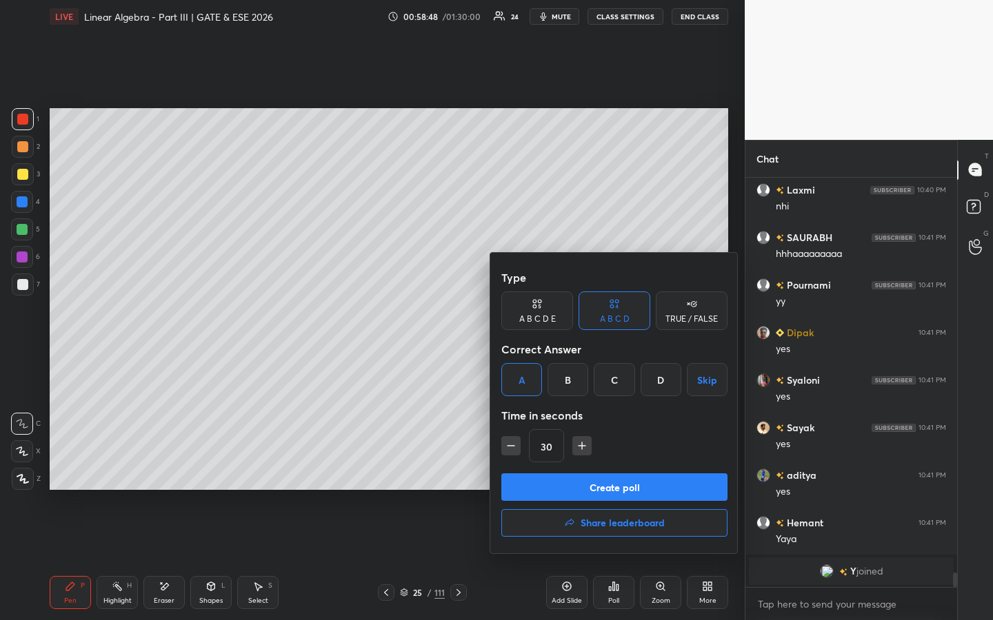
click at [559, 474] on button "Create poll" at bounding box center [614, 488] width 226 height 28
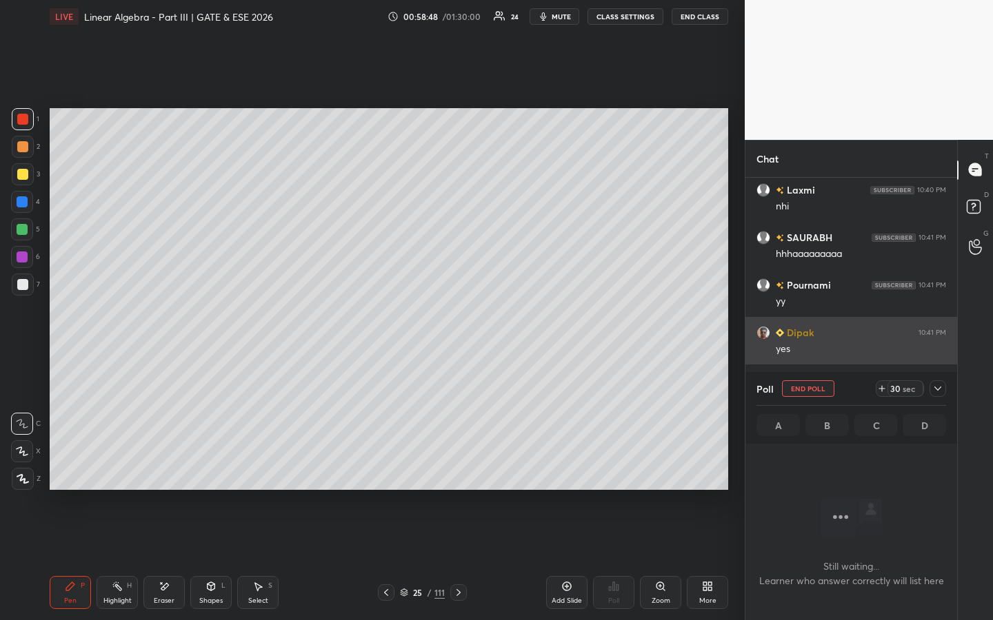
scroll to position [219, 208]
click at [880, 392] on icon at bounding box center [881, 388] width 11 height 11
click at [882, 390] on icon at bounding box center [881, 388] width 11 height 11
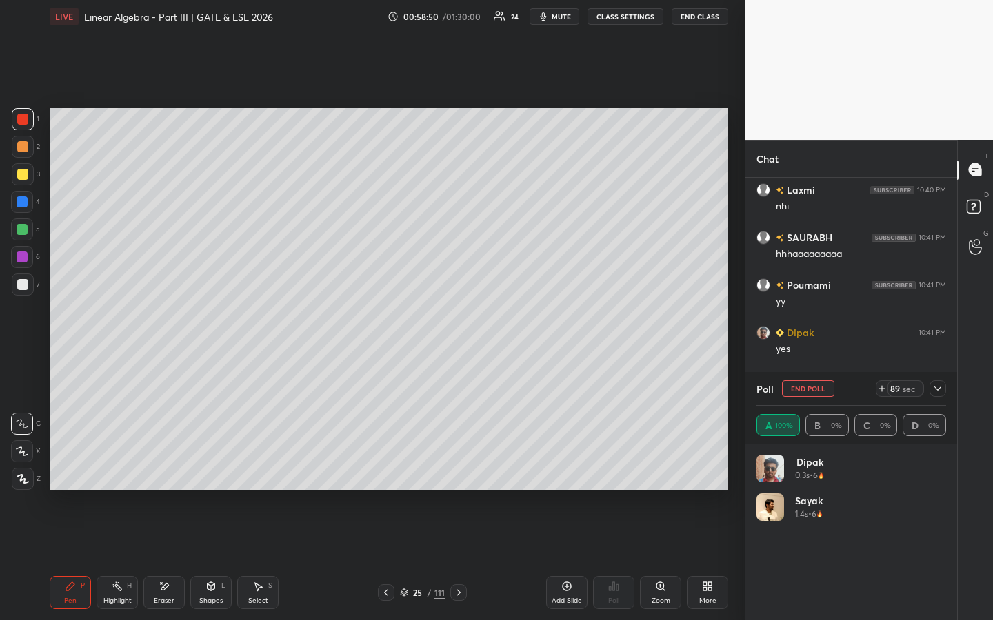
scroll to position [161, 185]
click at [15, 139] on div at bounding box center [23, 147] width 22 height 22
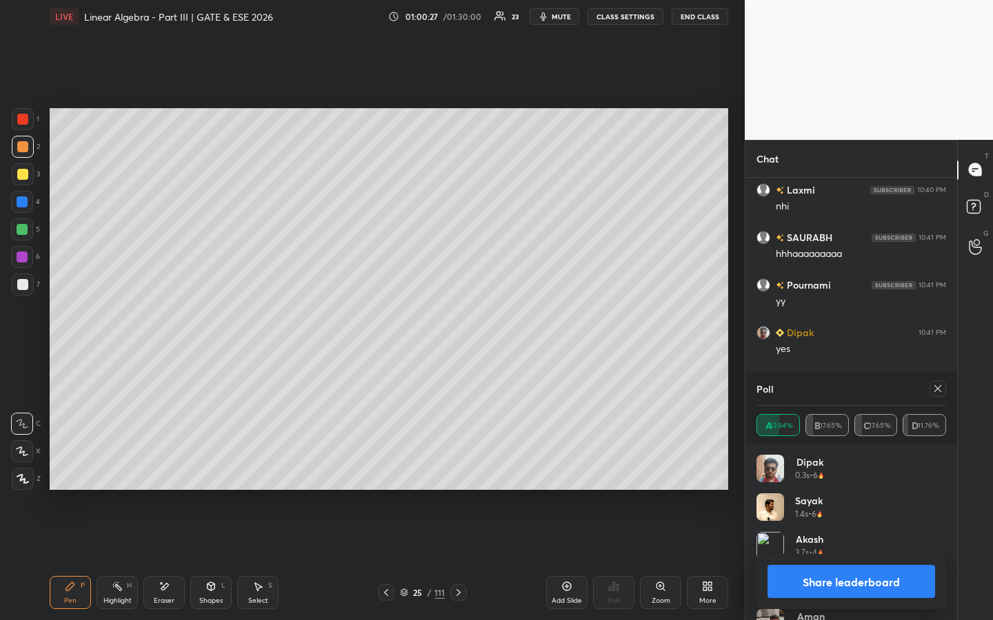
drag, startPoint x: 174, startPoint y: 589, endPoint x: 241, endPoint y: 523, distance: 94.1
click at [176, 474] on div "Eraser" at bounding box center [163, 592] width 41 height 33
drag, startPoint x: 75, startPoint y: 589, endPoint x: 136, endPoint y: 545, distance: 75.0
click at [77, 474] on div "Pen P" at bounding box center [70, 592] width 41 height 33
drag, startPoint x: 170, startPoint y: 594, endPoint x: 241, endPoint y: 512, distance: 108.5
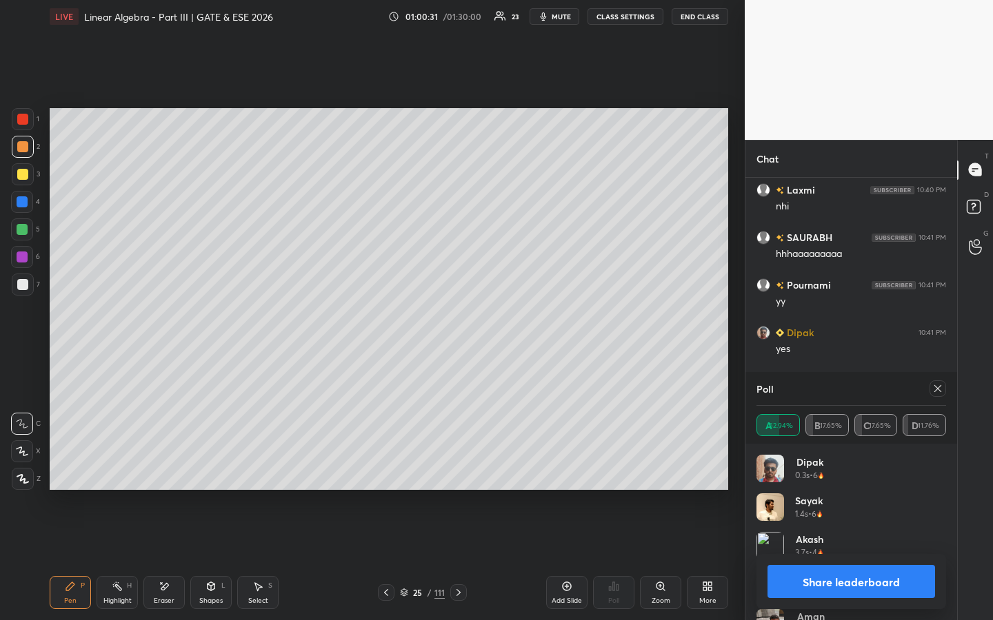
click at [173, 474] on div "Eraser" at bounding box center [163, 592] width 41 height 33
drag, startPoint x: 61, startPoint y: 591, endPoint x: 85, endPoint y: 578, distance: 27.8
click at [62, 474] on div "Pen P" at bounding box center [70, 592] width 41 height 33
click at [941, 387] on icon at bounding box center [937, 388] width 11 height 11
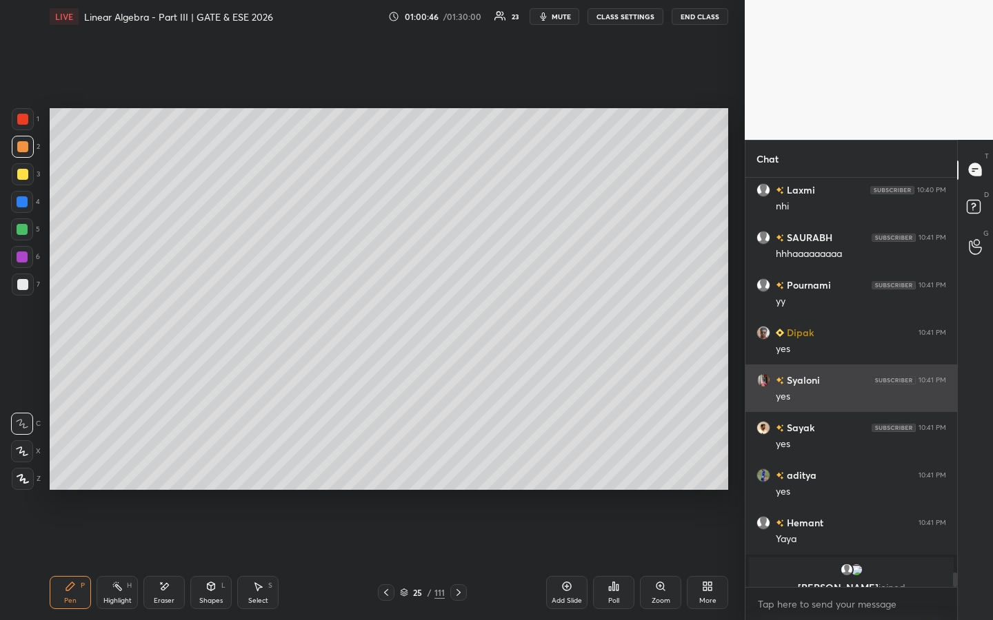
scroll to position [11140, 0]
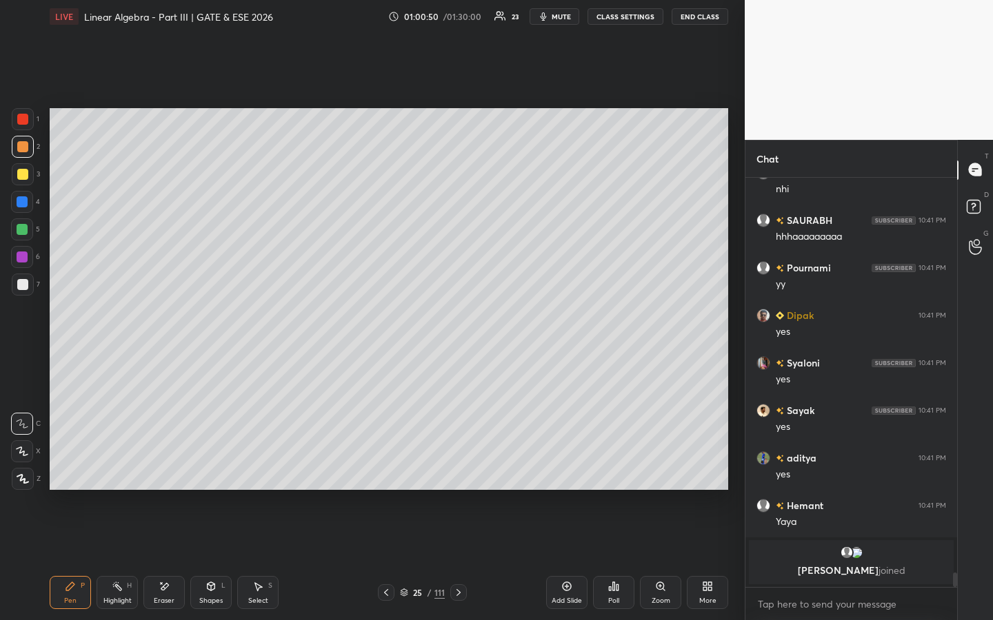
click at [568, 474] on icon at bounding box center [566, 586] width 11 height 11
click at [971, 243] on icon at bounding box center [975, 240] width 13 height 16
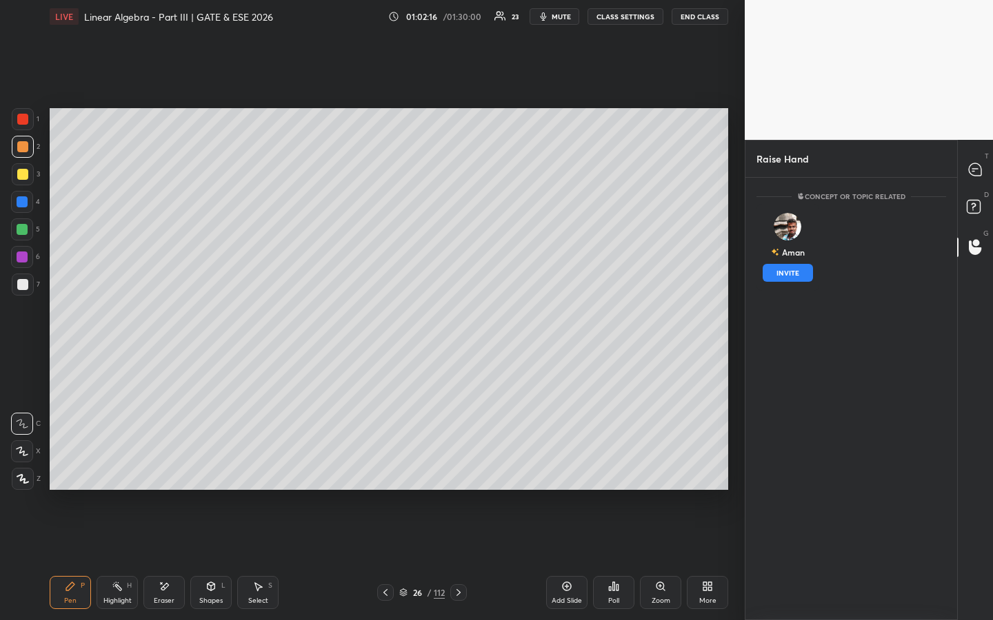
click at [795, 265] on div "Aman INVITE" at bounding box center [787, 247] width 63 height 87
click at [794, 276] on button "INVITE" at bounding box center [787, 273] width 50 height 18
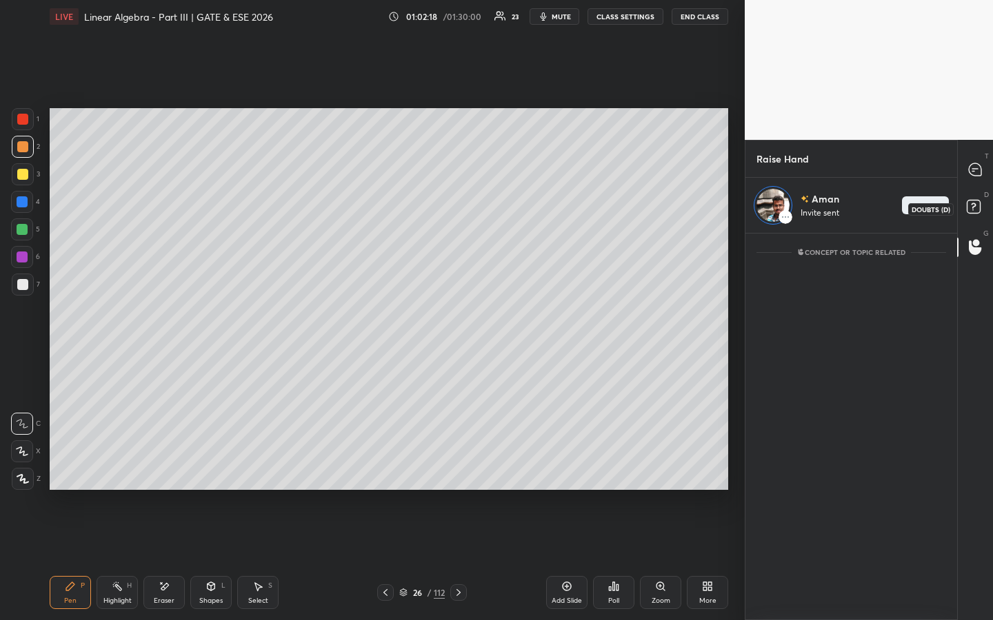
click at [976, 200] on rect at bounding box center [972, 206] width 13 height 13
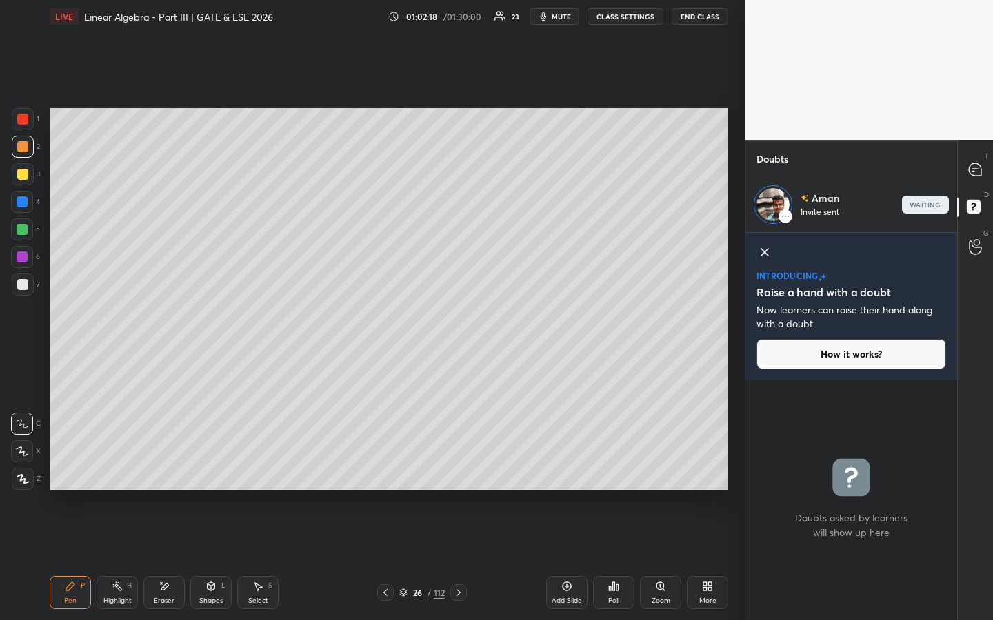
scroll to position [235, 208]
click at [983, 163] on div at bounding box center [976, 170] width 28 height 25
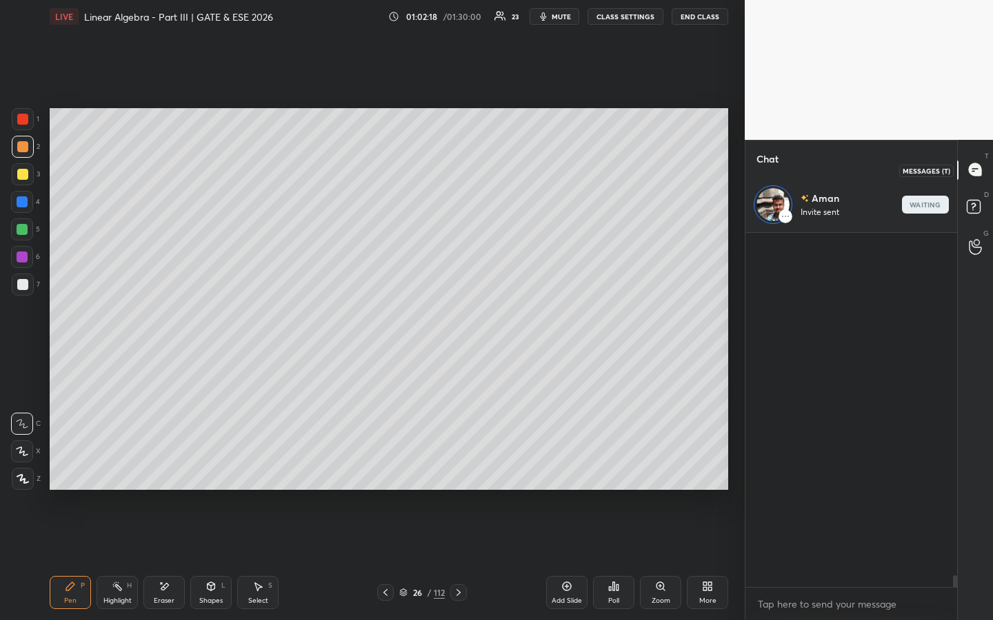
scroll to position [350, 208]
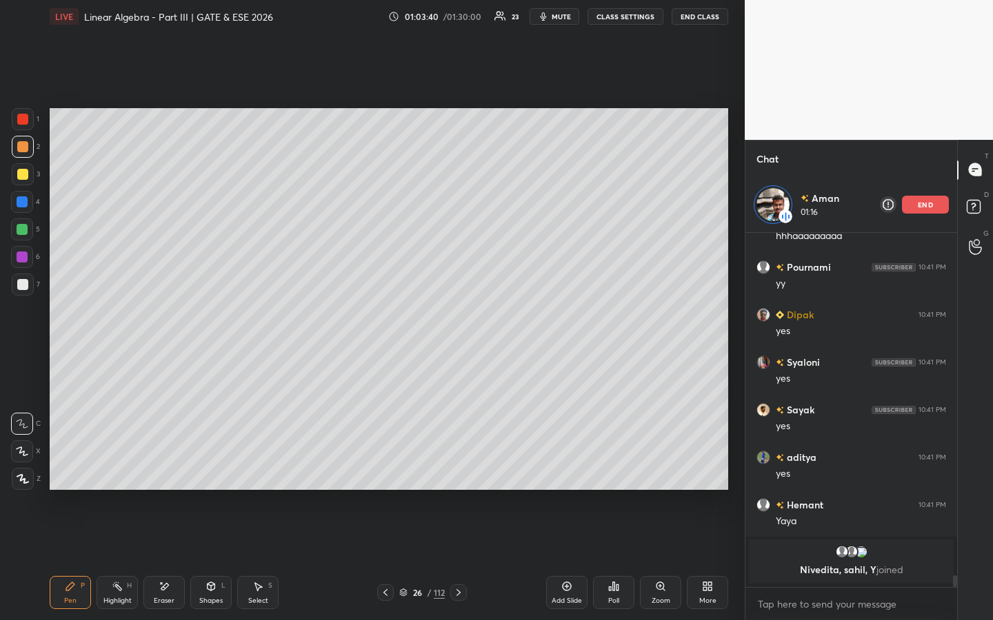
click at [927, 204] on p "end" at bounding box center [925, 204] width 15 height 7
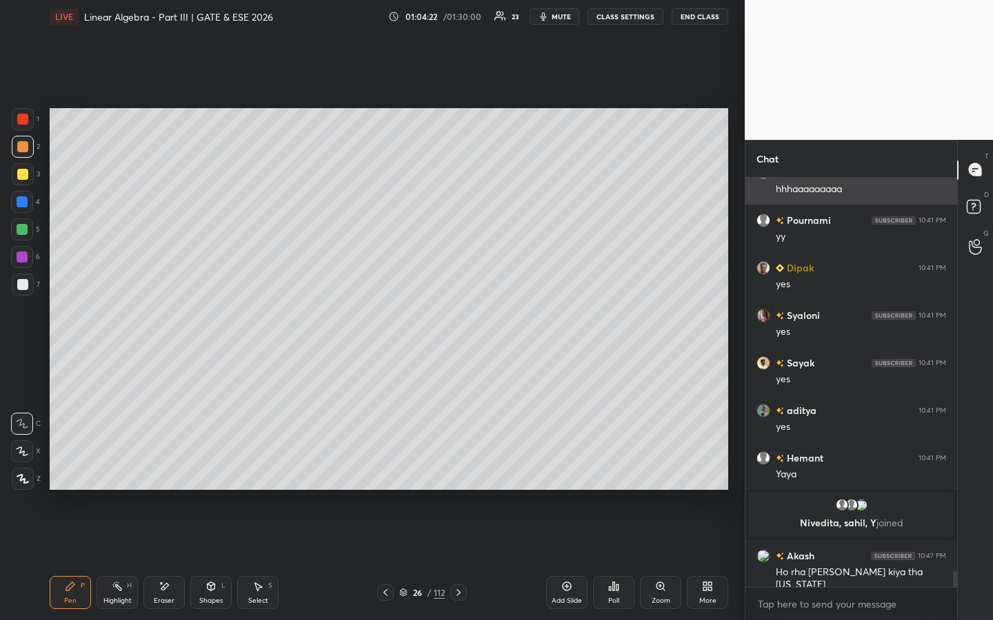
scroll to position [10421, 0]
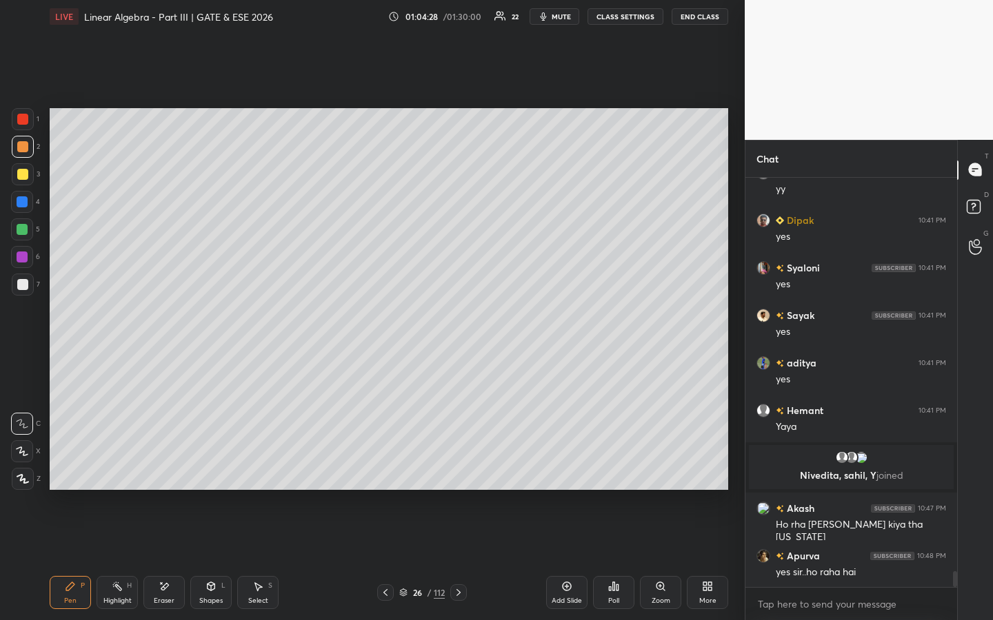
click at [472, 474] on div "Setting up your live class Poll for secs No correct answer Start poll" at bounding box center [388, 299] width 689 height 532
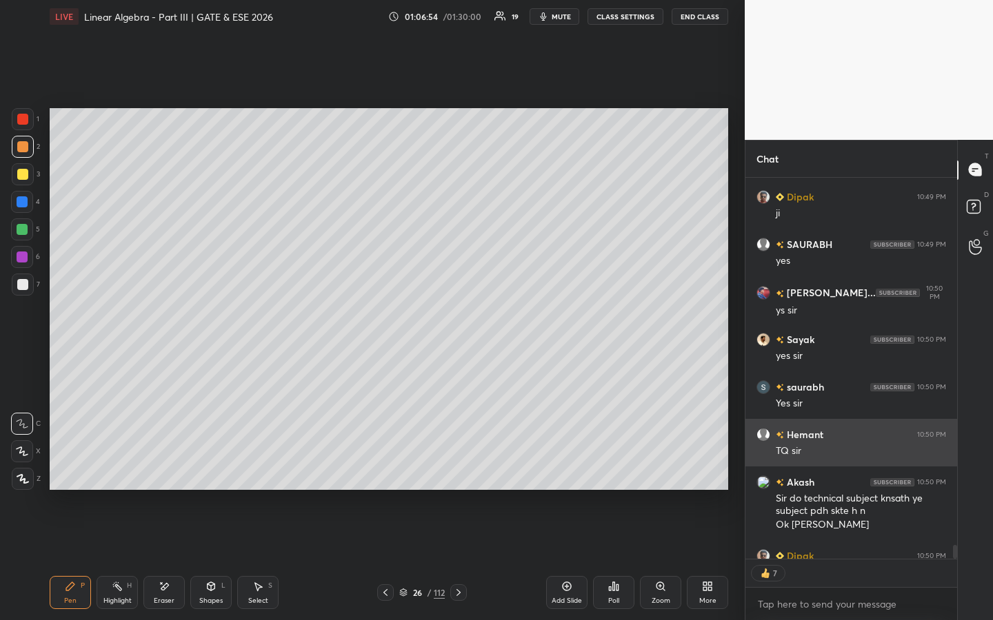
scroll to position [11108, 0]
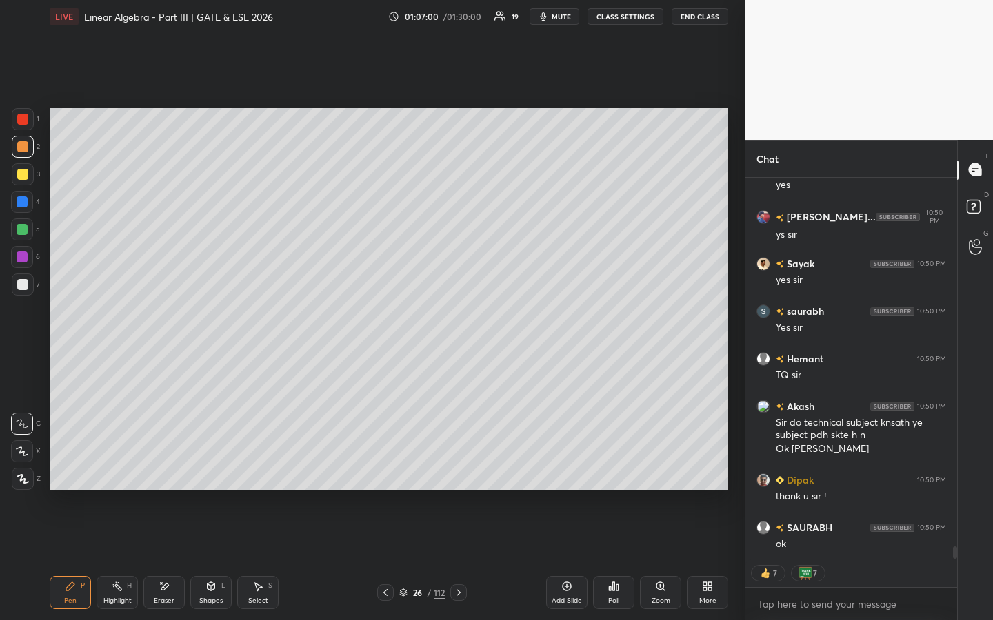
drag, startPoint x: 698, startPoint y: 11, endPoint x: 698, endPoint y: 549, distance: 538.4
click at [698, 11] on button "End Class" at bounding box center [699, 16] width 57 height 17
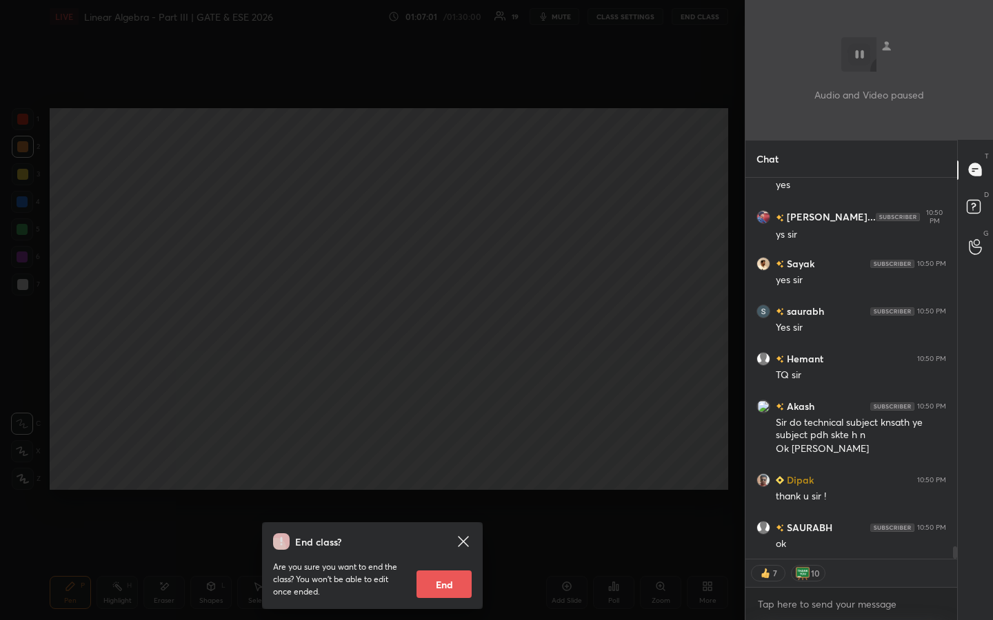
click at [456, 474] on button "End" at bounding box center [443, 585] width 55 height 28
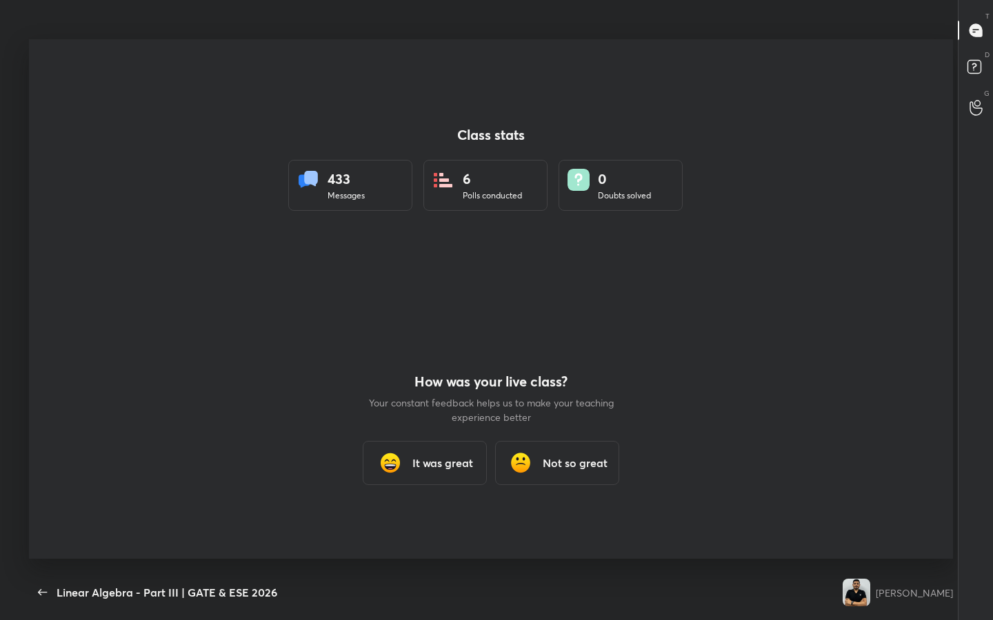
scroll to position [532, 982]
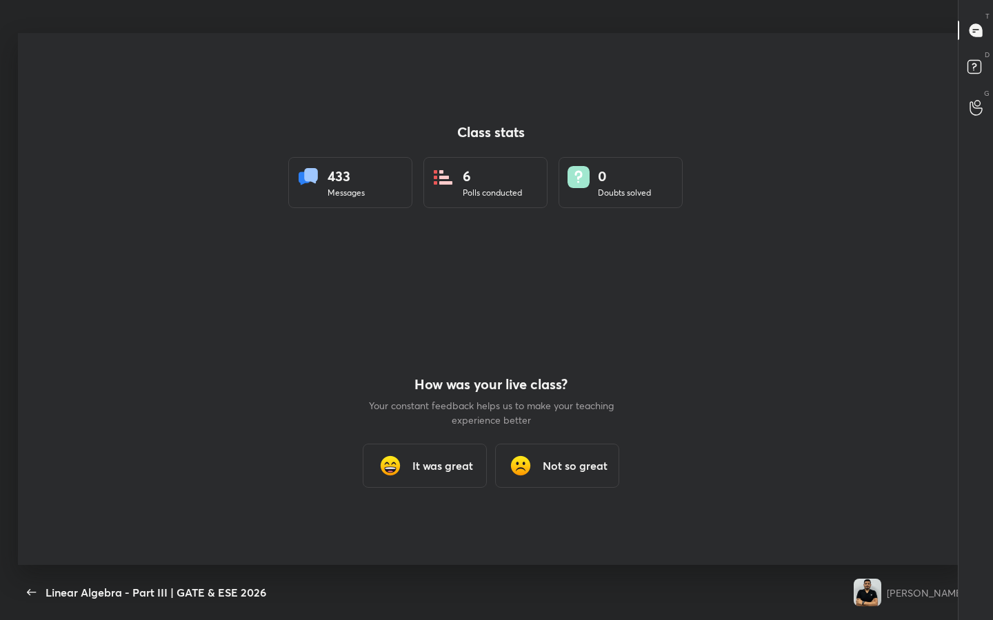
click at [456, 472] on h3 "It was great" at bounding box center [442, 466] width 61 height 17
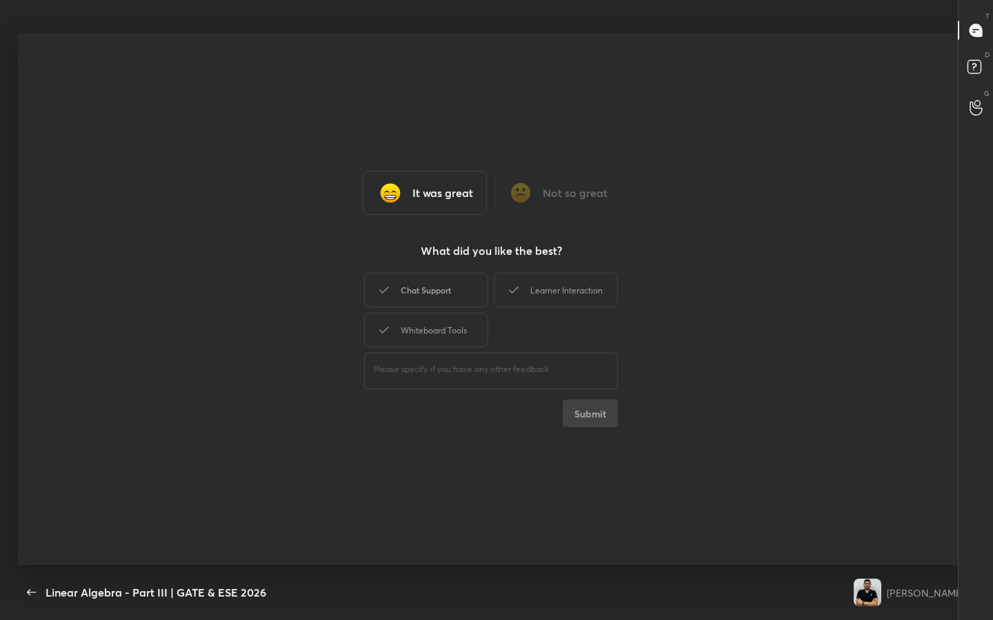
click at [459, 292] on div "Chat Support" at bounding box center [426, 290] width 124 height 34
click at [586, 414] on button "Submit" at bounding box center [590, 414] width 55 height 28
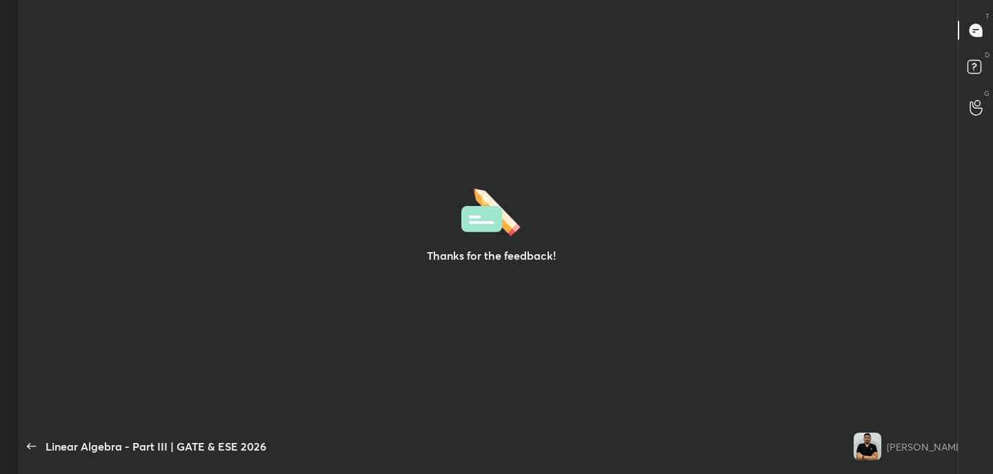
scroll to position [68551, 67955]
type textarea "x"
